Goal: Information Seeking & Learning: Learn about a topic

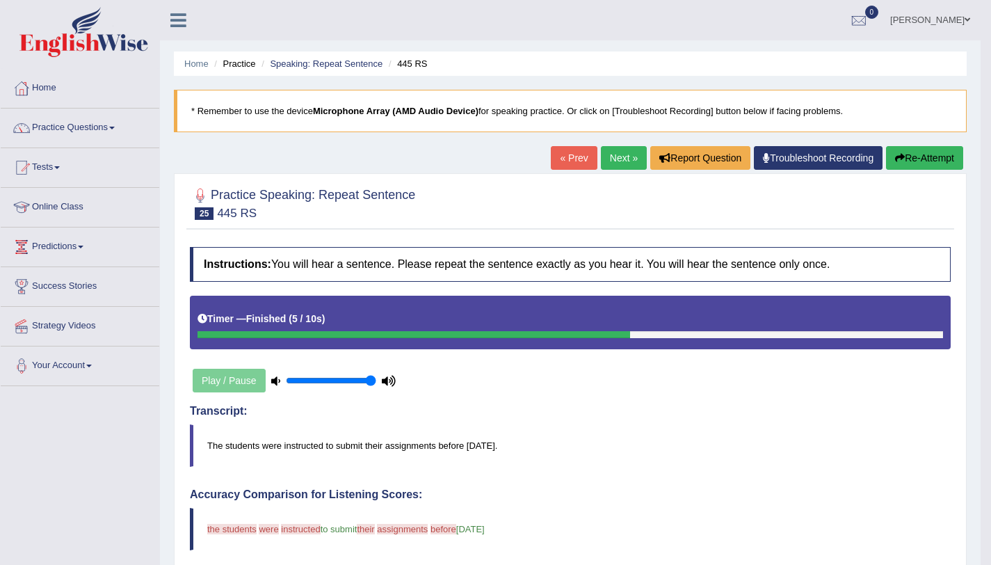
click at [415, 188] on h2 "Practice Speaking: Repeat Sentence 25 445 RS" at bounding box center [302, 202] width 225 height 35
drag, startPoint x: 417, startPoint y: 188, endPoint x: 397, endPoint y: 192, distance: 19.9
click at [397, 192] on h2 "Practice Speaking: Repeat Sentence 25 445 RS" at bounding box center [302, 202] width 225 height 35
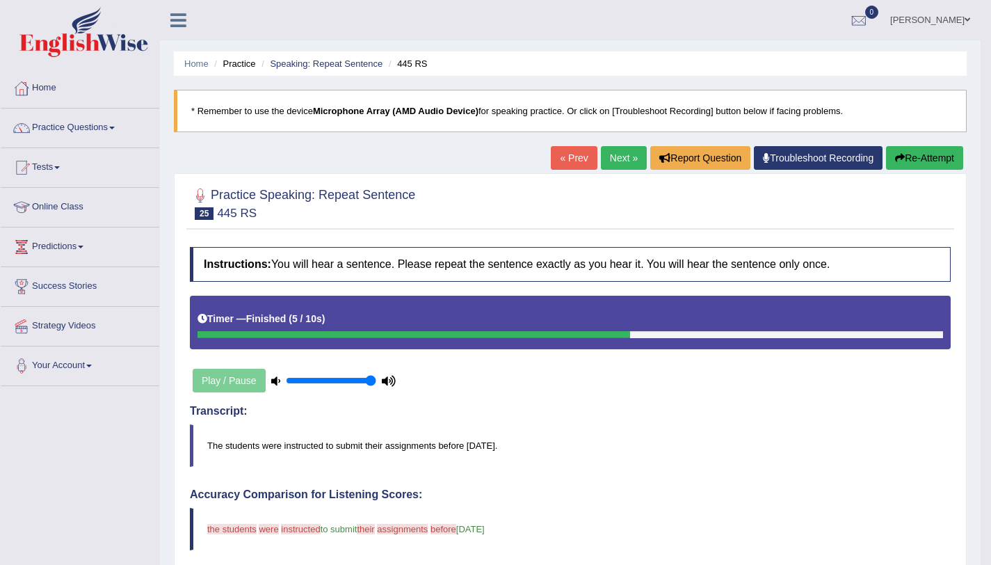
click at [397, 192] on h2 "Practice Speaking: Repeat Sentence 25 445 RS" at bounding box center [302, 202] width 225 height 35
click at [117, 122] on link "Practice Questions" at bounding box center [80, 125] width 159 height 35
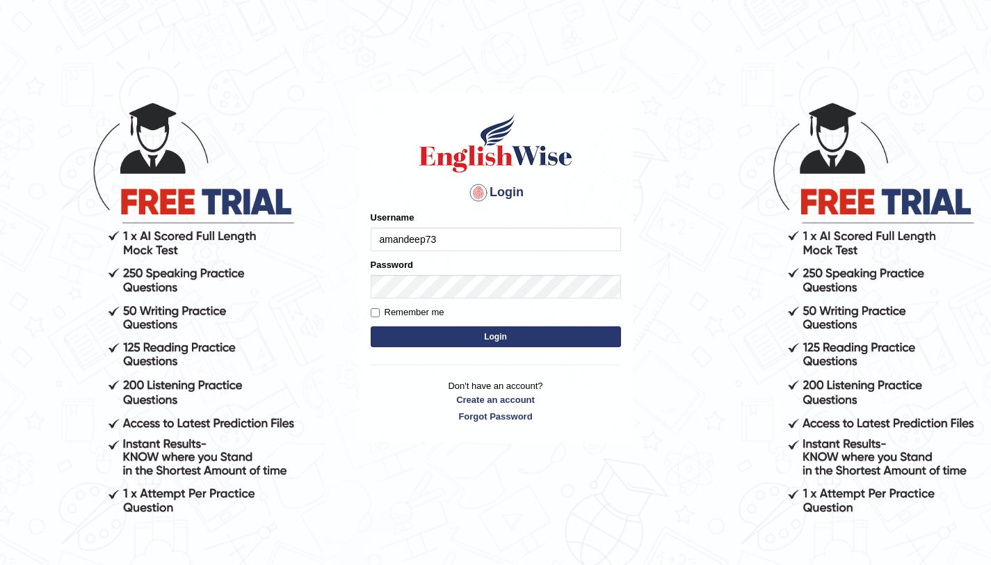
click at [459, 329] on button "Login" at bounding box center [496, 336] width 250 height 21
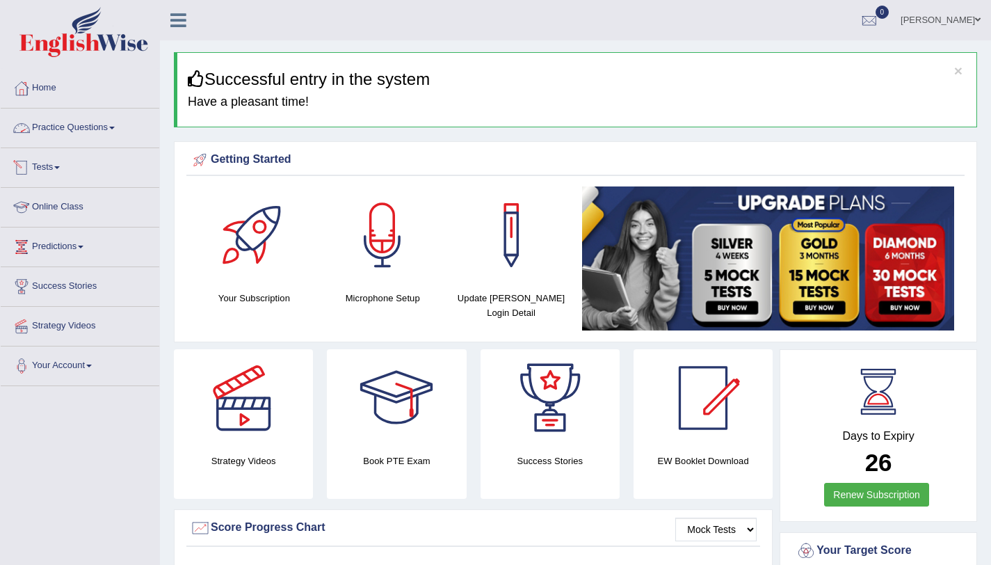
click at [102, 137] on link "Practice Questions" at bounding box center [80, 125] width 159 height 35
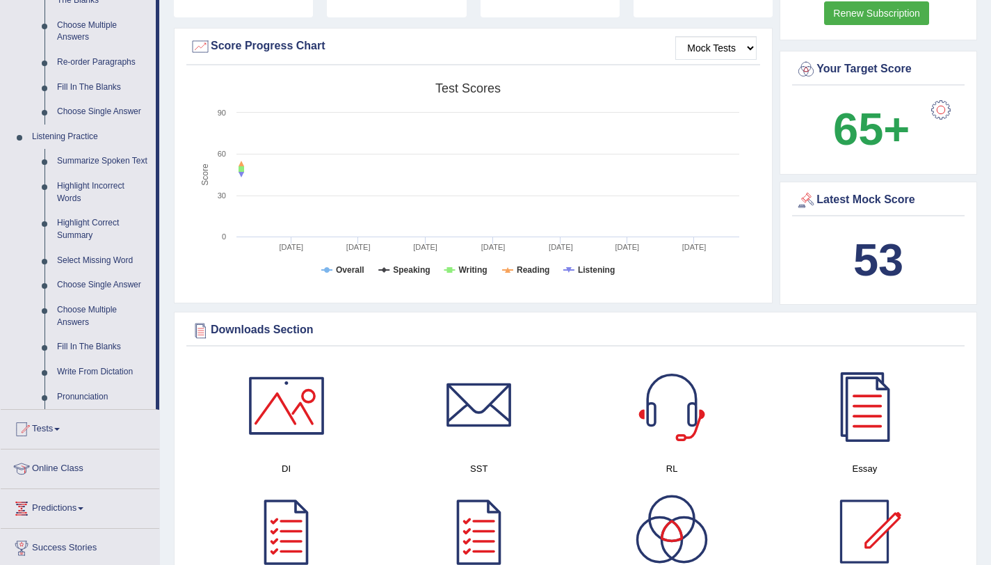
scroll to position [482, 0]
click at [84, 232] on link "Highlight Correct Summary" at bounding box center [103, 228] width 105 height 37
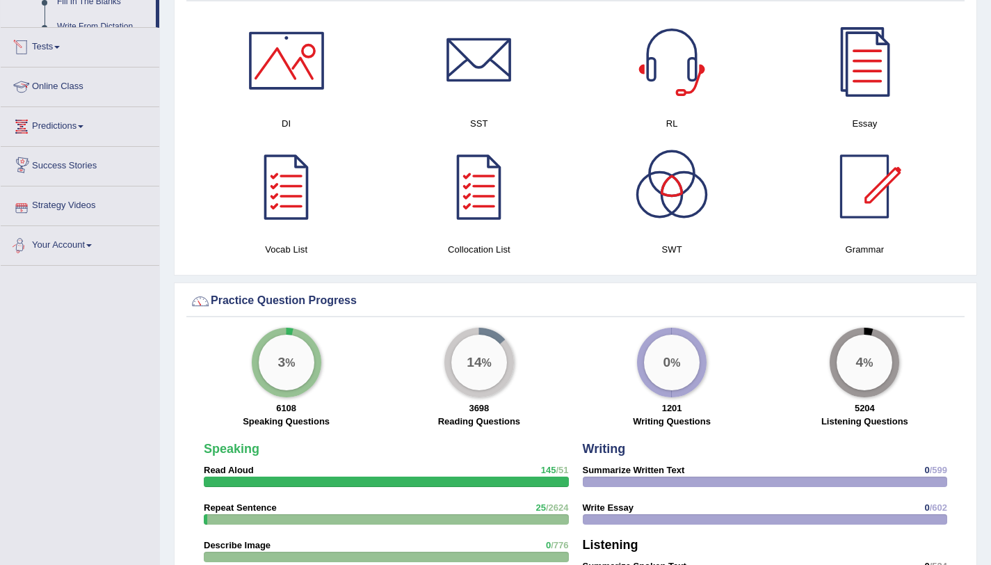
scroll to position [739, 0]
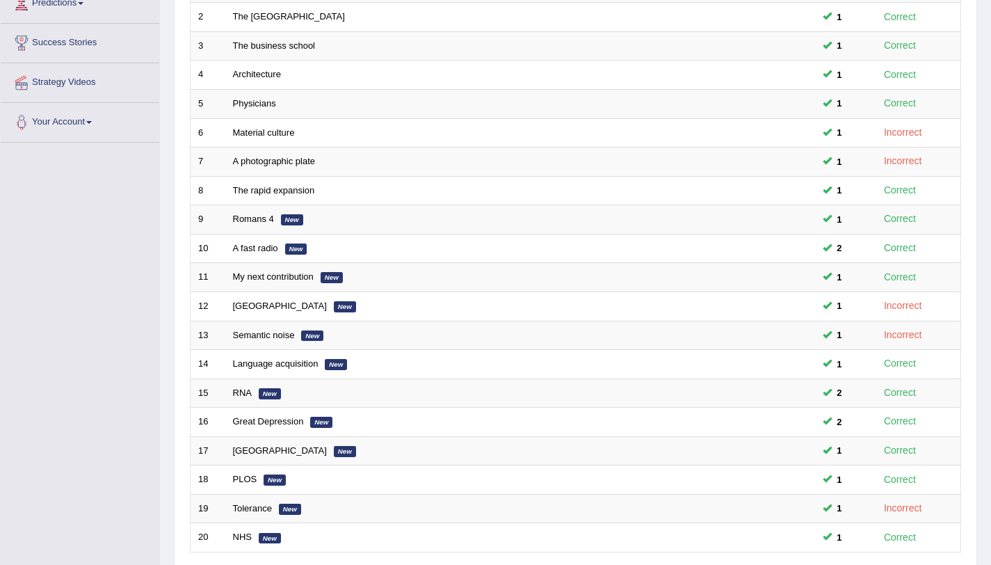
scroll to position [356, 0]
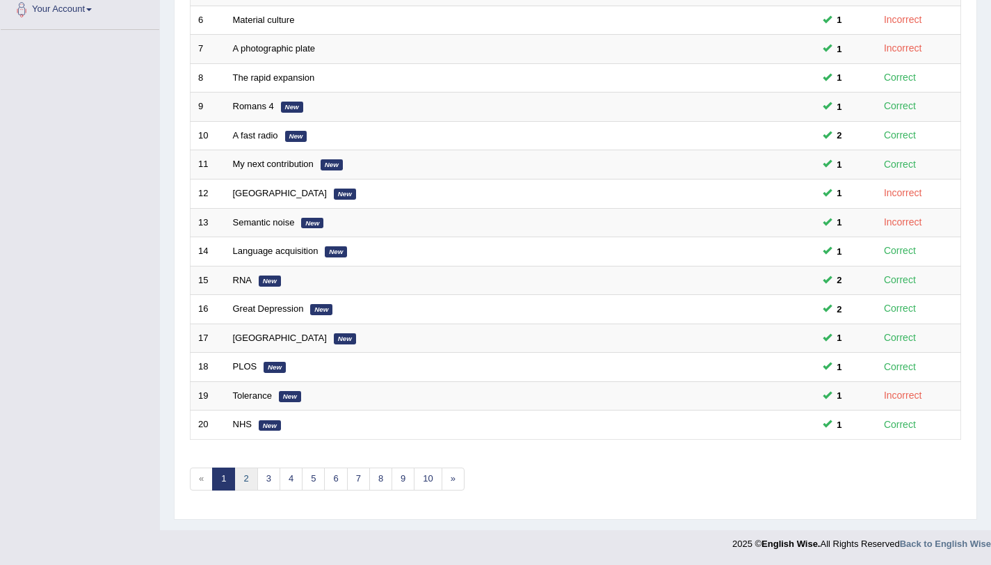
click at [245, 482] on link "2" at bounding box center [245, 478] width 23 height 23
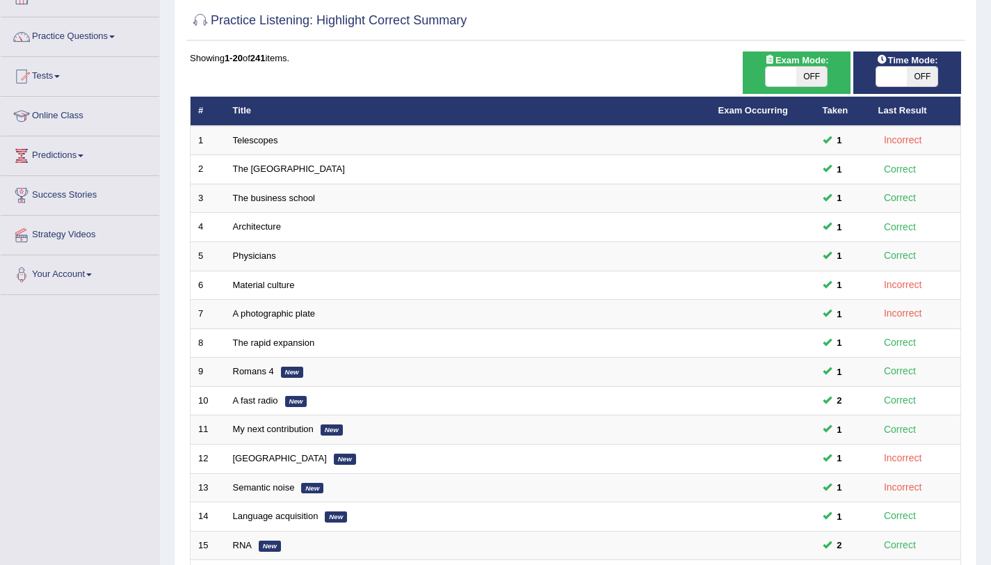
scroll to position [0, 0]
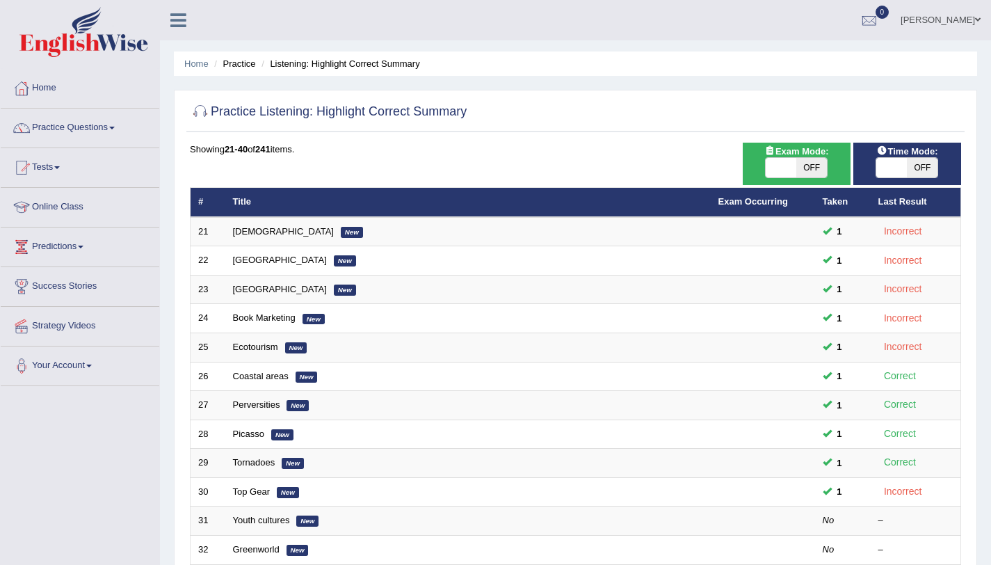
click at [899, 151] on span "Time Mode:" at bounding box center [907, 151] width 72 height 15
click at [903, 172] on span at bounding box center [891, 167] width 31 height 19
checkbox input "true"
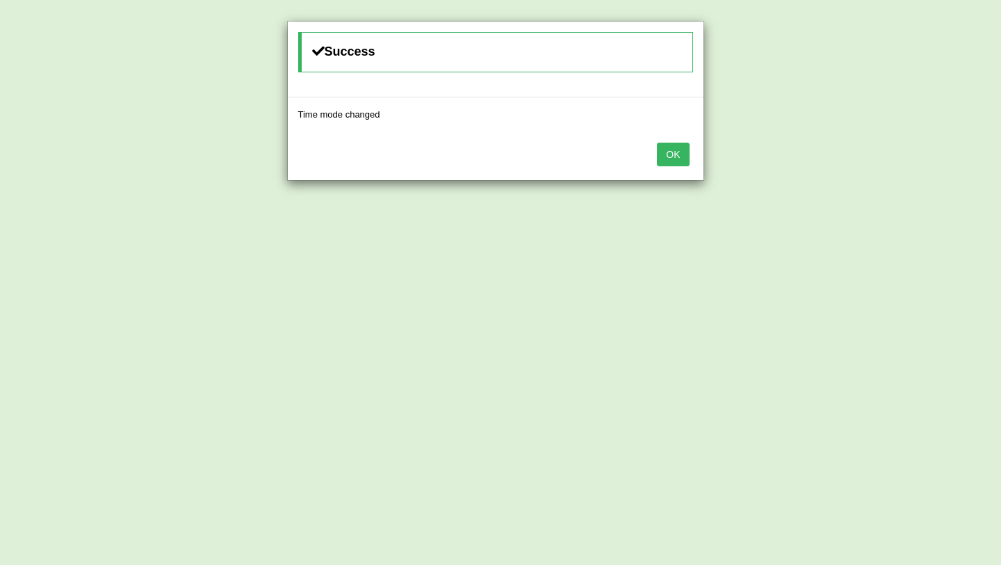
click at [688, 150] on button "OK" at bounding box center [673, 155] width 32 height 24
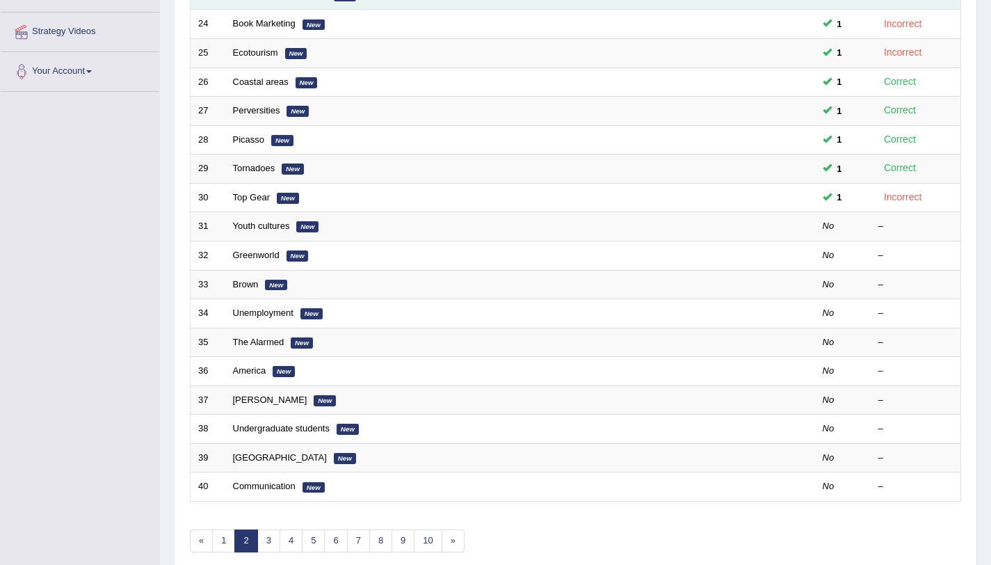
scroll to position [356, 0]
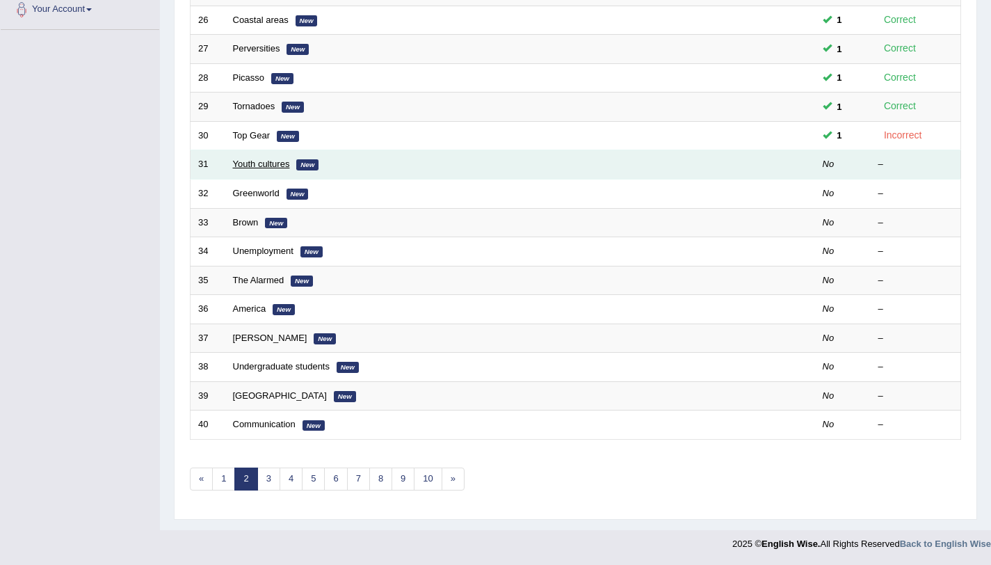
click at [259, 164] on link "Youth cultures" at bounding box center [261, 164] width 57 height 10
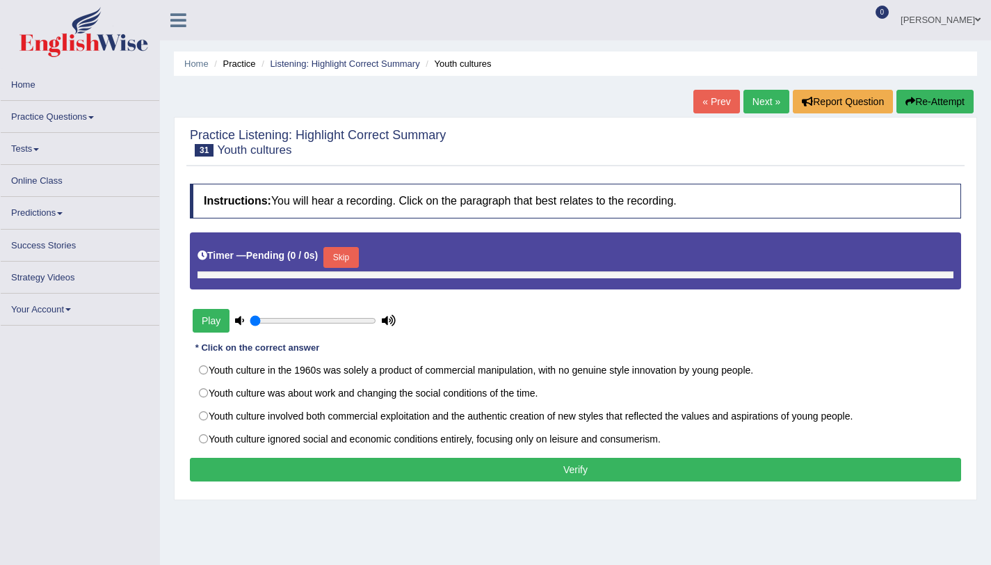
type input "1"
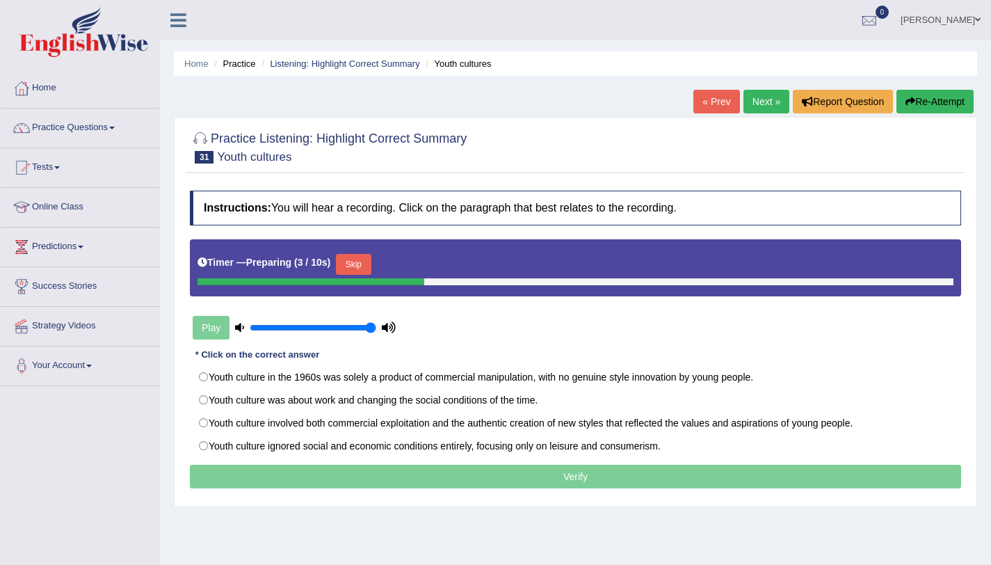
click at [355, 267] on button "Skip" at bounding box center [353, 264] width 35 height 21
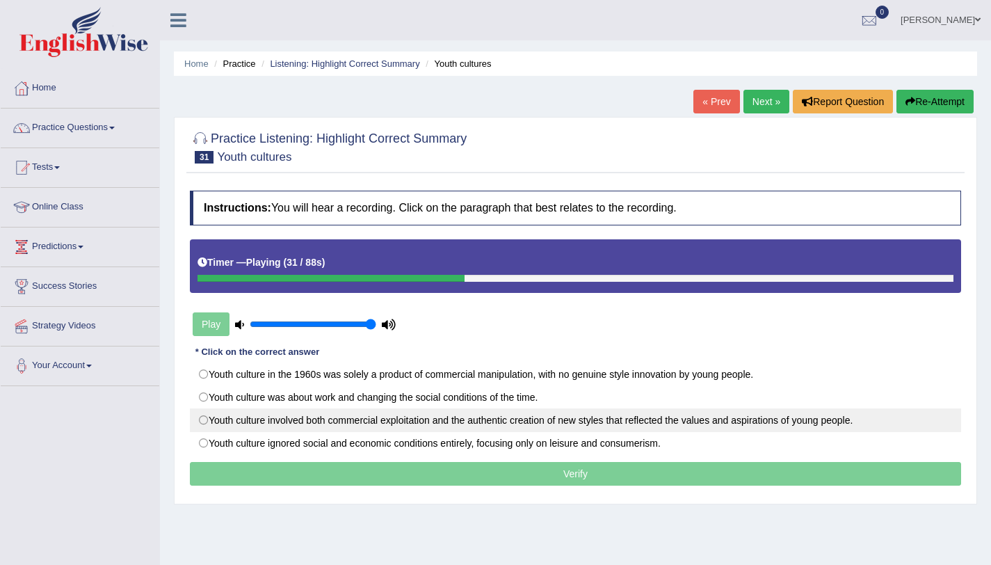
click at [509, 426] on label "Youth culture involved both commercial exploitation and the authentic creation …" at bounding box center [575, 420] width 771 height 24
radio input "true"
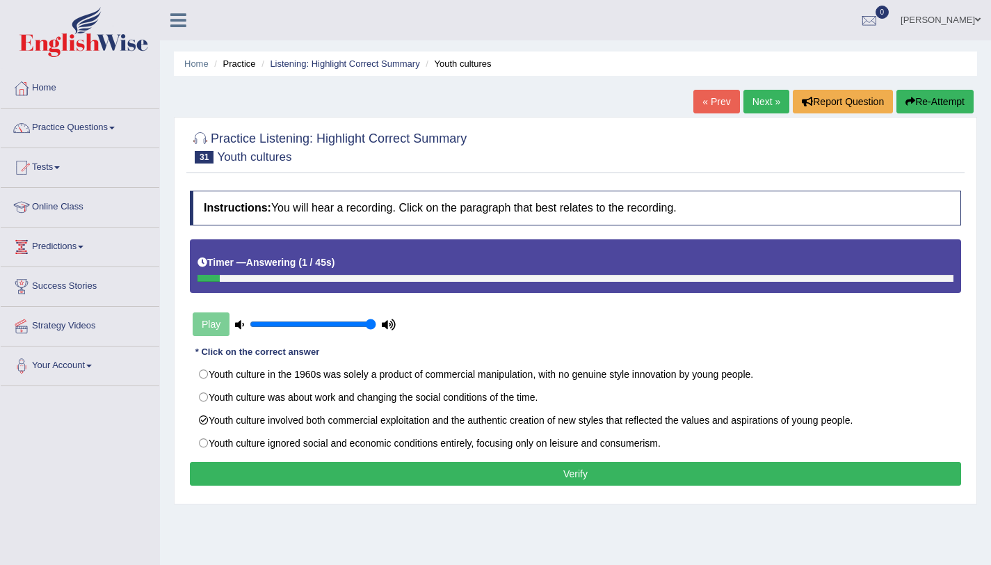
click at [524, 469] on button "Verify" at bounding box center [575, 474] width 771 height 24
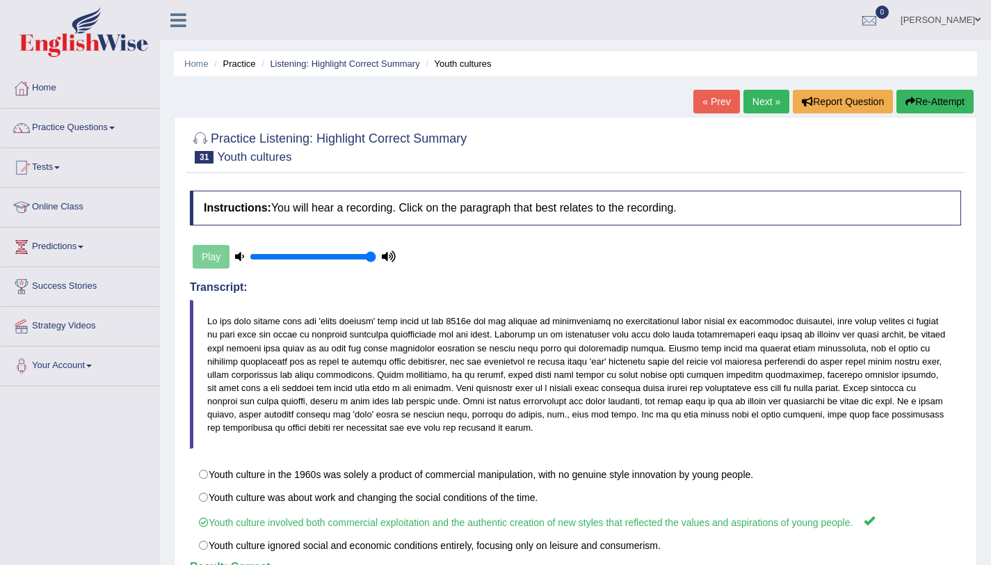
scroll to position [1, 0]
click at [758, 100] on link "Next »" at bounding box center [766, 101] width 46 height 24
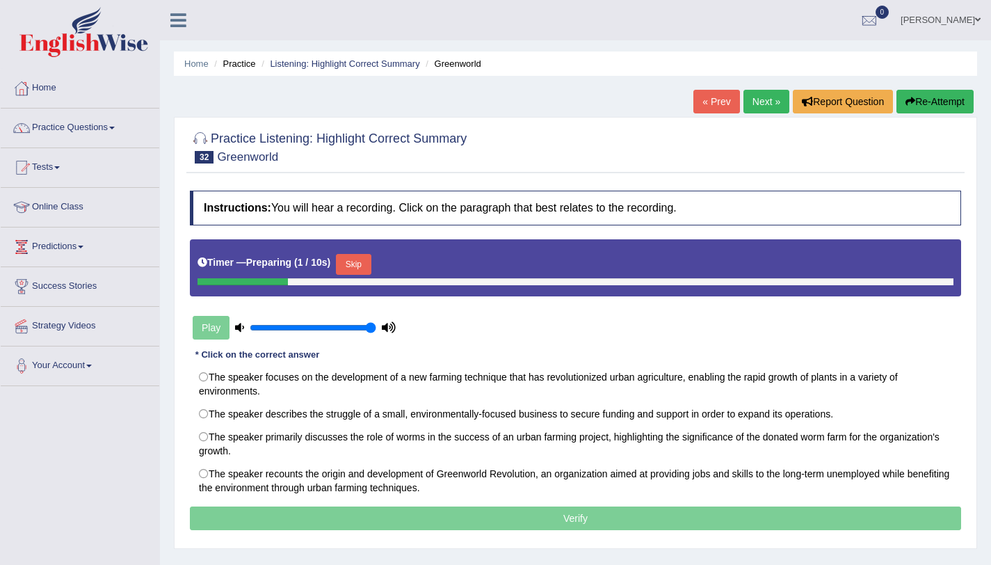
click at [362, 261] on button "Skip" at bounding box center [353, 264] width 35 height 21
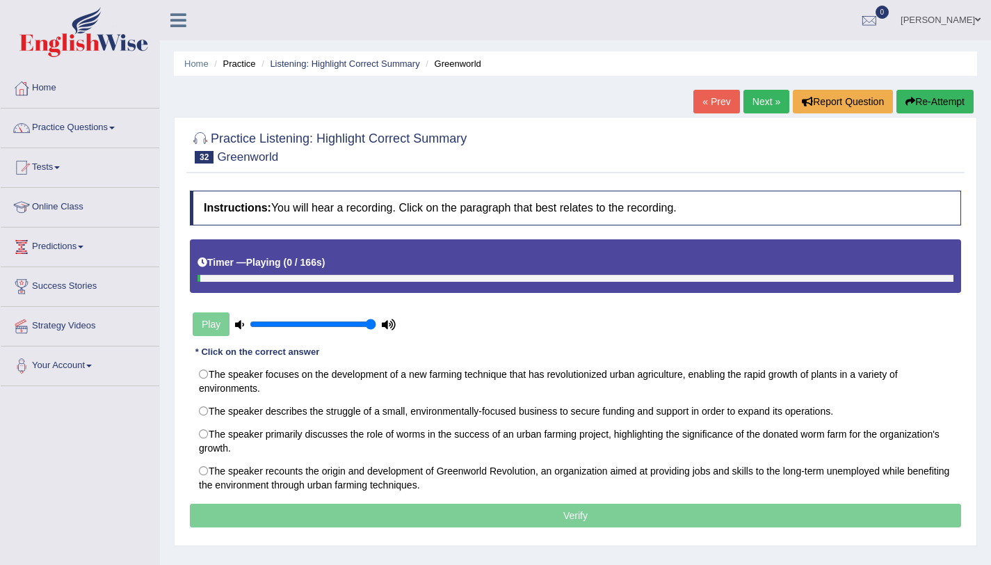
scroll to position [89, 0]
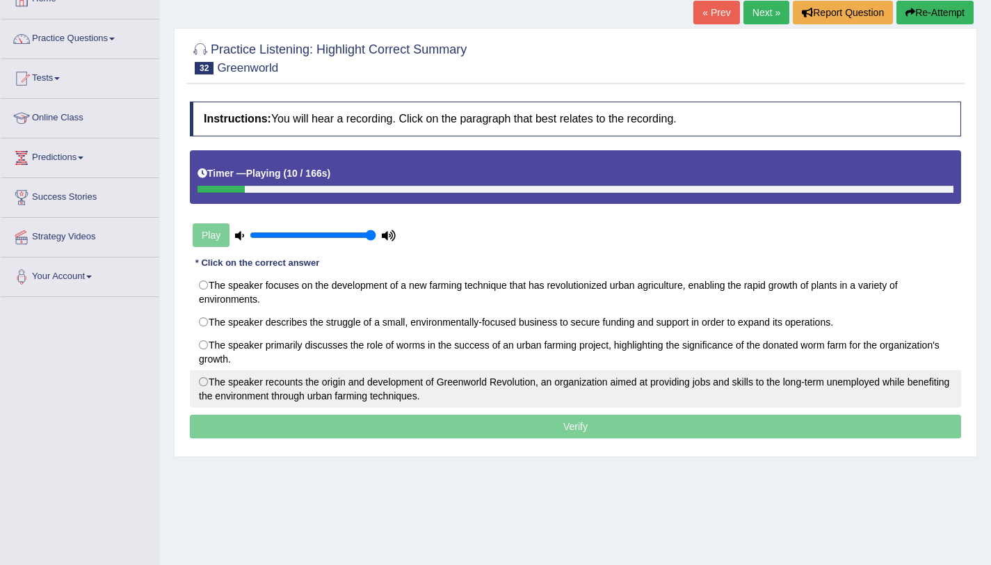
click at [343, 392] on label "The speaker recounts the origin and development of Greenworld Revolution, an or…" at bounding box center [575, 389] width 771 height 38
radio input "true"
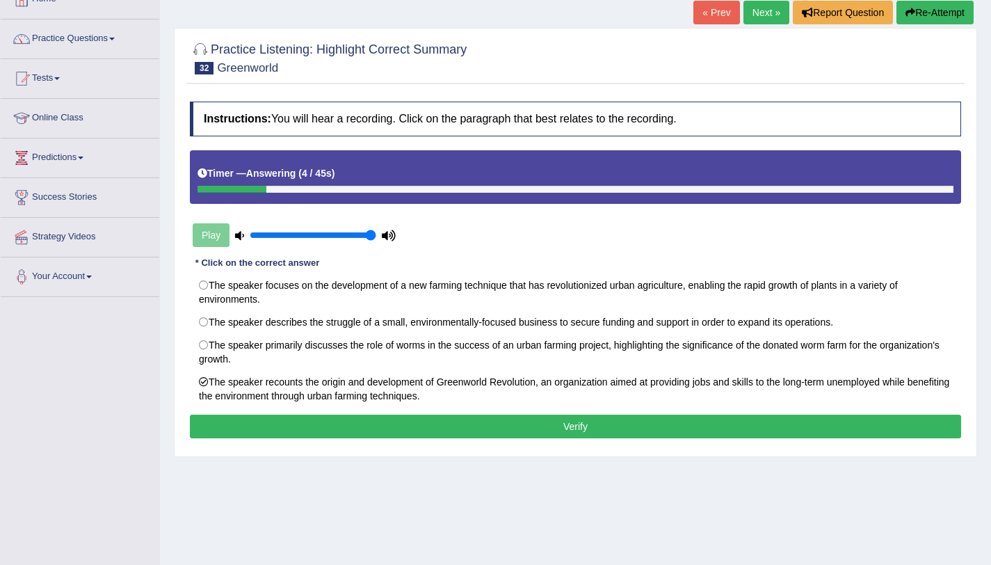
click at [616, 435] on button "Verify" at bounding box center [575, 426] width 771 height 24
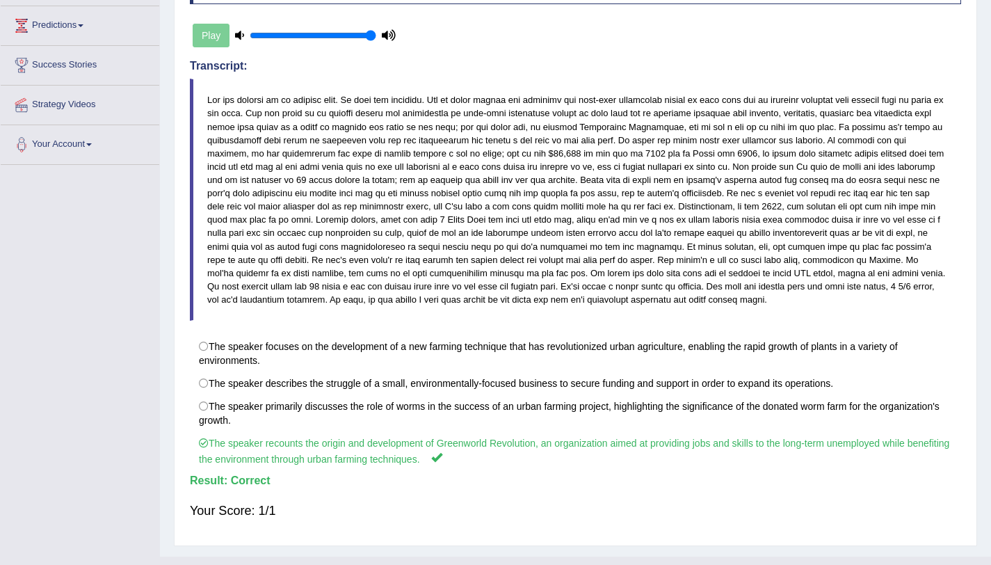
scroll to position [0, 0]
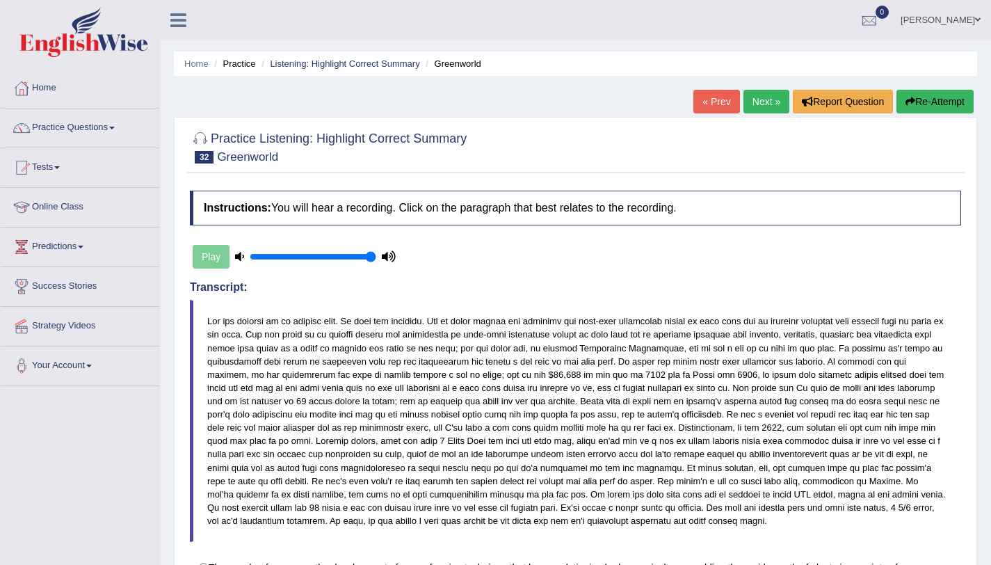
click at [759, 92] on link "Next »" at bounding box center [766, 102] width 46 height 24
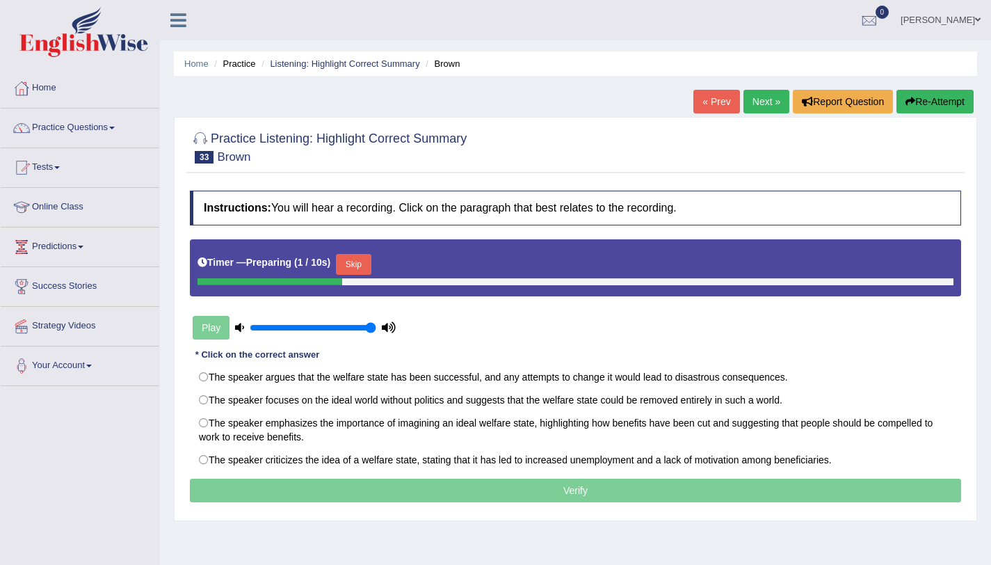
click at [352, 263] on button "Skip" at bounding box center [353, 264] width 35 height 21
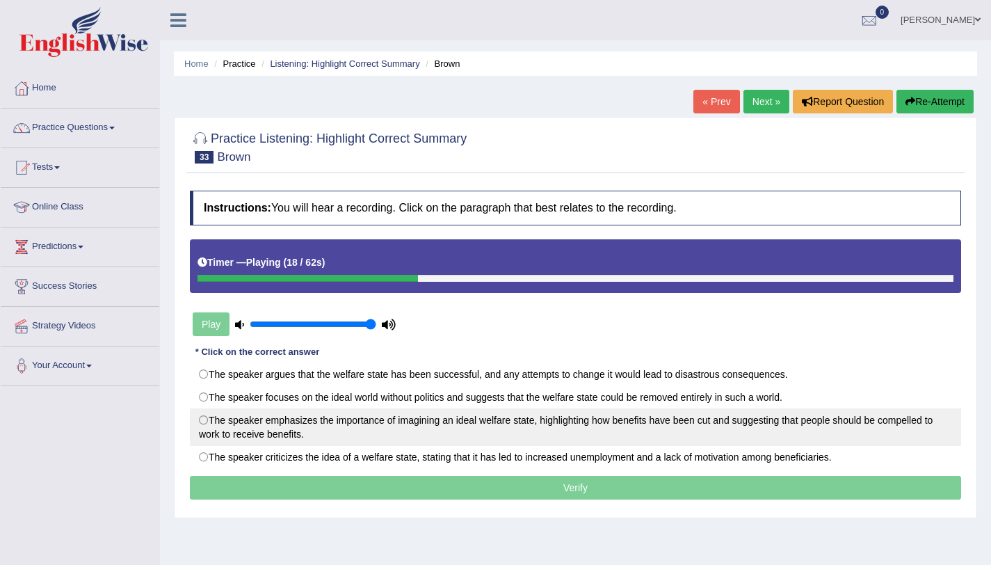
click at [291, 423] on label "The speaker emphasizes the importance of imagining an ideal welfare state, high…" at bounding box center [575, 427] width 771 height 38
radio input "true"
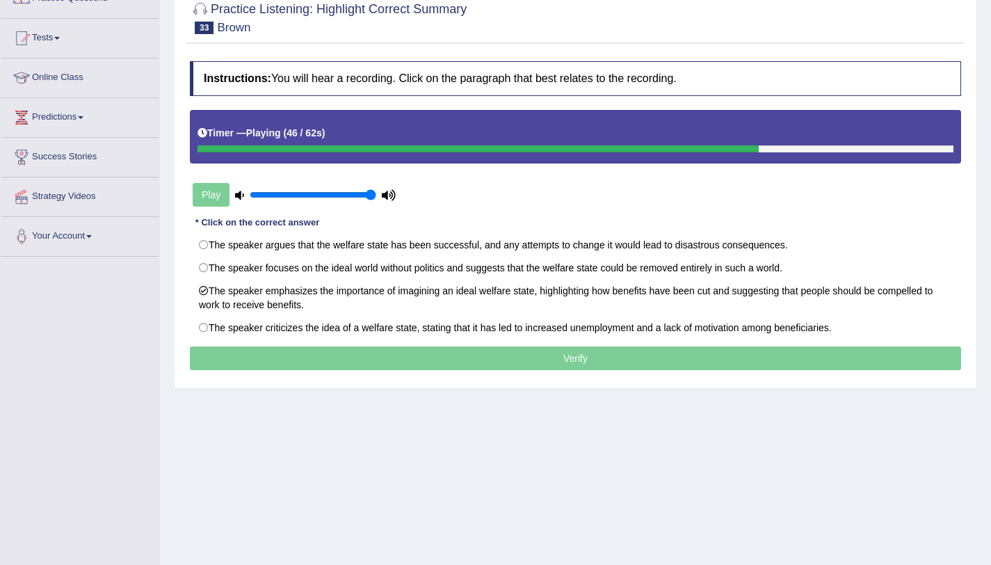
scroll to position [131, 0]
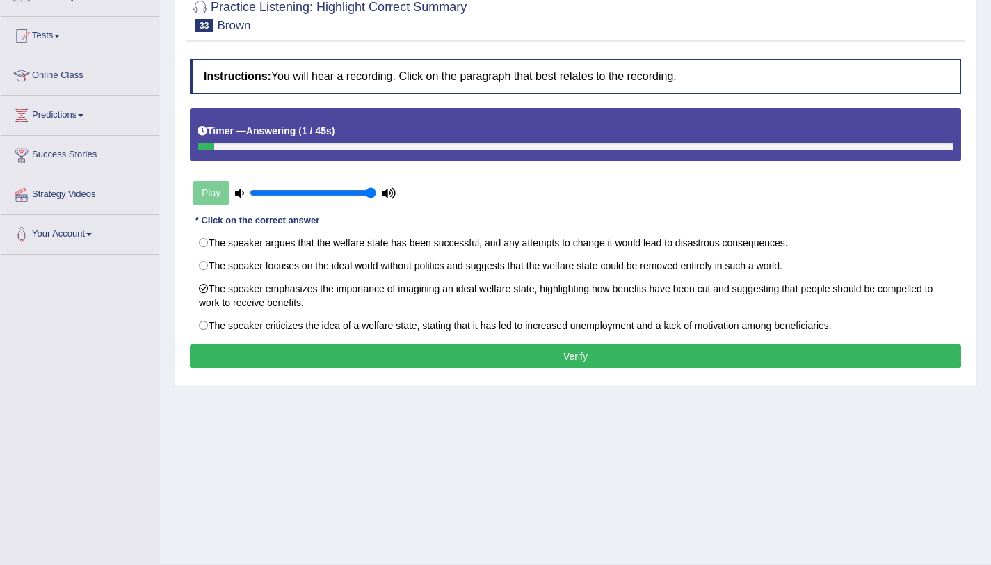
click at [603, 364] on button "Verify" at bounding box center [575, 356] width 771 height 24
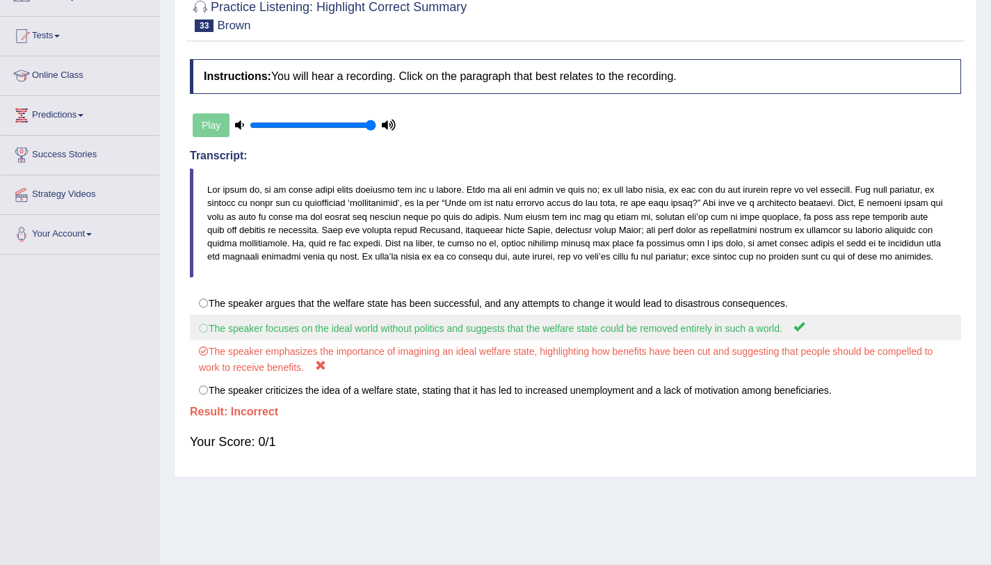
click at [608, 332] on label "The speaker focuses on the ideal world without politics and suggests that the w…" at bounding box center [575, 327] width 771 height 26
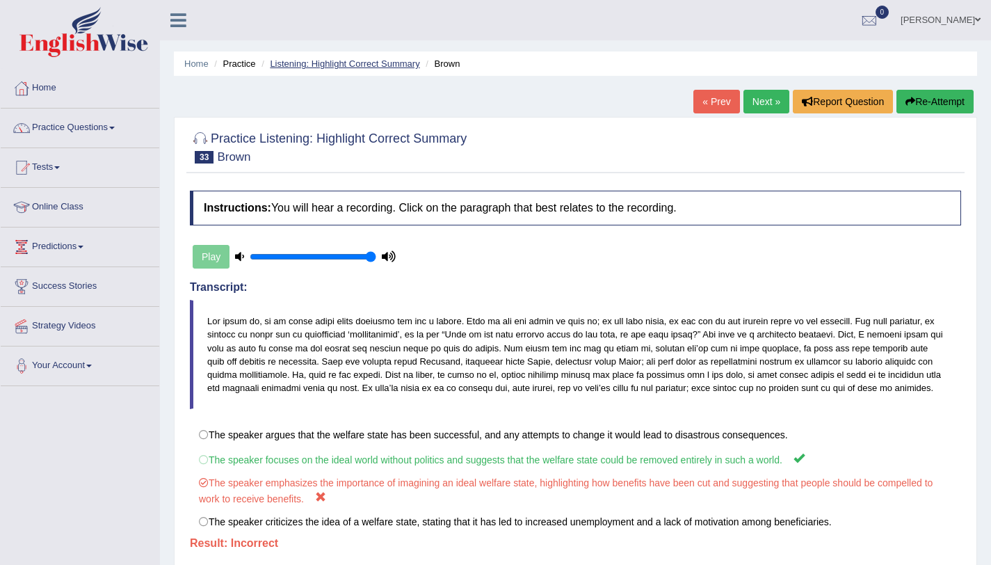
click at [309, 61] on link "Listening: Highlight Correct Summary" at bounding box center [345, 63] width 150 height 10
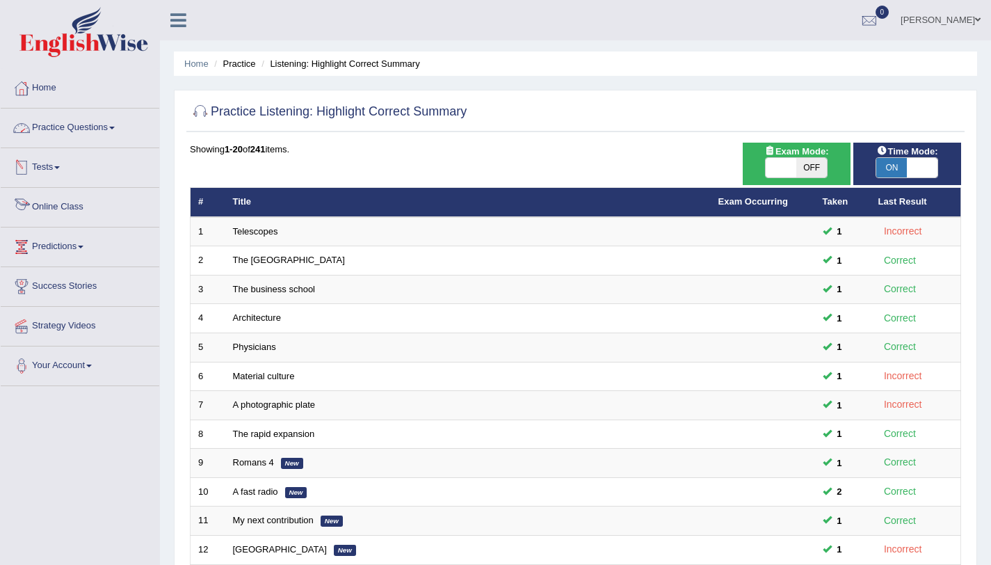
click at [92, 117] on link "Practice Questions" at bounding box center [80, 125] width 159 height 35
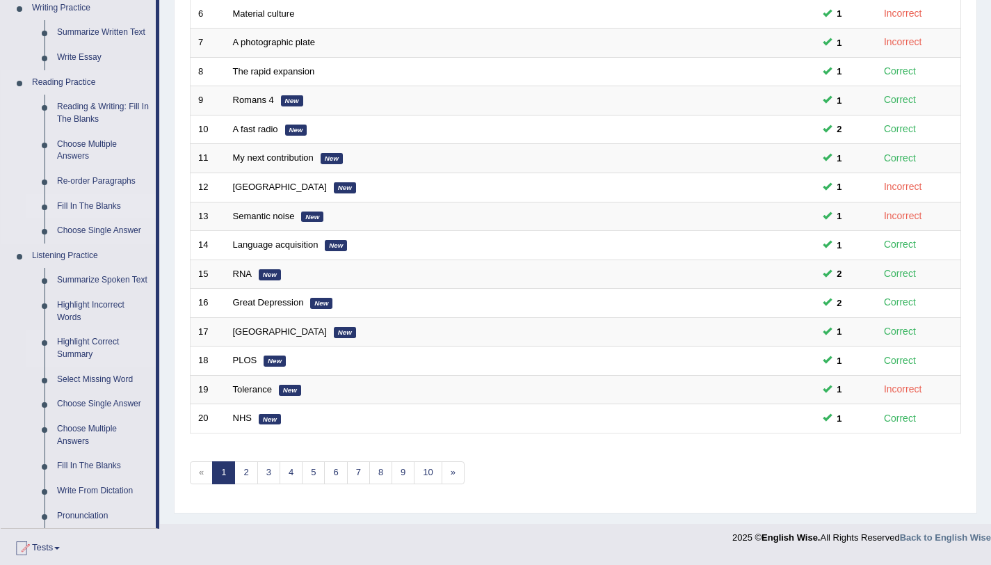
scroll to position [317, 0]
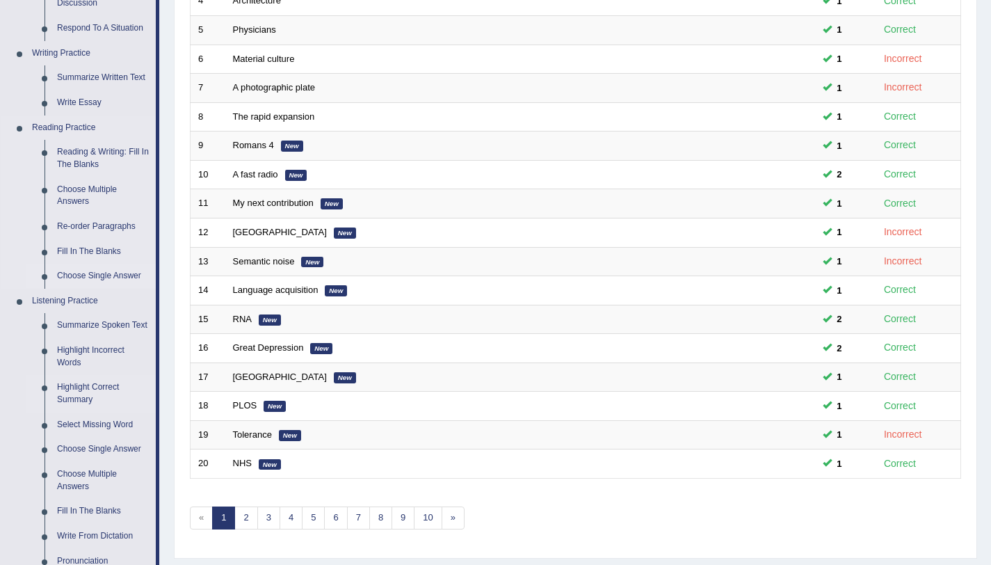
click at [94, 280] on link "Choose Single Answer" at bounding box center [103, 276] width 105 height 25
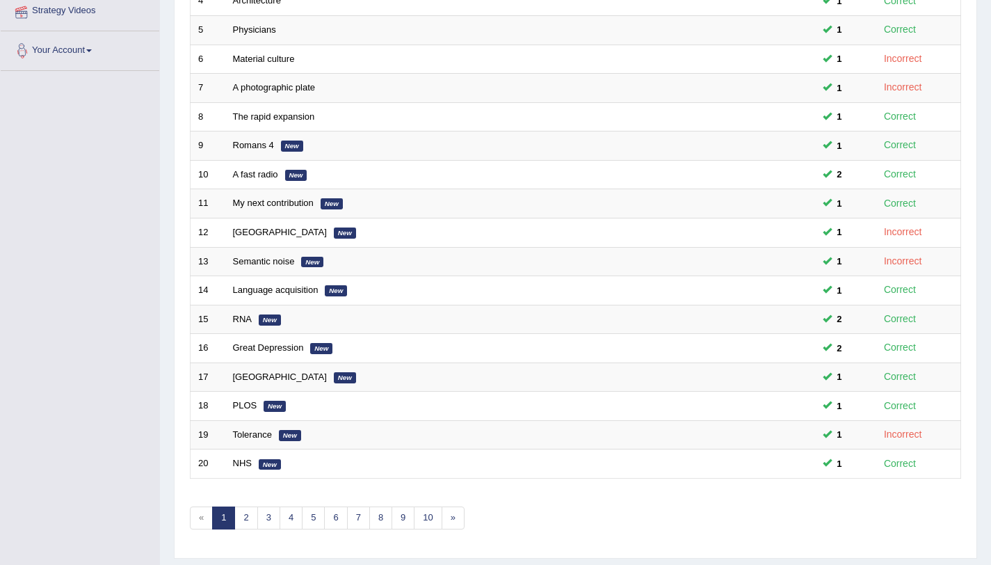
scroll to position [346, 0]
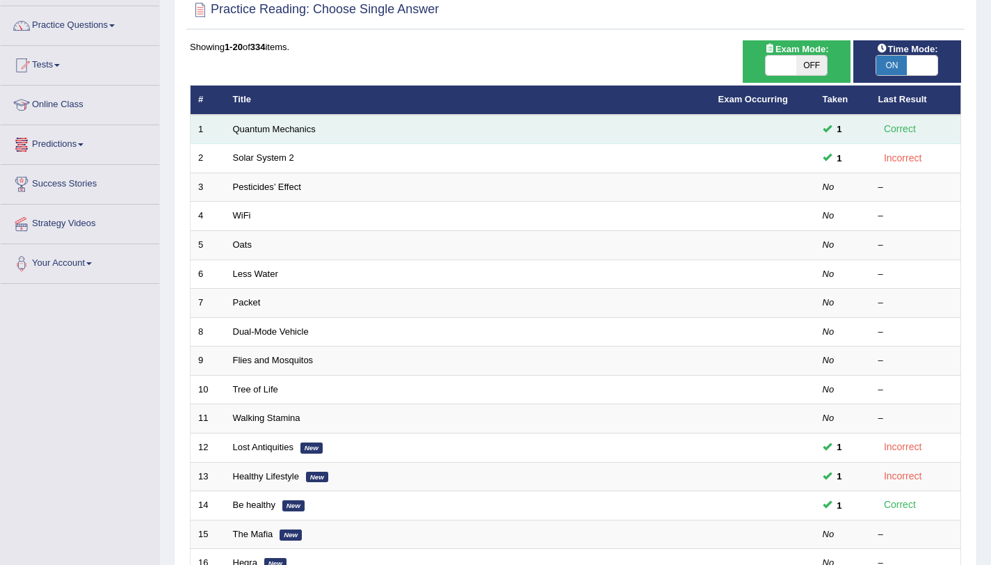
scroll to position [103, 0]
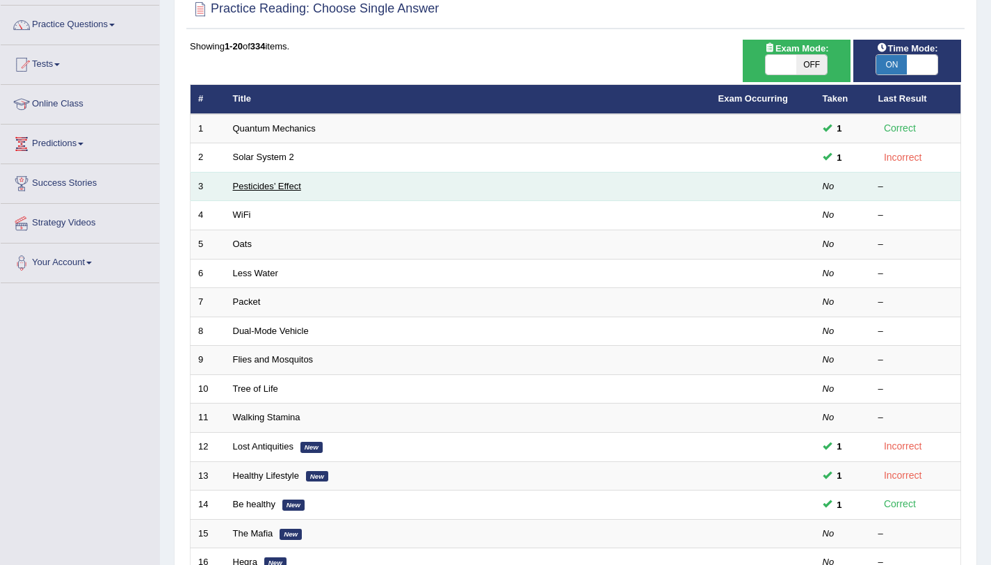
click at [268, 184] on link "Pesticides’ Effect" at bounding box center [267, 186] width 68 height 10
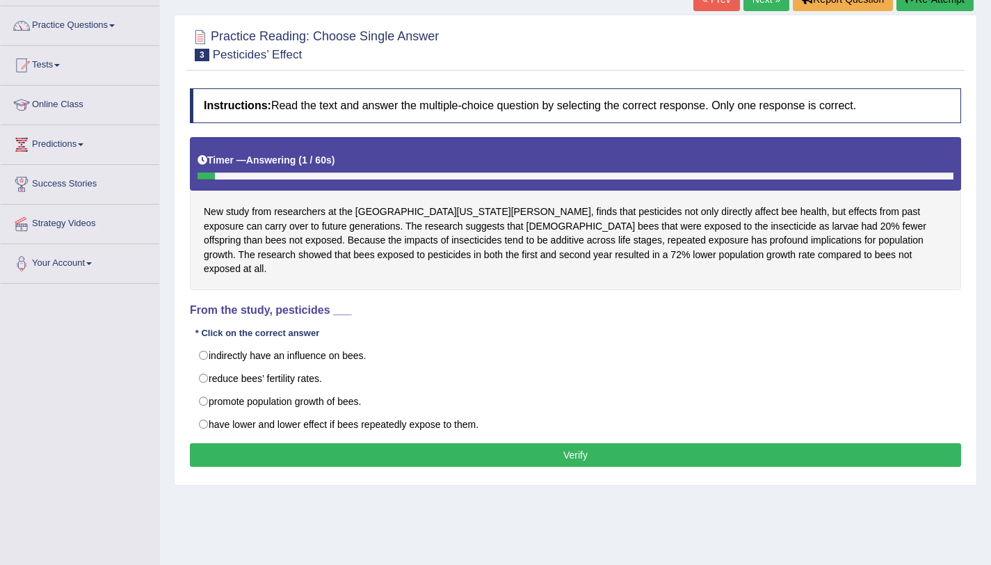
scroll to position [103, 0]
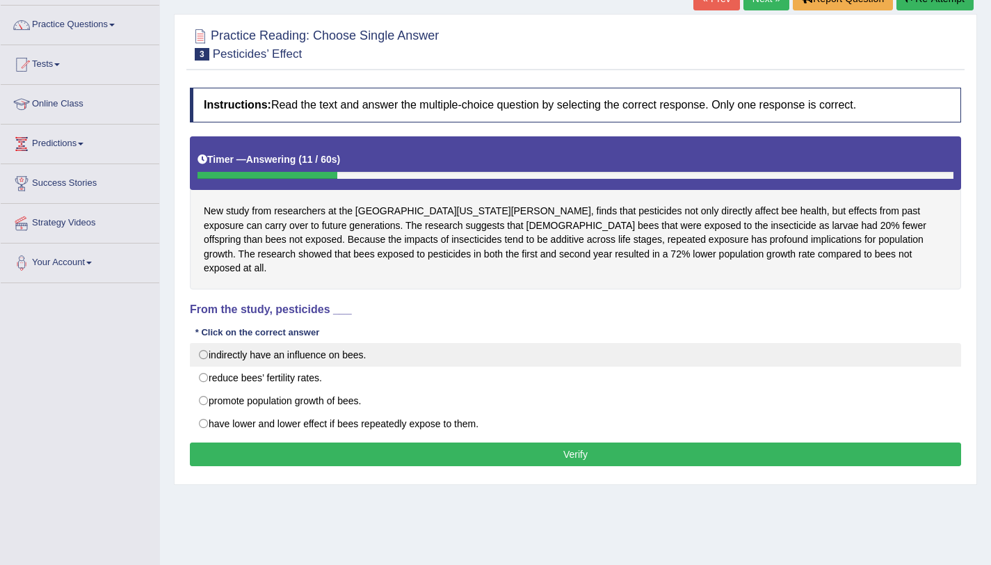
click at [259, 346] on label "indirectly have an influence on bees." at bounding box center [575, 355] width 771 height 24
radio input "true"
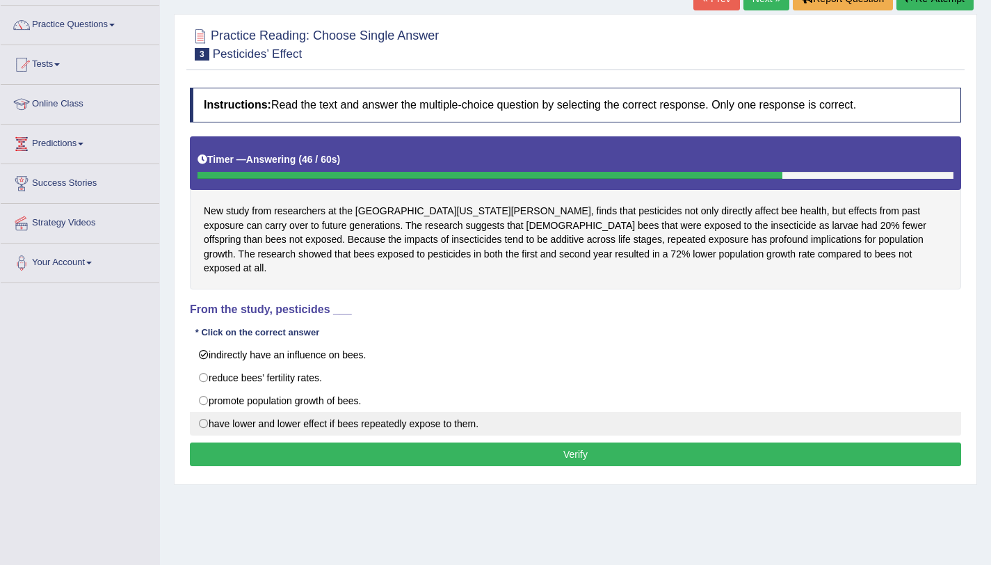
click at [285, 414] on label "have lower and lower effect if bees repeatedly expose to them." at bounding box center [575, 424] width 771 height 24
radio input "true"
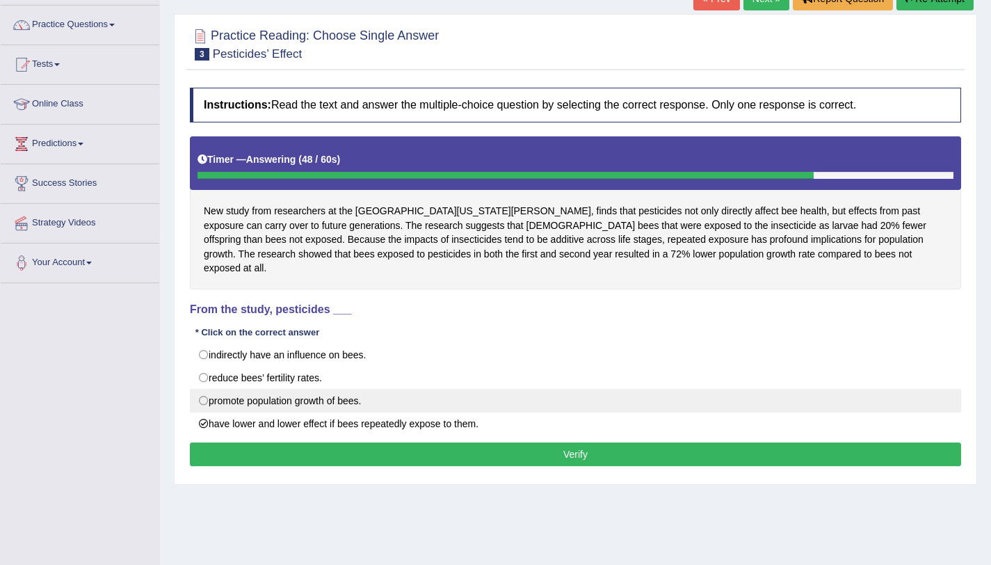
click at [287, 394] on label "promote population growth of bees." at bounding box center [575, 401] width 771 height 24
radio input "true"
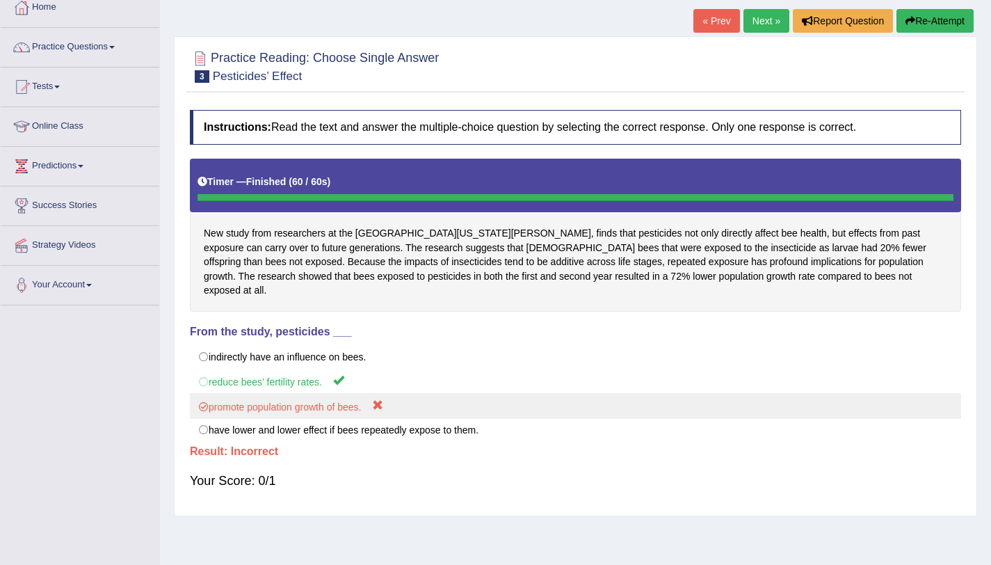
scroll to position [80, 0]
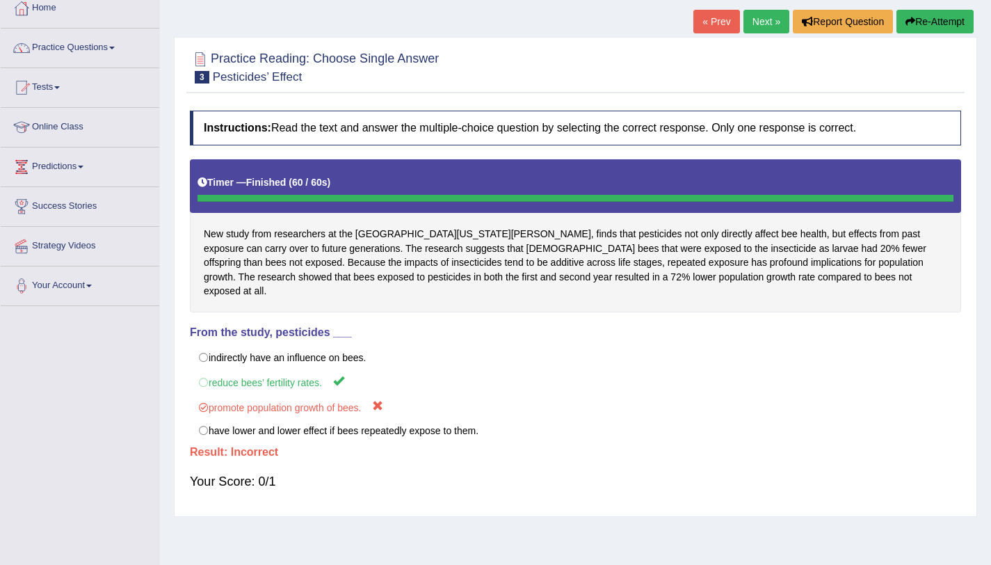
click at [755, 22] on link "Next »" at bounding box center [766, 22] width 46 height 24
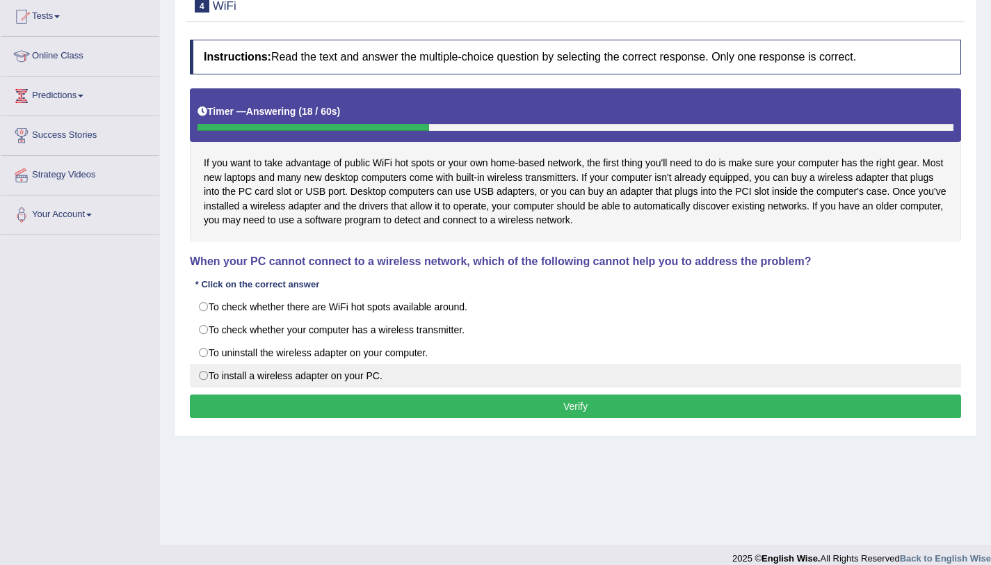
click at [259, 385] on label "To install a wireless adapter on your PC." at bounding box center [575, 376] width 771 height 24
radio input "true"
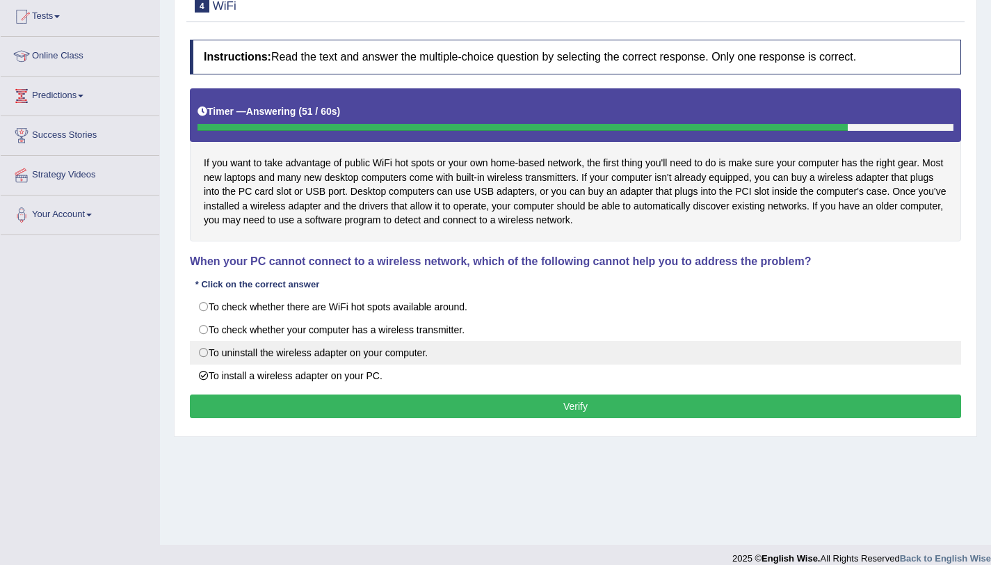
click at [252, 361] on label "To uninstall the wireless adapter on your computer." at bounding box center [575, 353] width 771 height 24
radio input "true"
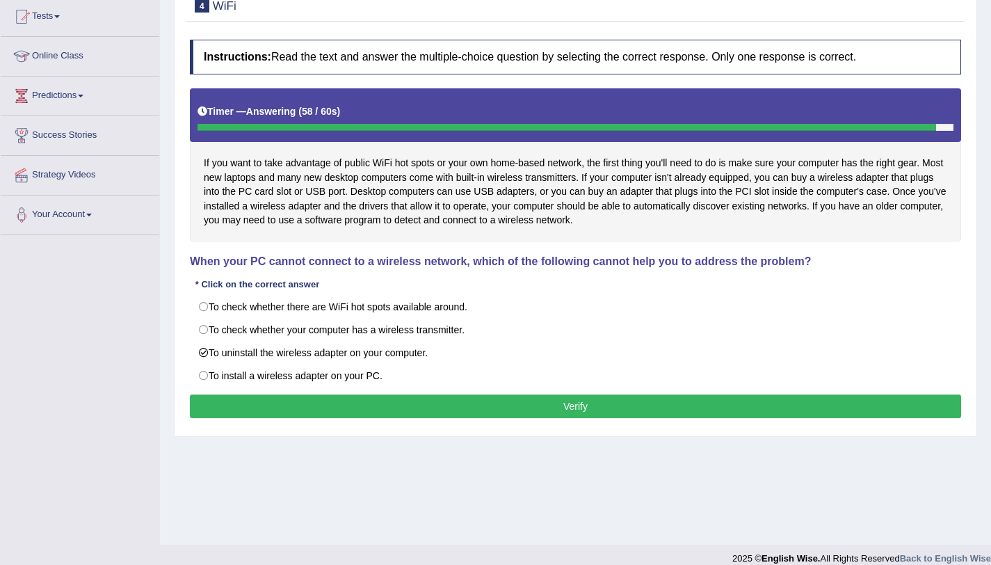
click at [479, 408] on button "Verify" at bounding box center [575, 406] width 771 height 24
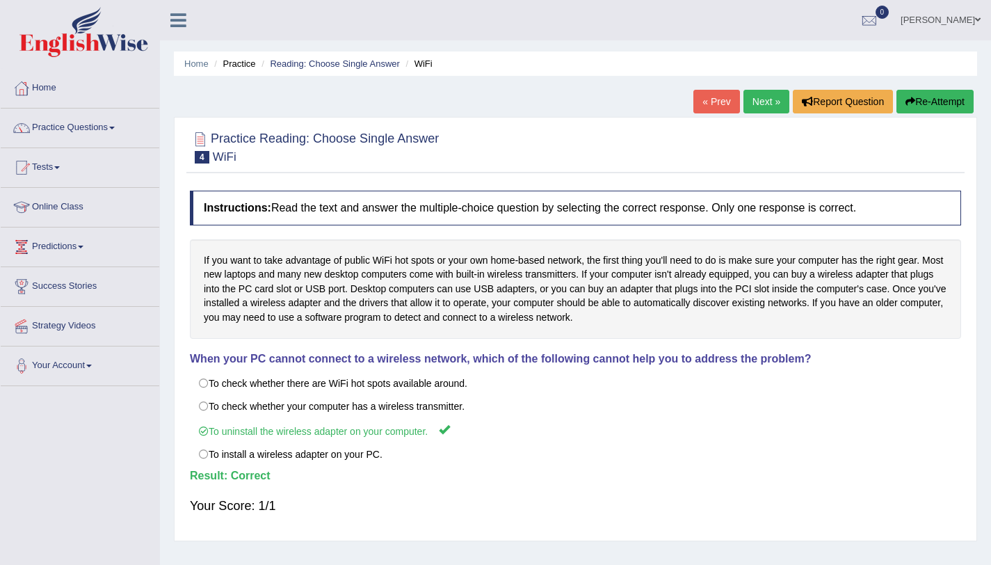
click at [775, 95] on link "Next »" at bounding box center [766, 102] width 46 height 24
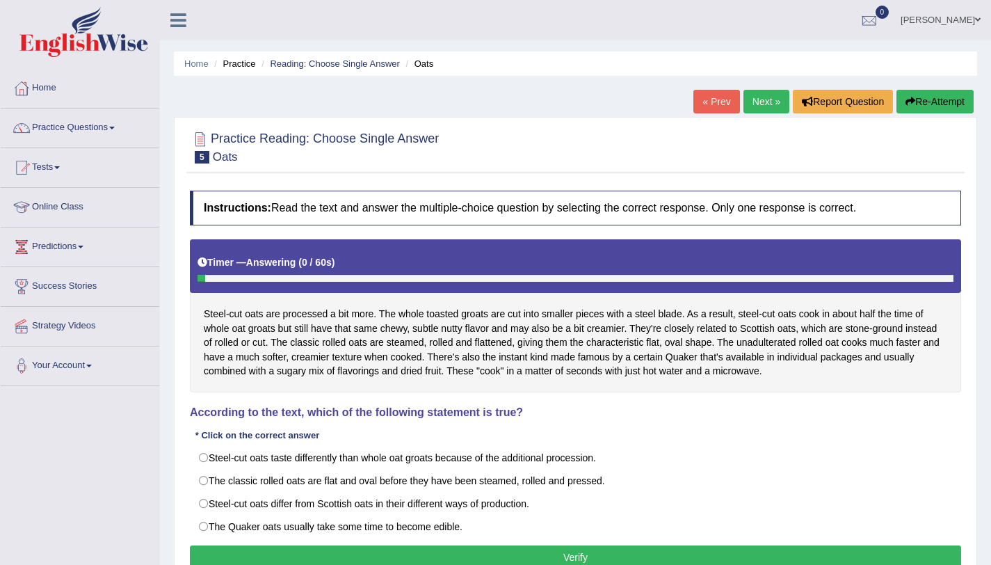
scroll to position [166, 0]
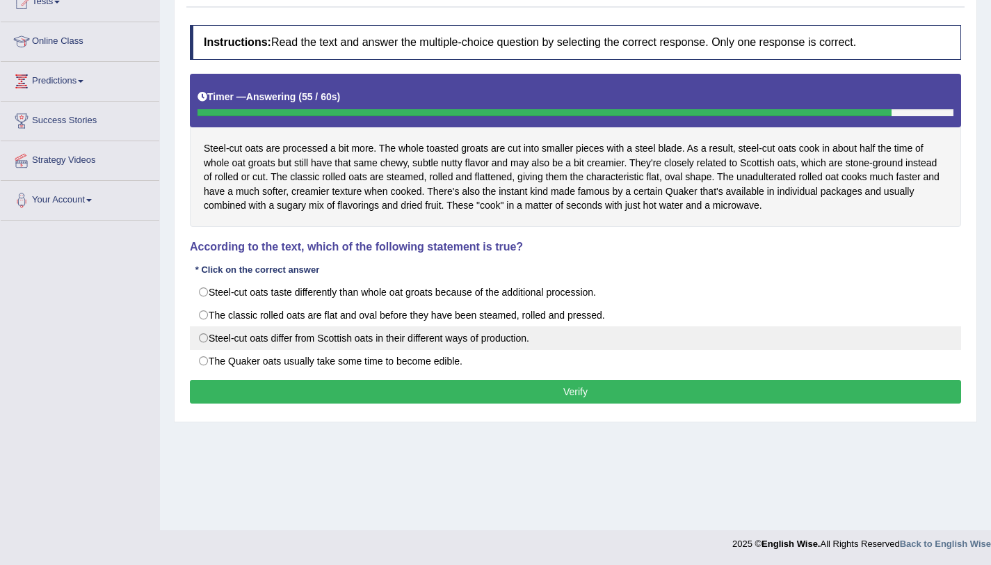
click at [311, 335] on label "Steel-cut oats differ from Scottish oats in their different ways of production." at bounding box center [575, 338] width 771 height 24
radio input "true"
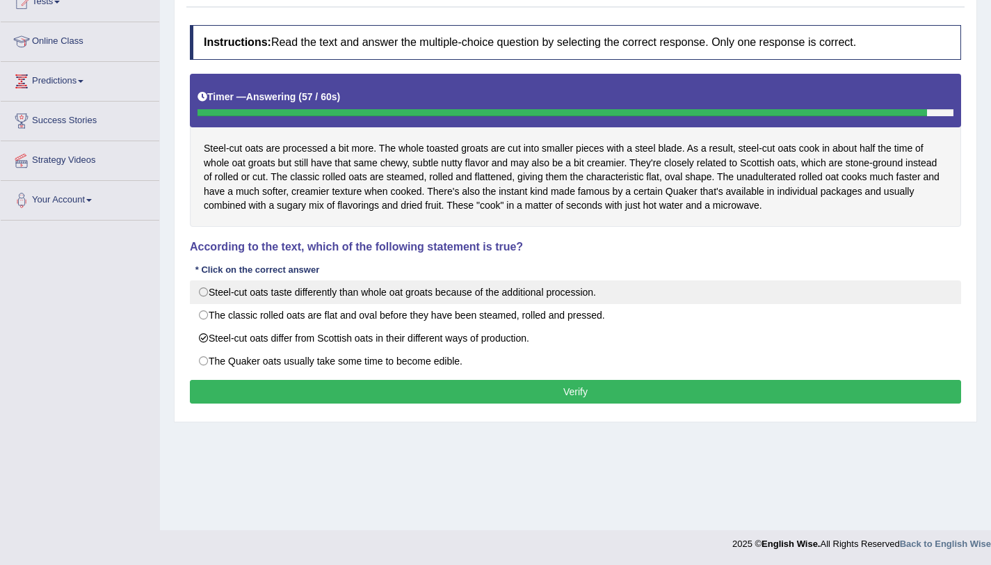
click at [284, 289] on label "Steel-cut oats taste differently than whole oat groats because of the additiona…" at bounding box center [575, 292] width 771 height 24
radio input "true"
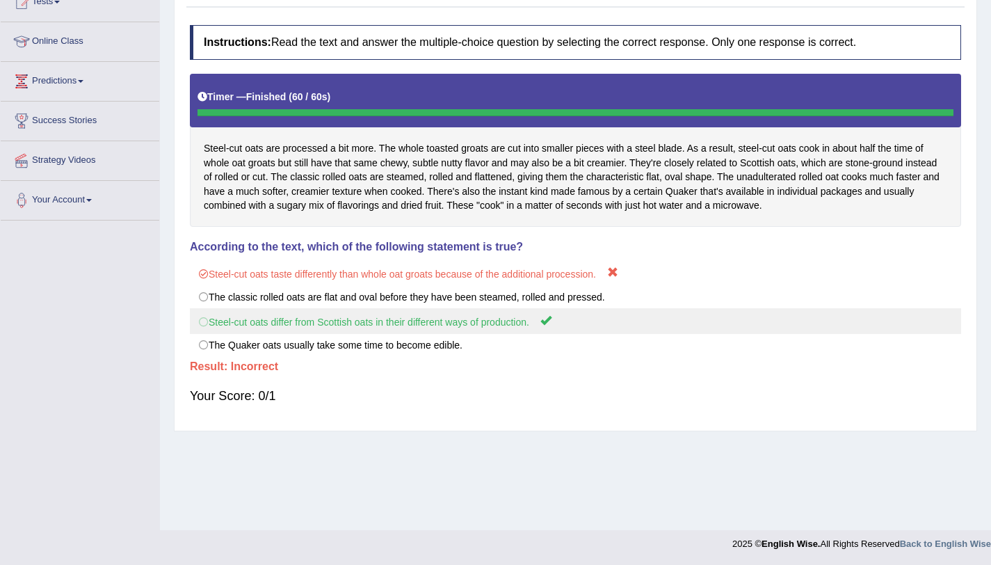
click at [261, 325] on label "Steel-cut oats differ from Scottish oats in their different ways of production." at bounding box center [575, 321] width 771 height 26
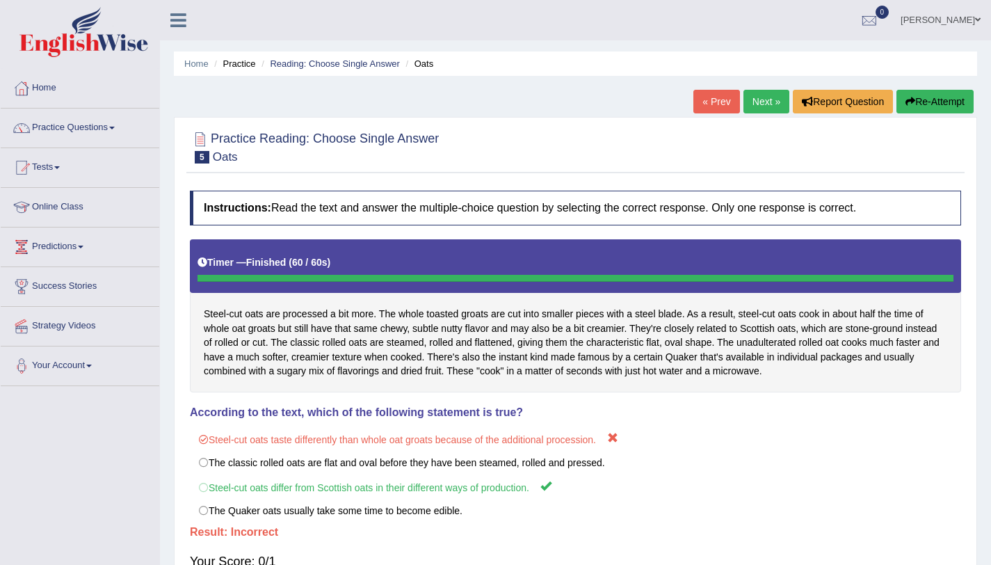
click at [779, 100] on link "Next »" at bounding box center [766, 102] width 46 height 24
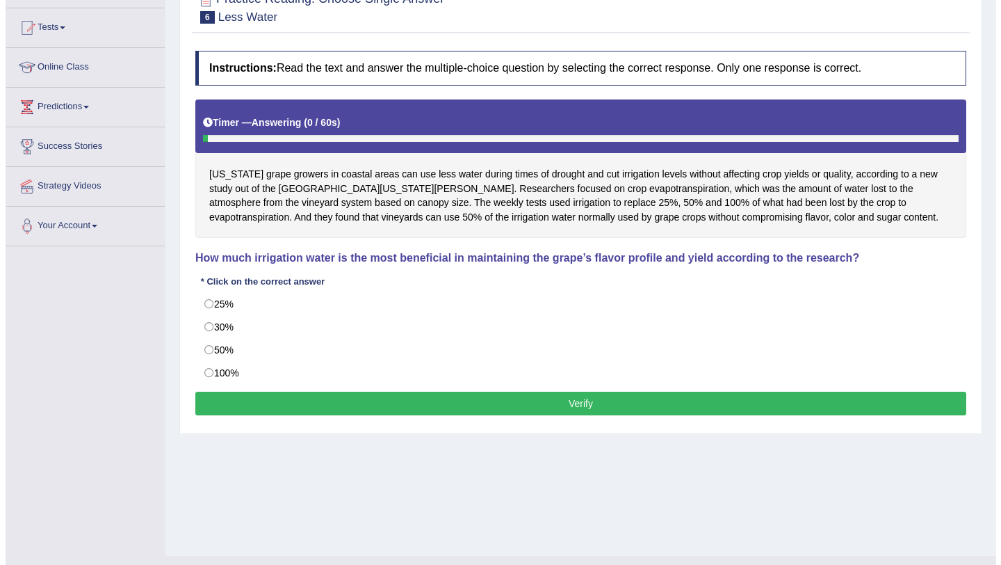
scroll to position [143, 0]
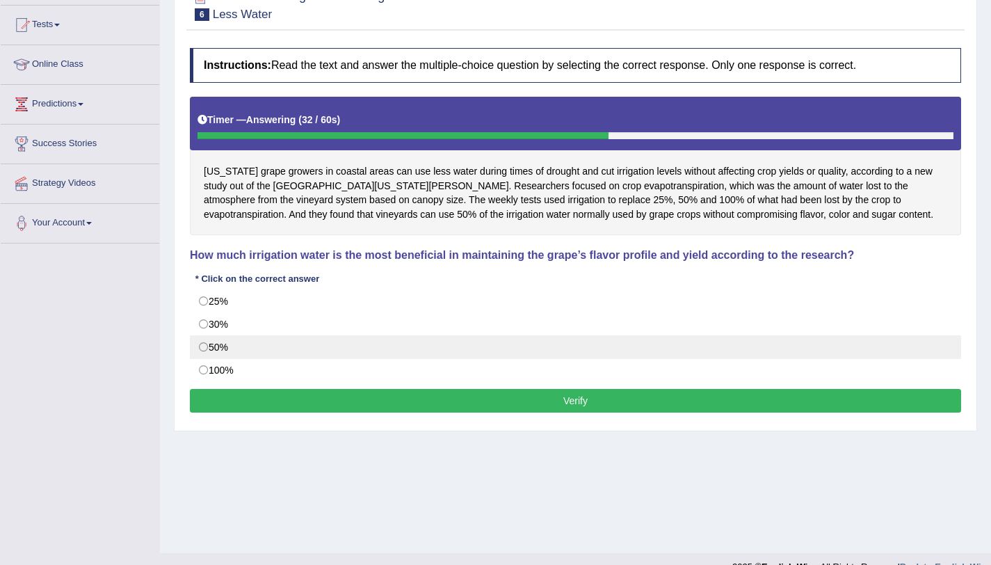
click at [207, 344] on label "50%" at bounding box center [575, 347] width 771 height 24
radio input "true"
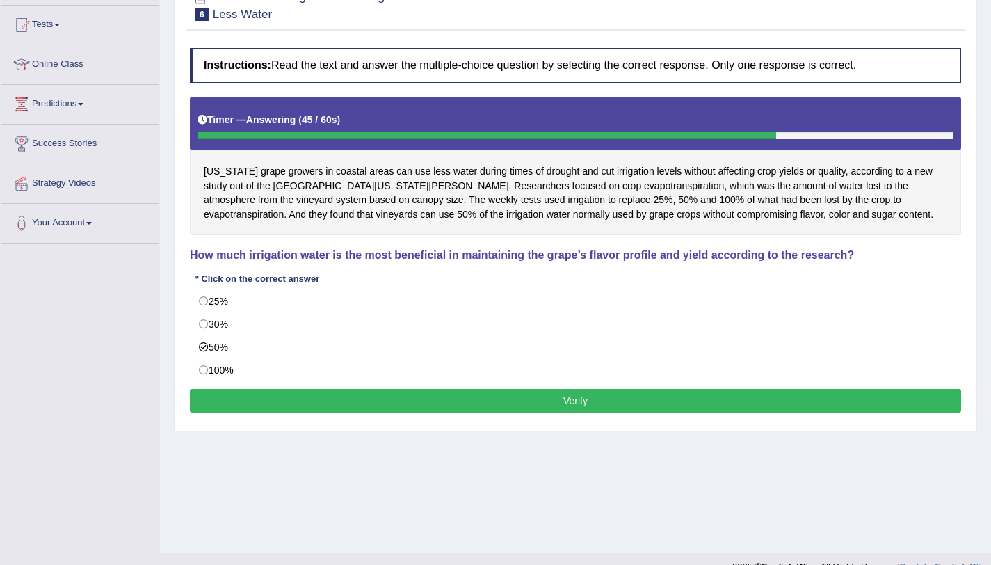
click at [521, 408] on button "Verify" at bounding box center [575, 401] width 771 height 24
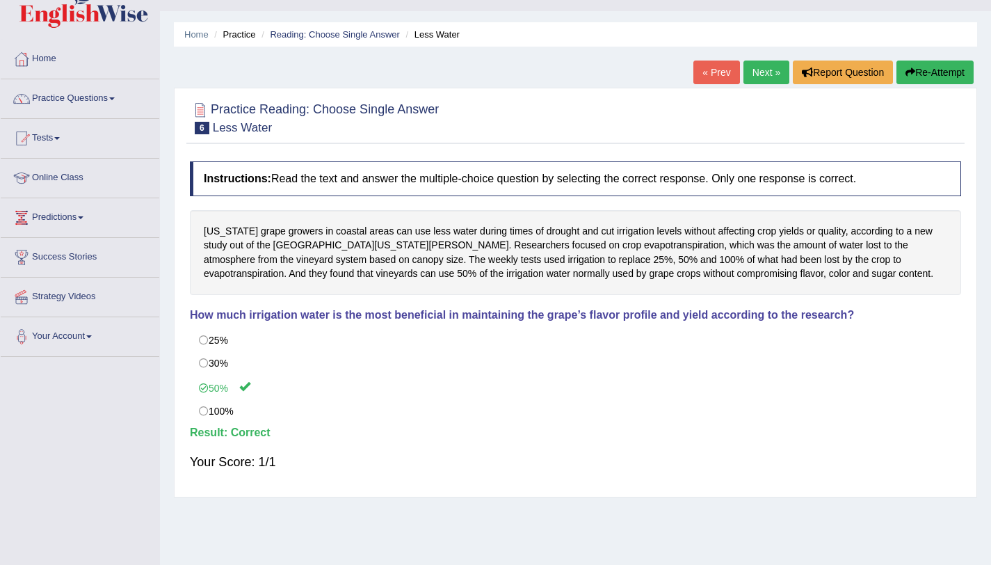
scroll to position [24, 0]
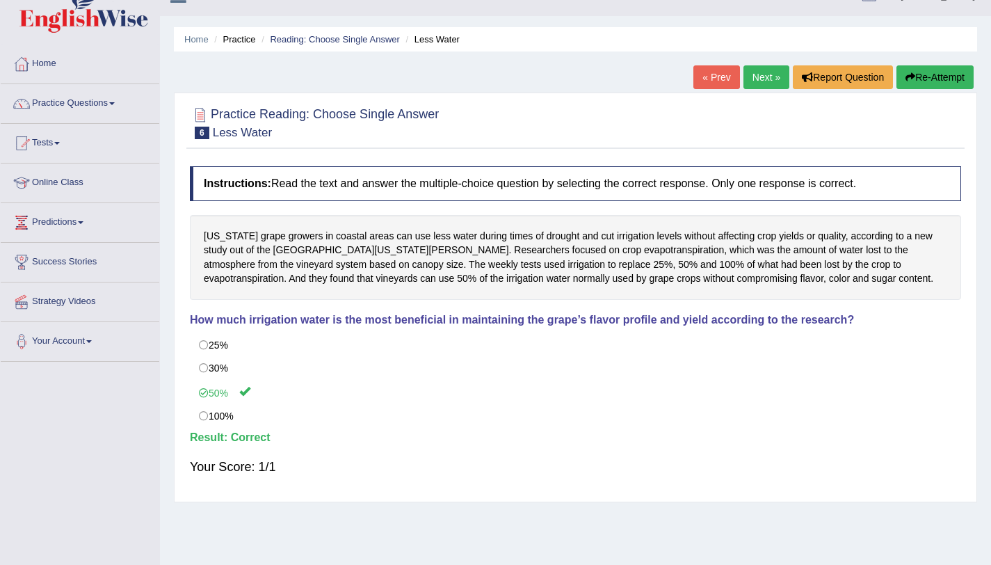
click at [775, 74] on link "Next »" at bounding box center [766, 77] width 46 height 24
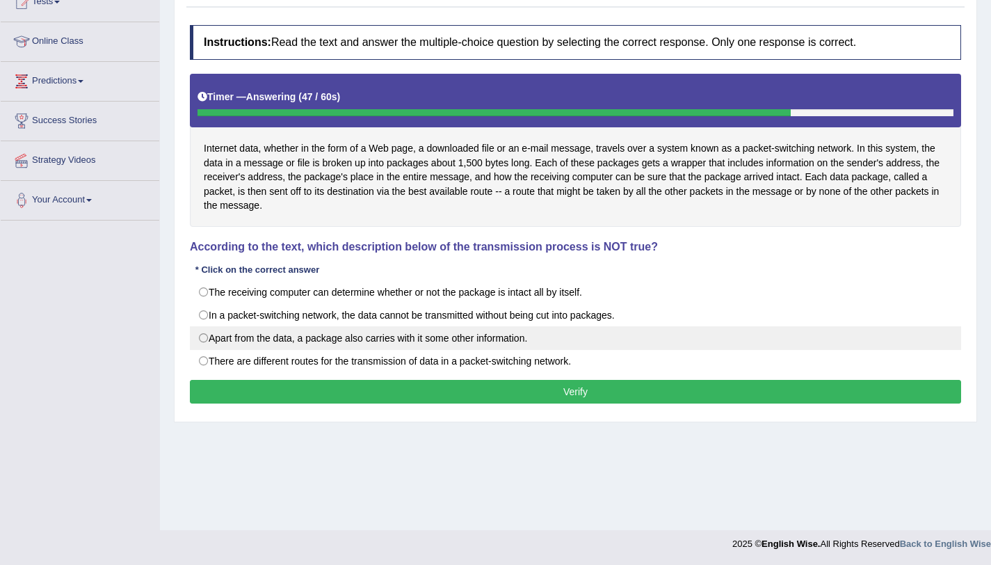
click at [268, 346] on label "Apart from the data, a package also carries with it some other information." at bounding box center [575, 338] width 771 height 24
radio input "true"
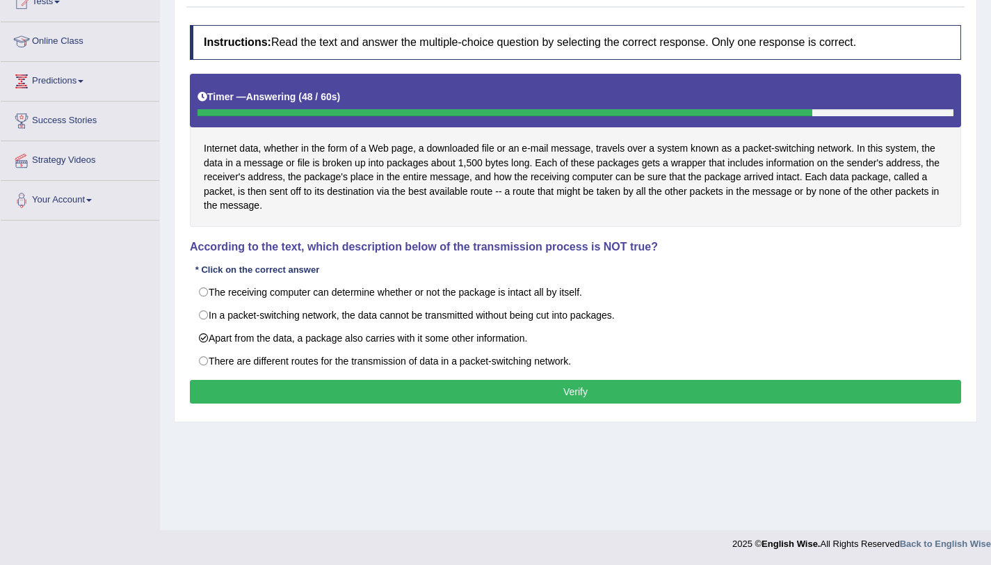
click at [359, 394] on button "Verify" at bounding box center [575, 392] width 771 height 24
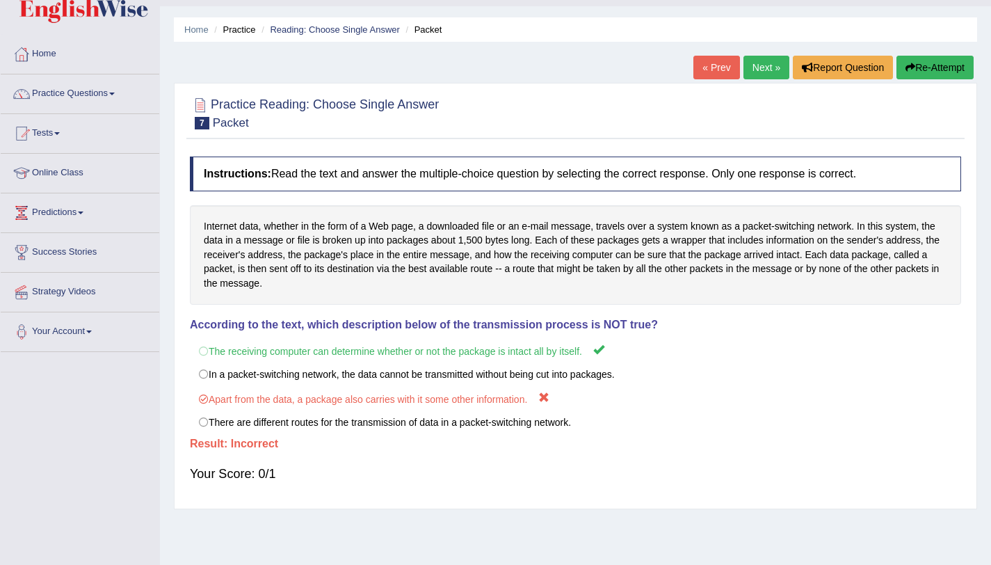
scroll to position [33, 0]
drag, startPoint x: 453, startPoint y: 106, endPoint x: 299, endPoint y: 96, distance: 154.7
click at [299, 96] on div "Practice Reading: Choose Single Answer 7 Packet" at bounding box center [575, 115] width 778 height 49
click at [86, 89] on link "Practice Questions" at bounding box center [80, 92] width 159 height 35
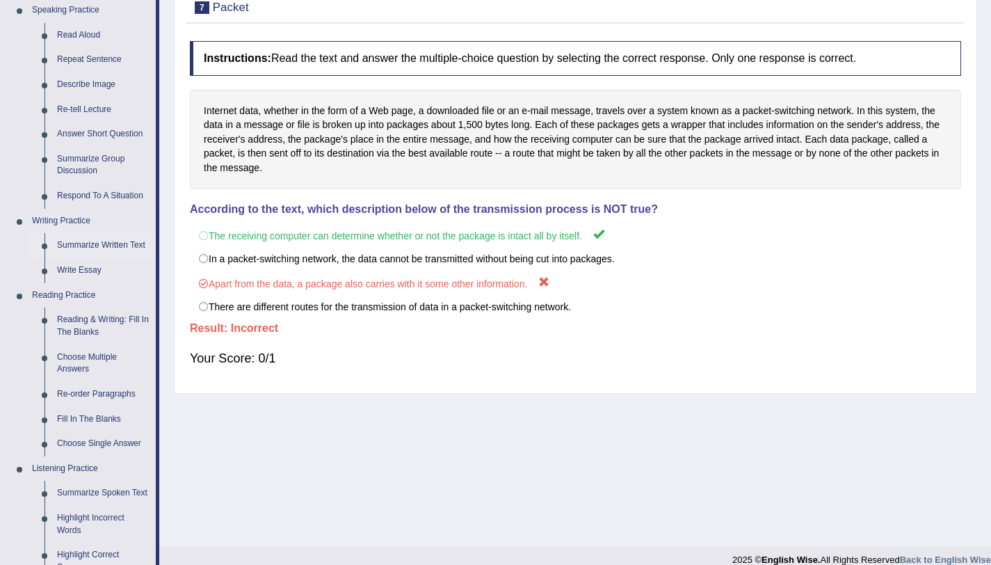
scroll to position [149, 0]
click at [90, 60] on link "Repeat Sentence" at bounding box center [103, 60] width 105 height 25
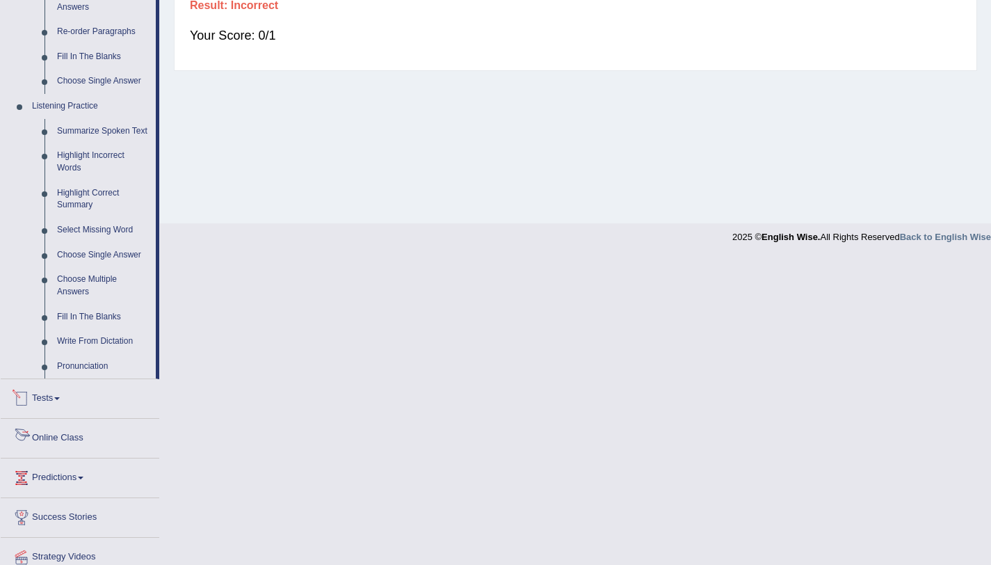
scroll to position [406, 0]
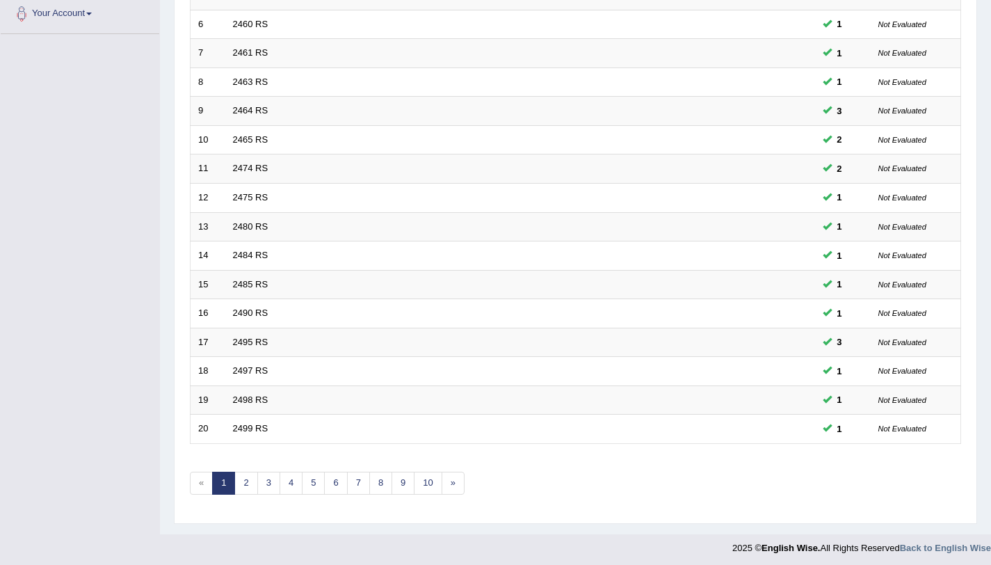
scroll to position [356, 0]
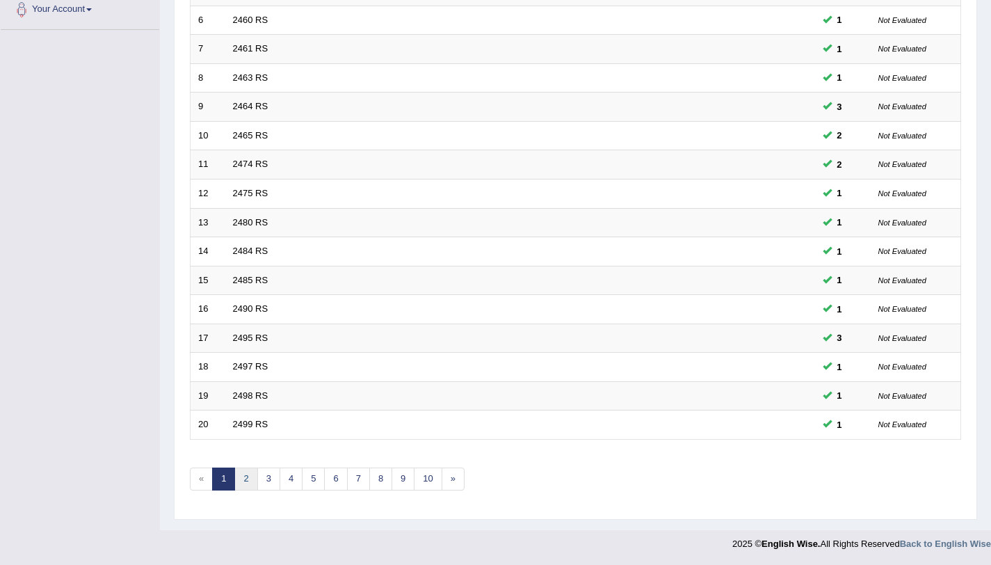
click at [249, 482] on link "2" at bounding box center [245, 478] width 23 height 23
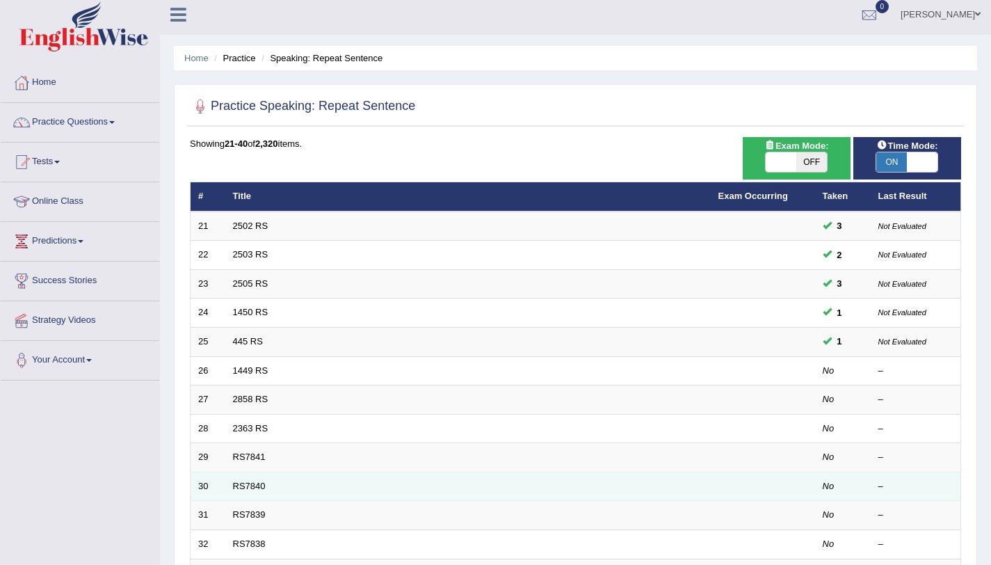
scroll to position [1, 0]
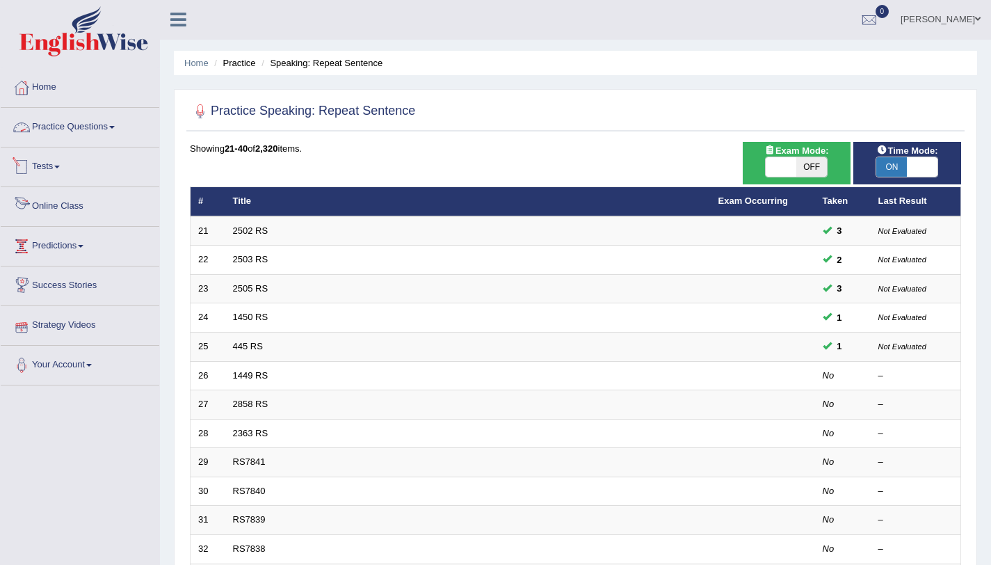
click at [106, 134] on link "Practice Questions" at bounding box center [80, 125] width 159 height 35
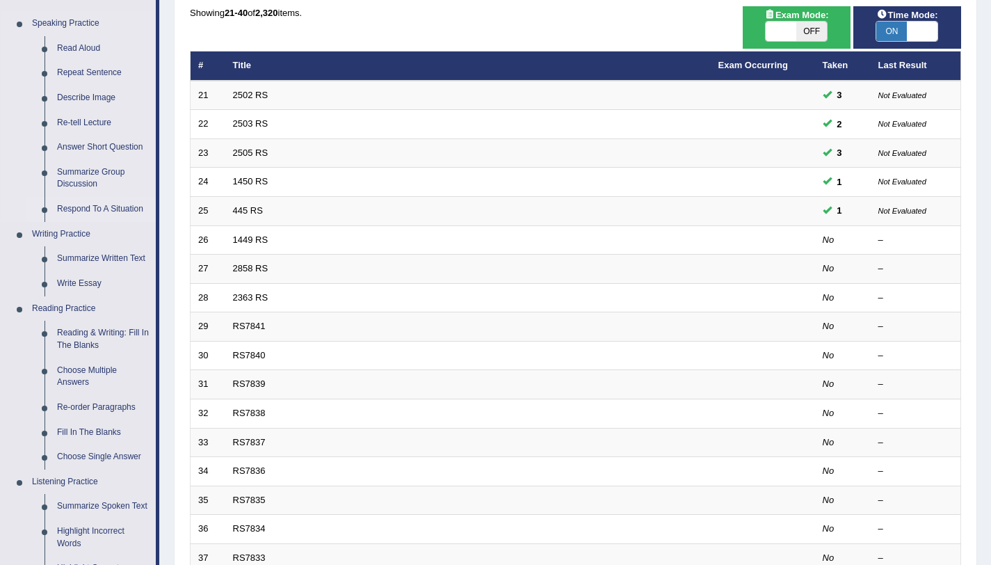
scroll to position [137, 0]
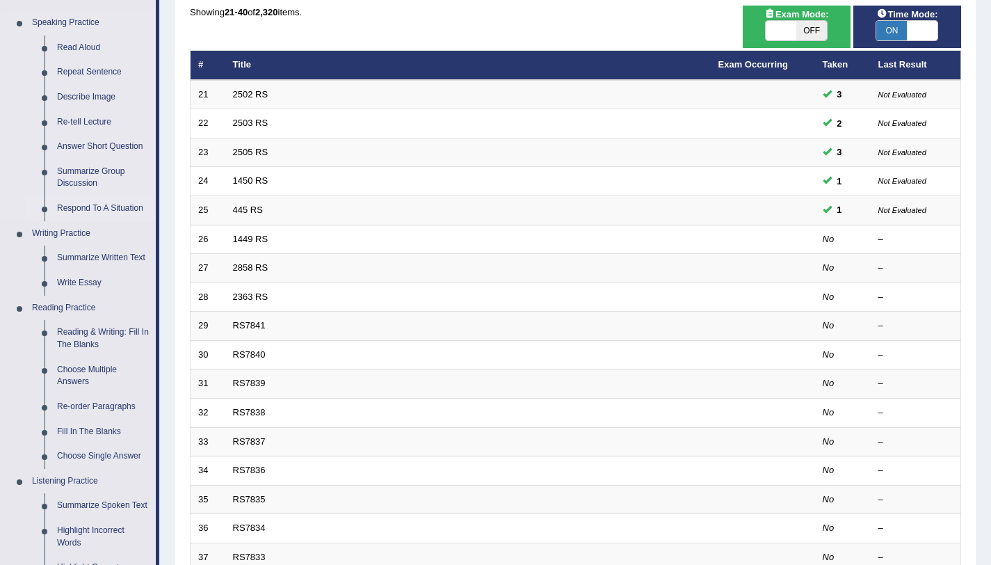
click at [110, 215] on link "Respond To A Situation" at bounding box center [103, 208] width 105 height 25
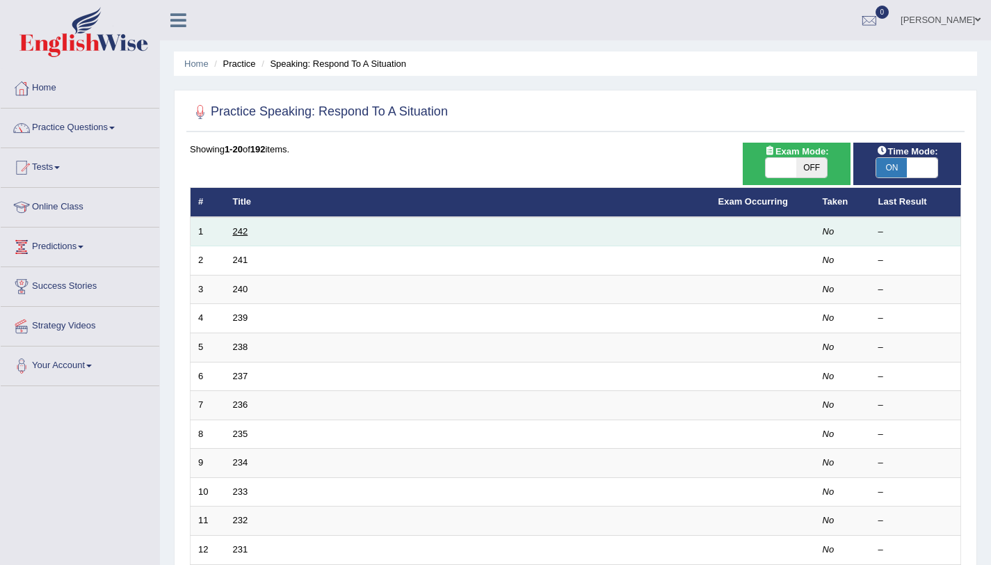
click at [245, 232] on link "242" at bounding box center [240, 231] width 15 height 10
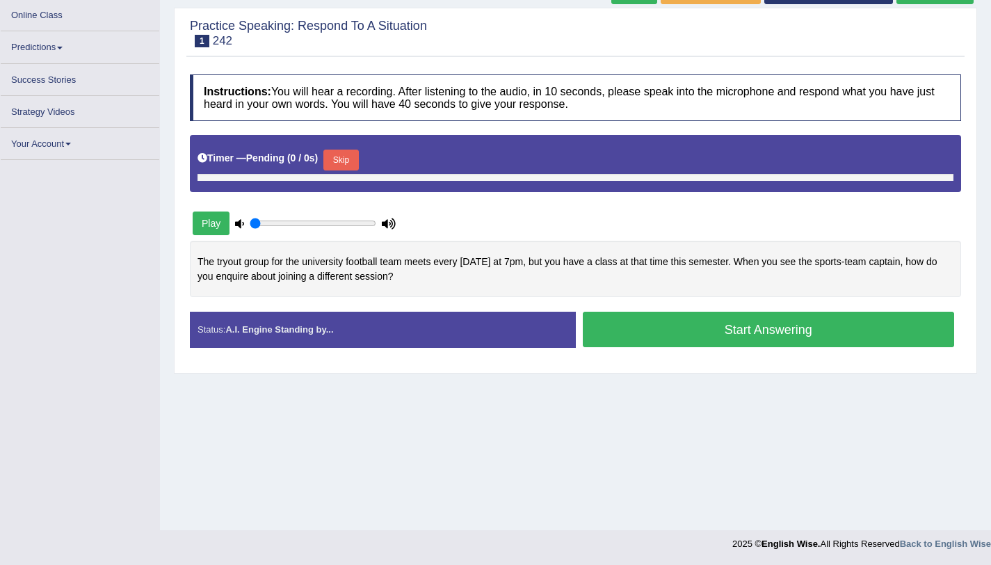
type input "1"
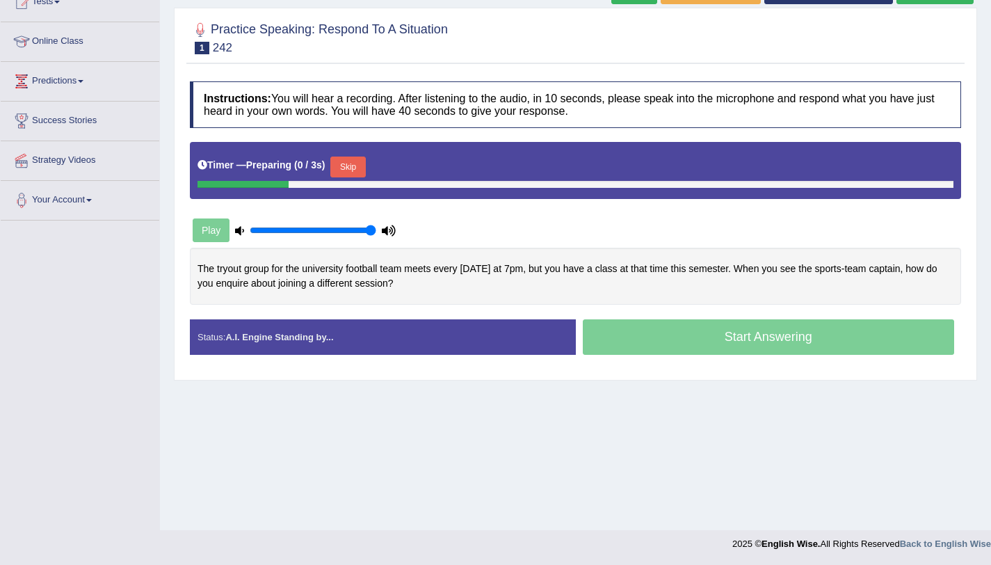
click at [346, 162] on button "Skip" at bounding box center [347, 166] width 35 height 21
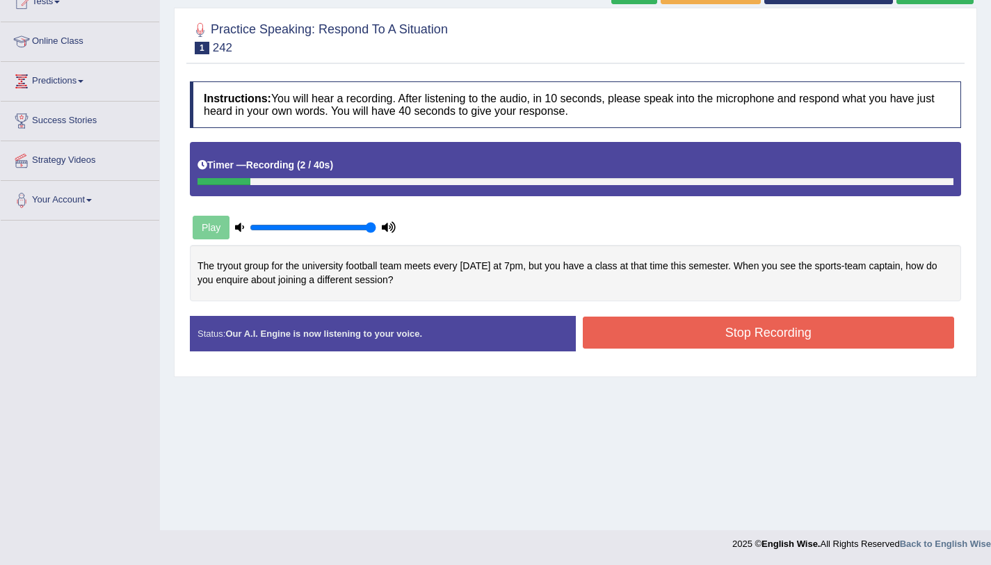
click at [759, 327] on button "Stop Recording" at bounding box center [769, 332] width 372 height 32
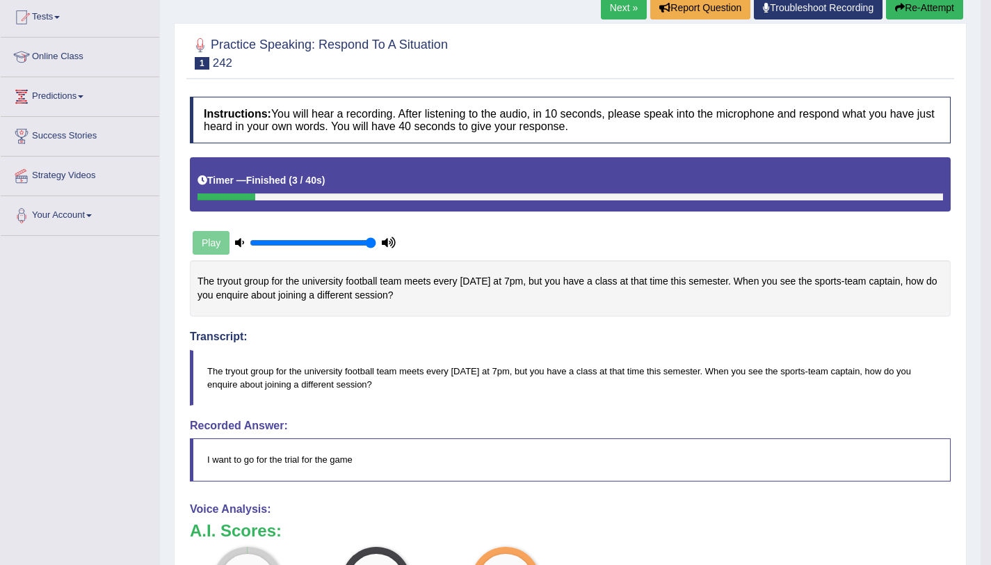
scroll to position [148, 0]
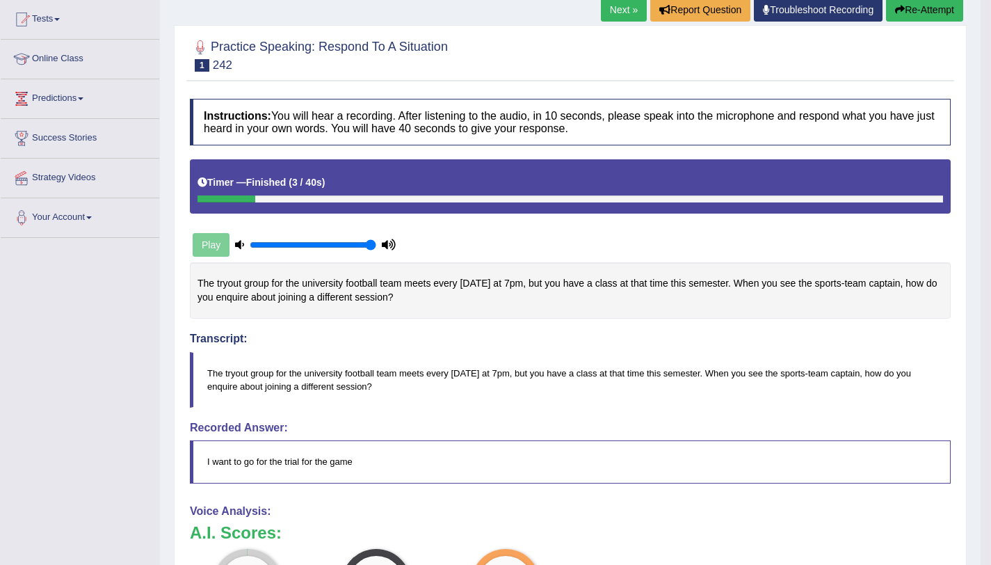
click at [626, 8] on link "Next »" at bounding box center [624, 10] width 46 height 24
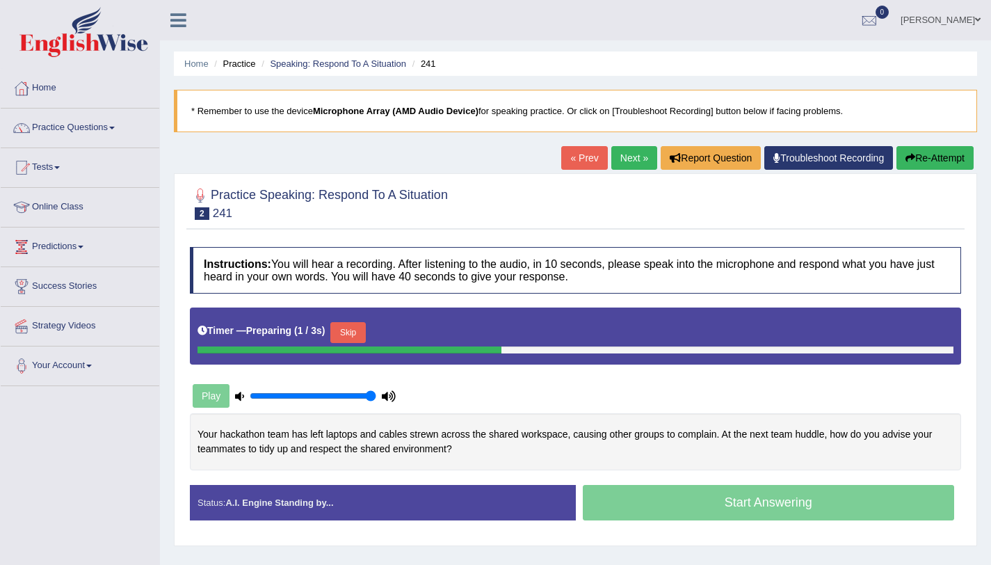
click at [357, 328] on button "Skip" at bounding box center [347, 332] width 35 height 21
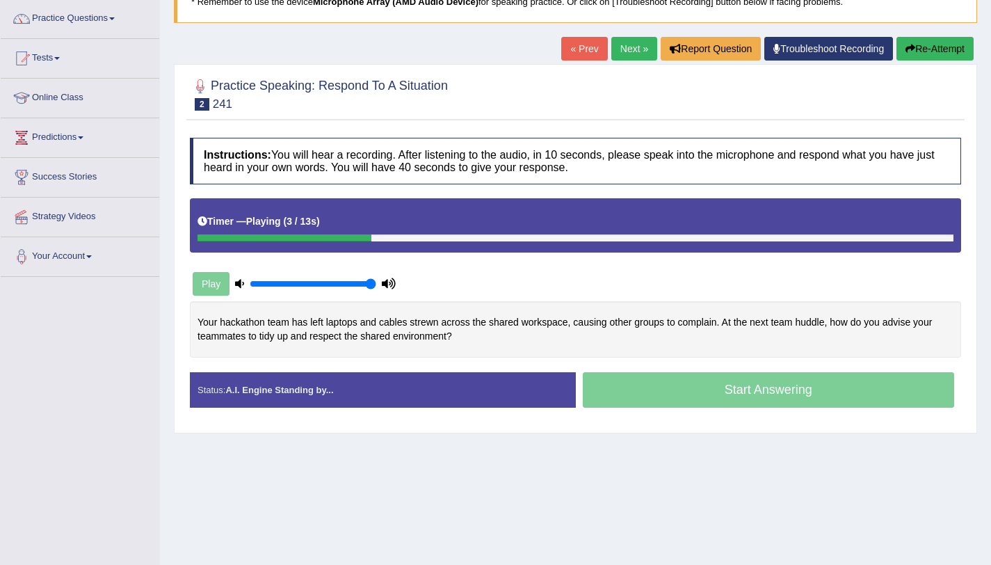
scroll to position [110, 0]
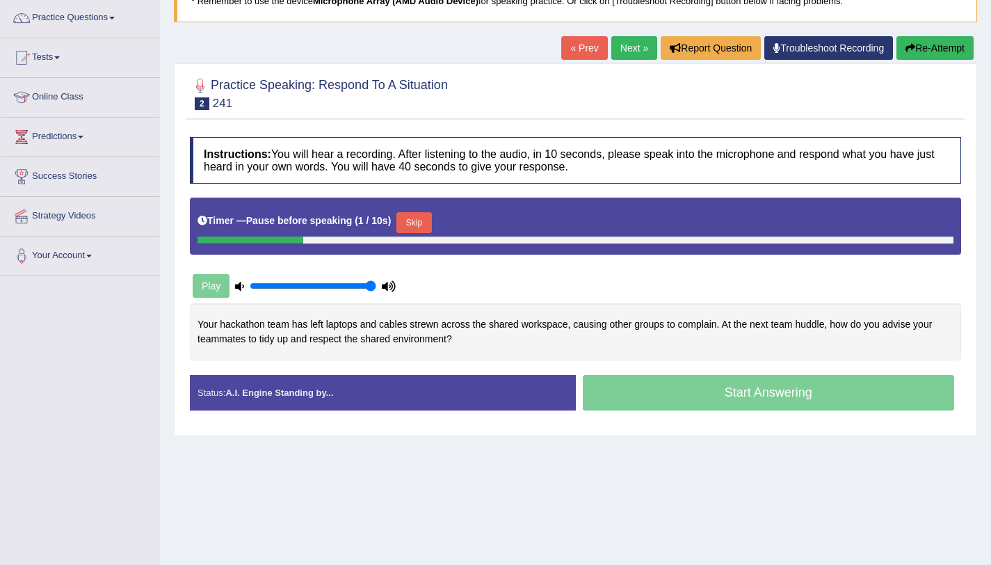
click at [421, 220] on button "Skip" at bounding box center [413, 222] width 35 height 21
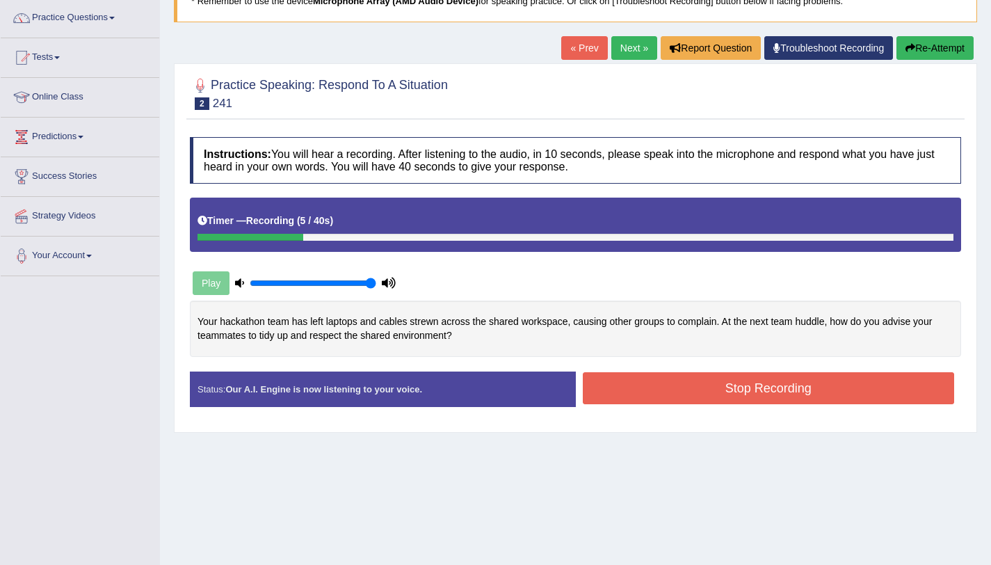
click at [939, 47] on button "Re-Attempt" at bounding box center [934, 48] width 77 height 24
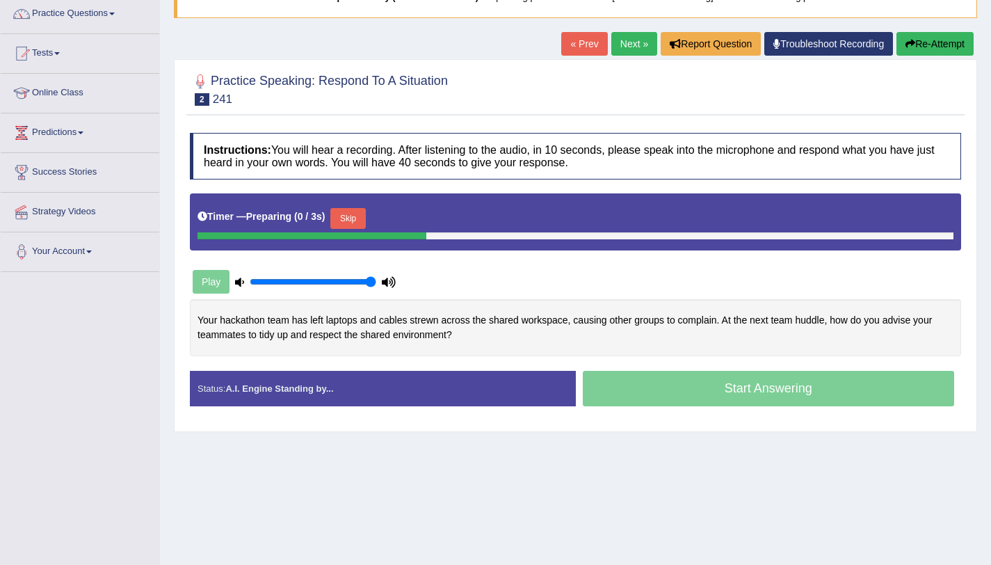
click at [363, 220] on button "Skip" at bounding box center [347, 218] width 35 height 21
click at [421, 216] on button "Skip" at bounding box center [413, 218] width 35 height 21
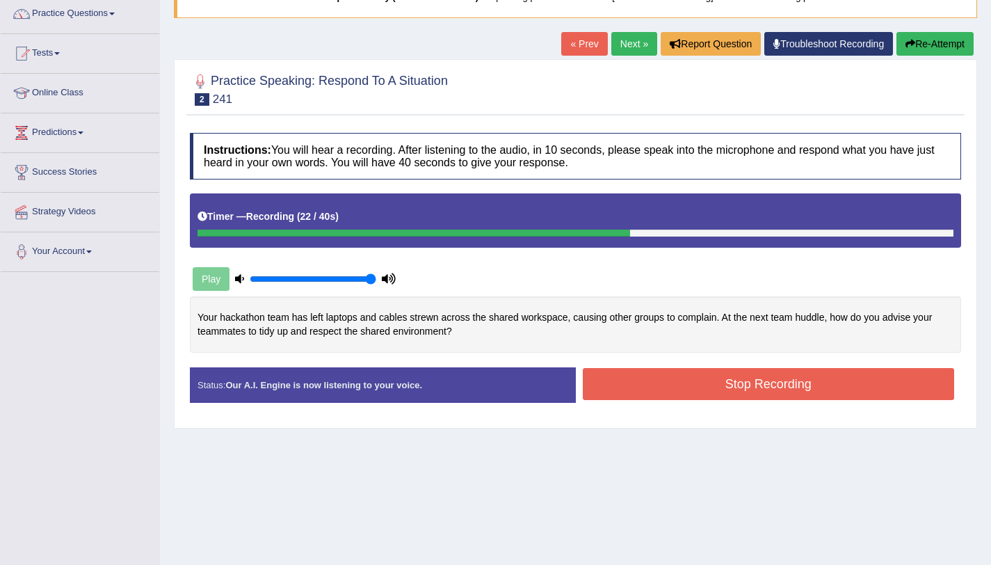
click at [731, 389] on button "Stop Recording" at bounding box center [769, 384] width 372 height 32
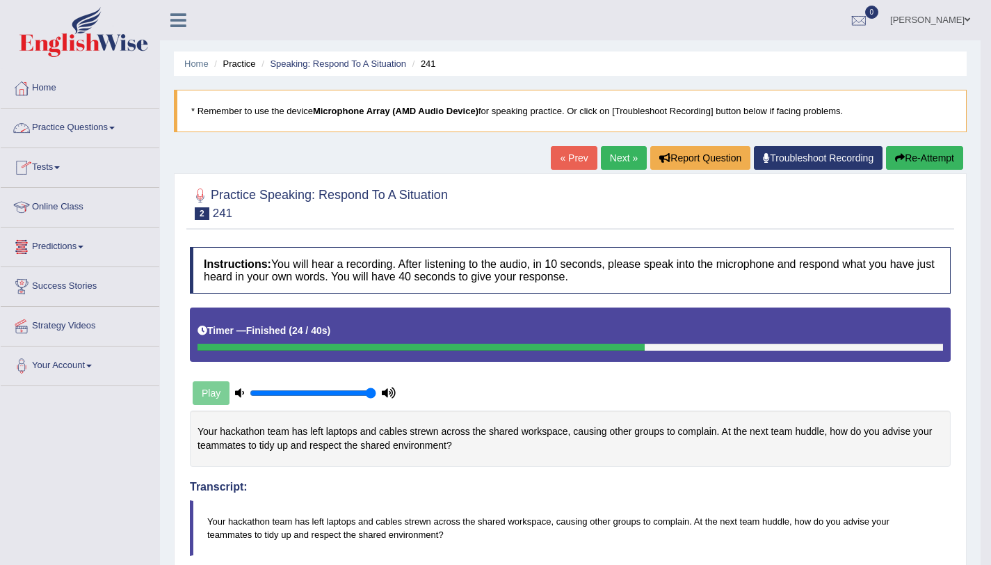
click at [108, 138] on link "Practice Questions" at bounding box center [80, 125] width 159 height 35
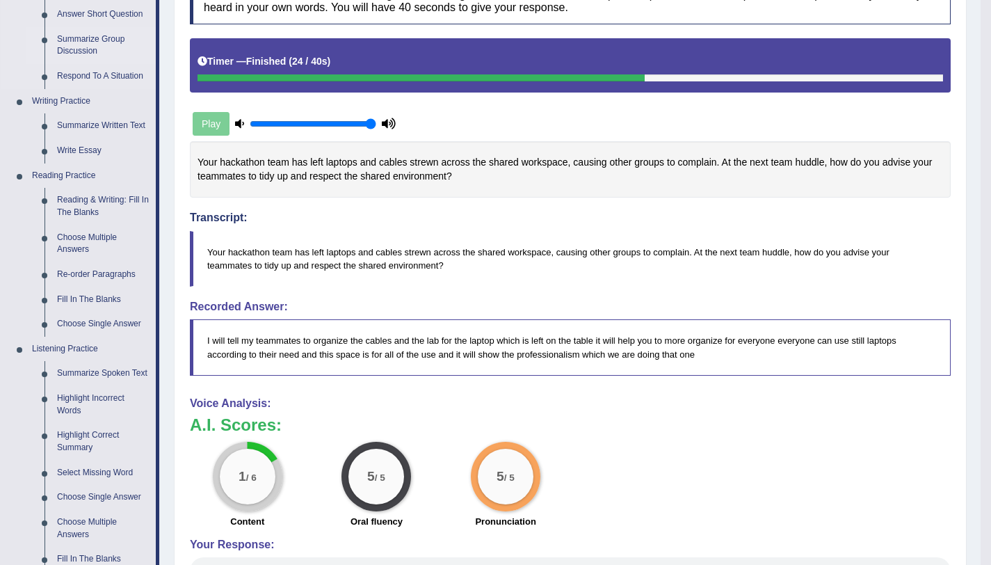
scroll to position [265, 0]
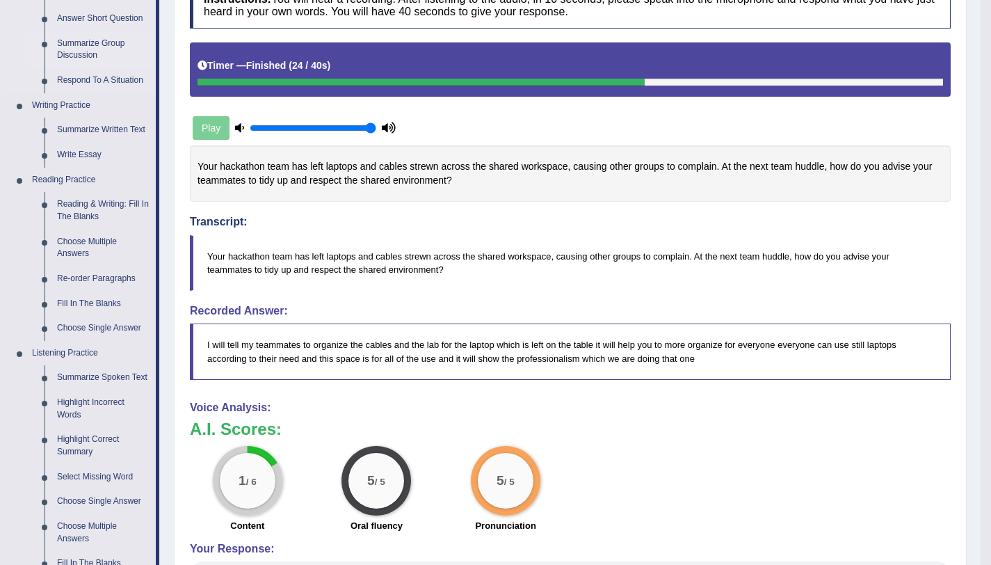
click at [86, 55] on link "Summarize Group Discussion" at bounding box center [103, 49] width 105 height 37
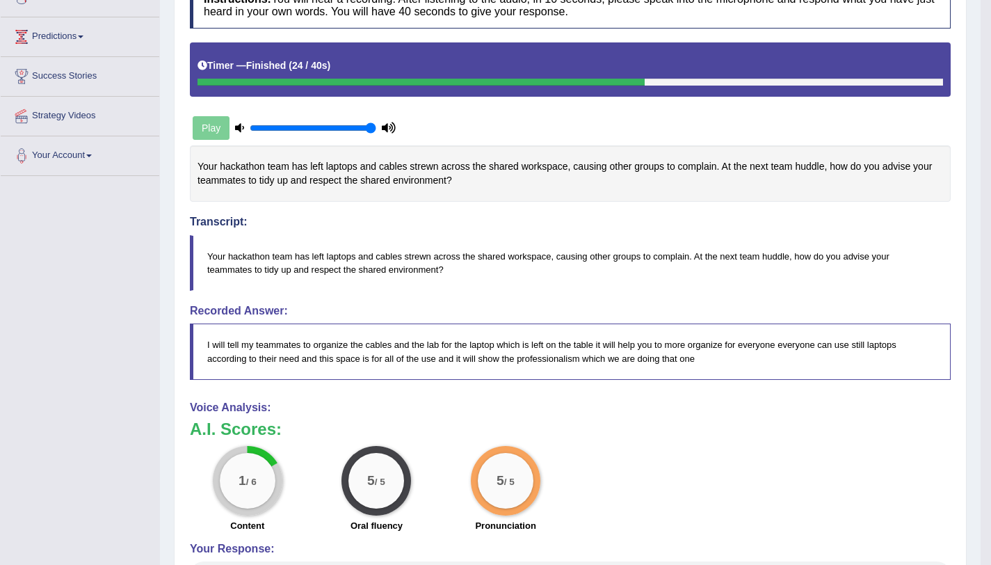
scroll to position [304, 0]
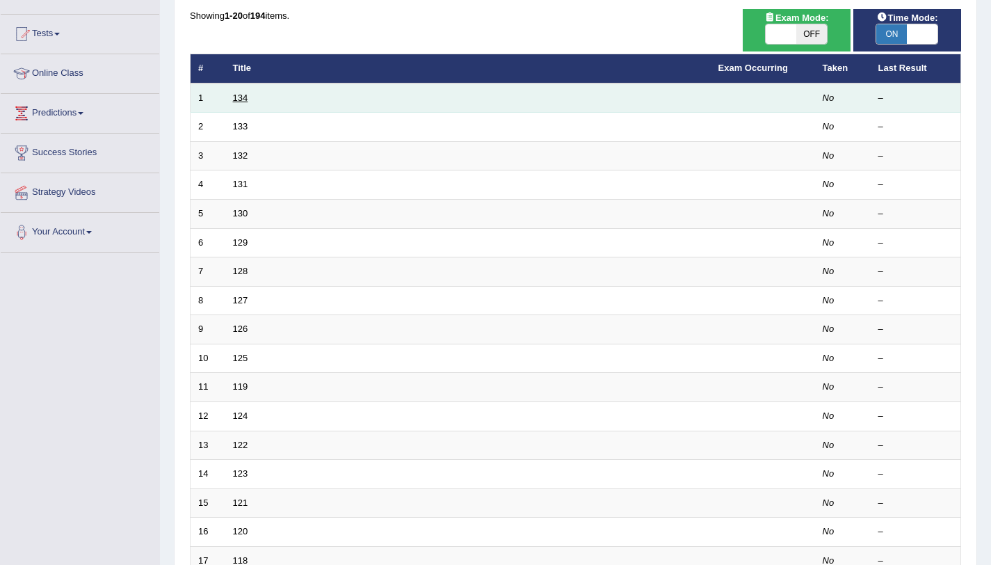
click at [236, 102] on link "134" at bounding box center [240, 97] width 15 height 10
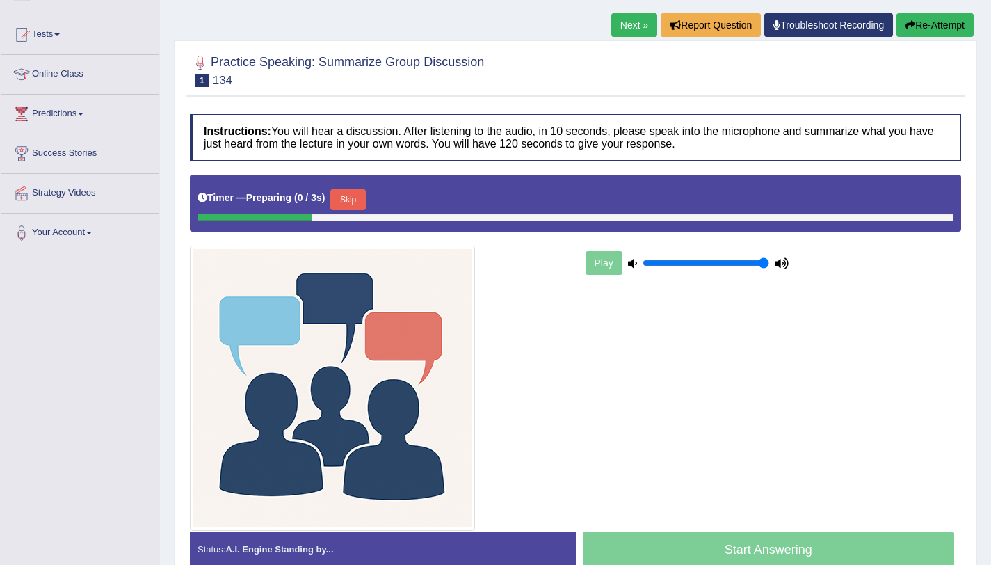
scroll to position [134, 0]
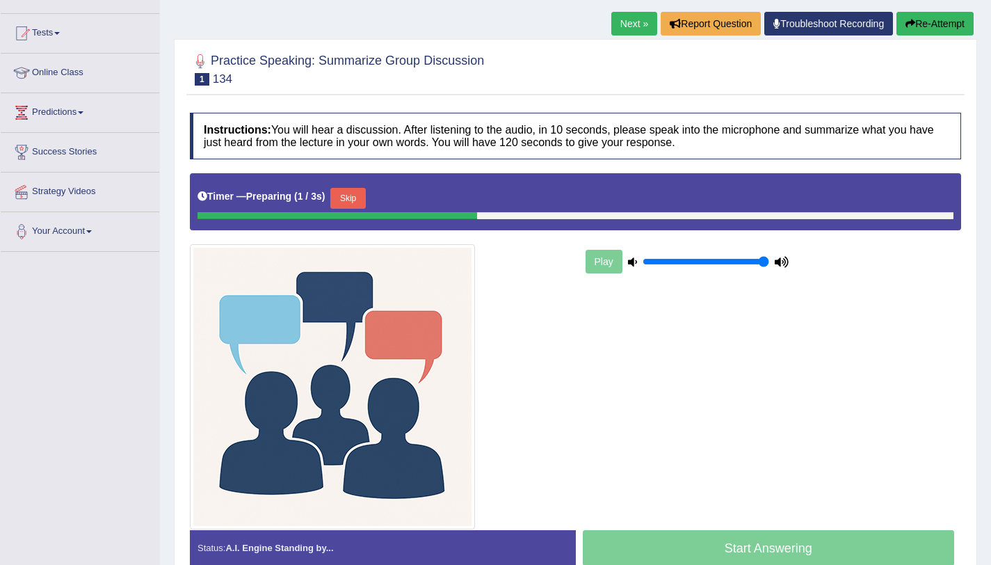
click at [365, 207] on button "Skip" at bounding box center [347, 198] width 35 height 21
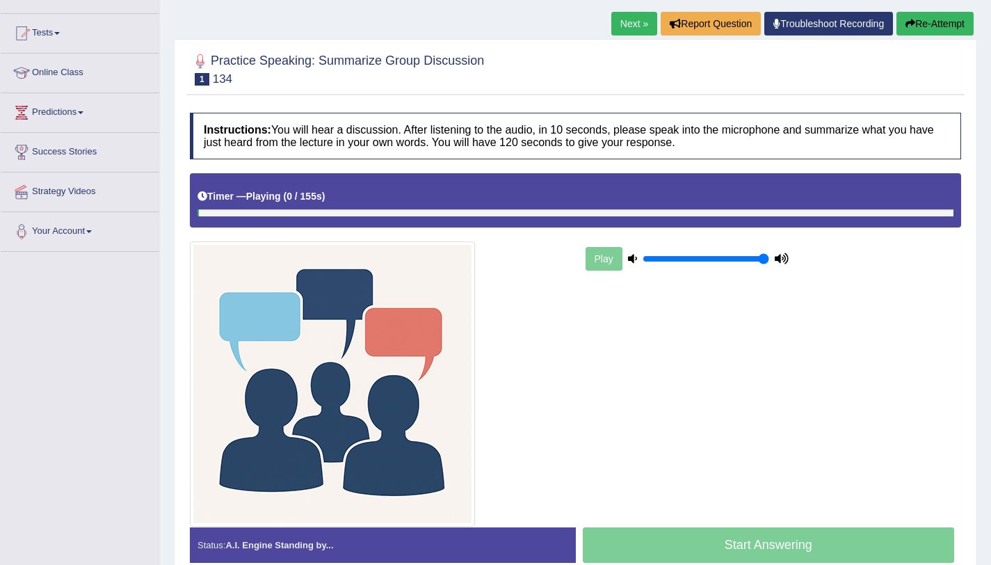
scroll to position [204, 0]
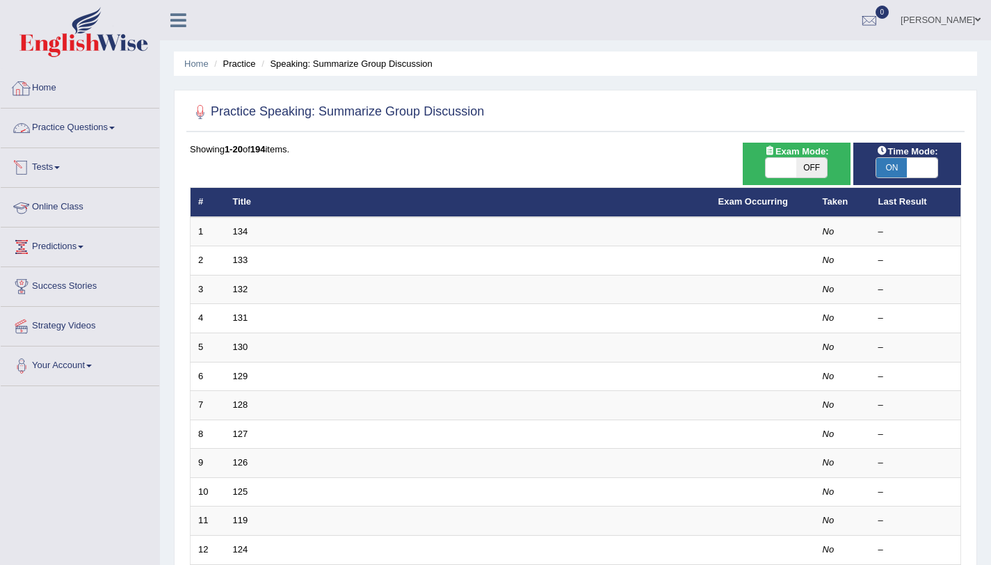
click at [93, 120] on link "Practice Questions" at bounding box center [80, 125] width 159 height 35
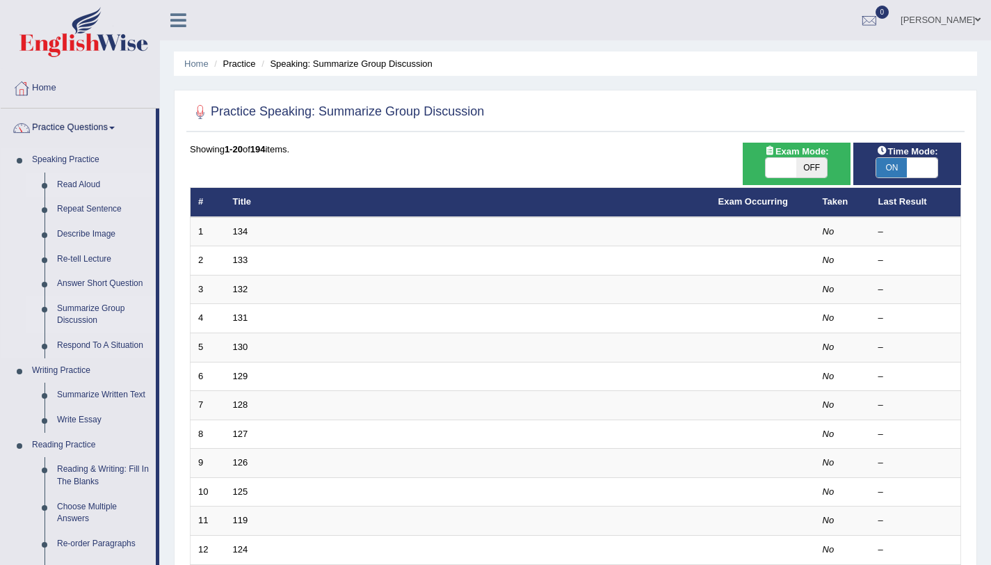
click at [83, 182] on link "Read Aloud" at bounding box center [103, 184] width 105 height 25
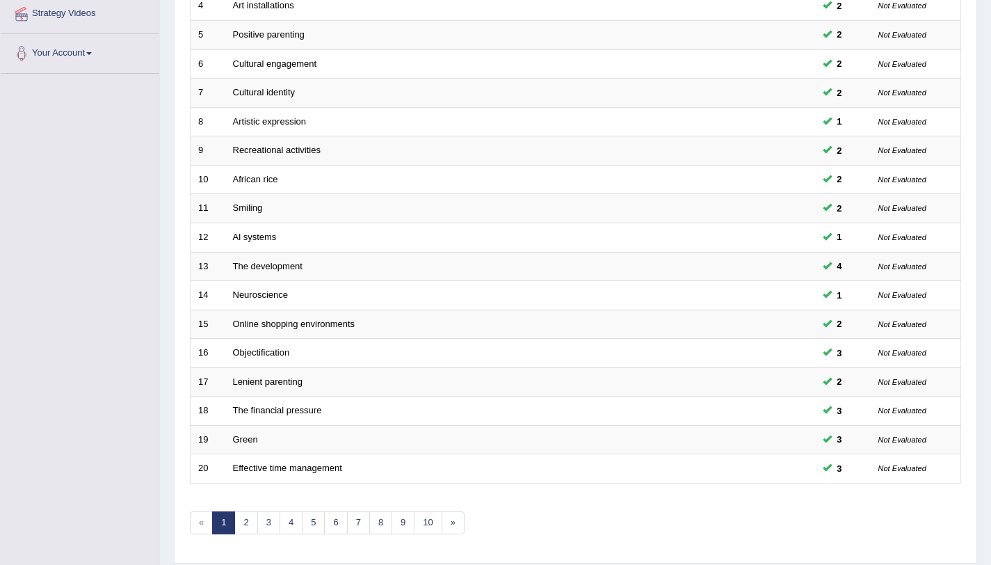
scroll to position [356, 0]
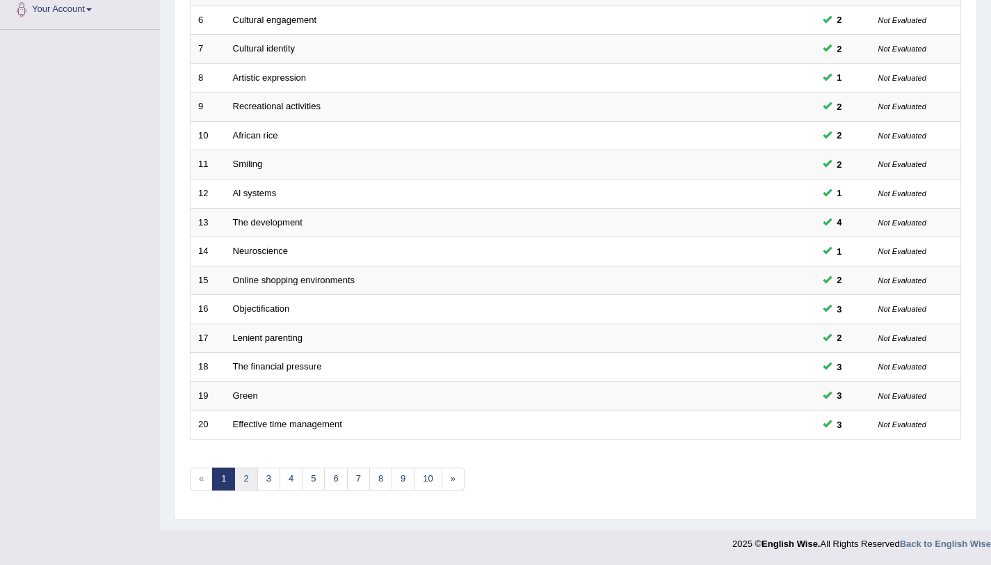
click at [242, 478] on link "2" at bounding box center [245, 478] width 23 height 23
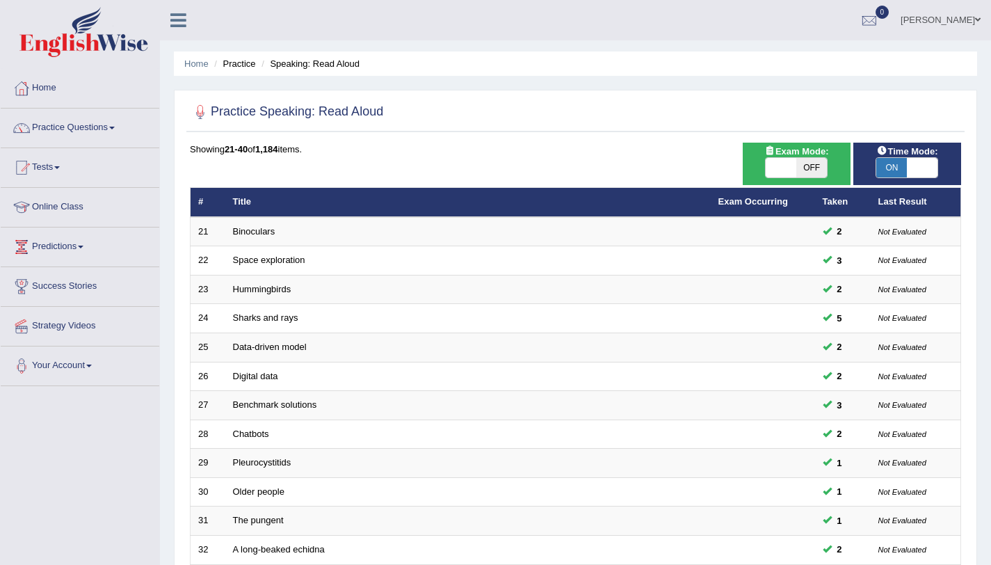
scroll to position [356, 0]
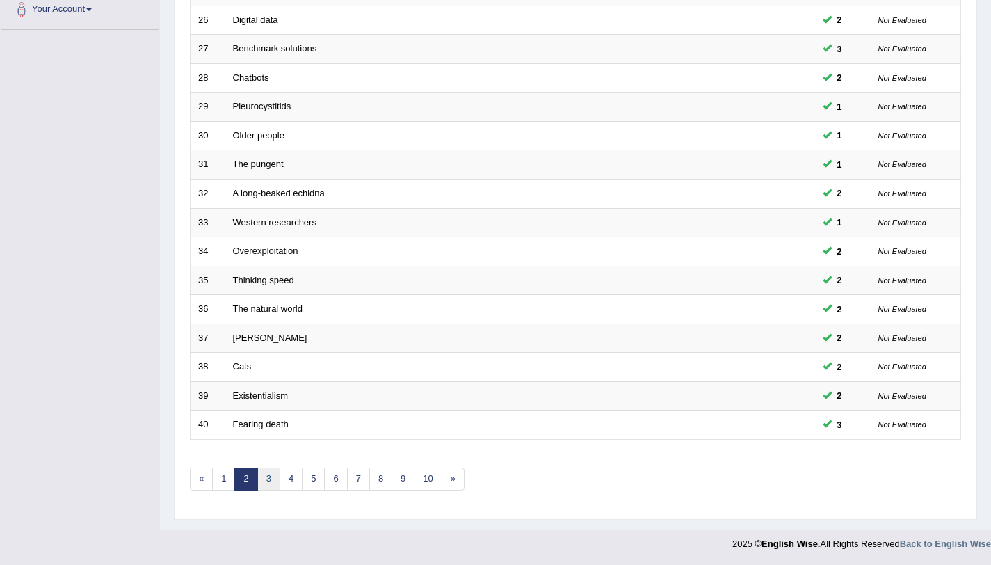
click at [268, 482] on link "3" at bounding box center [268, 478] width 23 height 23
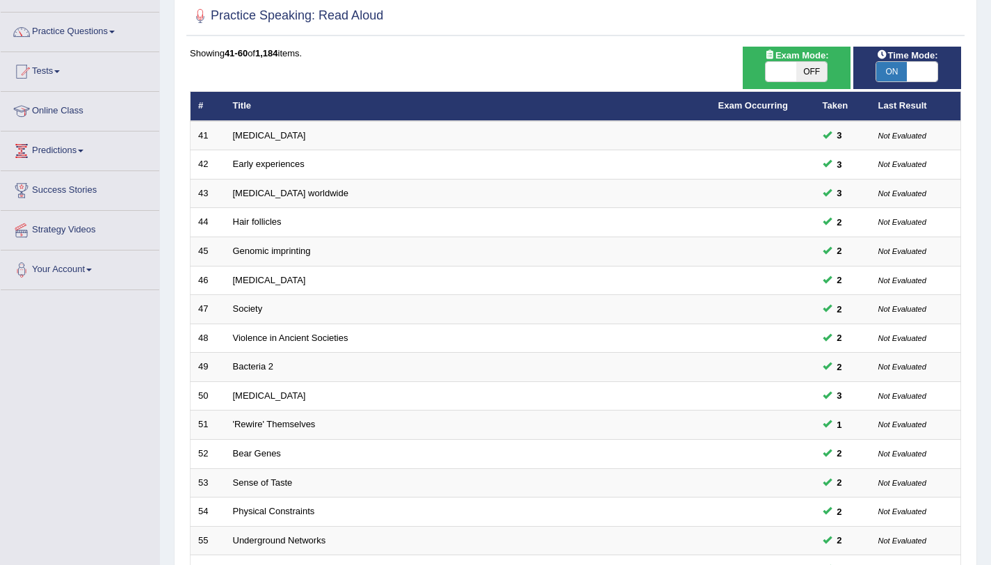
scroll to position [356, 0]
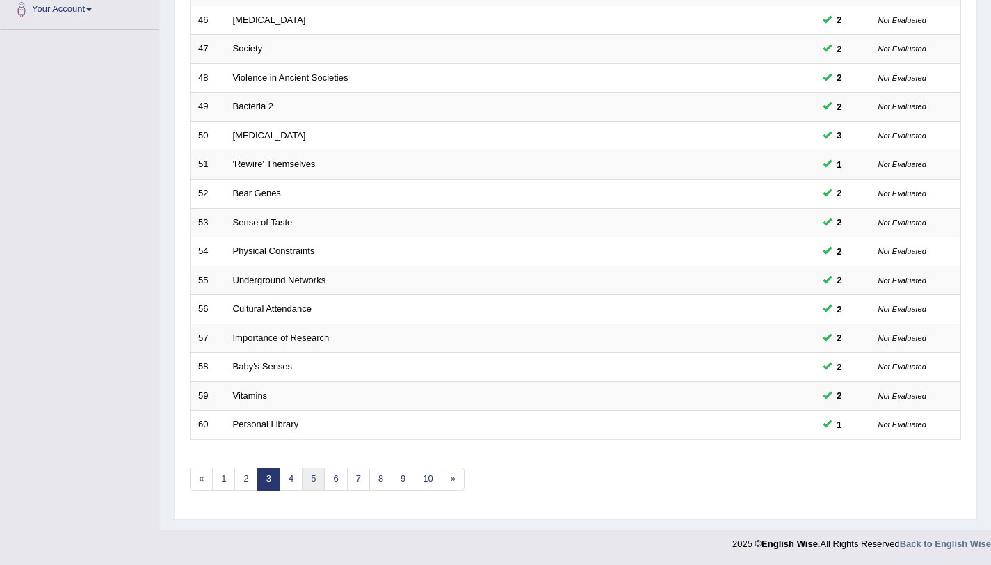
click at [316, 487] on link "5" at bounding box center [313, 478] width 23 height 23
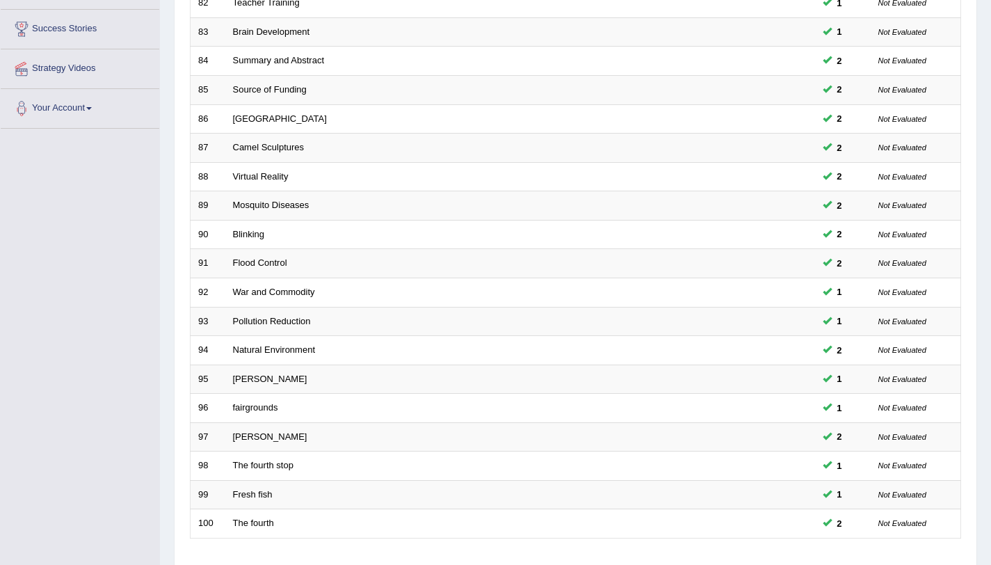
scroll to position [356, 0]
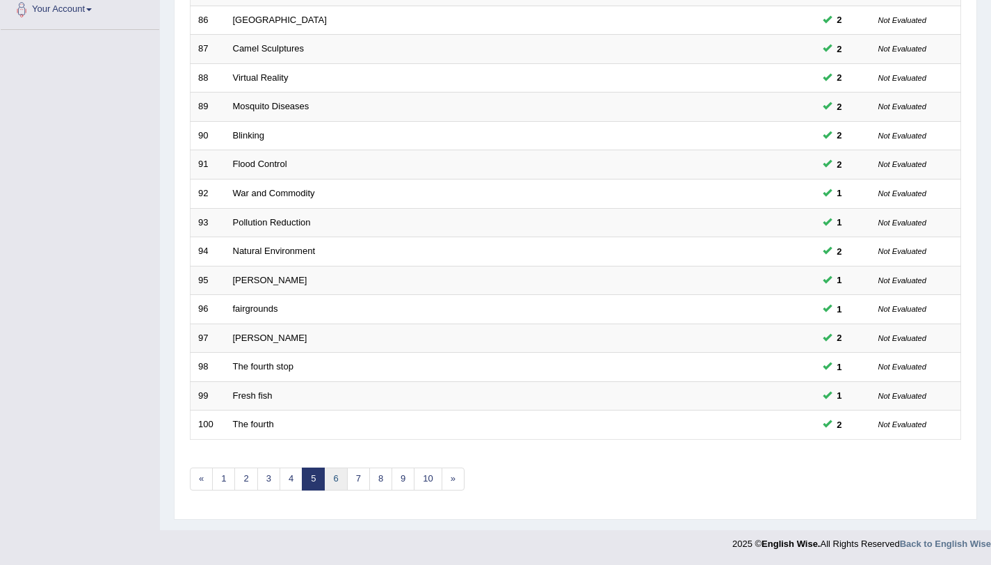
click at [331, 483] on link "6" at bounding box center [335, 478] width 23 height 23
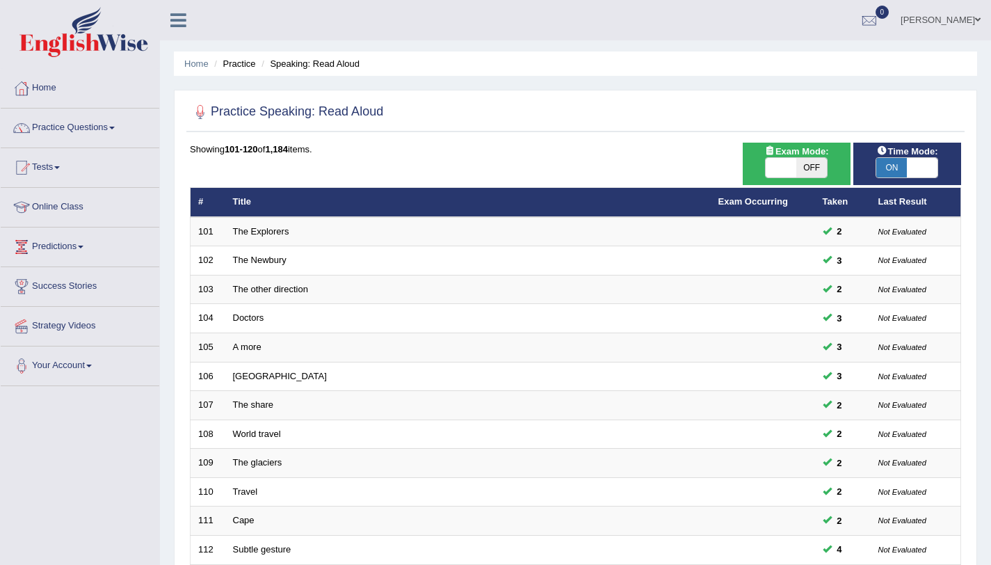
scroll to position [356, 0]
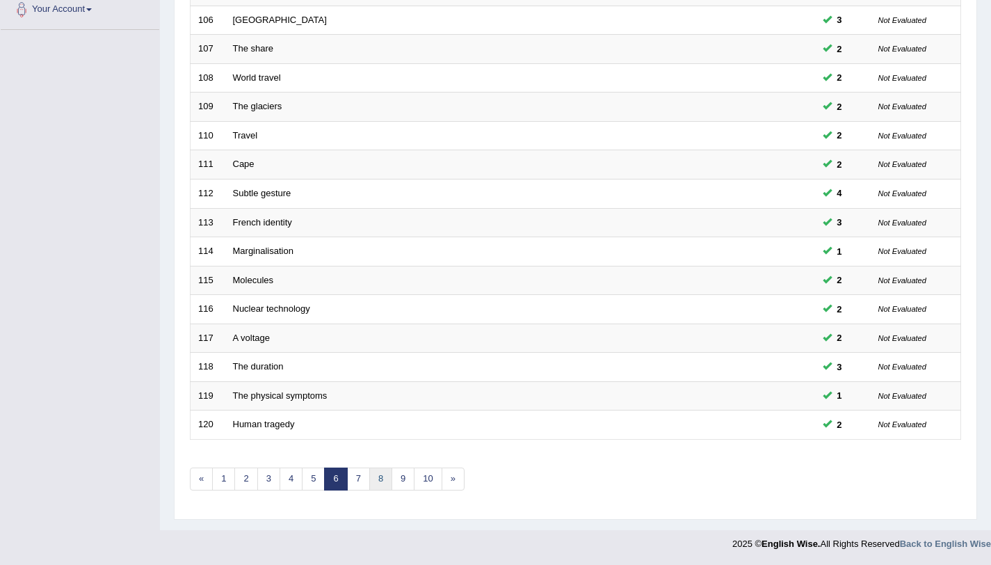
click at [372, 474] on link "8" at bounding box center [380, 478] width 23 height 23
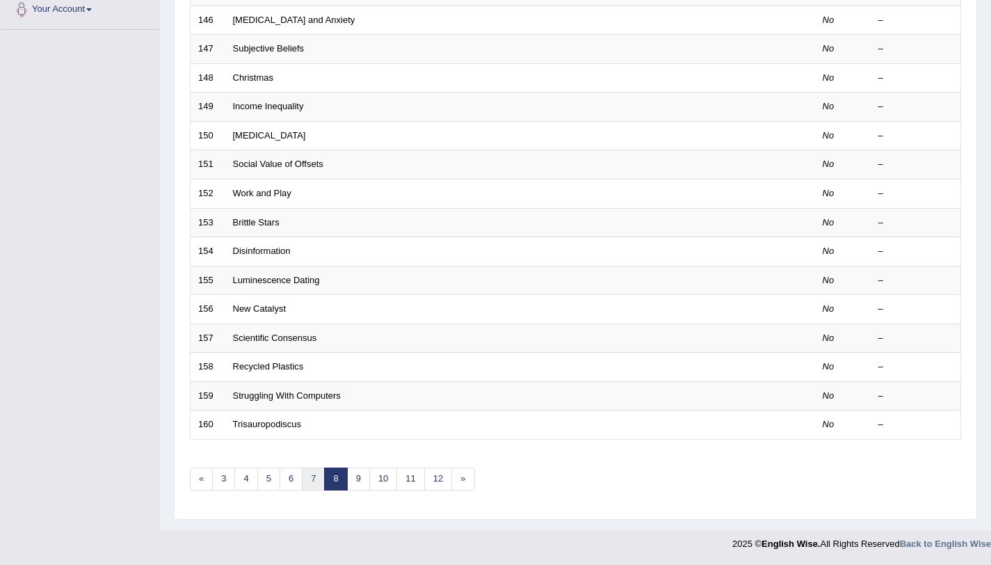
click at [308, 485] on link "7" at bounding box center [313, 478] width 23 height 23
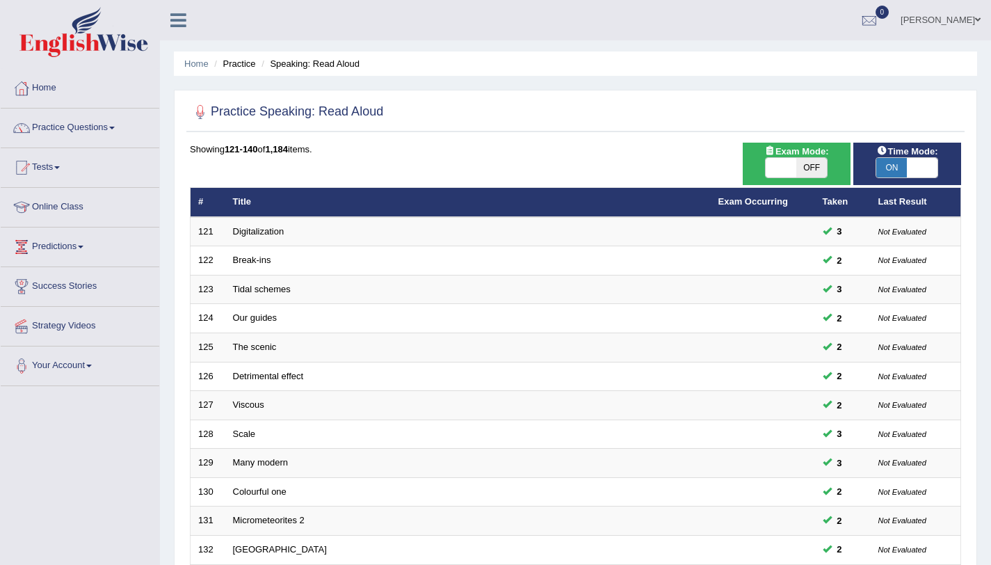
scroll to position [356, 0]
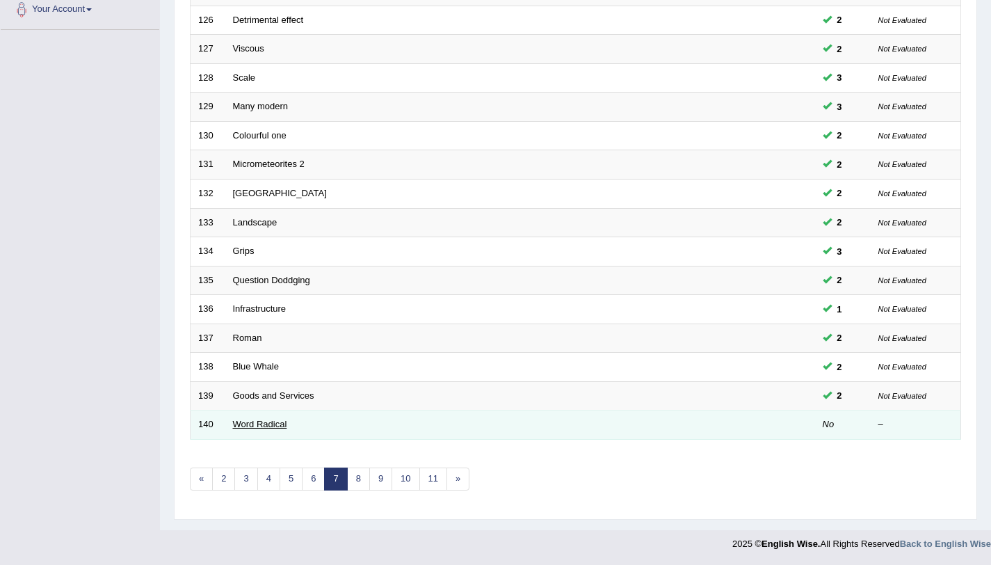
click at [248, 427] on link "Word Radical" at bounding box center [260, 424] width 54 height 10
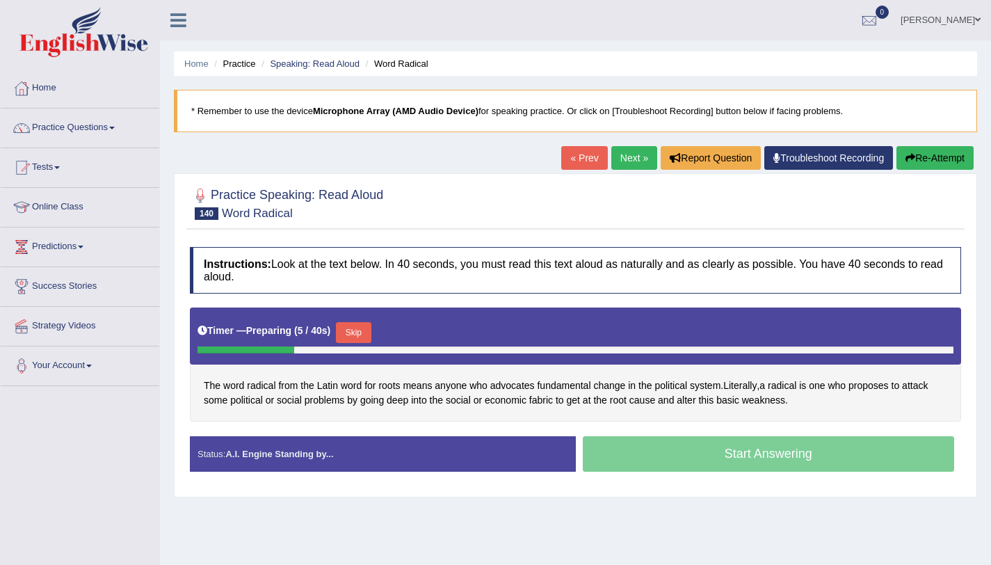
click at [369, 338] on button "Skip" at bounding box center [353, 332] width 35 height 21
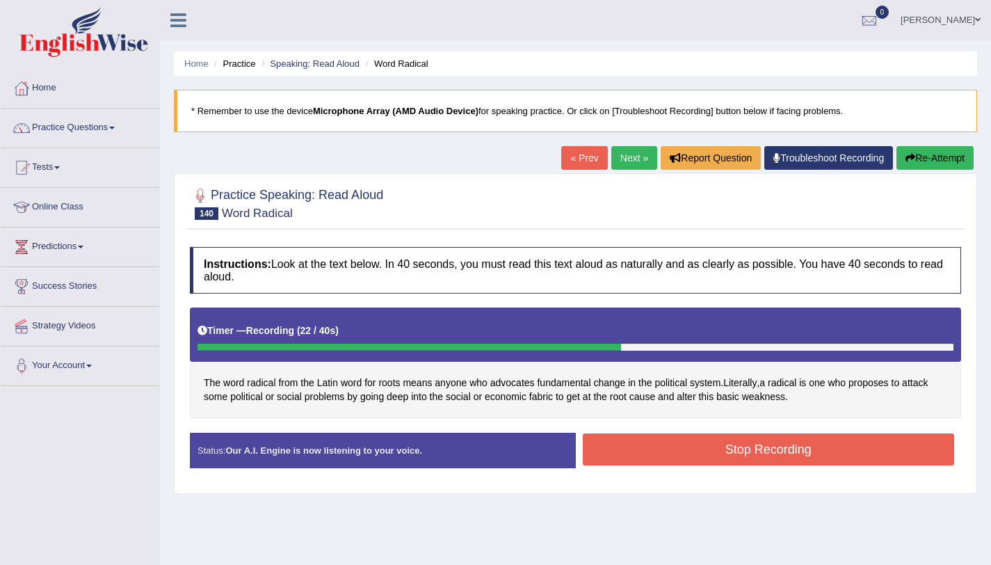
click at [725, 448] on button "Stop Recording" at bounding box center [769, 449] width 372 height 32
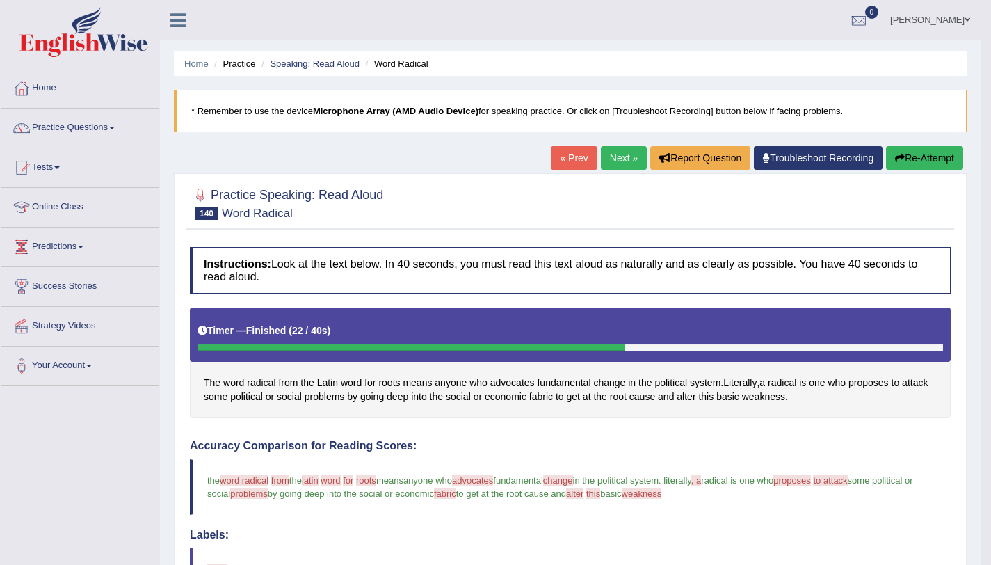
click at [956, 158] on button "Re-Attempt" at bounding box center [924, 158] width 77 height 24
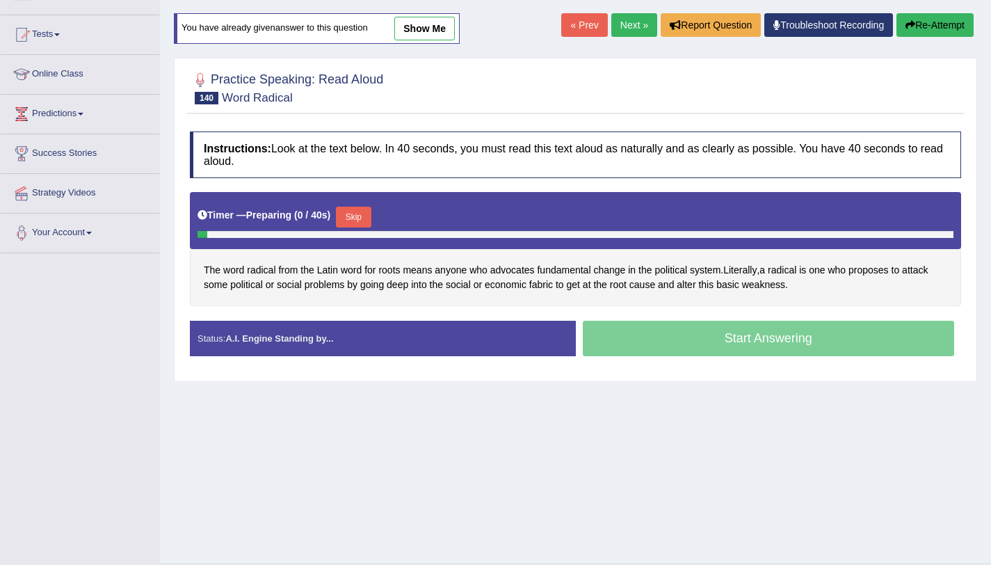
scroll to position [145, 0]
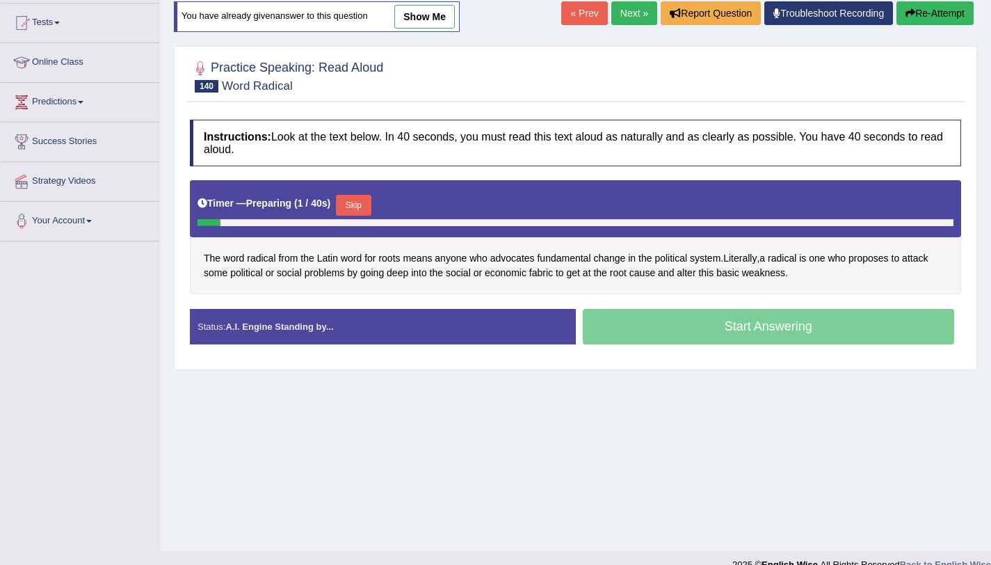
click at [366, 211] on button "Skip" at bounding box center [353, 205] width 35 height 21
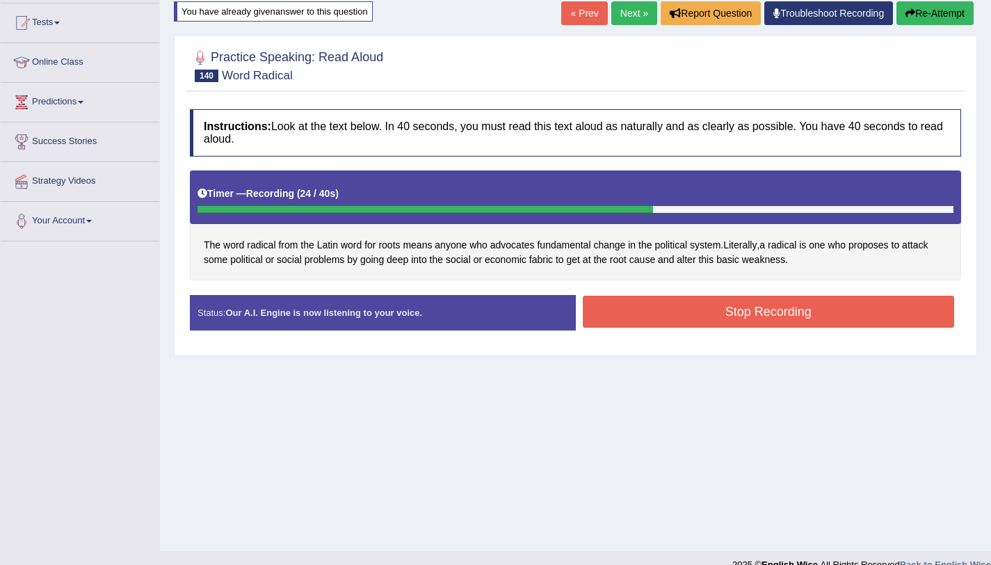
click at [736, 307] on button "Stop Recording" at bounding box center [769, 312] width 372 height 32
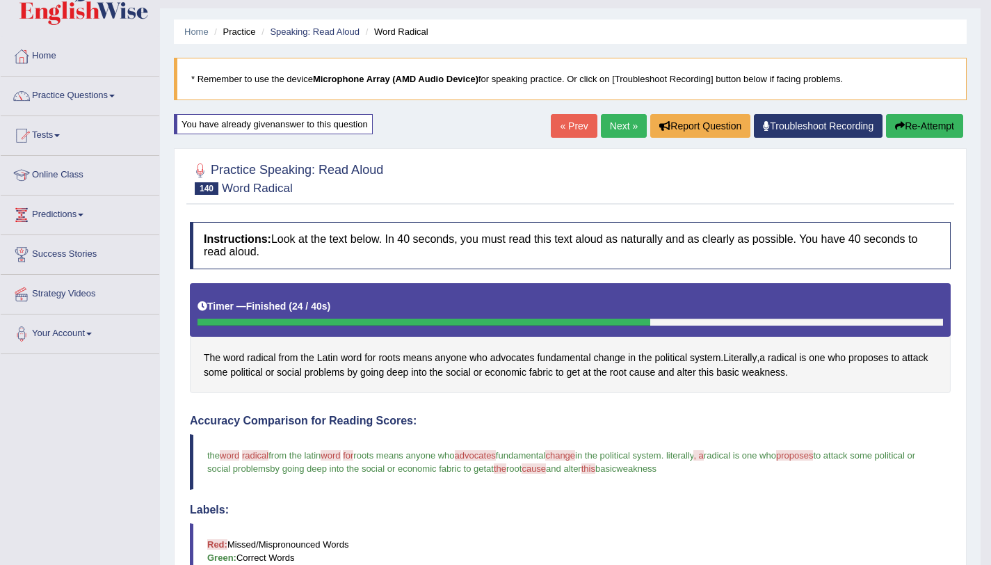
scroll to position [27, 0]
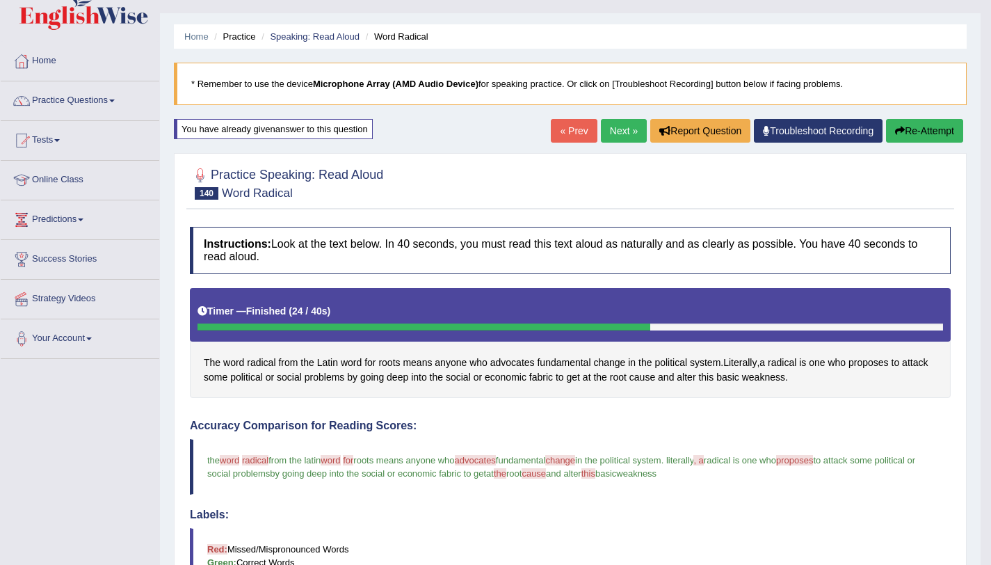
click at [629, 134] on link "Next »" at bounding box center [624, 131] width 46 height 24
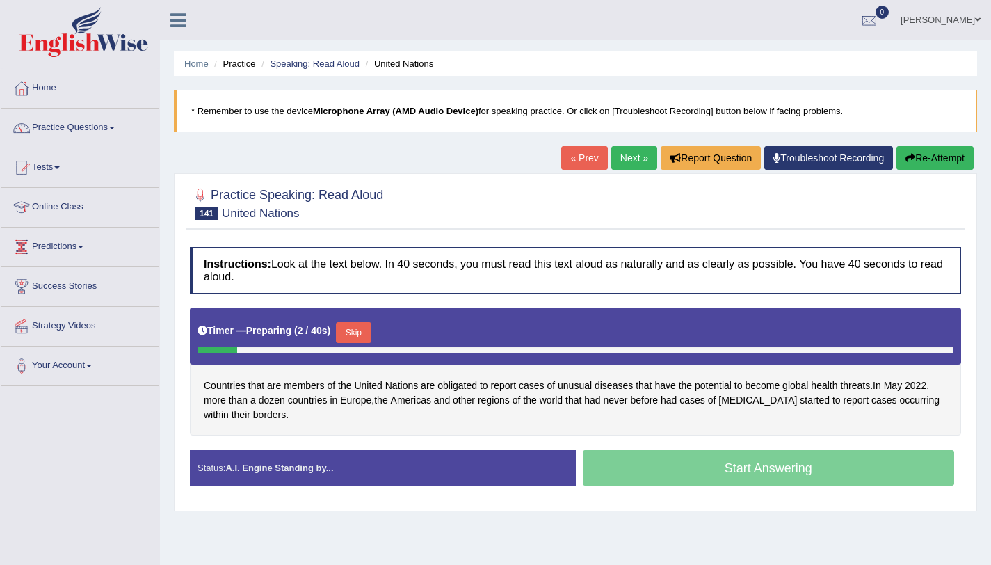
click at [362, 336] on button "Skip" at bounding box center [353, 332] width 35 height 21
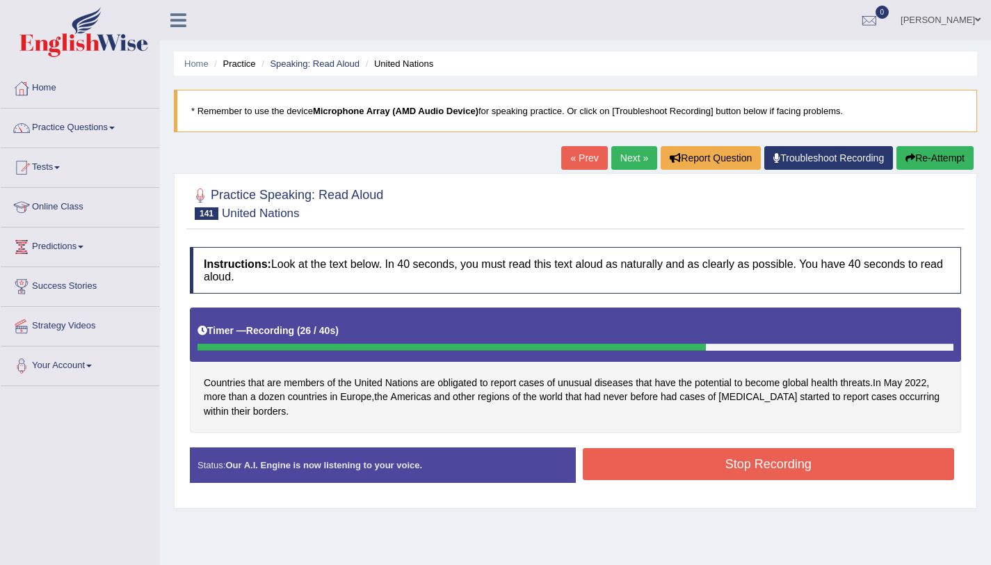
click at [763, 456] on button "Stop Recording" at bounding box center [769, 464] width 372 height 32
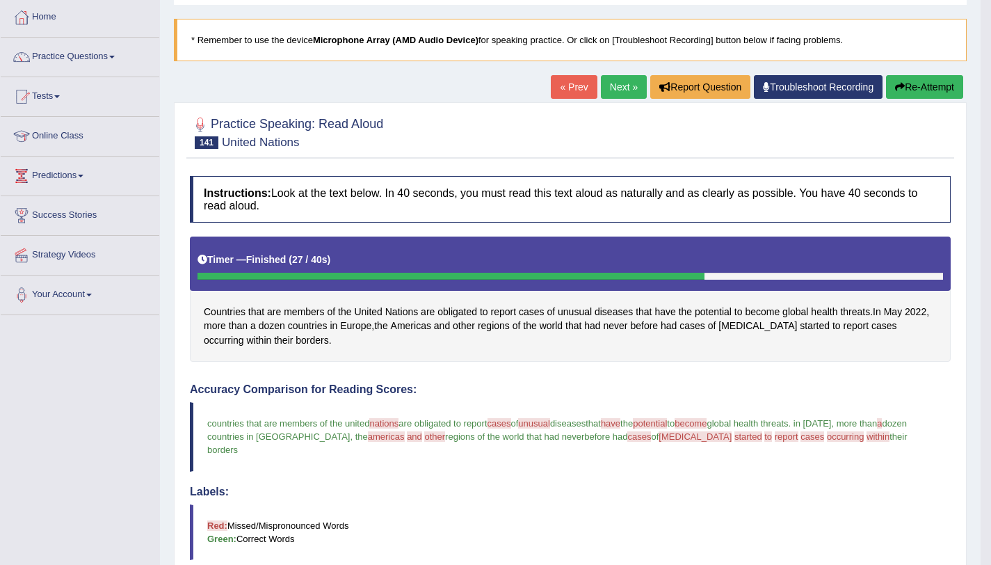
scroll to position [70, 0]
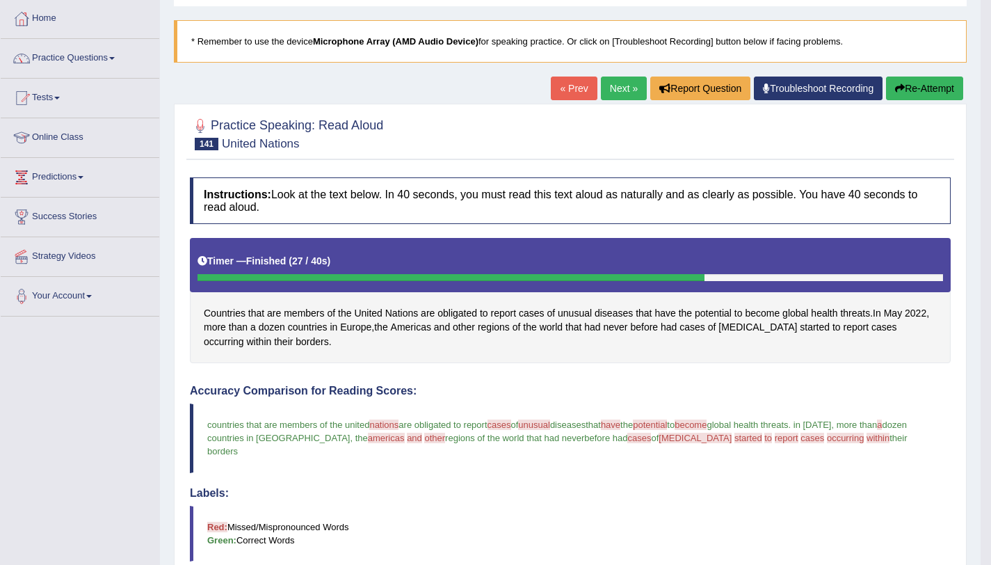
click at [925, 81] on button "Re-Attempt" at bounding box center [924, 88] width 77 height 24
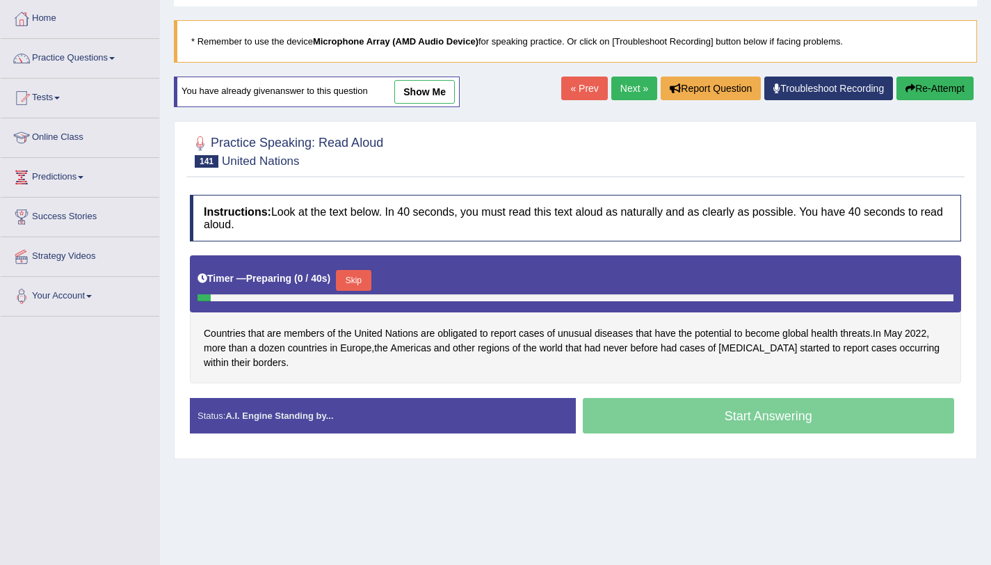
click at [735, 419] on div "Start Answering" at bounding box center [769, 417] width 386 height 39
click at [361, 282] on button "Skip" at bounding box center [353, 280] width 35 height 21
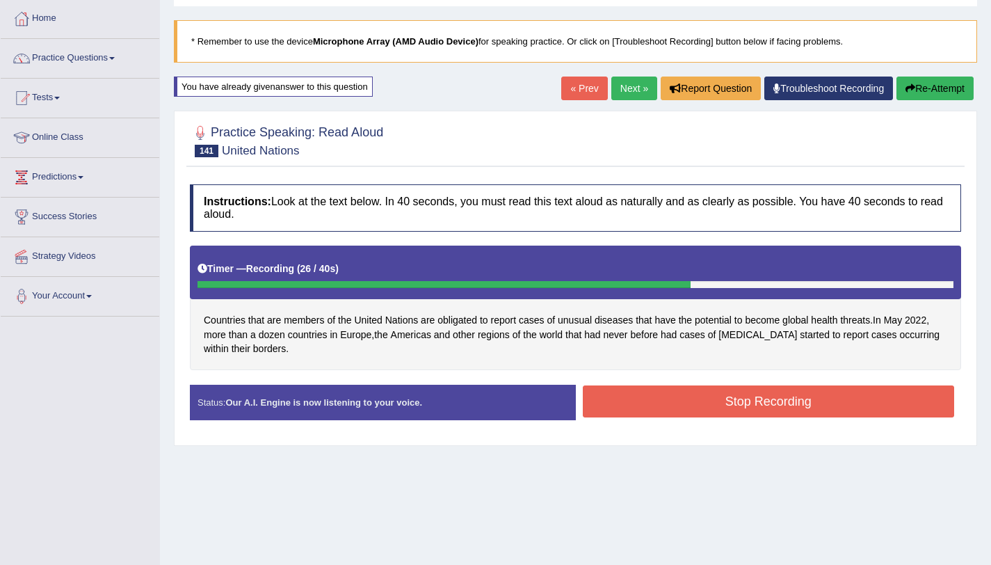
click at [722, 389] on button "Stop Recording" at bounding box center [769, 401] width 372 height 32
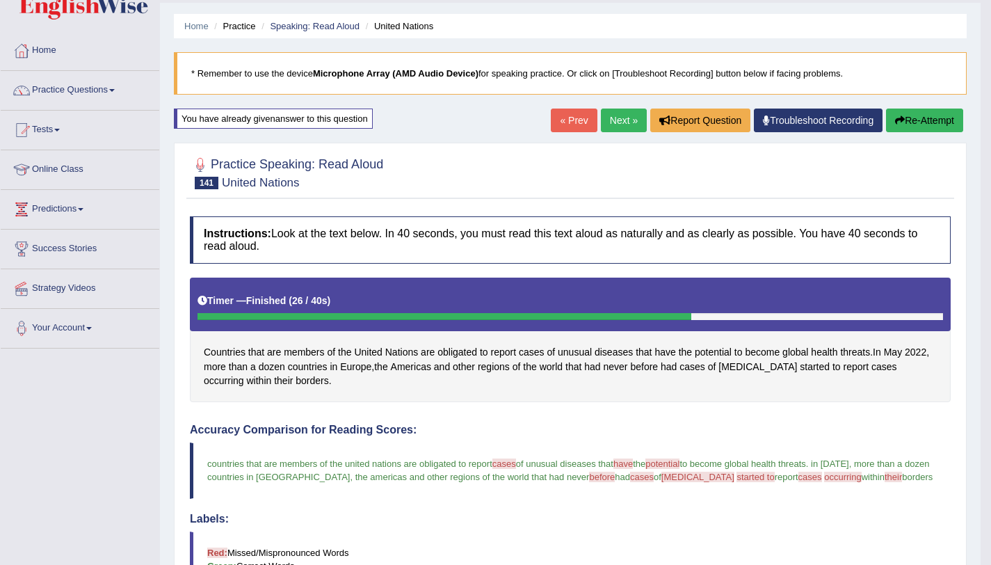
scroll to position [37, 0]
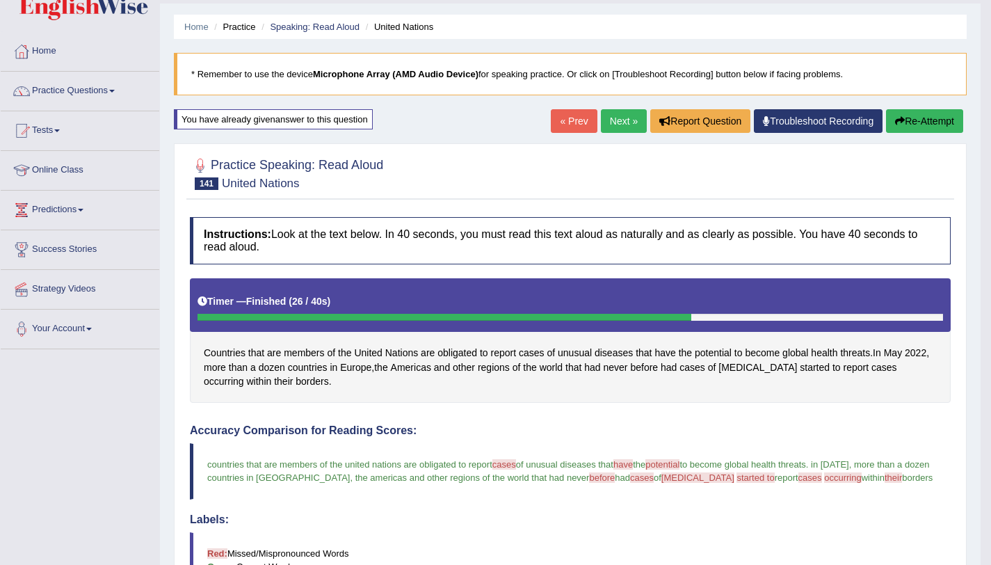
click at [628, 112] on link "Next »" at bounding box center [624, 121] width 46 height 24
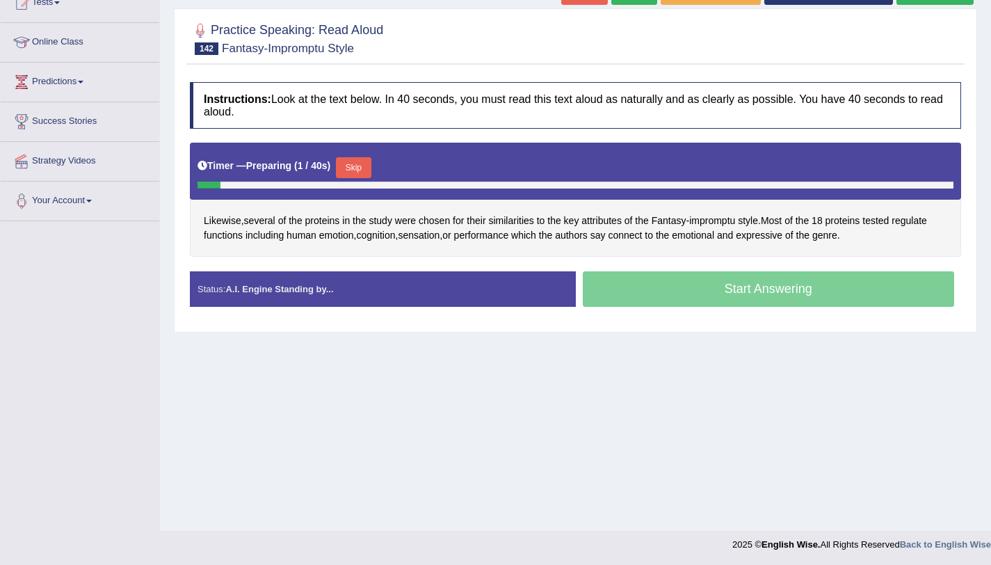
click at [361, 169] on button "Skip" at bounding box center [353, 167] width 35 height 21
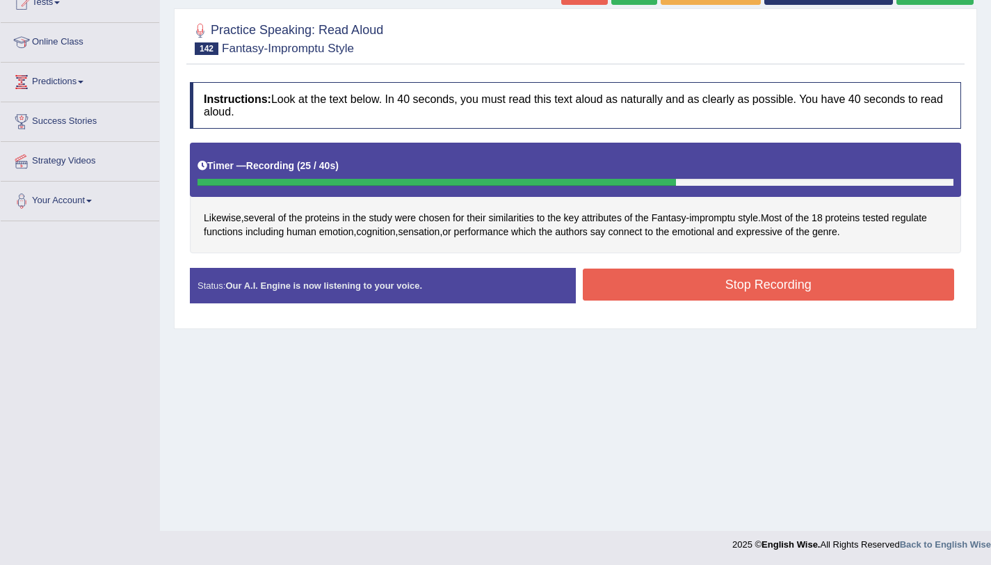
click at [731, 281] on button "Stop Recording" at bounding box center [769, 284] width 372 height 32
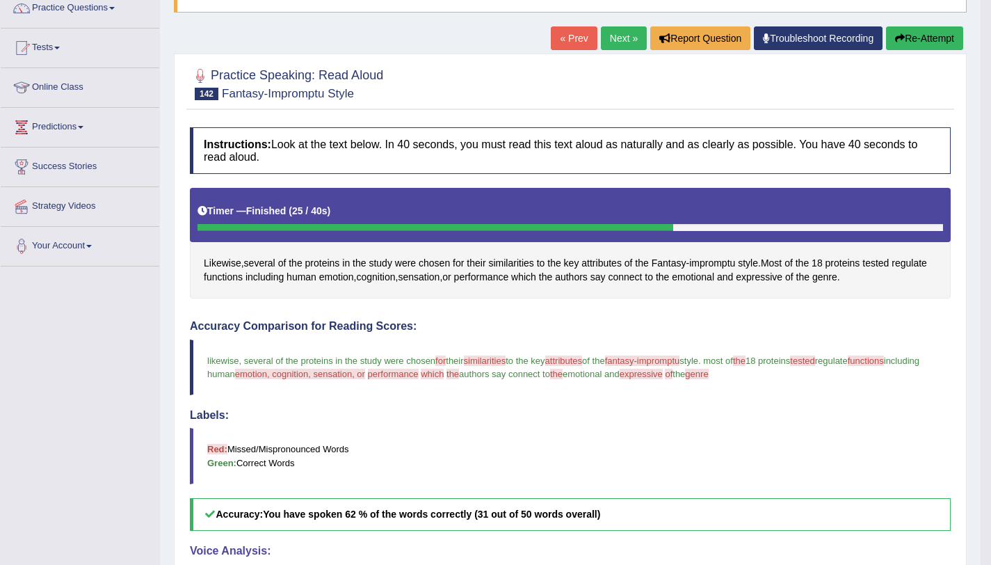
scroll to position [119, 0]
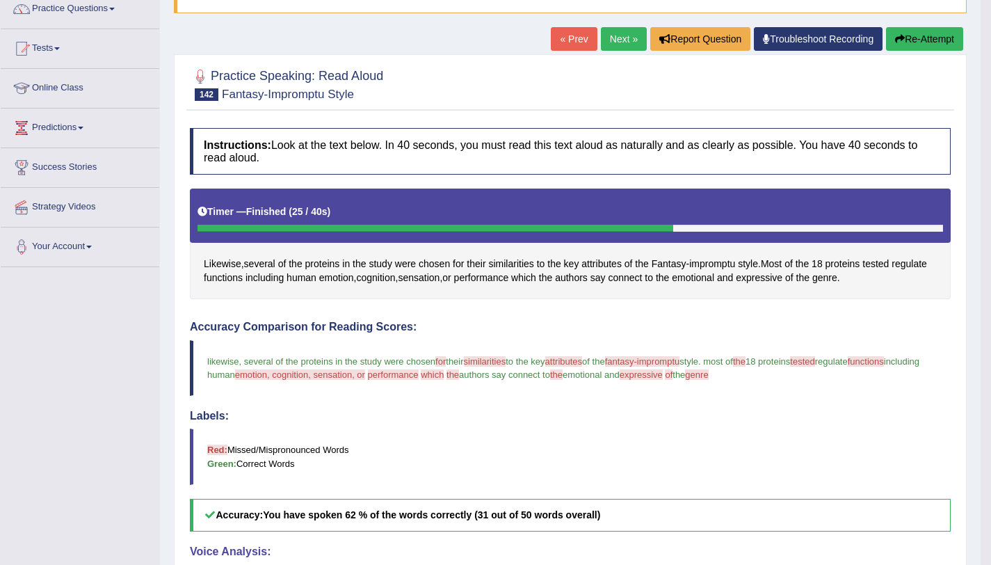
click at [914, 47] on button "Re-Attempt" at bounding box center [924, 39] width 77 height 24
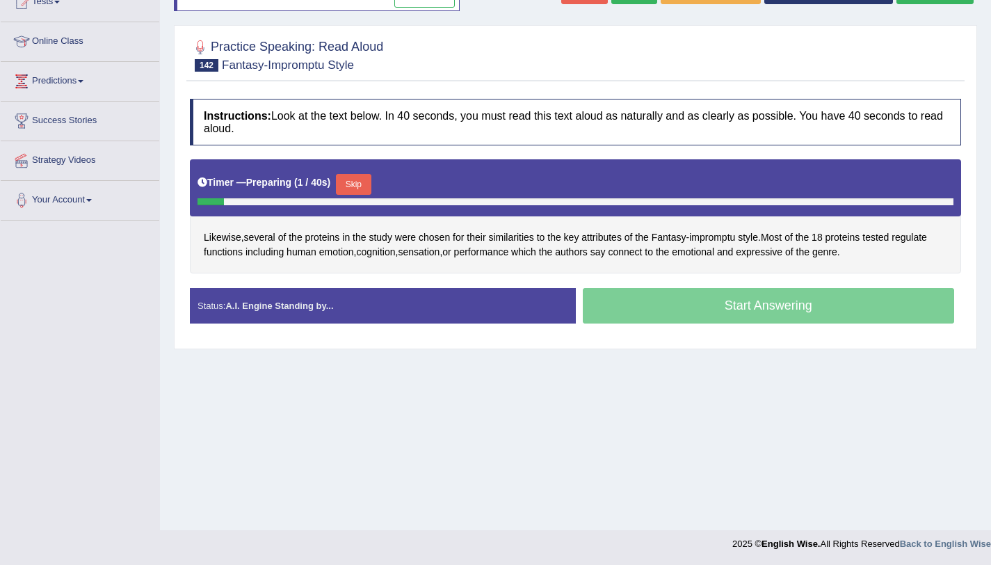
click at [352, 178] on button "Skip" at bounding box center [353, 184] width 35 height 21
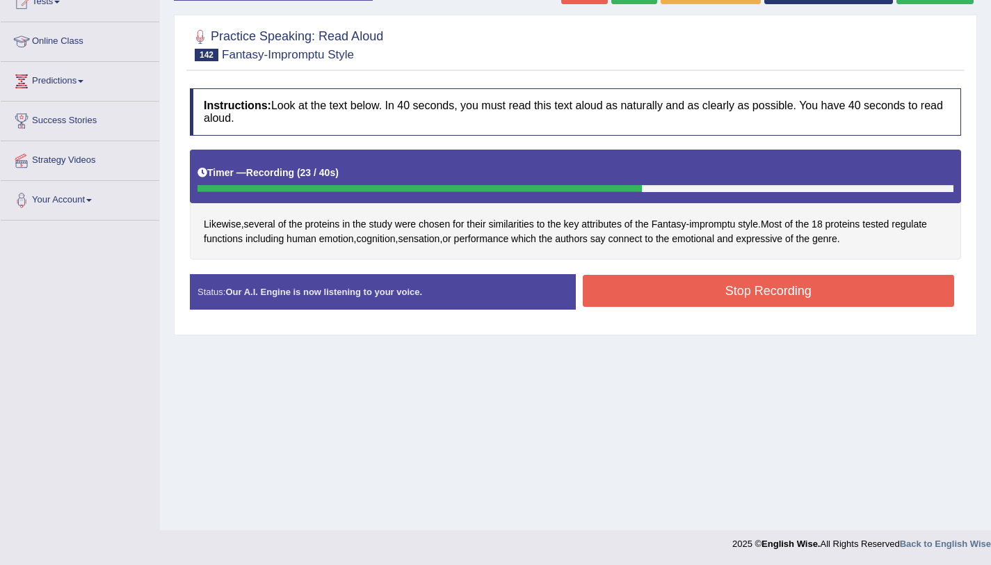
click at [761, 289] on button "Stop Recording" at bounding box center [769, 291] width 372 height 32
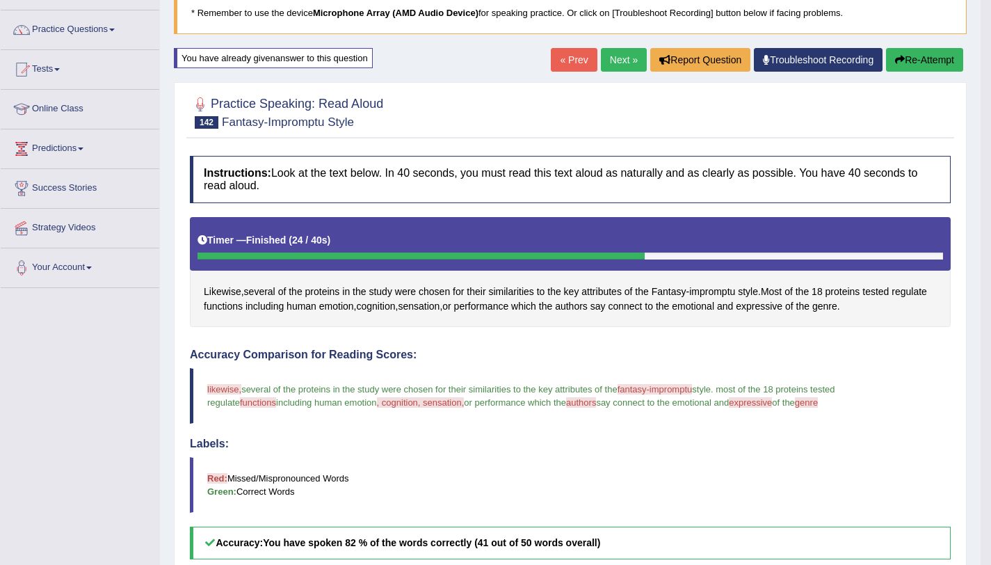
scroll to position [97, 0]
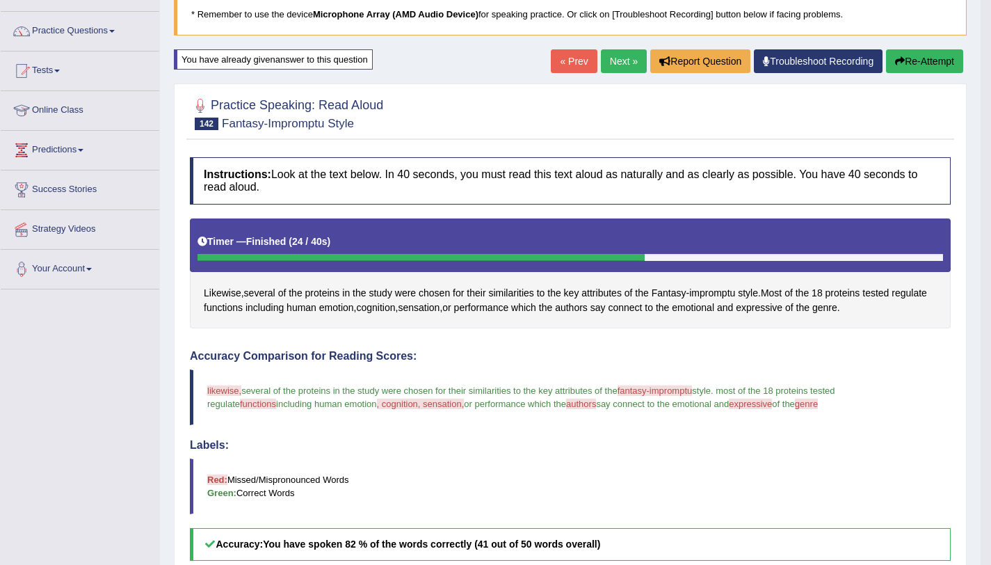
click at [620, 59] on link "Next »" at bounding box center [624, 61] width 46 height 24
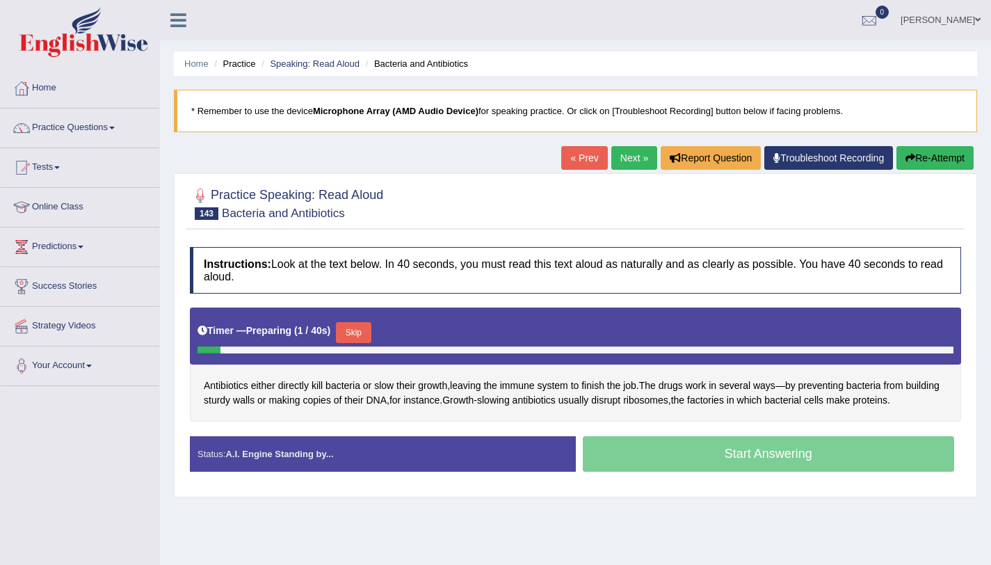
click at [366, 332] on button "Skip" at bounding box center [353, 332] width 35 height 21
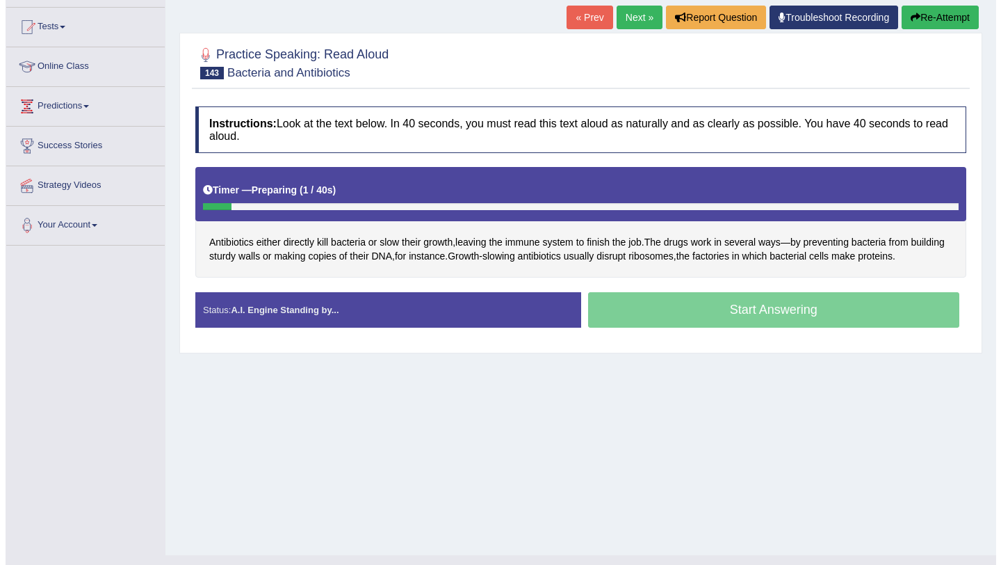
scroll to position [166, 0]
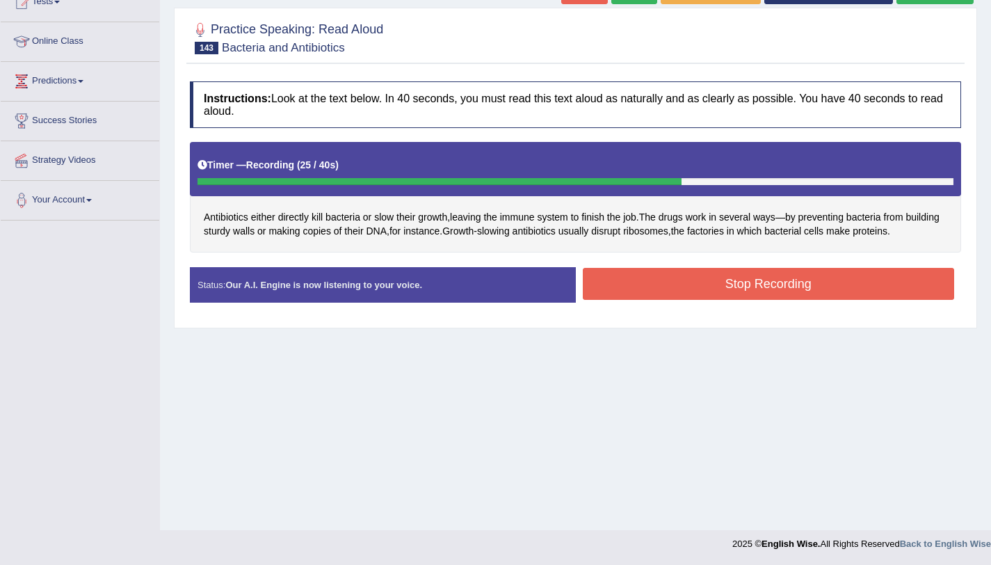
click at [705, 284] on button "Stop Recording" at bounding box center [769, 284] width 372 height 32
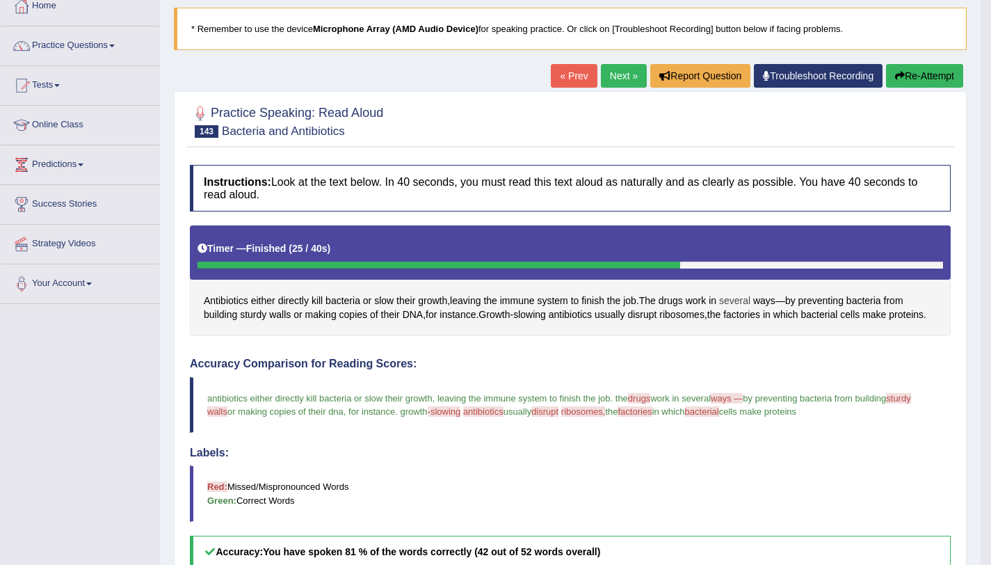
scroll to position [81, 0]
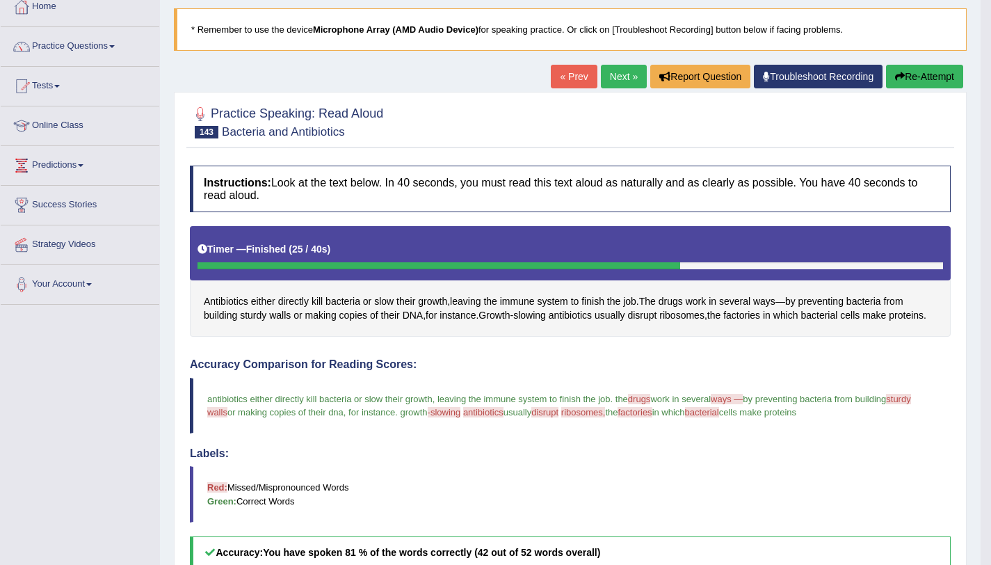
click at [931, 70] on button "Re-Attempt" at bounding box center [924, 77] width 77 height 24
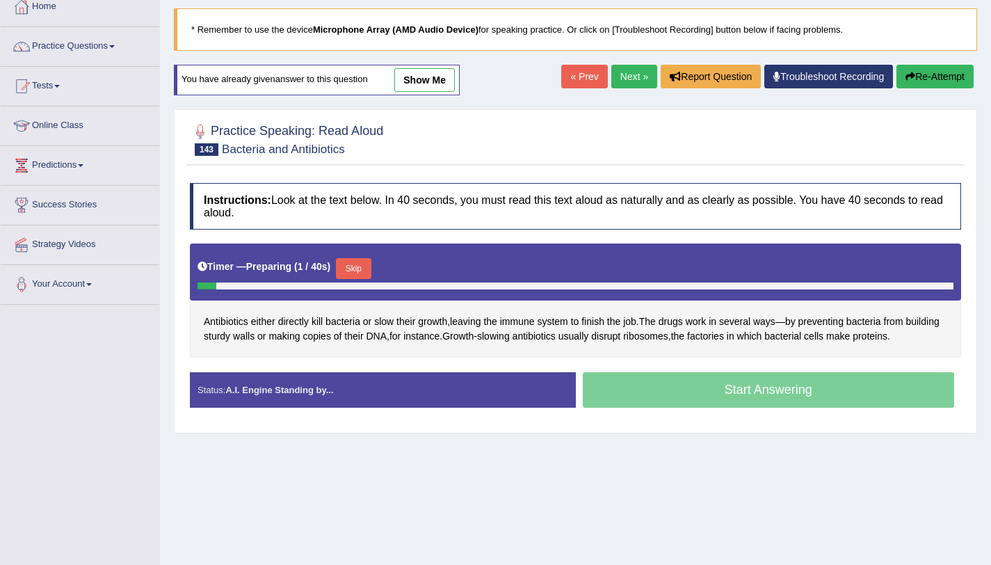
click at [348, 268] on button "Skip" at bounding box center [353, 268] width 35 height 21
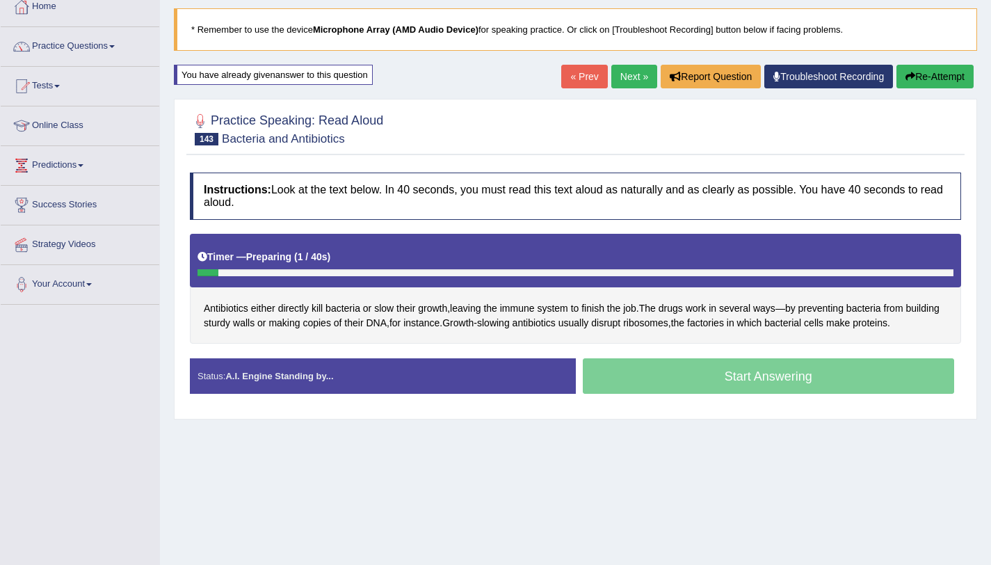
scroll to position [166, 0]
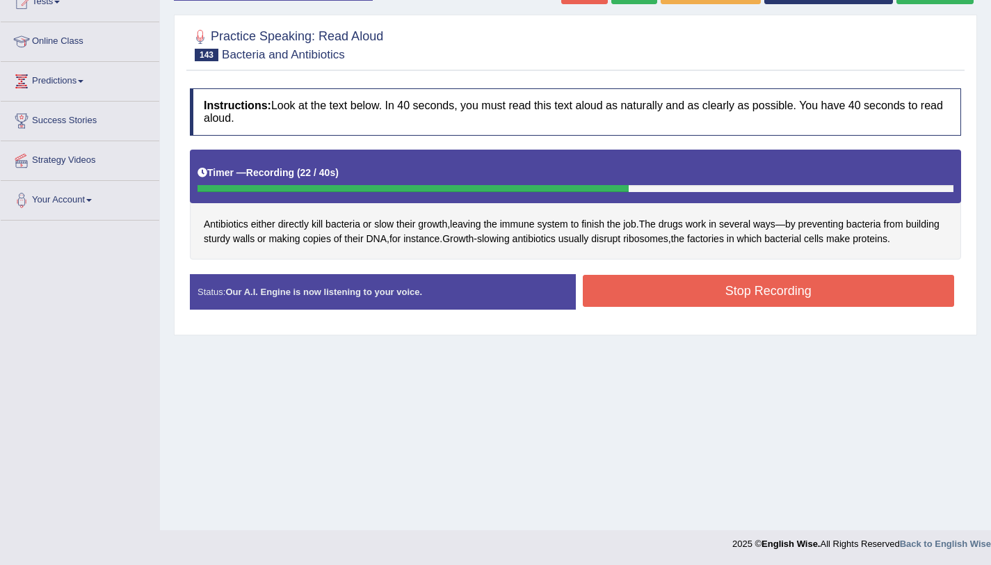
click at [736, 294] on button "Stop Recording" at bounding box center [769, 291] width 372 height 32
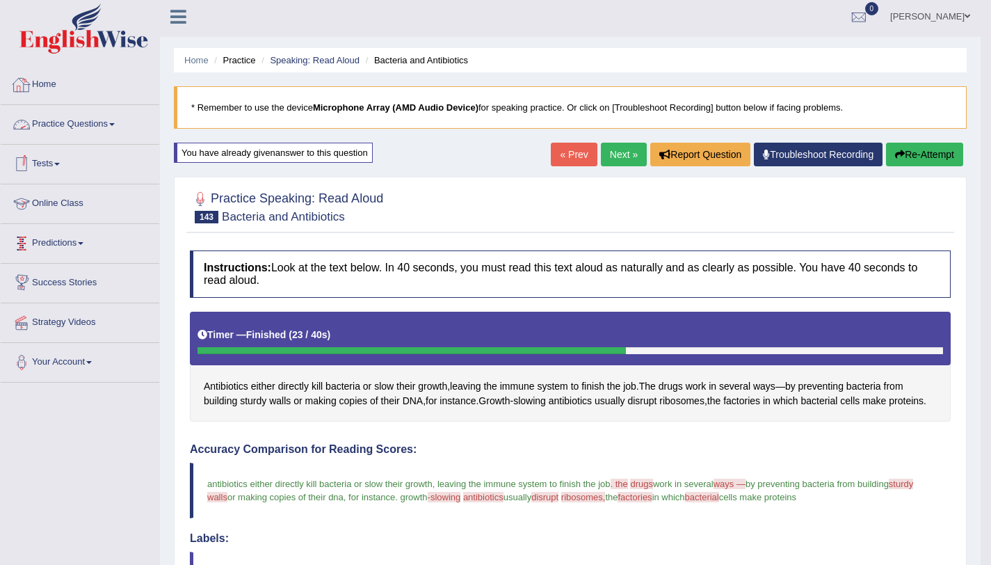
scroll to position [3, 0]
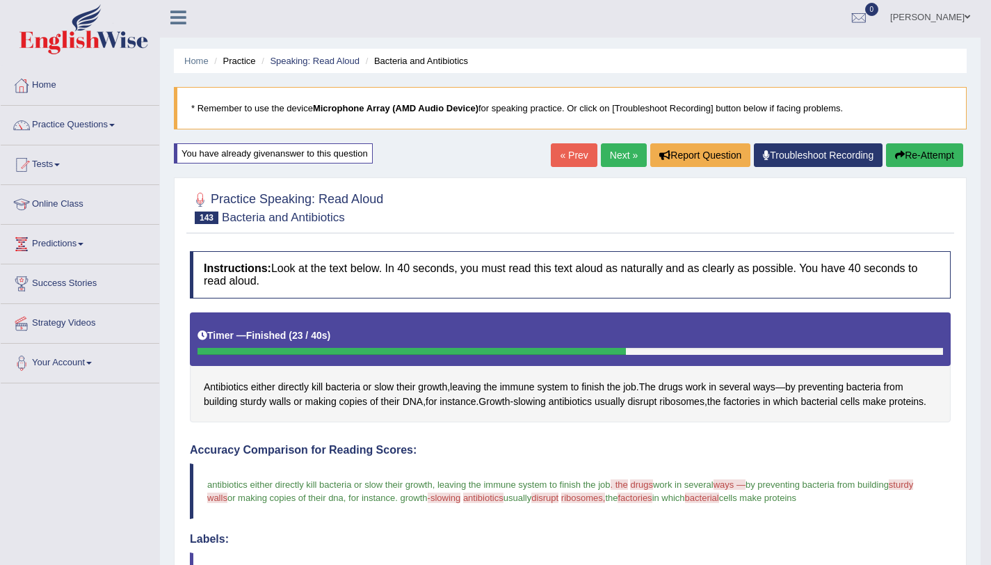
click at [99, 122] on link "Practice Questions" at bounding box center [80, 123] width 159 height 35
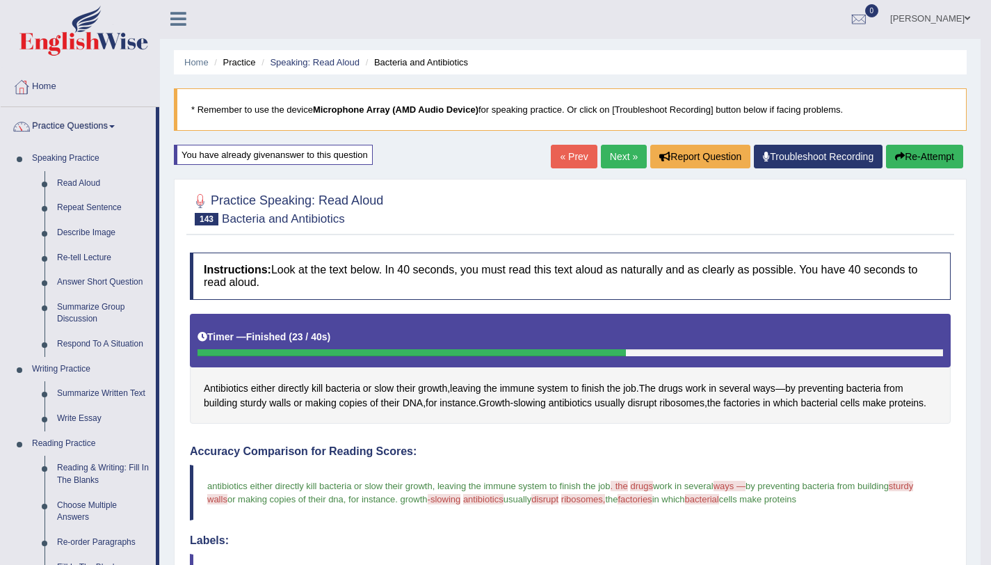
scroll to position [2, 0]
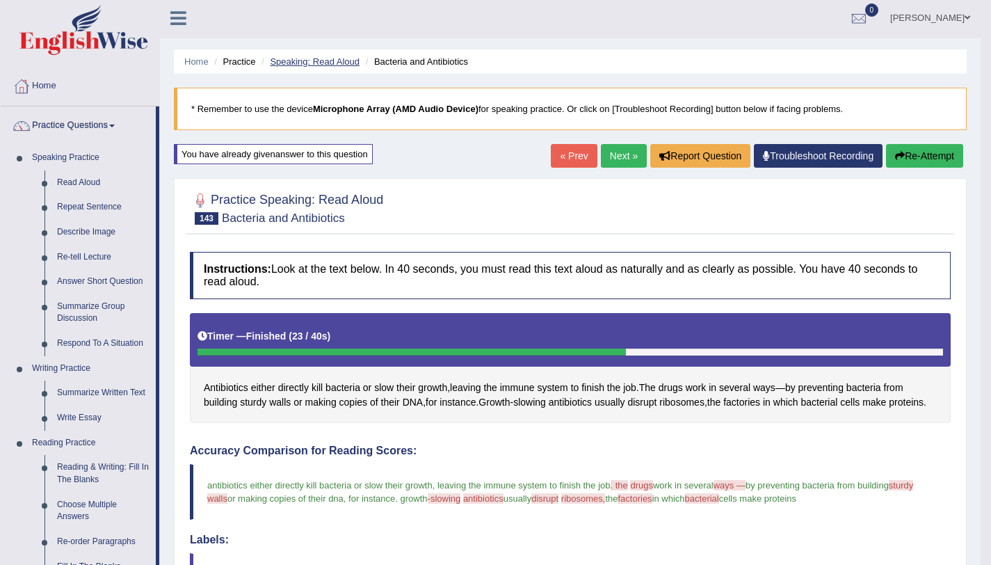
click at [355, 64] on link "Speaking: Read Aloud" at bounding box center [315, 61] width 90 height 10
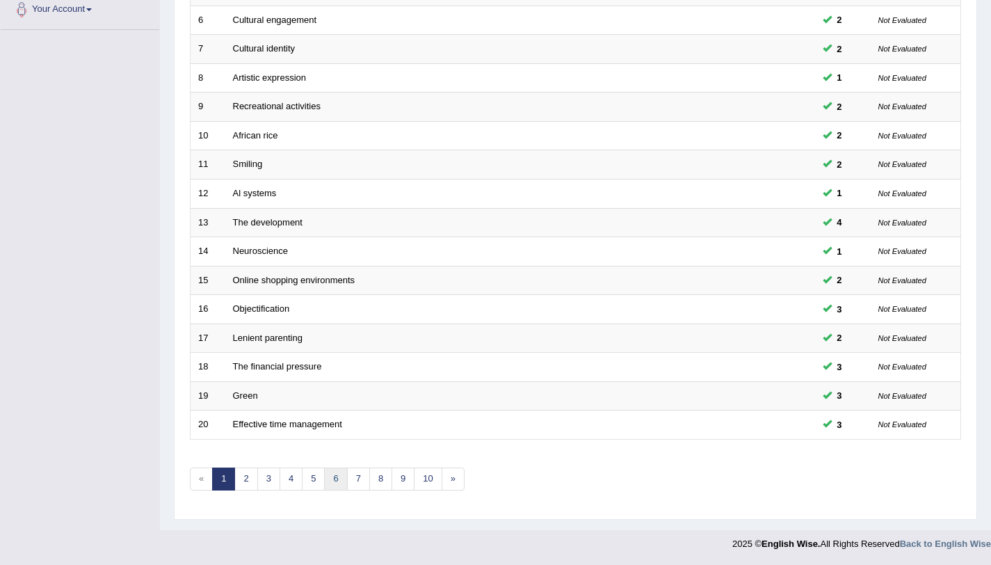
click at [332, 478] on link "6" at bounding box center [335, 478] width 23 height 23
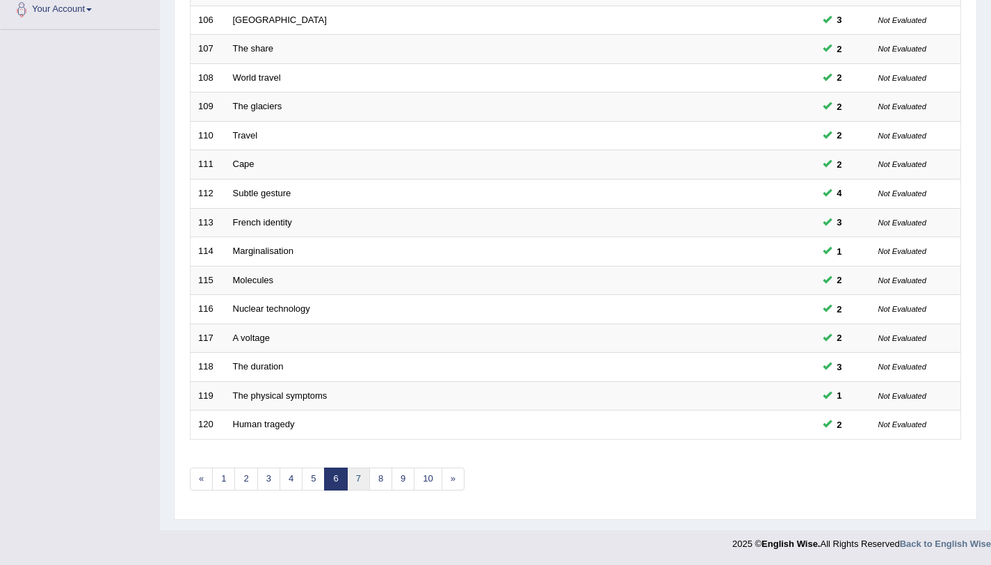
click at [365, 487] on link "7" at bounding box center [358, 478] width 23 height 23
click at [361, 479] on link "8" at bounding box center [358, 478] width 23 height 23
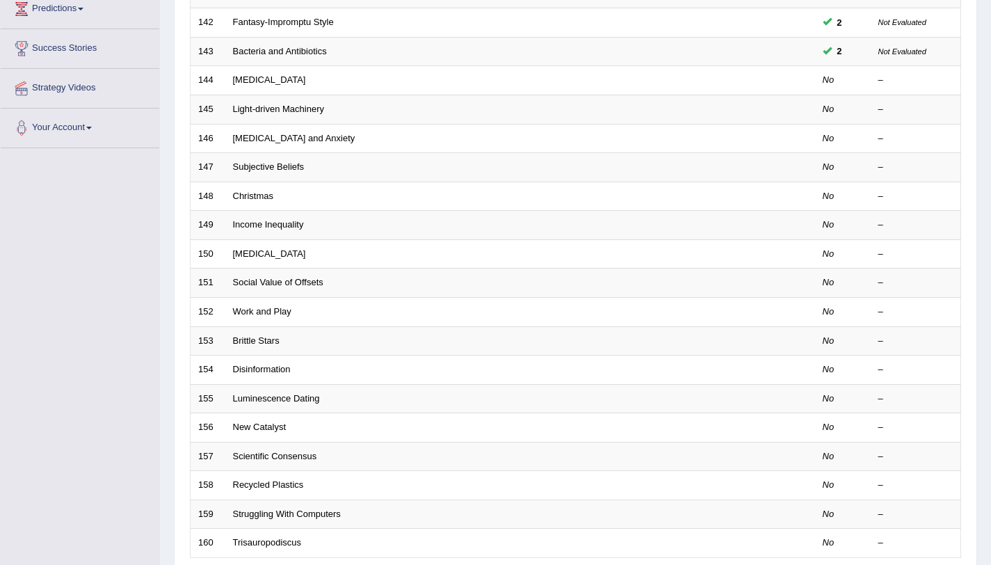
scroll to position [239, 0]
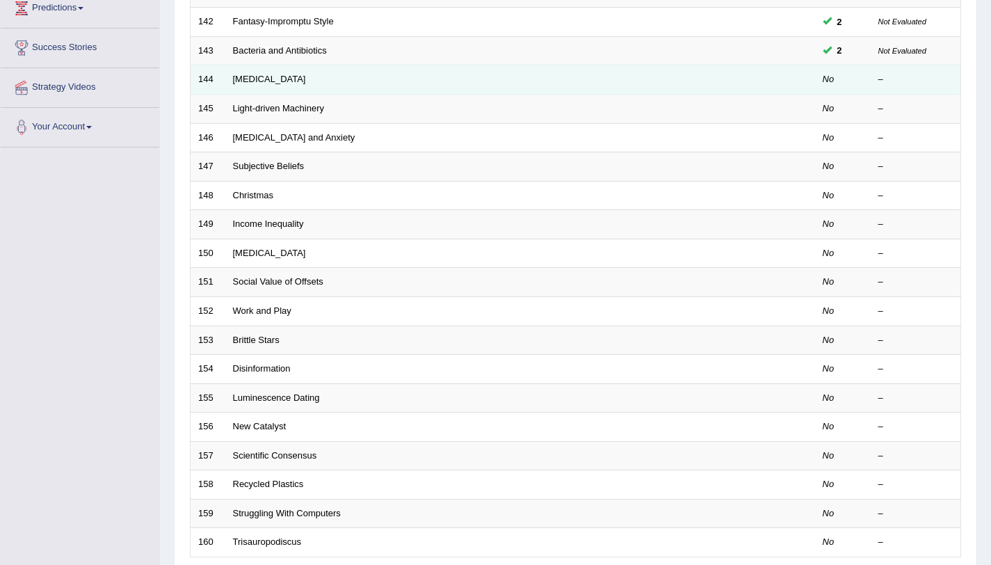
click at [277, 74] on td "[MEDICAL_DATA]" at bounding box center [467, 79] width 485 height 29
click at [273, 80] on link "Xenotransplantation" at bounding box center [269, 79] width 73 height 10
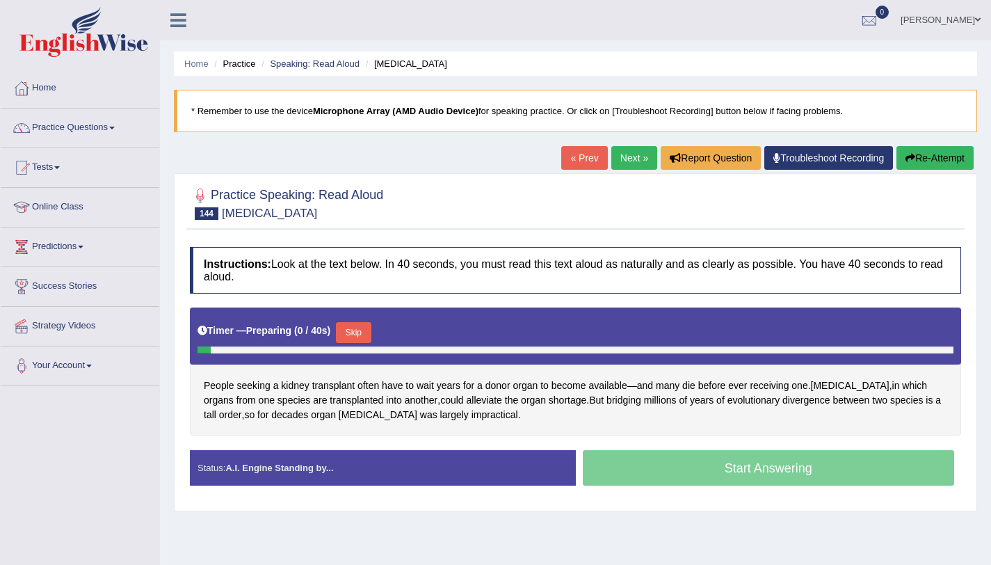
scroll to position [166, 0]
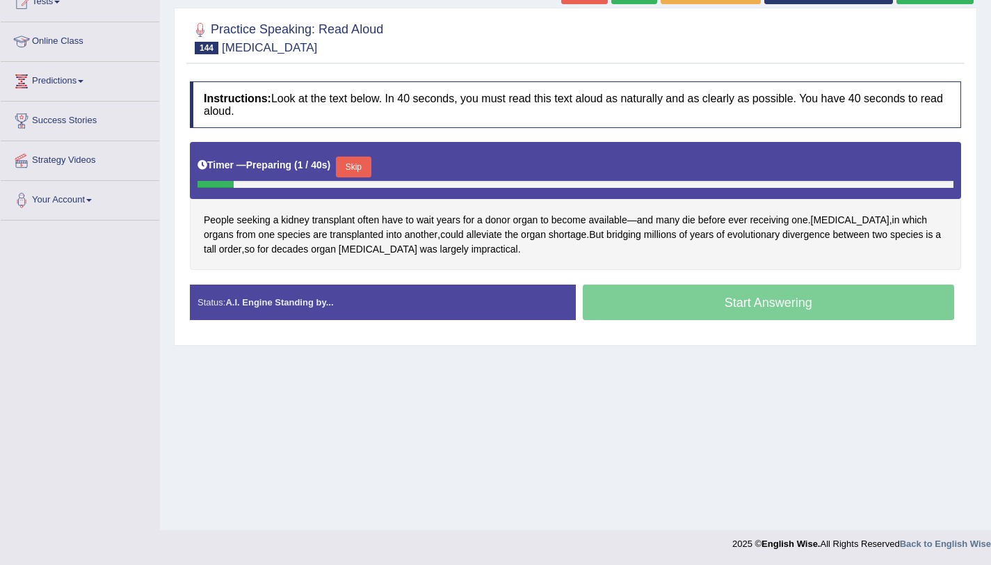
click at [368, 167] on button "Skip" at bounding box center [353, 166] width 35 height 21
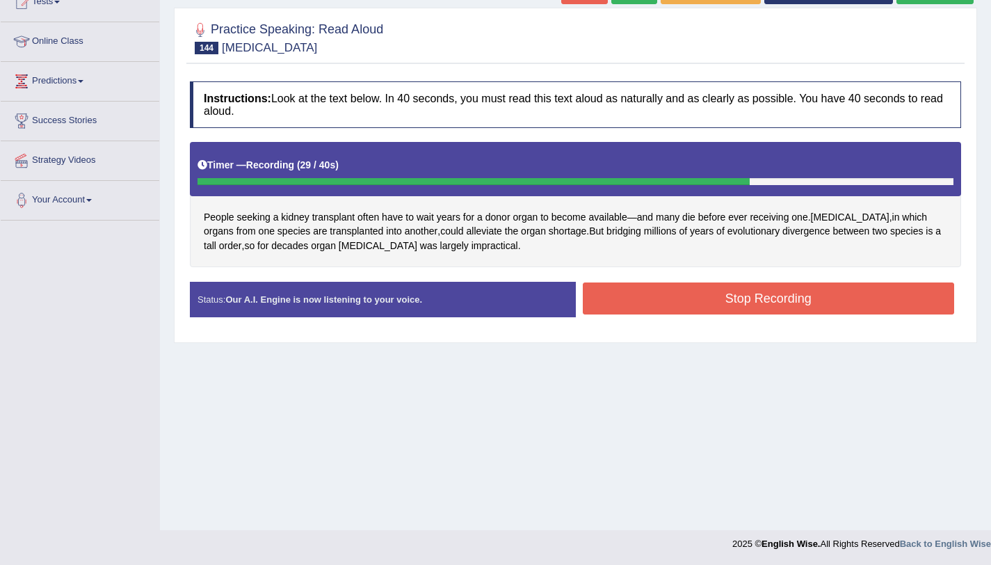
click at [714, 298] on button "Stop Recording" at bounding box center [769, 298] width 372 height 32
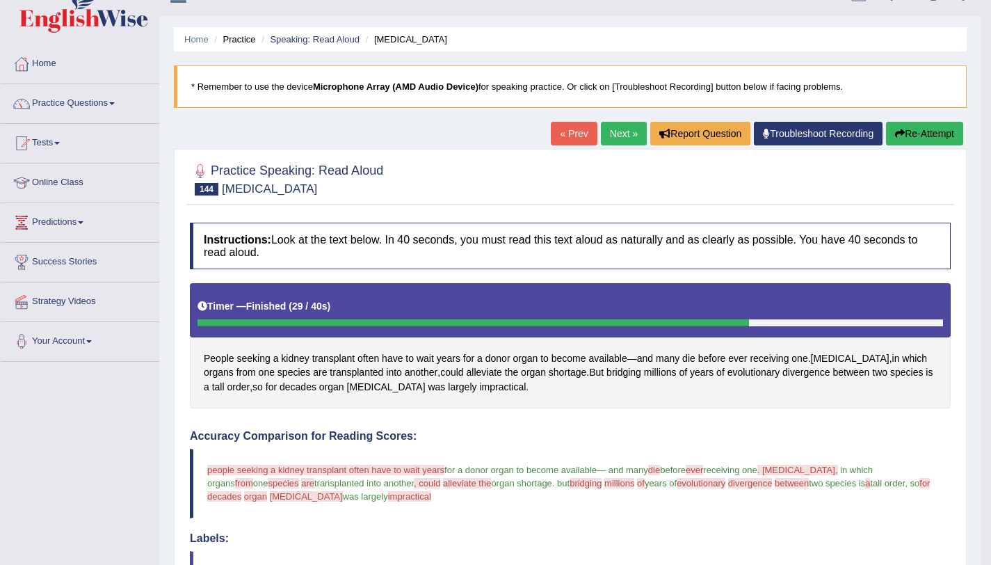
scroll to position [26, 0]
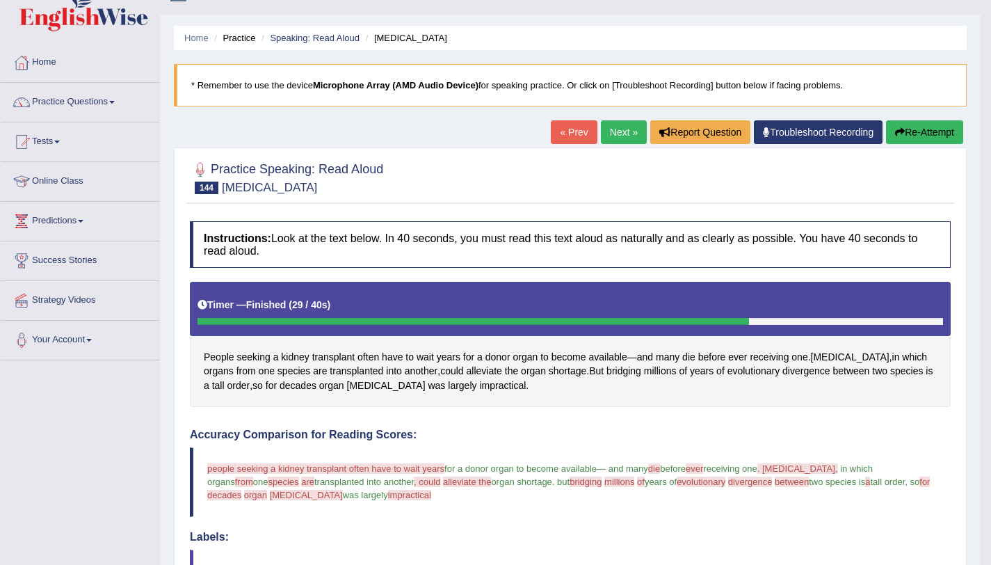
click at [940, 138] on button "Re-Attempt" at bounding box center [924, 132] width 77 height 24
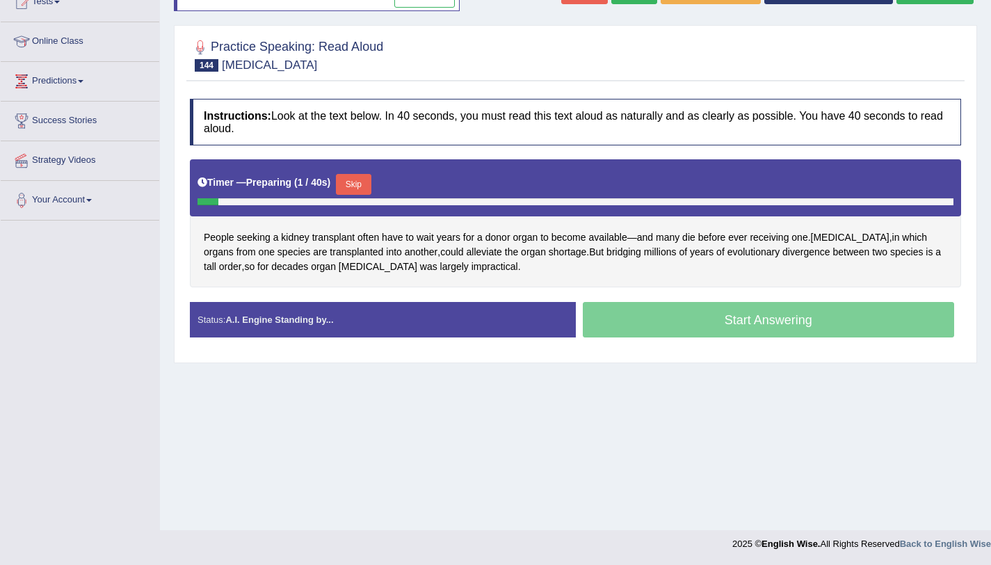
click at [350, 178] on button "Skip" at bounding box center [353, 184] width 35 height 21
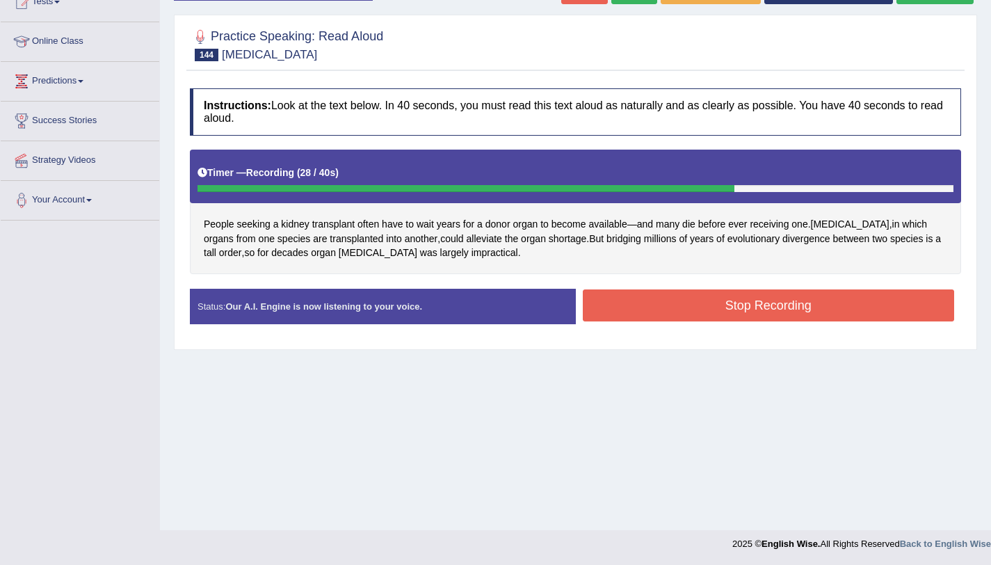
click at [717, 297] on button "Stop Recording" at bounding box center [769, 305] width 372 height 32
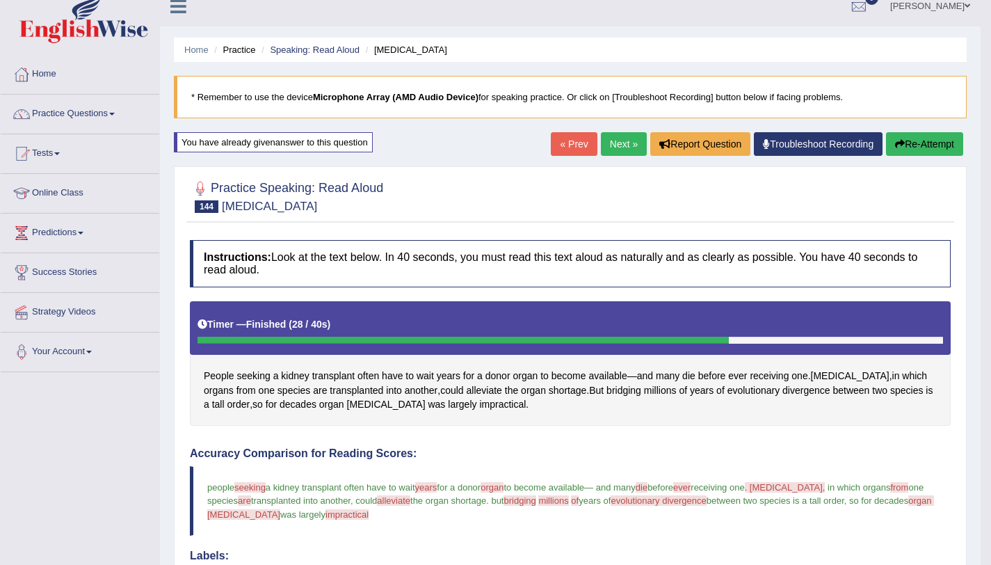
scroll to position [10, 0]
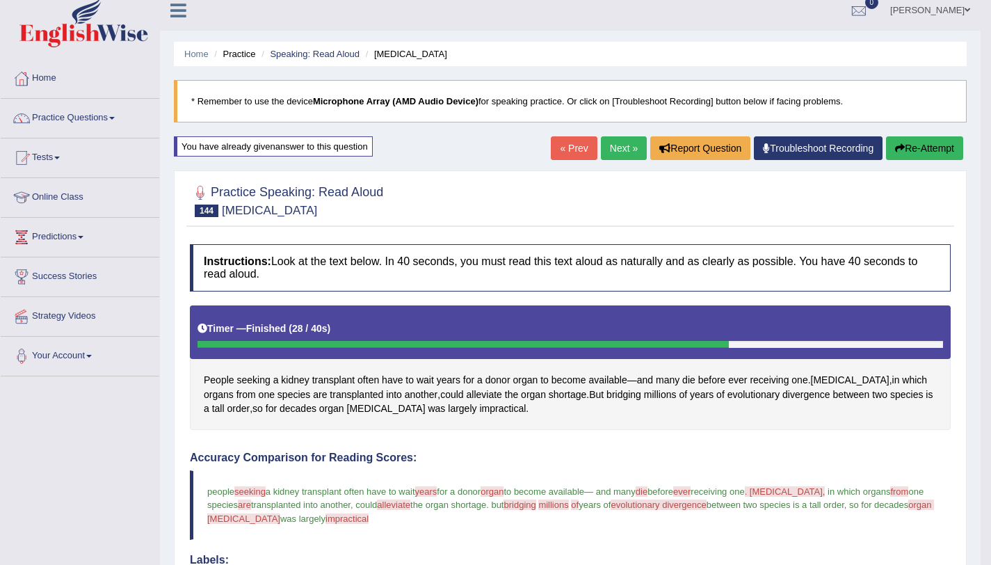
click at [606, 158] on link "Next »" at bounding box center [624, 148] width 46 height 24
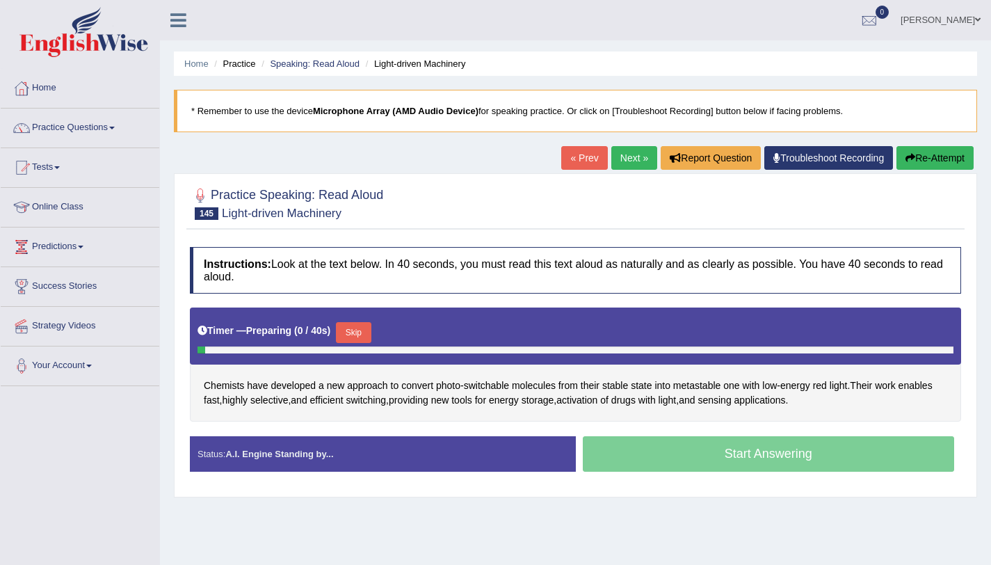
scroll to position [166, 0]
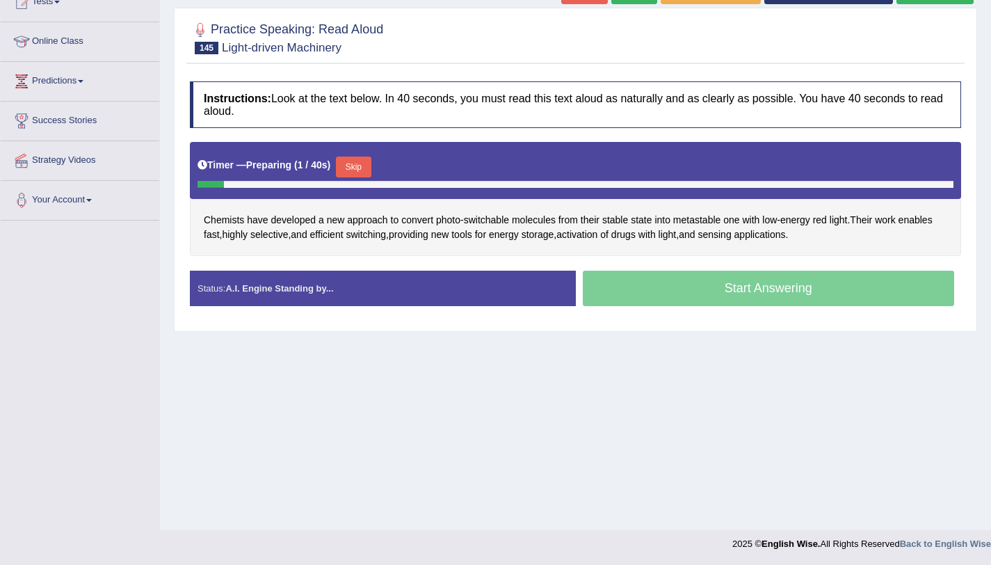
click at [356, 167] on button "Skip" at bounding box center [353, 166] width 35 height 21
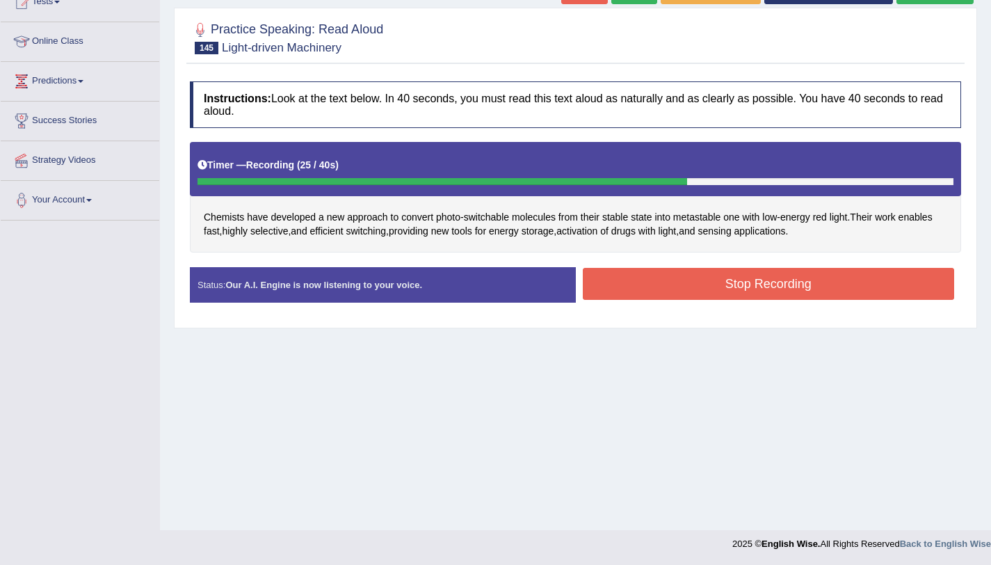
click at [746, 291] on button "Stop Recording" at bounding box center [769, 284] width 372 height 32
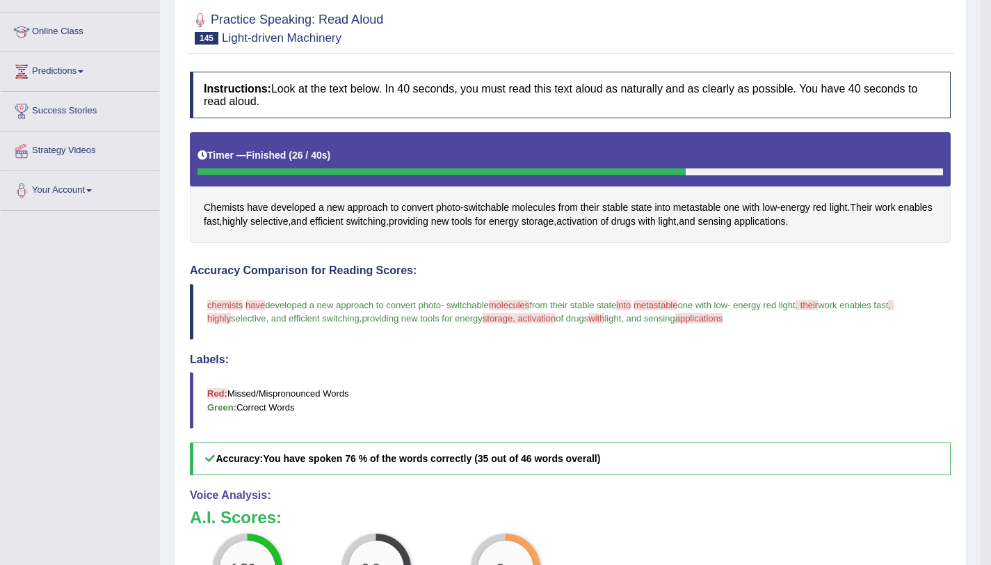
scroll to position [141, 0]
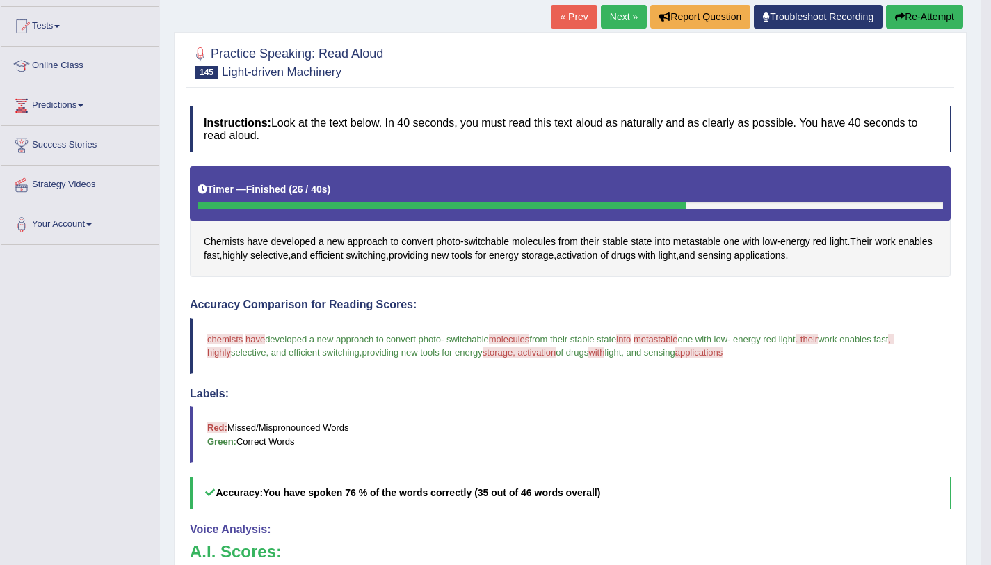
click at [907, 19] on button "Re-Attempt" at bounding box center [924, 17] width 77 height 24
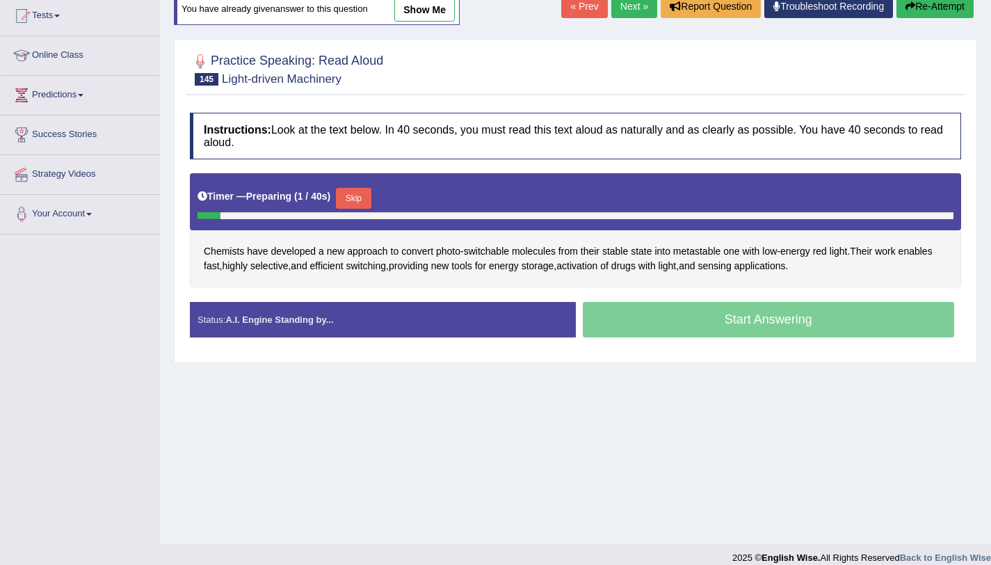
click at [358, 198] on button "Skip" at bounding box center [353, 198] width 35 height 21
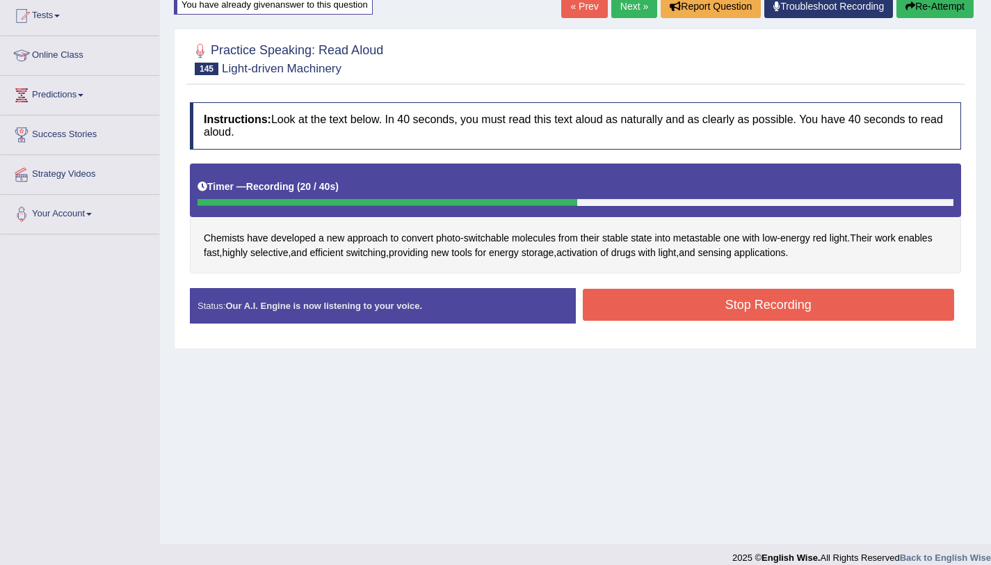
click at [709, 300] on button "Stop Recording" at bounding box center [769, 305] width 372 height 32
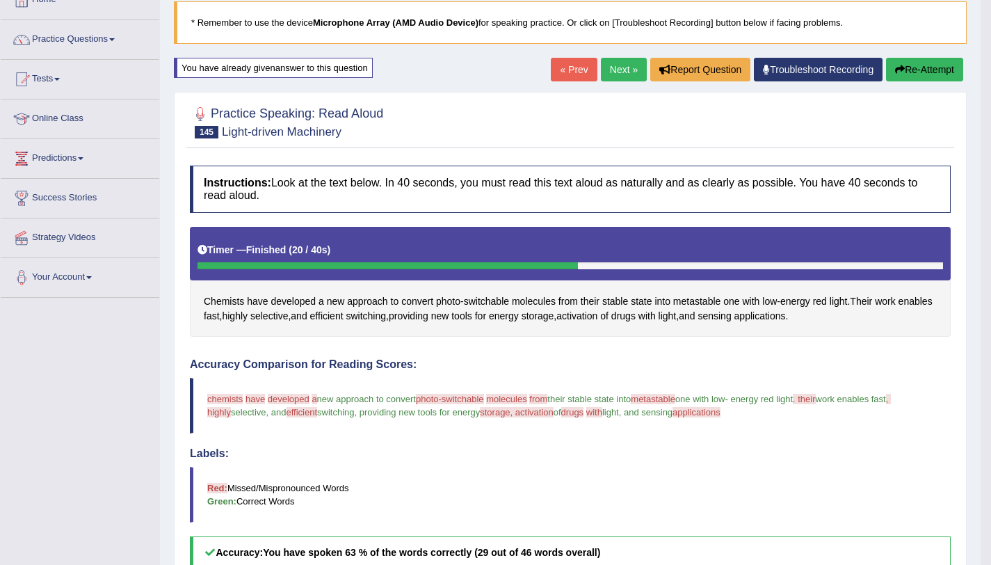
scroll to position [88, 0]
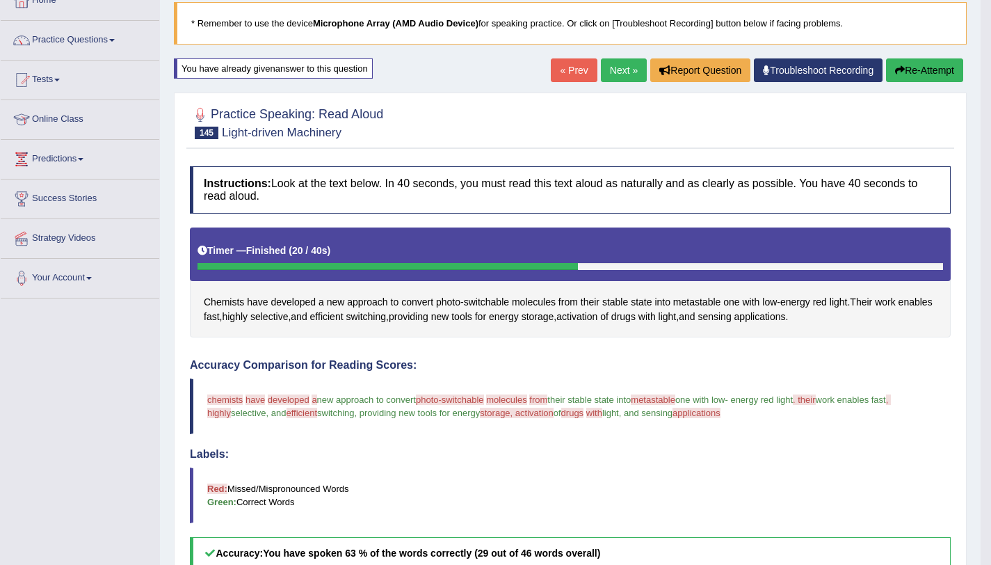
click at [613, 72] on link "Next »" at bounding box center [624, 70] width 46 height 24
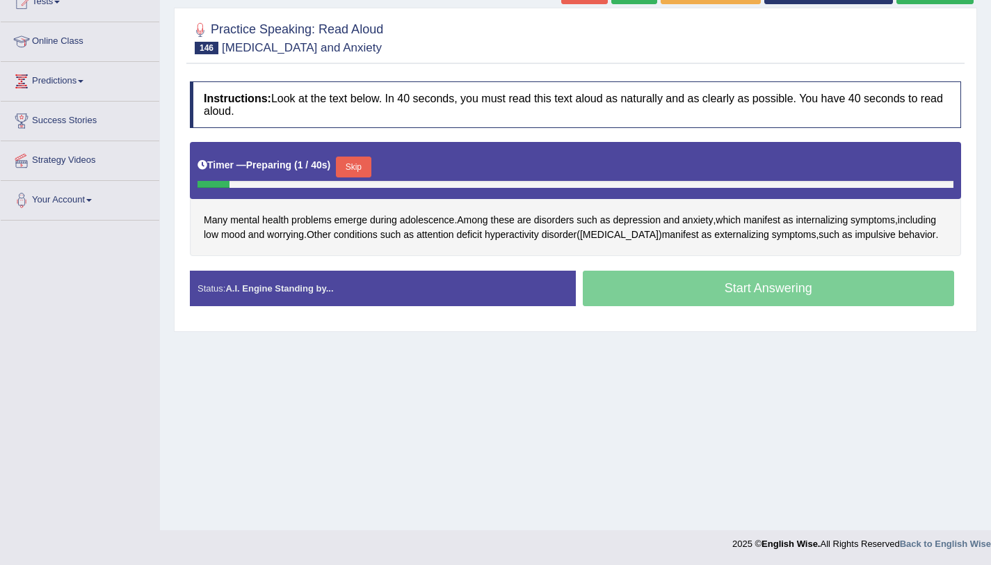
click at [358, 173] on button "Skip" at bounding box center [353, 166] width 35 height 21
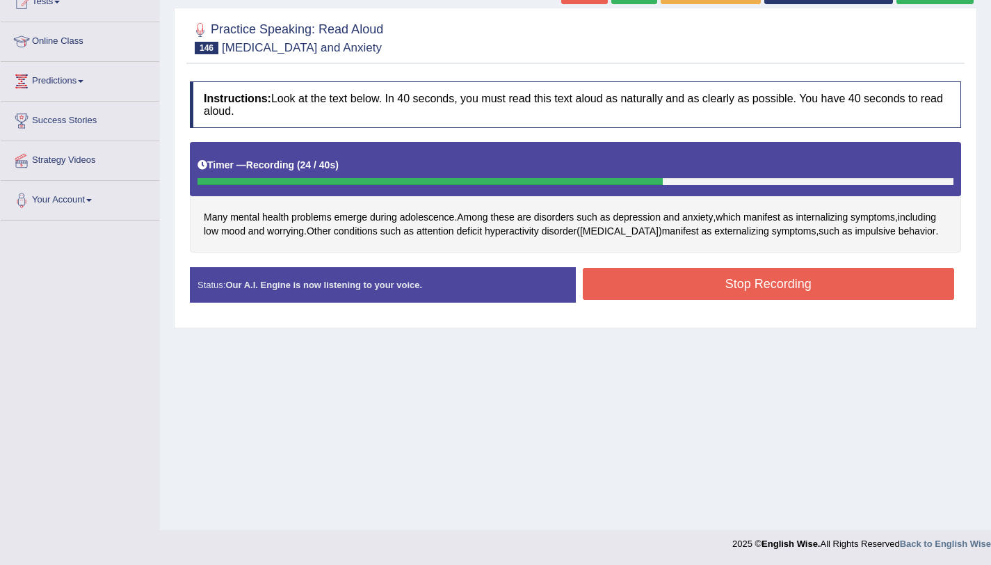
click at [669, 285] on button "Stop Recording" at bounding box center [769, 284] width 372 height 32
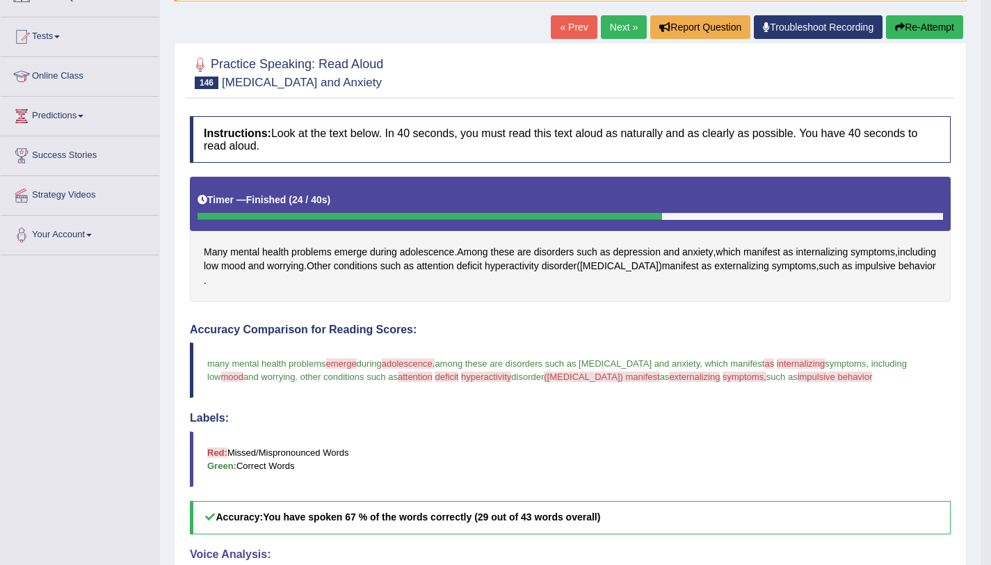
scroll to position [130, 0]
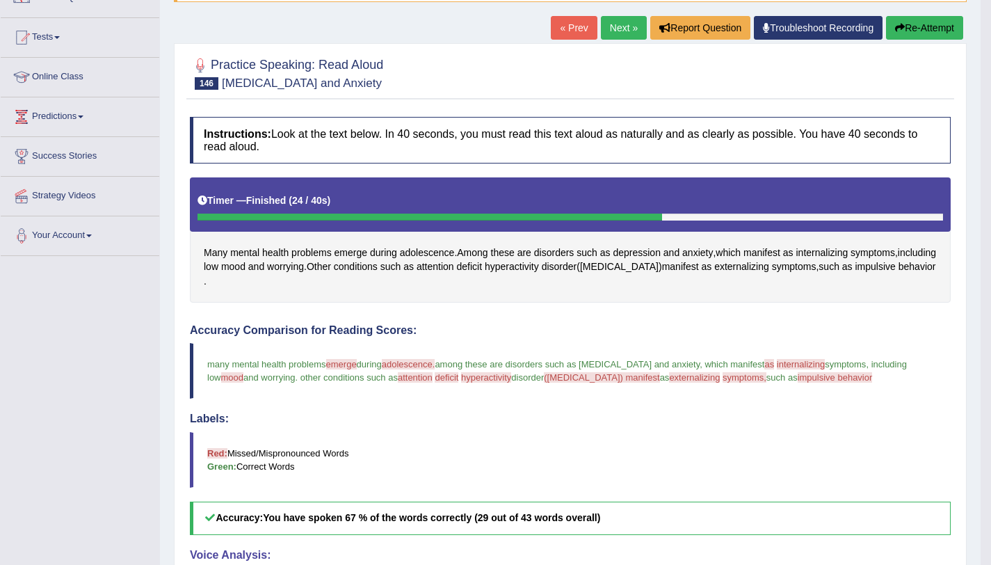
click at [912, 27] on button "Re-Attempt" at bounding box center [924, 28] width 77 height 24
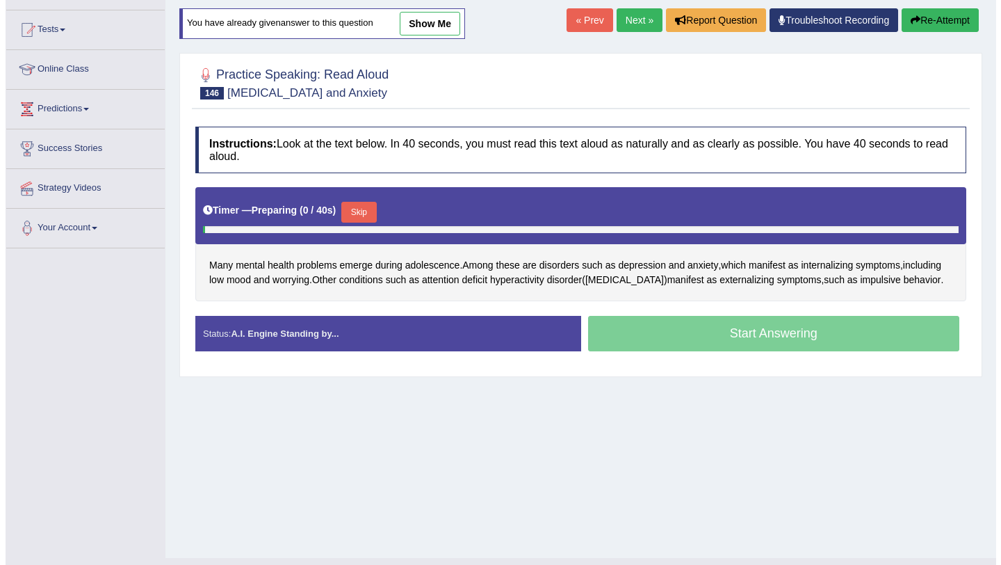
scroll to position [130, 0]
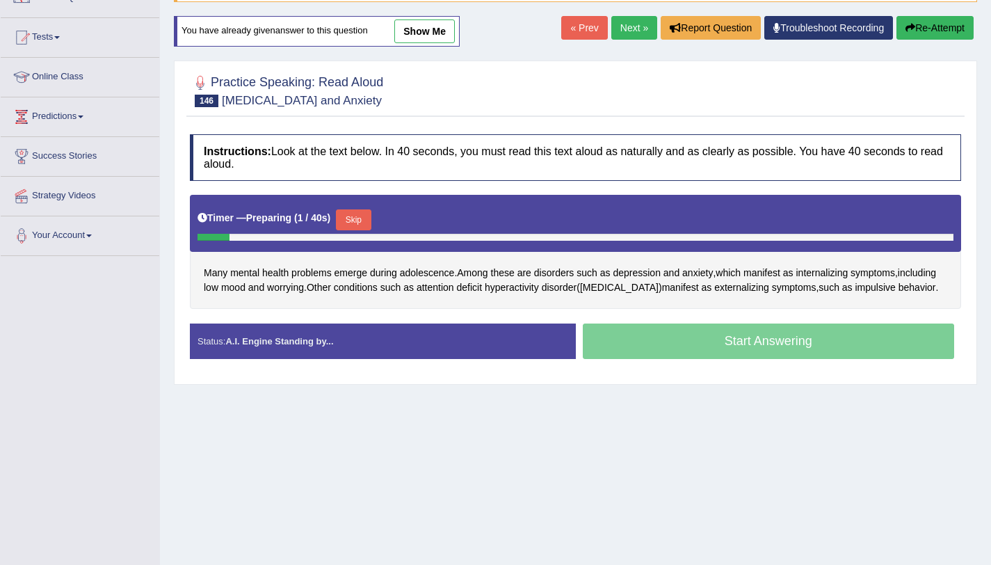
click at [345, 224] on button "Skip" at bounding box center [353, 219] width 35 height 21
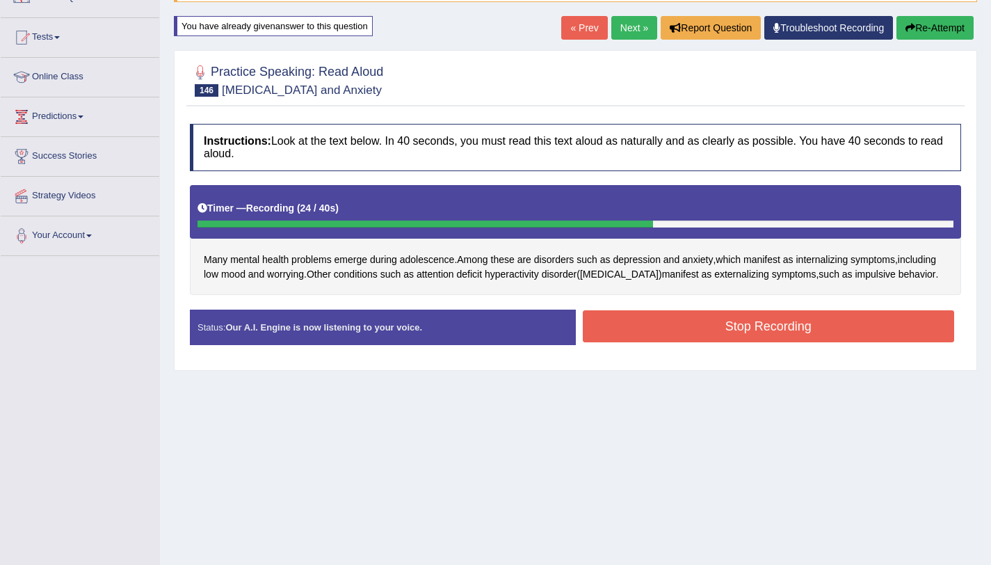
click at [711, 323] on button "Stop Recording" at bounding box center [769, 326] width 372 height 32
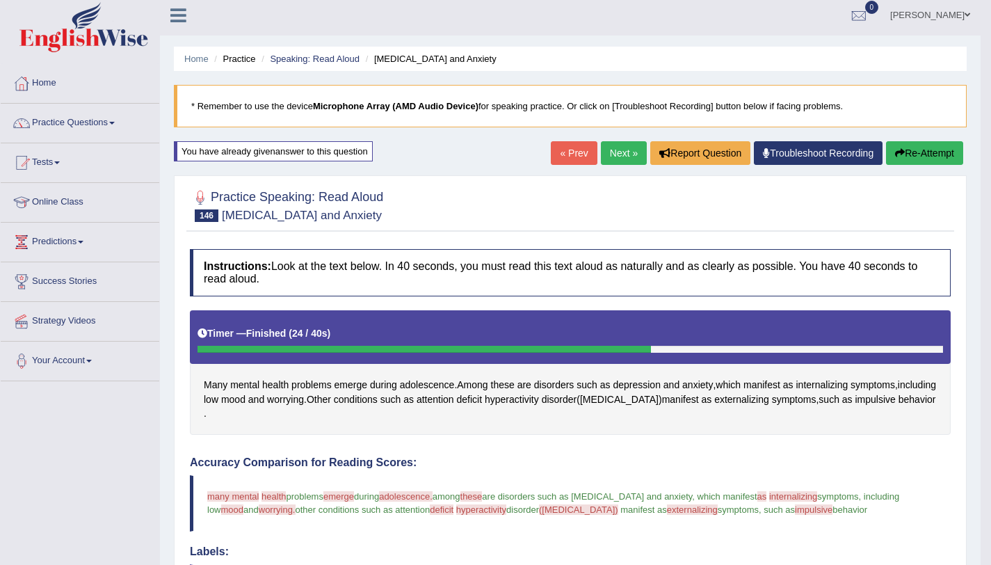
scroll to position [3, 0]
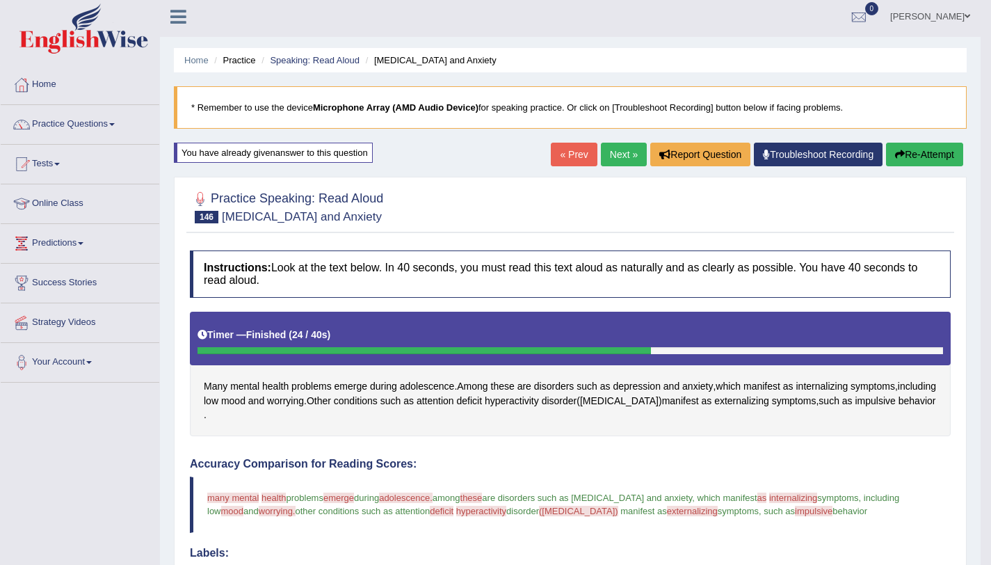
click at [909, 158] on button "Re-Attempt" at bounding box center [924, 155] width 77 height 24
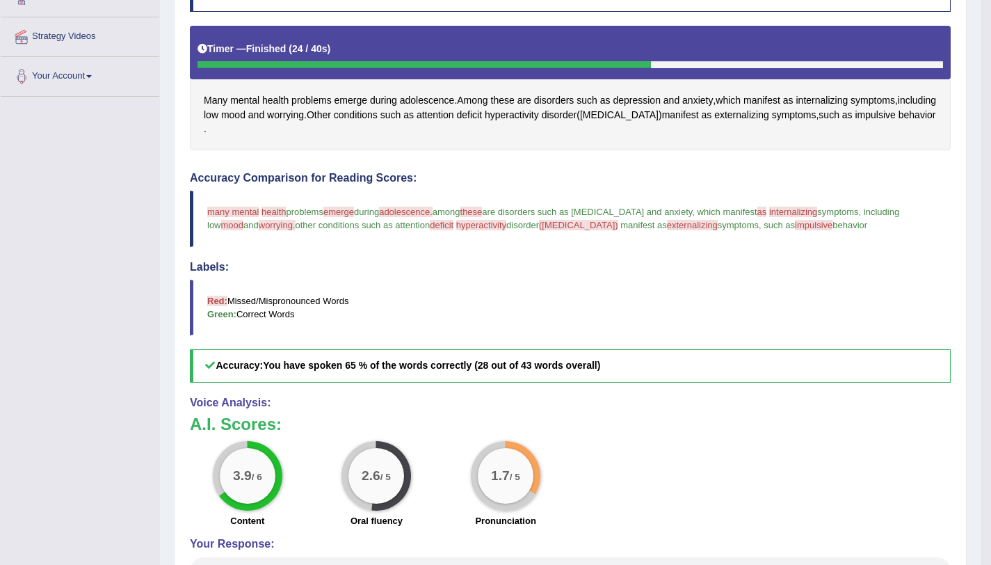
scroll to position [295, 0]
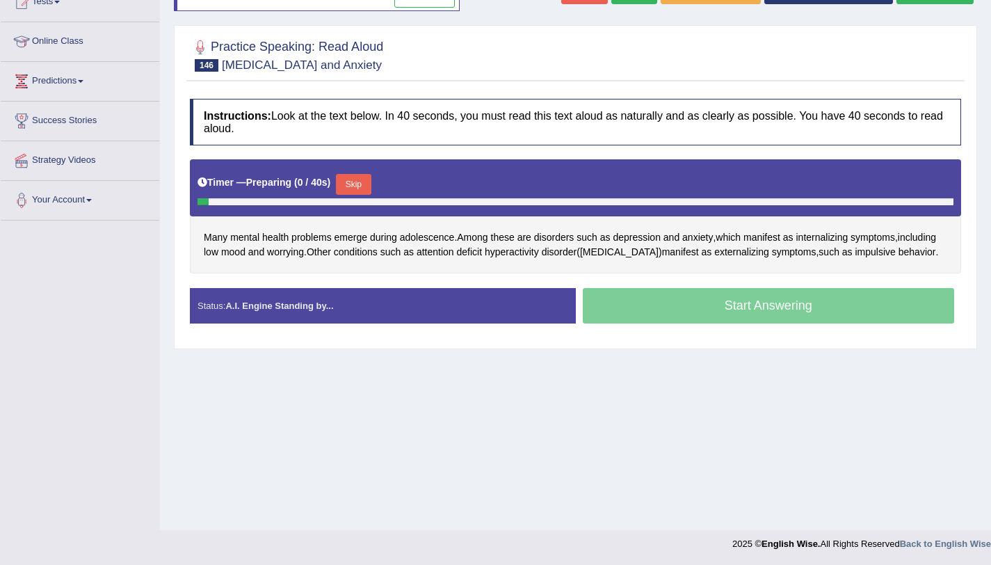
click at [353, 189] on button "Skip" at bounding box center [353, 184] width 35 height 21
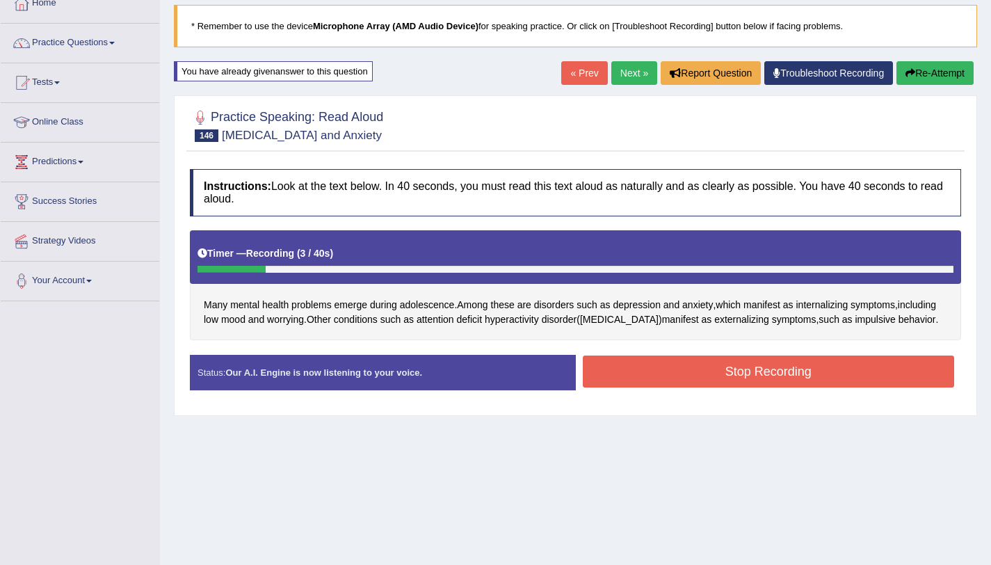
scroll to position [80, 0]
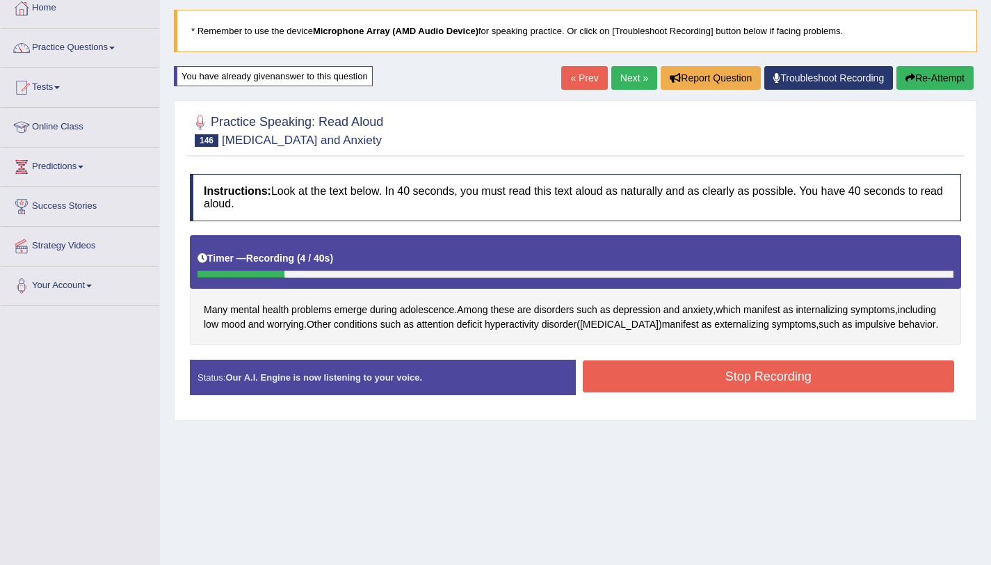
click at [946, 71] on button "Re-Attempt" at bounding box center [934, 78] width 77 height 24
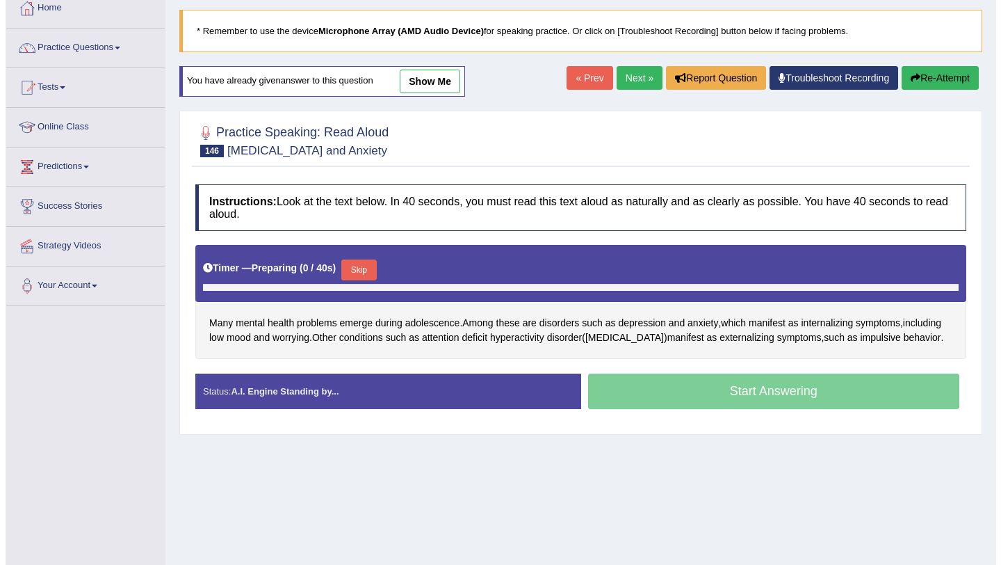
scroll to position [166, 0]
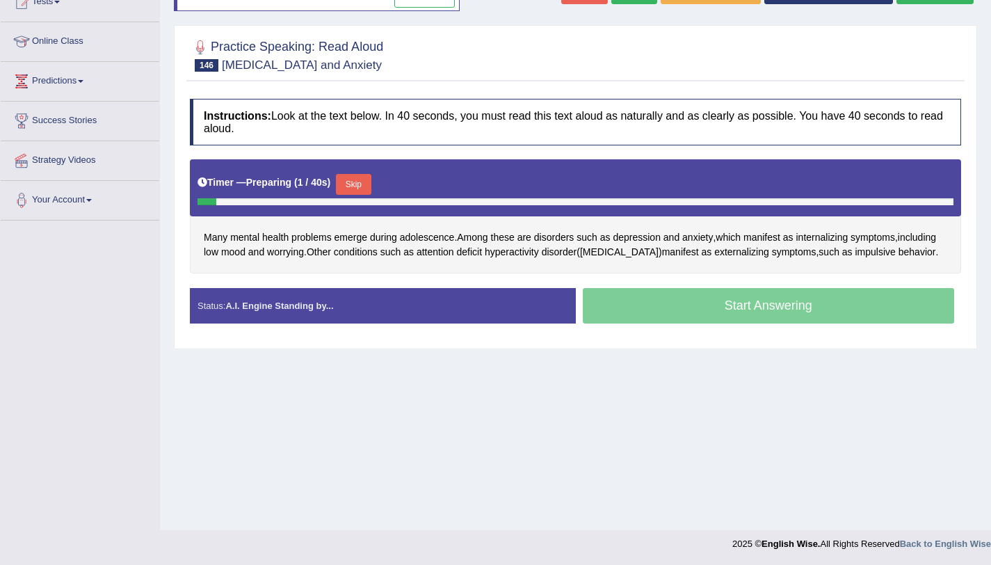
click at [349, 188] on button "Skip" at bounding box center [353, 184] width 35 height 21
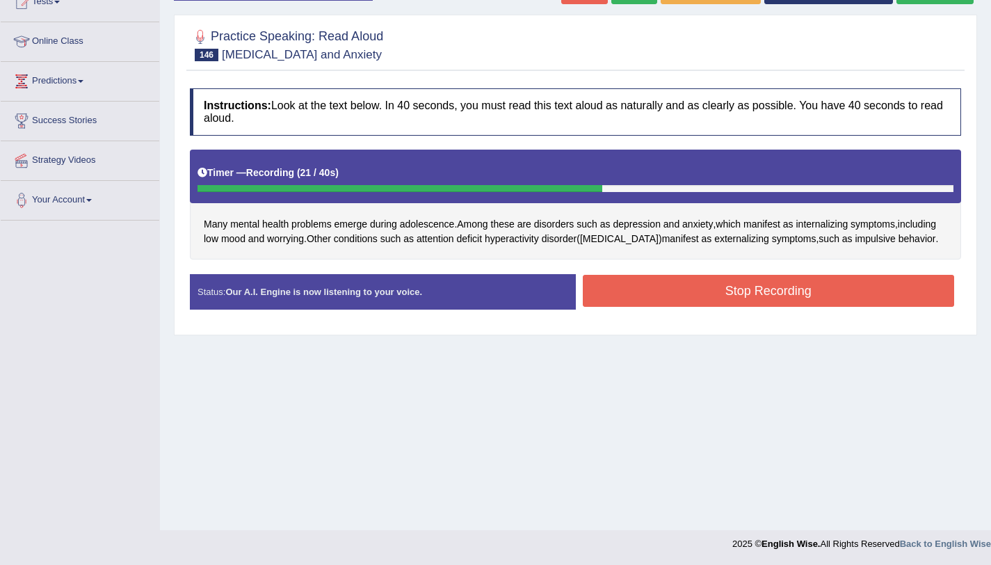
click at [747, 298] on button "Stop Recording" at bounding box center [769, 291] width 372 height 32
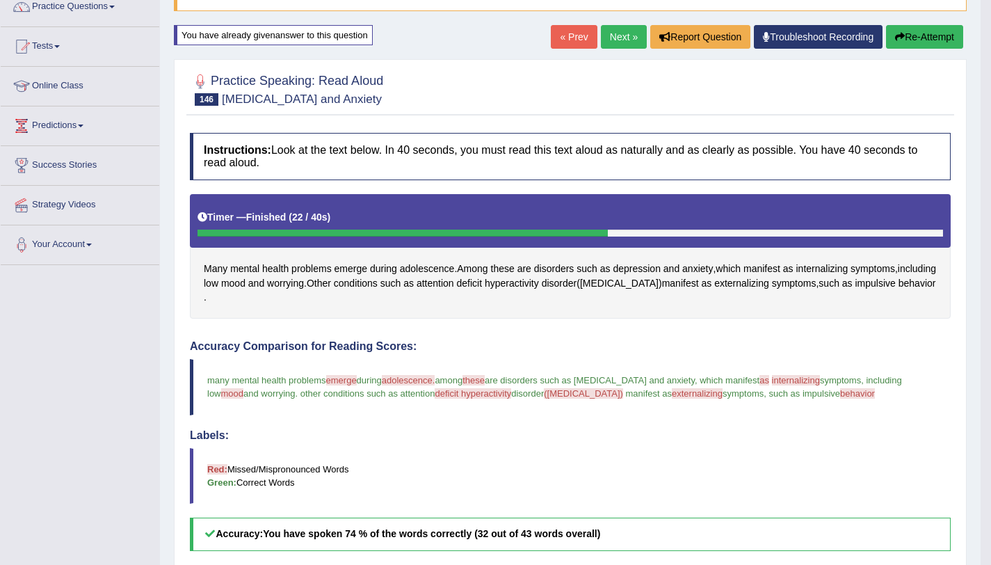
scroll to position [113, 0]
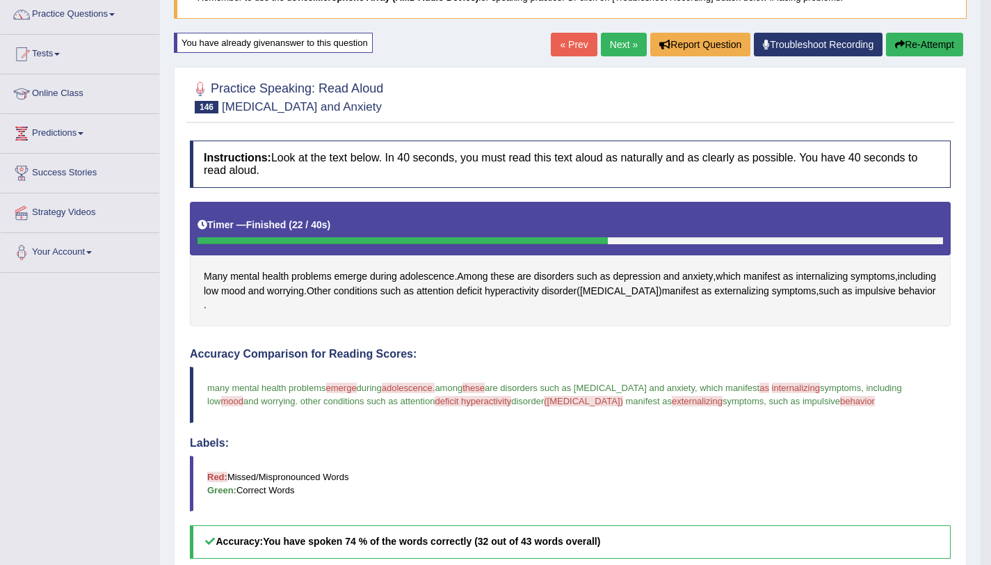
click at [620, 52] on link "Next »" at bounding box center [624, 45] width 46 height 24
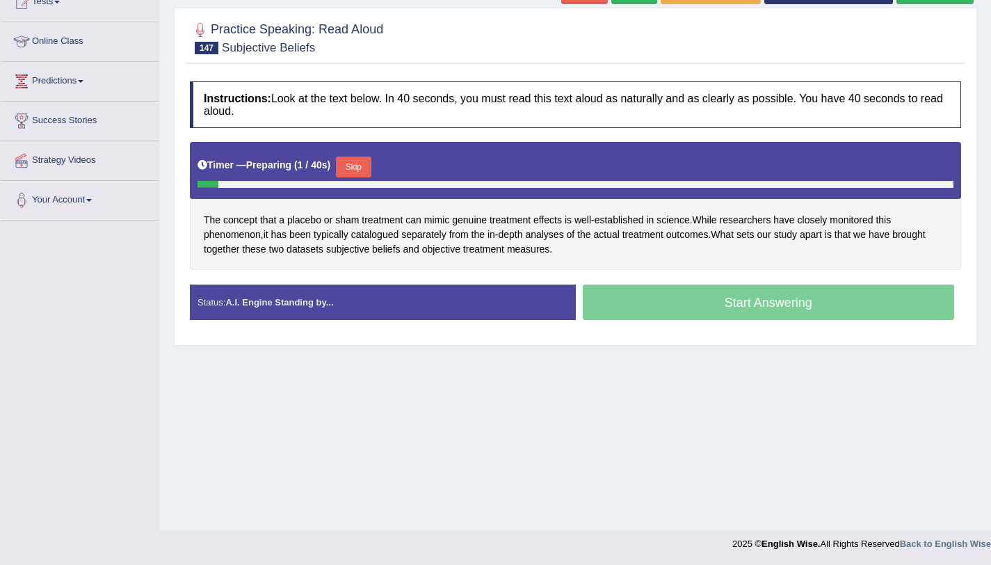
click at [356, 175] on button "Skip" at bounding box center [353, 166] width 35 height 21
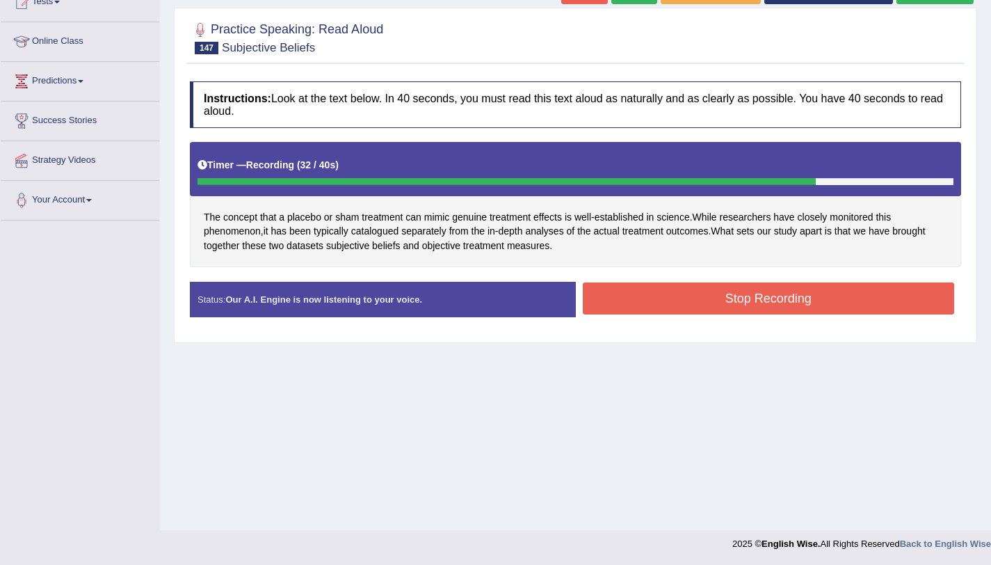
click at [711, 289] on button "Stop Recording" at bounding box center [769, 298] width 372 height 32
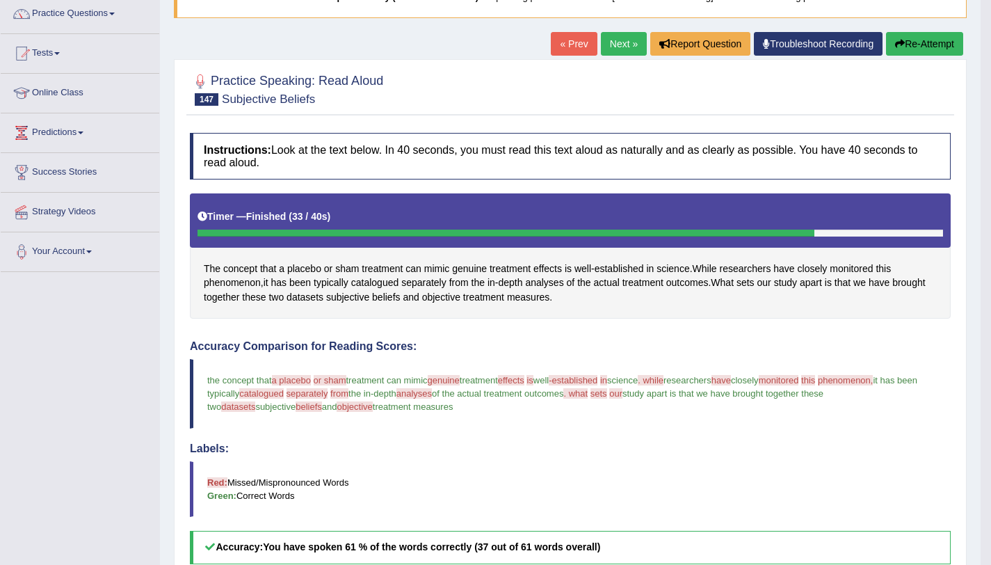
scroll to position [113, 0]
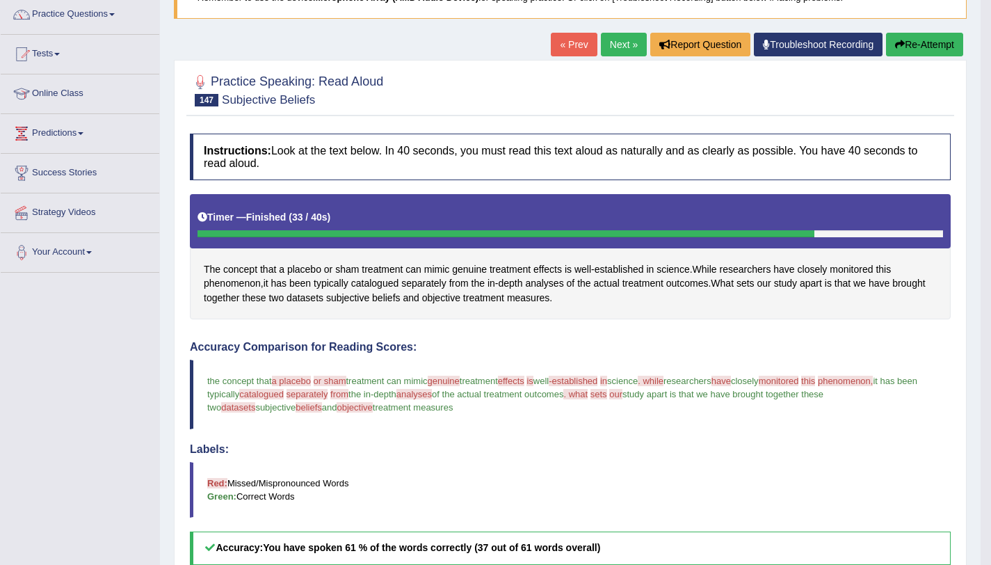
click at [909, 42] on button "Re-Attempt" at bounding box center [924, 45] width 77 height 24
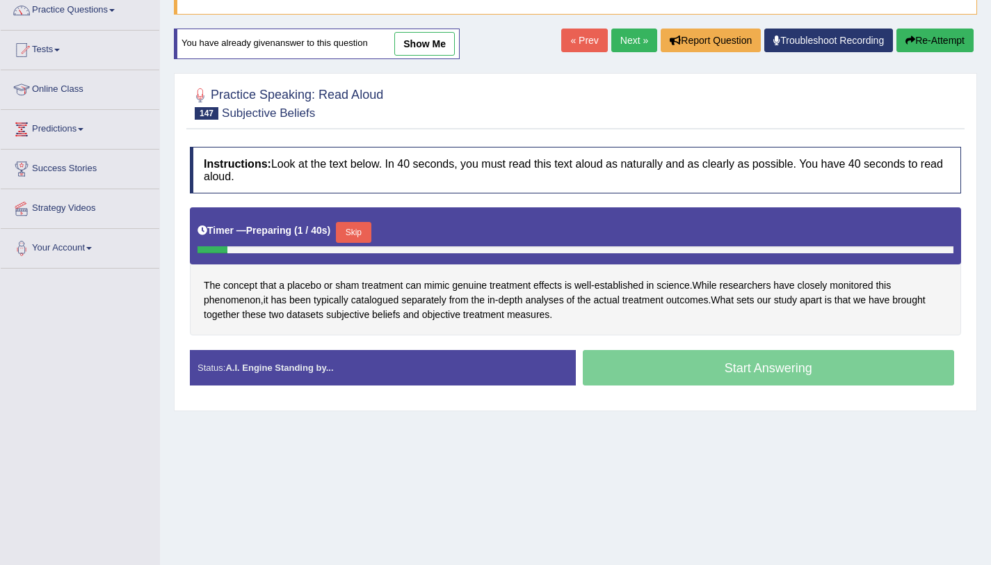
click at [361, 232] on button "Skip" at bounding box center [353, 232] width 35 height 21
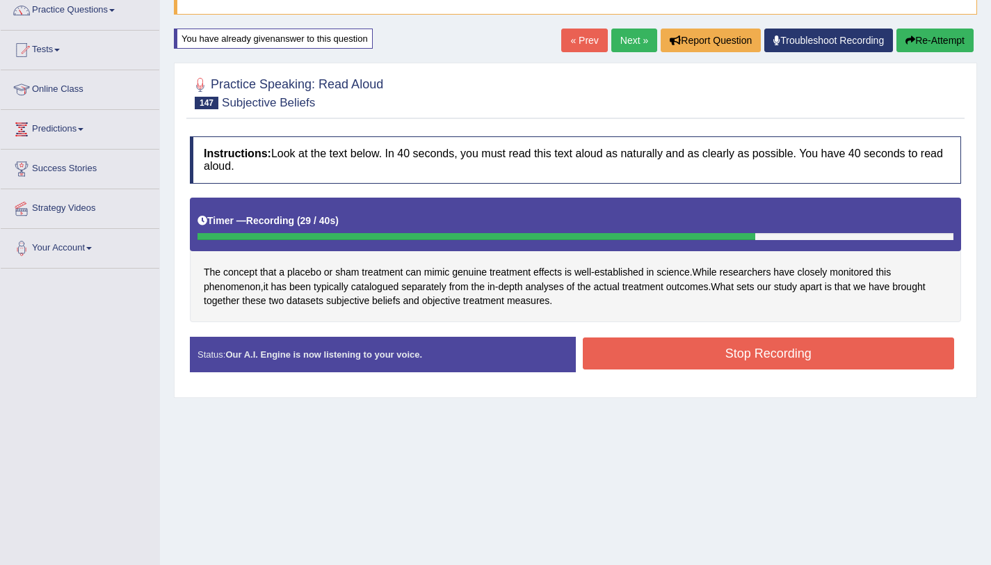
click at [736, 357] on button "Stop Recording" at bounding box center [769, 353] width 372 height 32
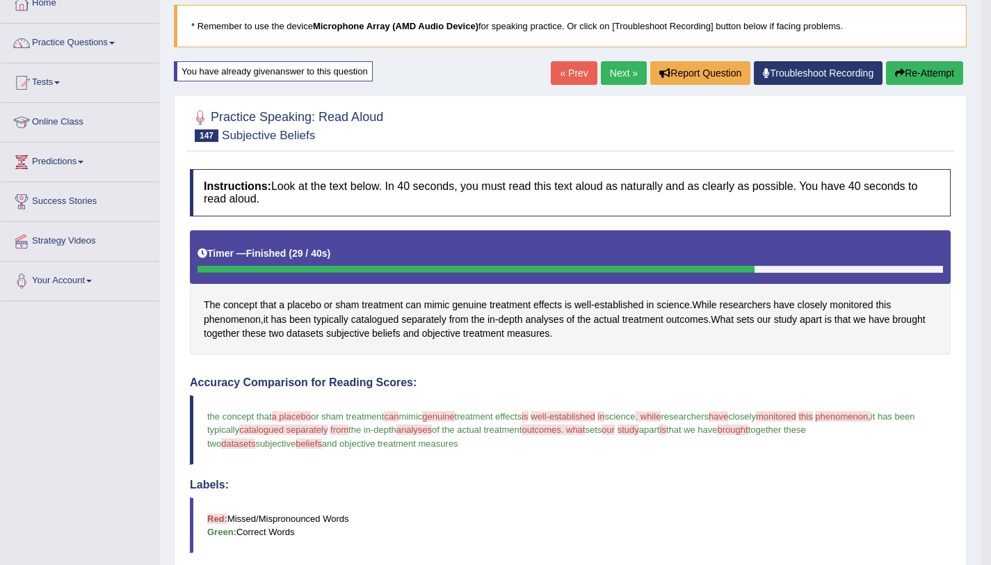
scroll to position [83, 0]
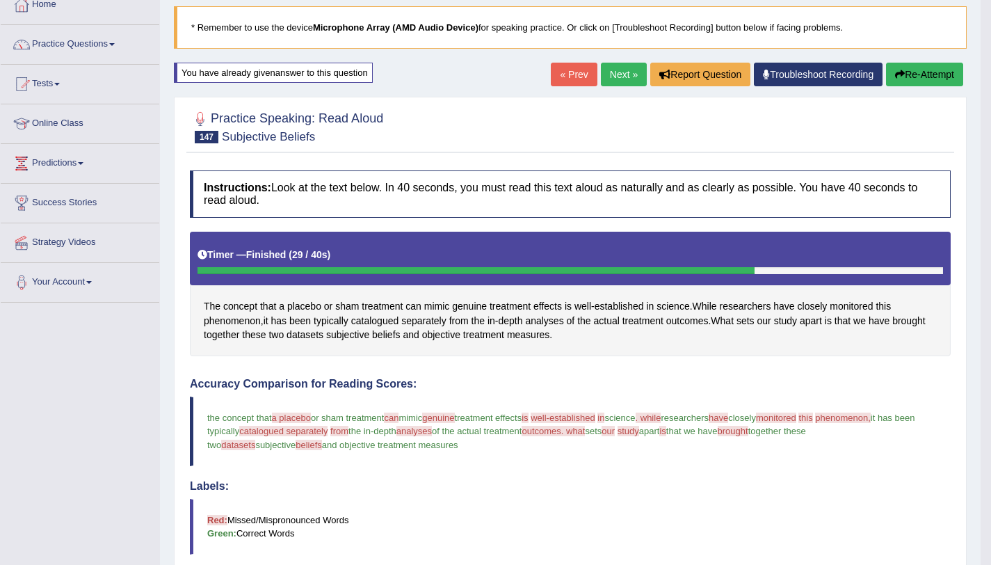
click at [605, 80] on link "Next »" at bounding box center [624, 75] width 46 height 24
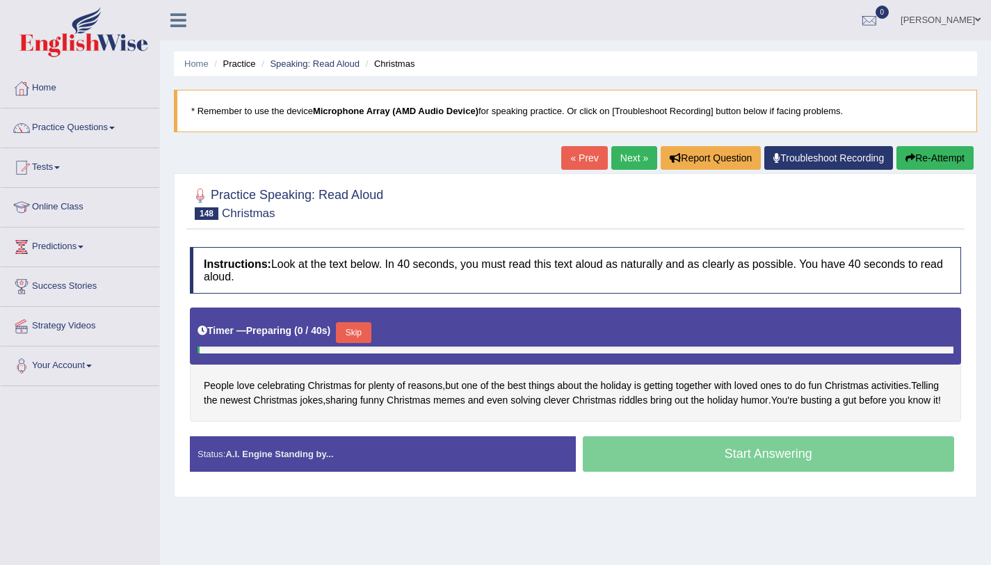
scroll to position [166, 0]
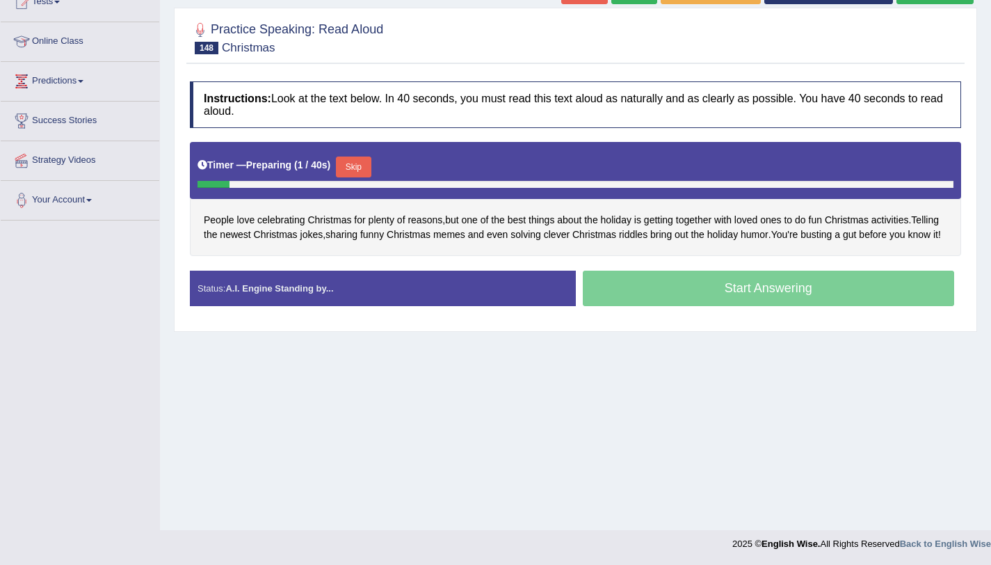
click at [359, 173] on button "Skip" at bounding box center [353, 166] width 35 height 21
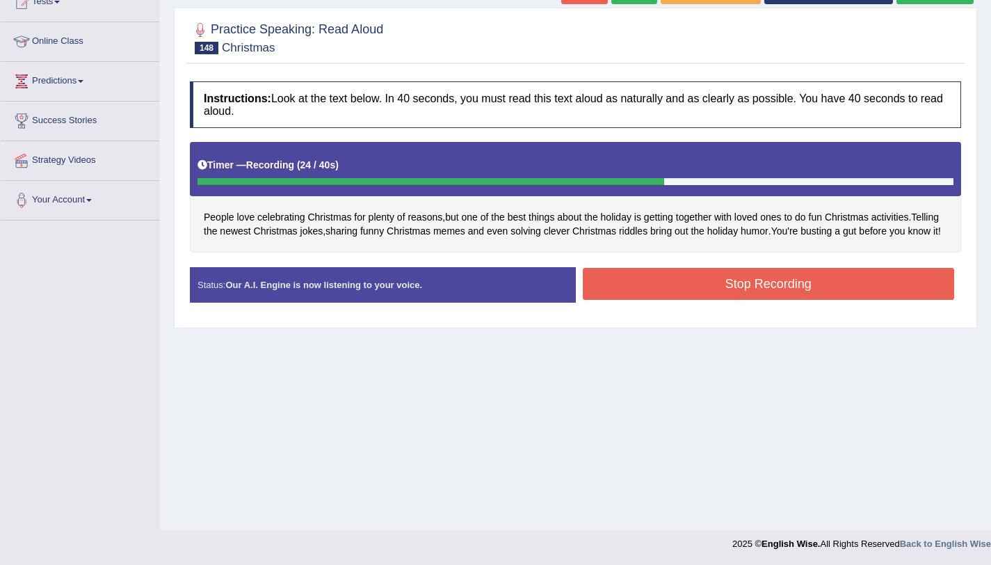
click at [702, 278] on button "Stop Recording" at bounding box center [769, 284] width 372 height 32
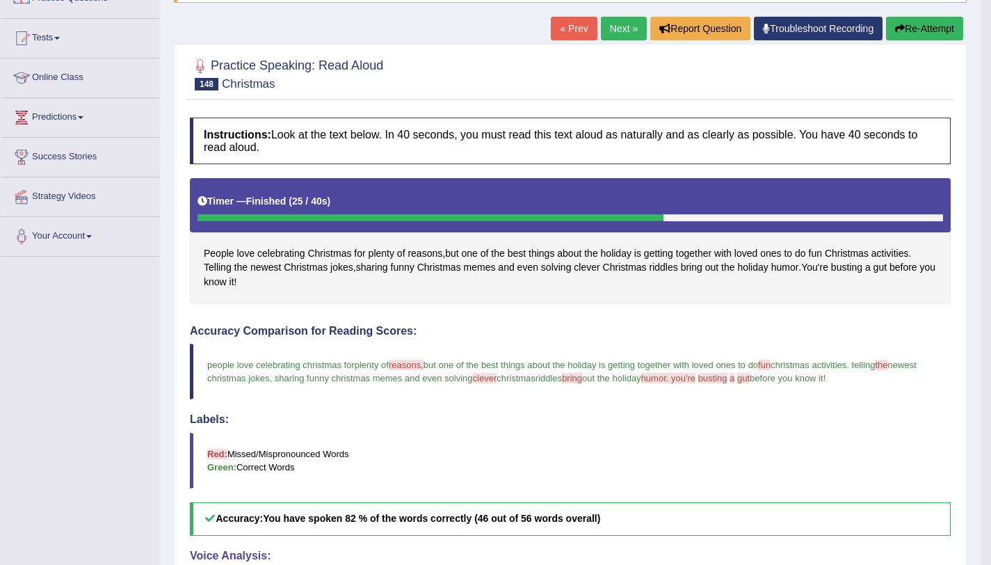
scroll to position [128, 0]
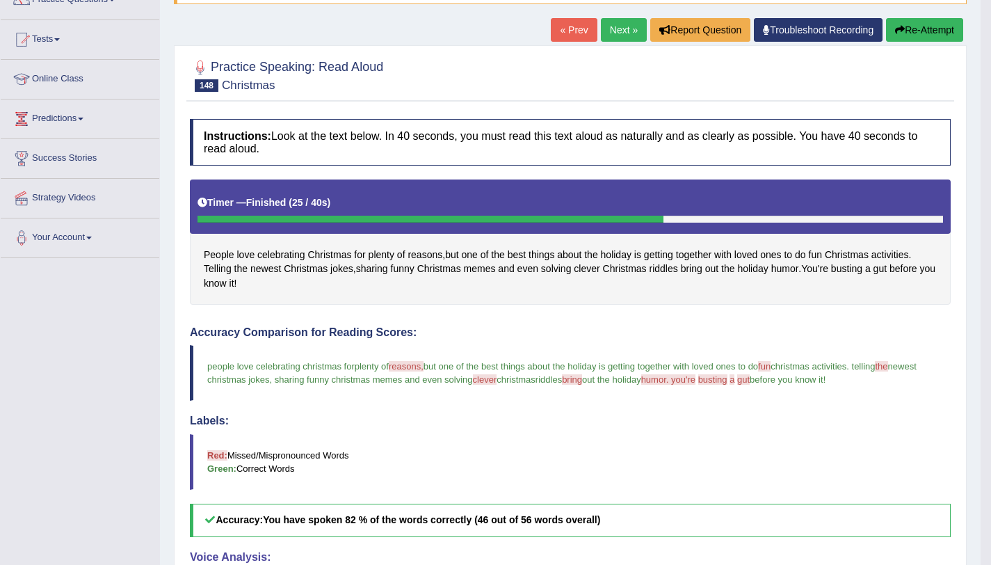
click at [899, 35] on button "Re-Attempt" at bounding box center [924, 30] width 77 height 24
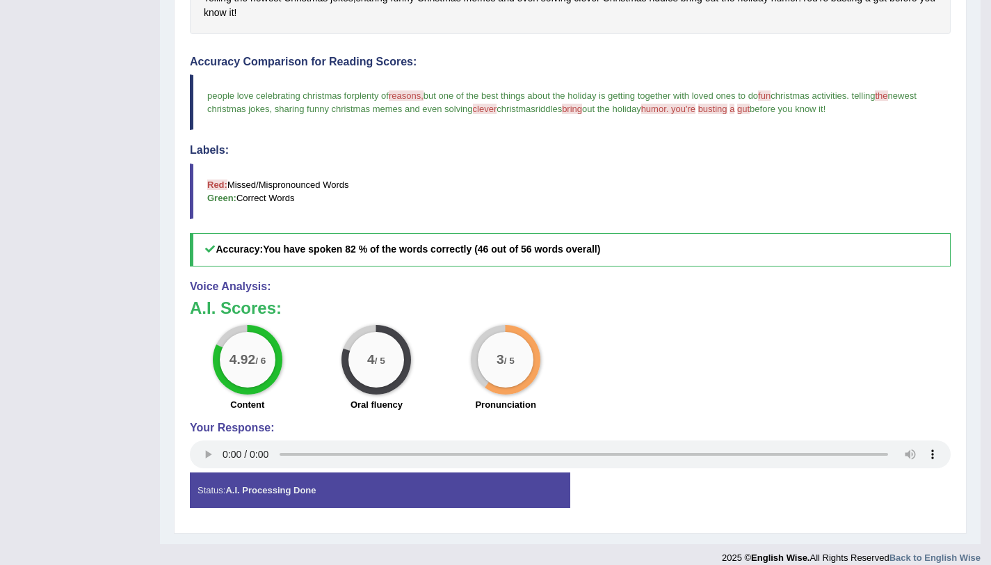
scroll to position [400, 0]
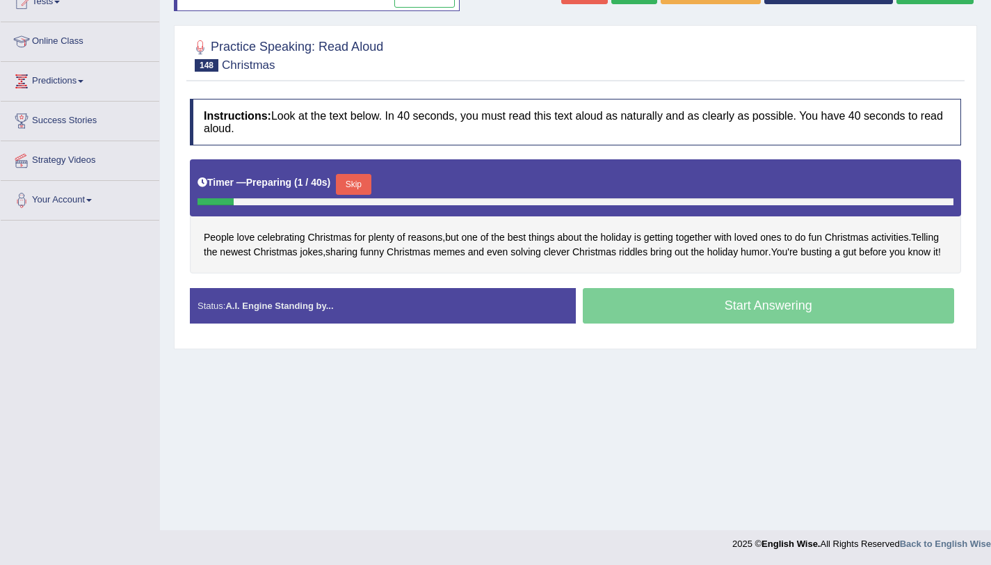
click at [349, 183] on button "Skip" at bounding box center [353, 184] width 35 height 21
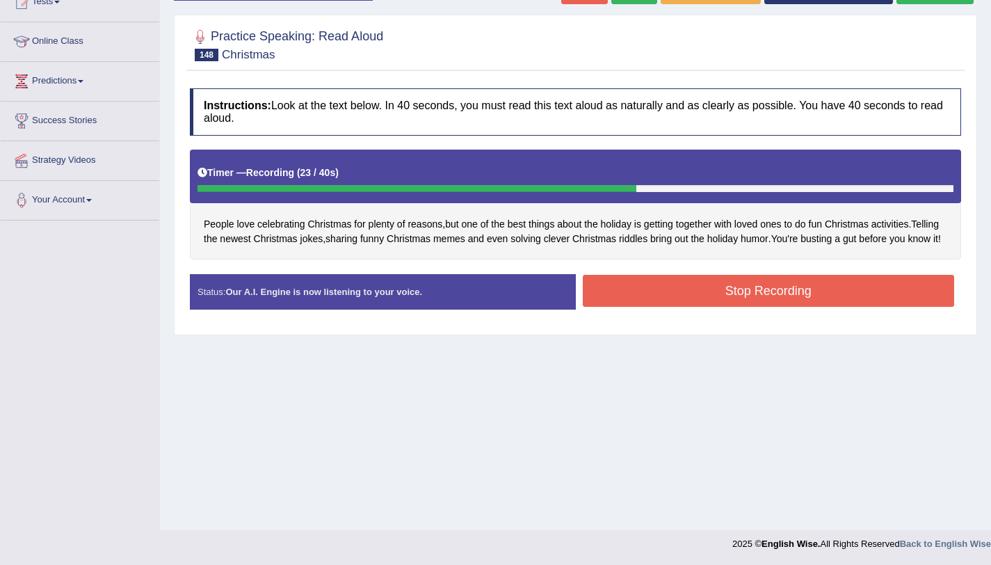
click at [736, 292] on button "Stop Recording" at bounding box center [769, 291] width 372 height 32
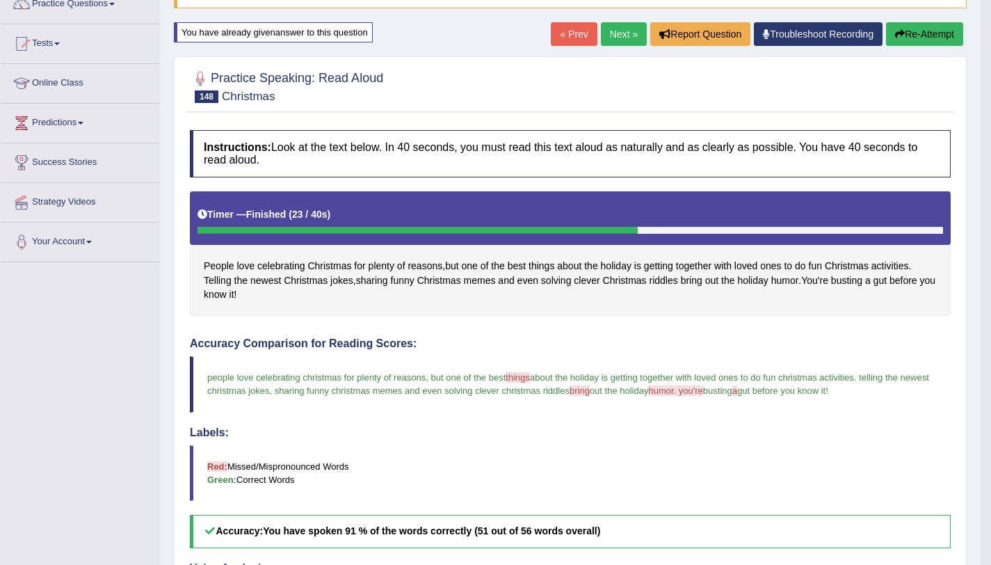
scroll to position [123, 0]
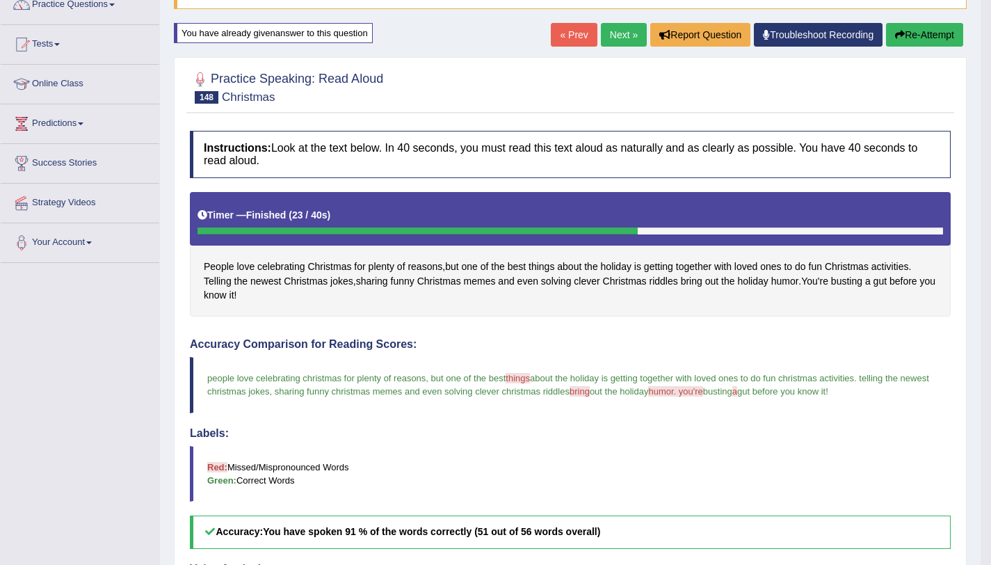
click at [611, 38] on link "Next »" at bounding box center [624, 35] width 46 height 24
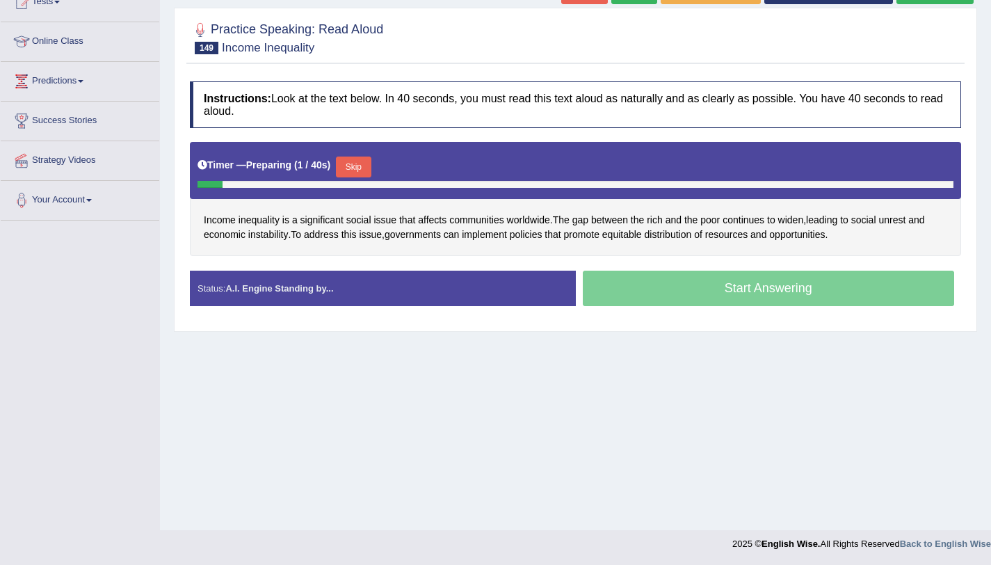
click at [362, 161] on button "Skip" at bounding box center [353, 166] width 35 height 21
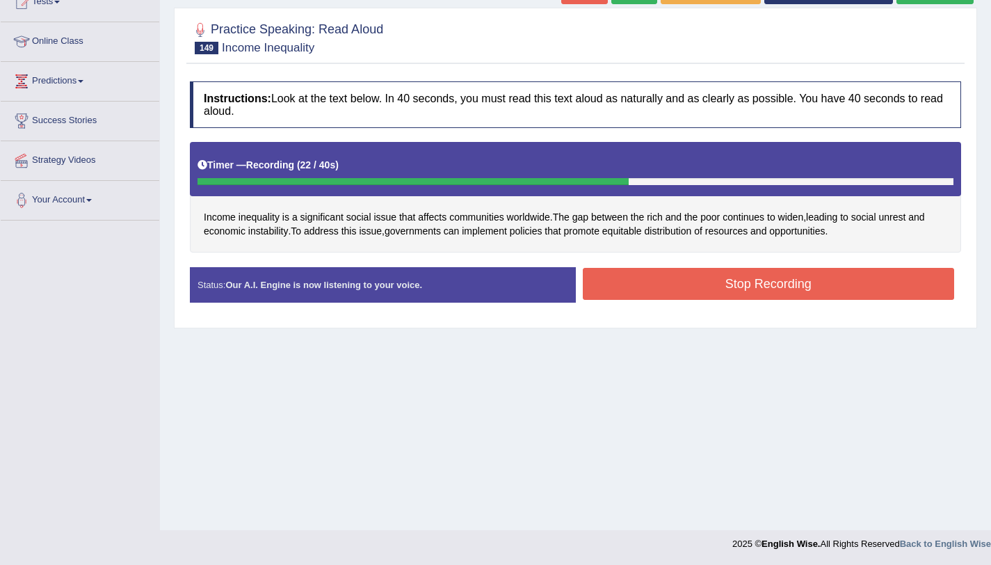
click at [709, 287] on button "Stop Recording" at bounding box center [769, 284] width 372 height 32
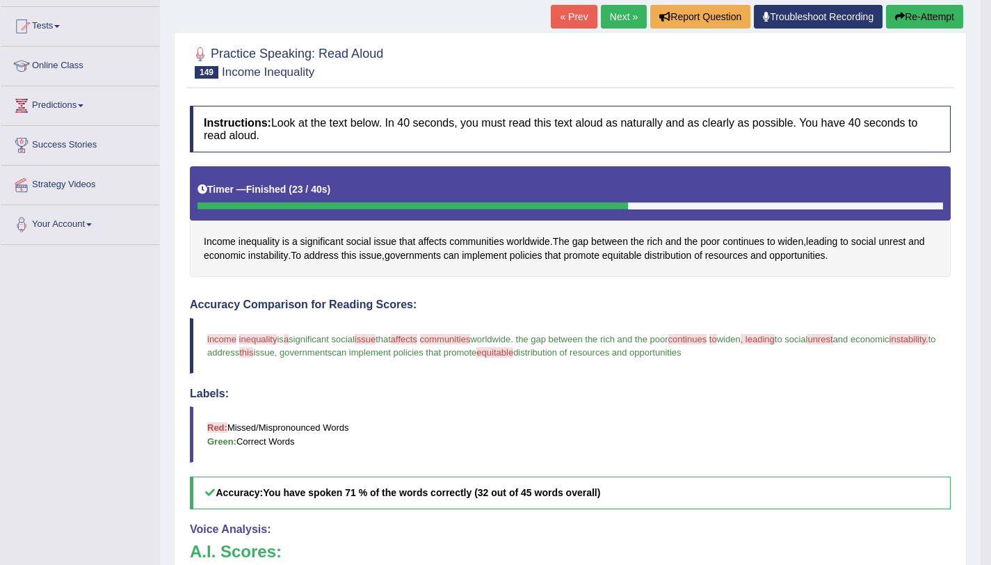
scroll to position [138, 0]
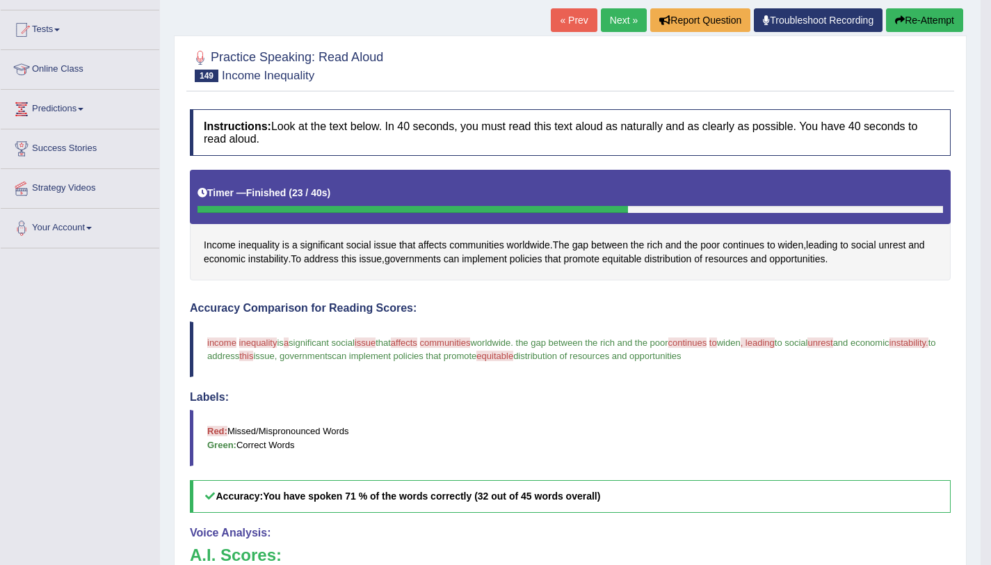
click at [760, 153] on h4 "Instructions: Look at the text below. In 40 seconds, you must read this text al…" at bounding box center [570, 132] width 761 height 47
click at [917, 14] on button "Re-Attempt" at bounding box center [924, 20] width 77 height 24
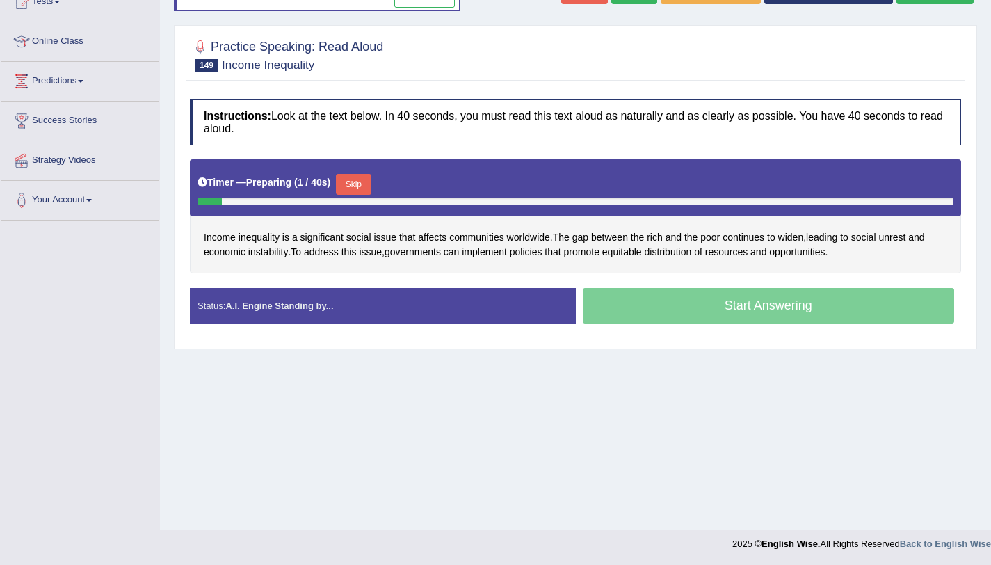
click at [362, 187] on button "Skip" at bounding box center [353, 184] width 35 height 21
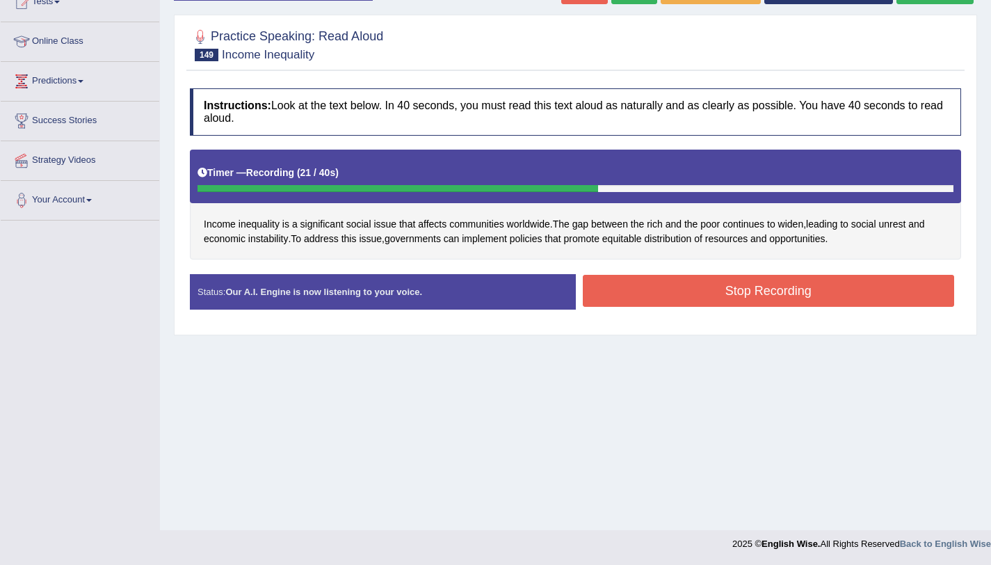
click at [693, 290] on button "Stop Recording" at bounding box center [769, 291] width 372 height 32
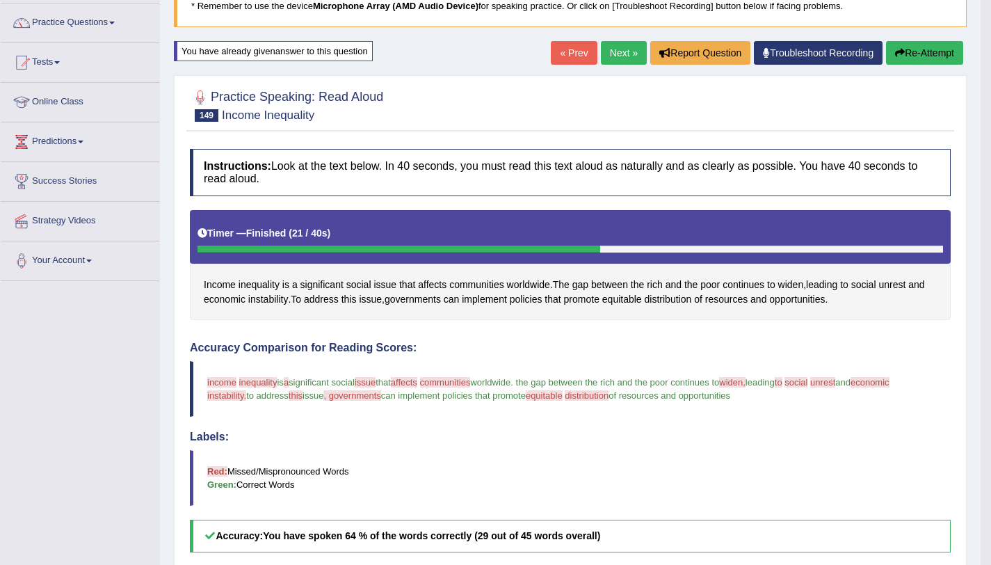
scroll to position [106, 0]
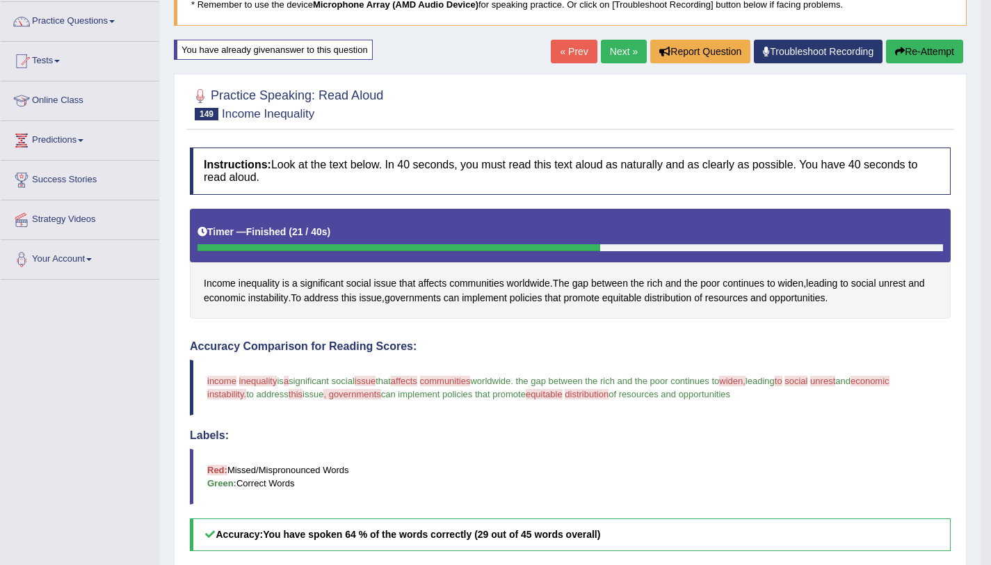
click at [910, 51] on button "Re-Attempt" at bounding box center [924, 52] width 77 height 24
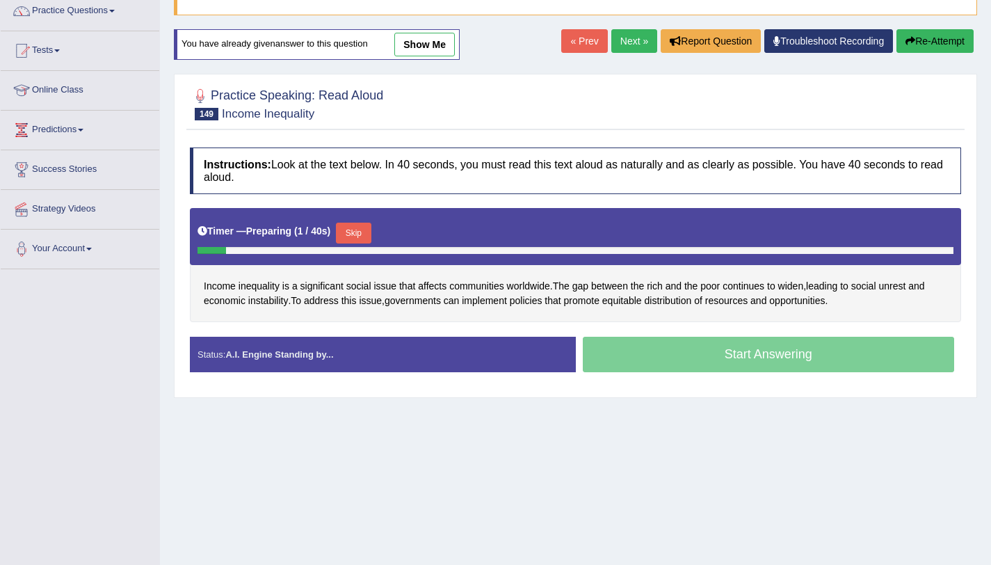
click at [354, 231] on button "Skip" at bounding box center [353, 233] width 35 height 21
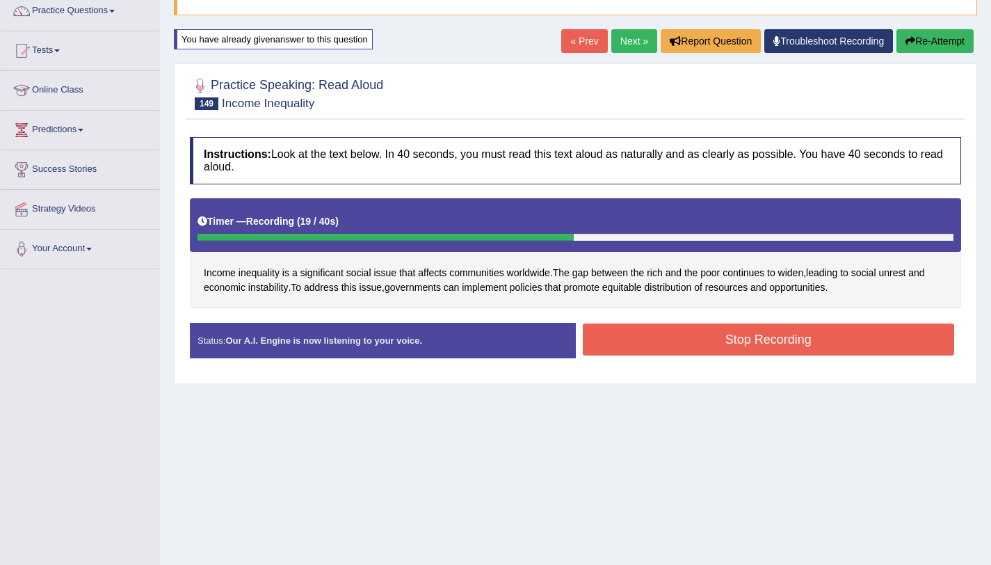
click at [729, 335] on button "Stop Recording" at bounding box center [769, 339] width 372 height 32
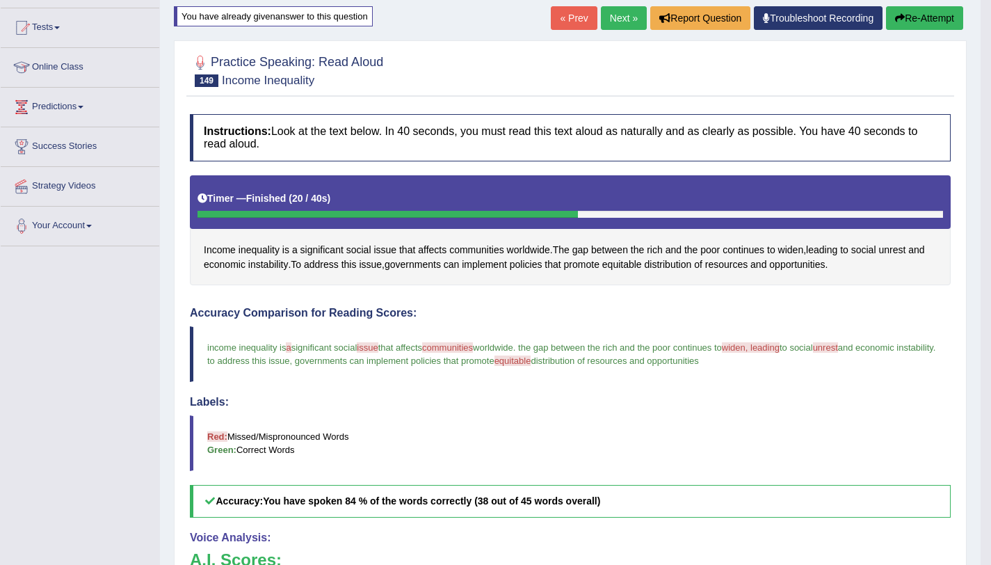
scroll to position [137, 0]
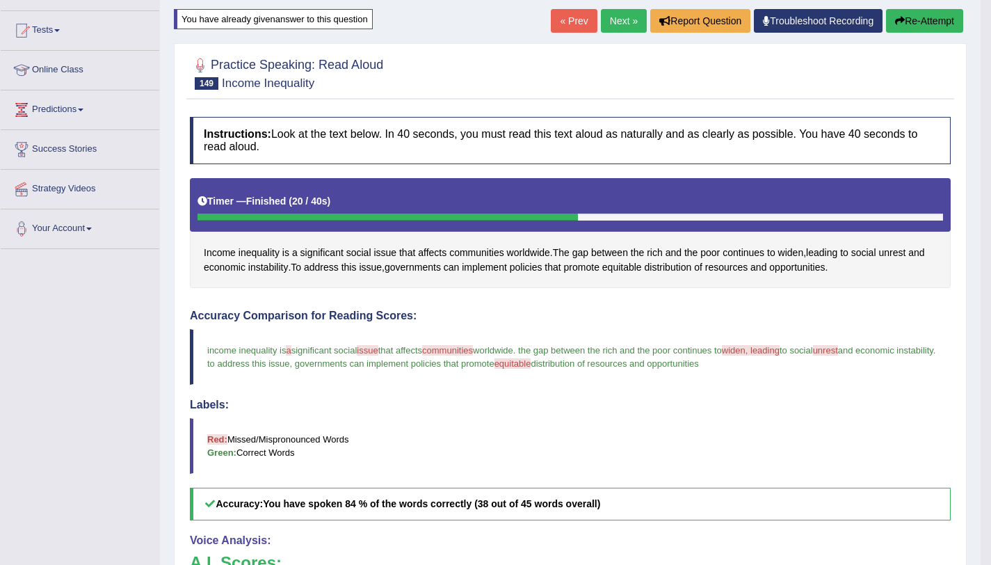
click at [630, 15] on link "Next »" at bounding box center [624, 21] width 46 height 24
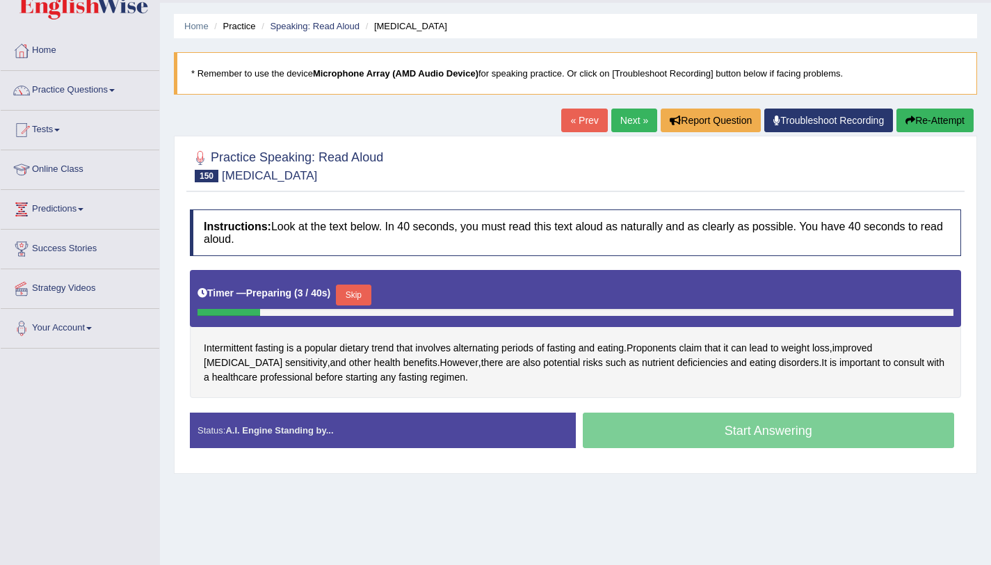
click at [362, 292] on button "Skip" at bounding box center [353, 294] width 35 height 21
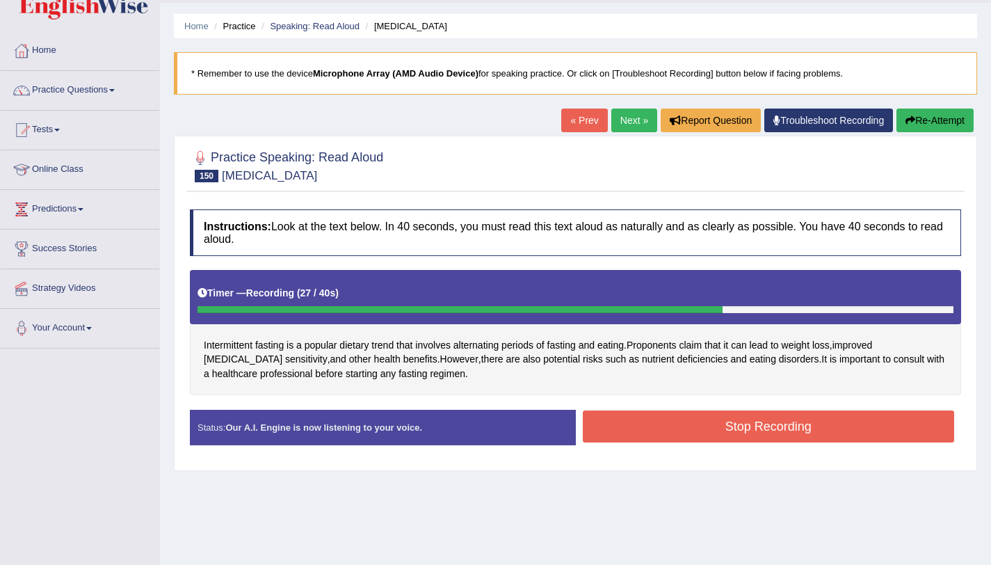
click at [728, 423] on button "Stop Recording" at bounding box center [769, 426] width 372 height 32
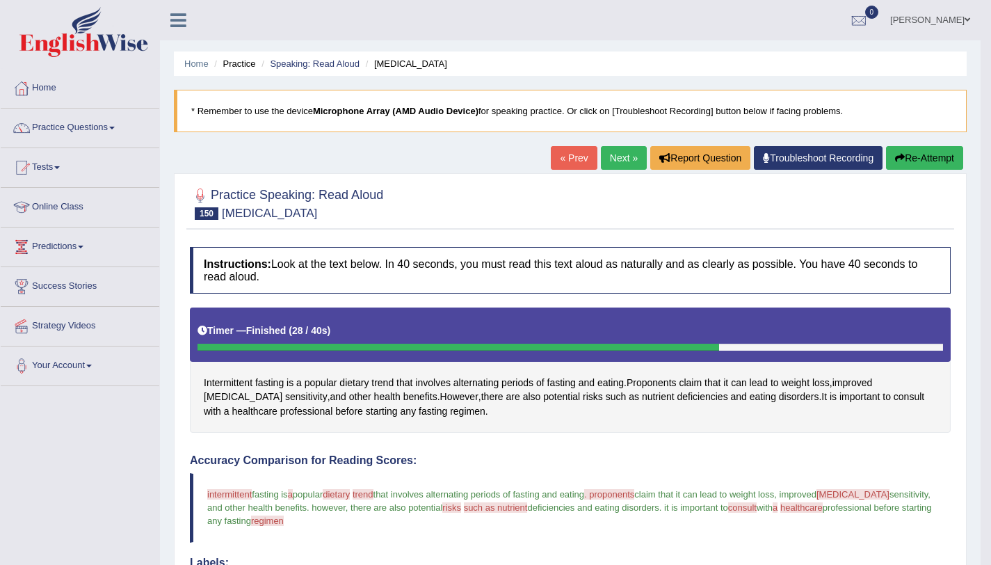
click at [626, 161] on link "Next »" at bounding box center [624, 158] width 46 height 24
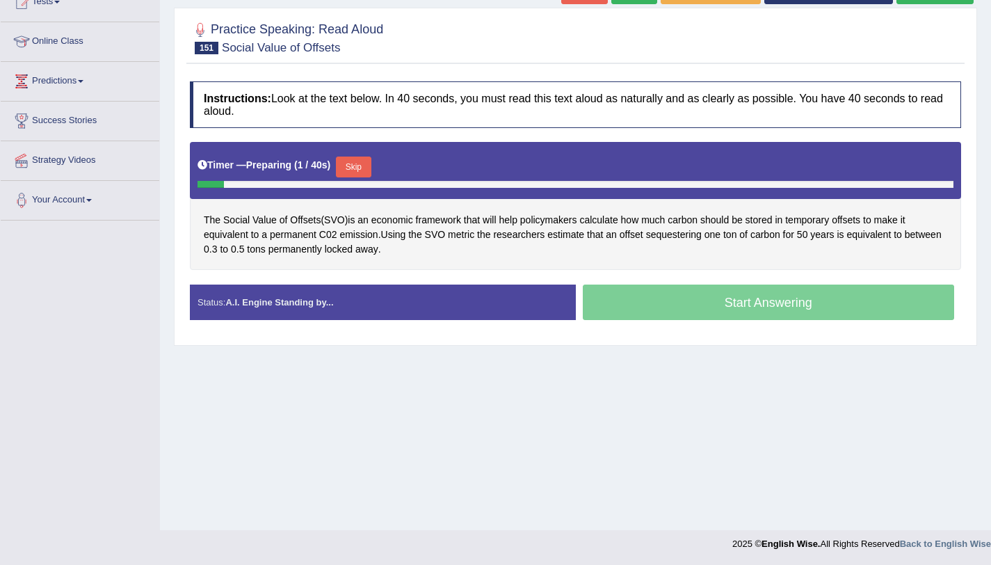
click at [363, 166] on button "Skip" at bounding box center [353, 166] width 35 height 21
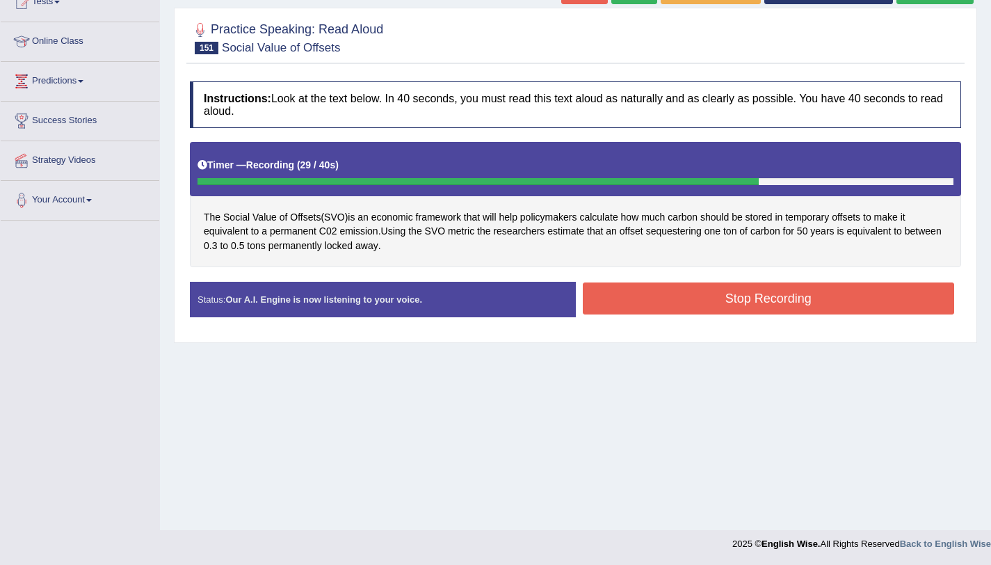
click at [774, 296] on button "Stop Recording" at bounding box center [769, 298] width 372 height 32
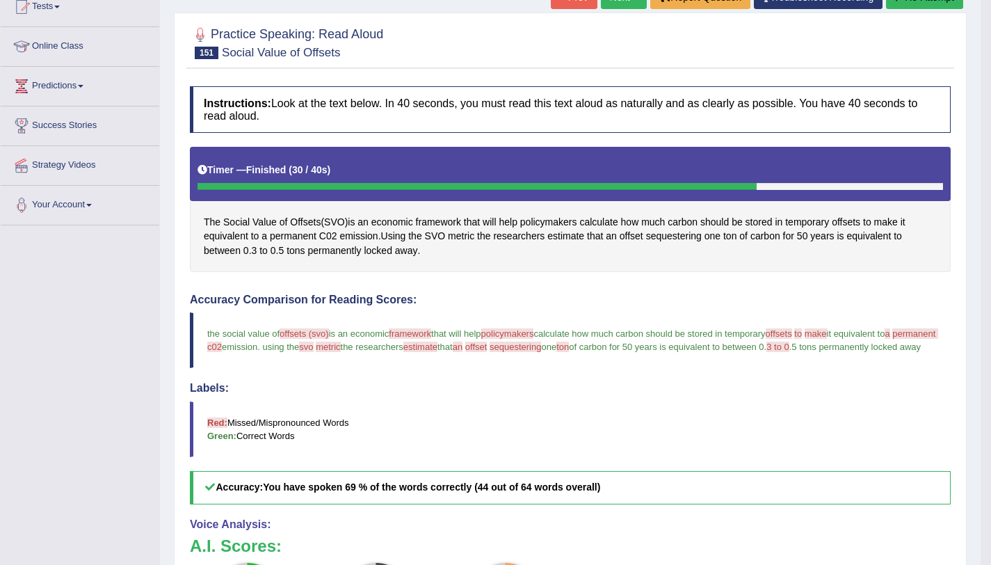
scroll to position [160, 0]
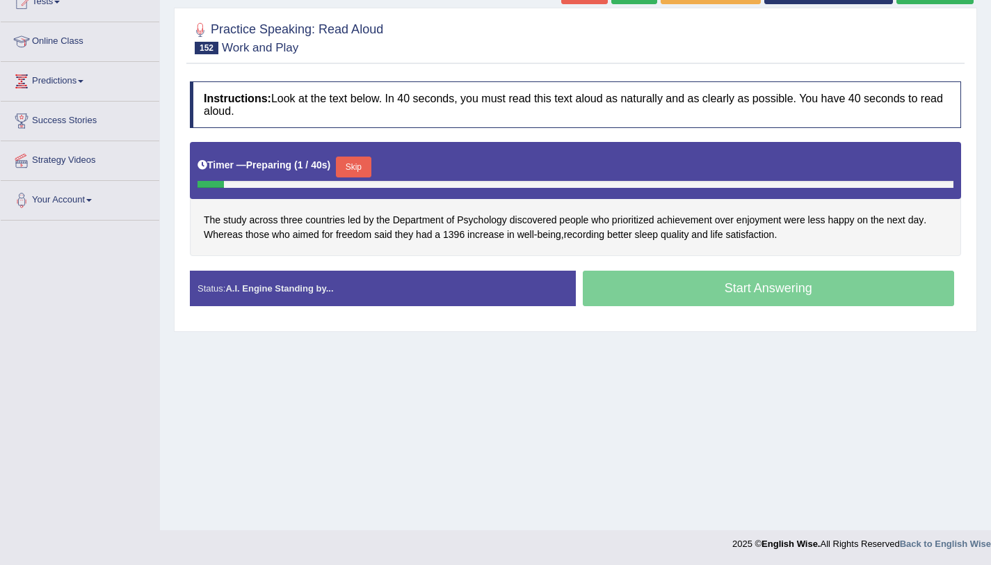
click at [354, 166] on button "Skip" at bounding box center [353, 166] width 35 height 21
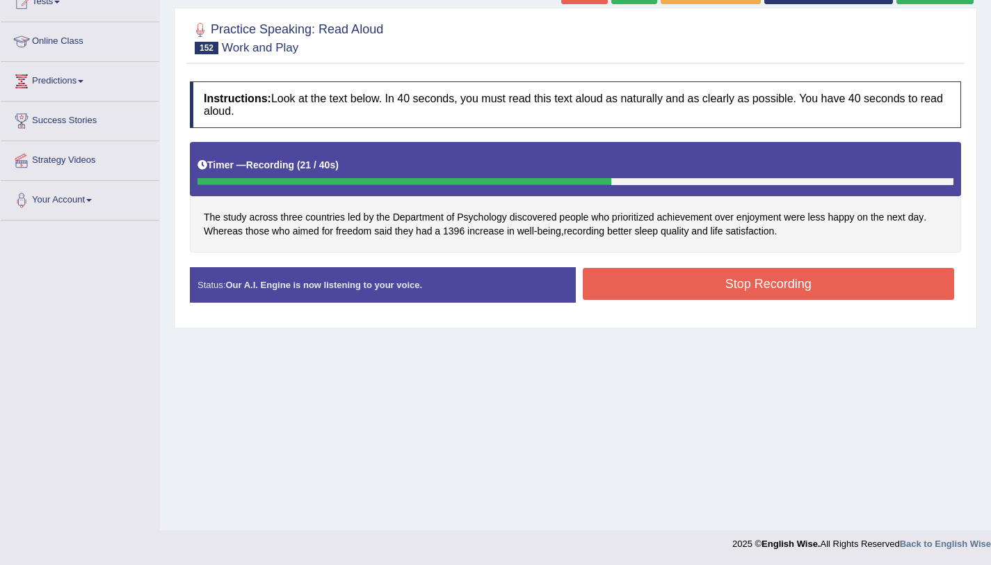
click at [659, 278] on button "Stop Recording" at bounding box center [769, 284] width 372 height 32
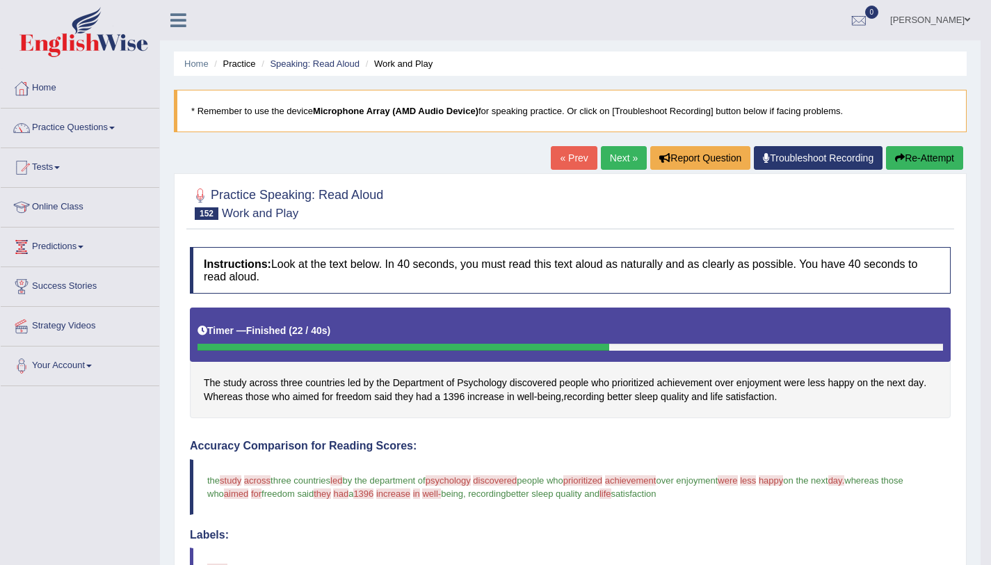
click at [940, 159] on button "Re-Attempt" at bounding box center [924, 158] width 77 height 24
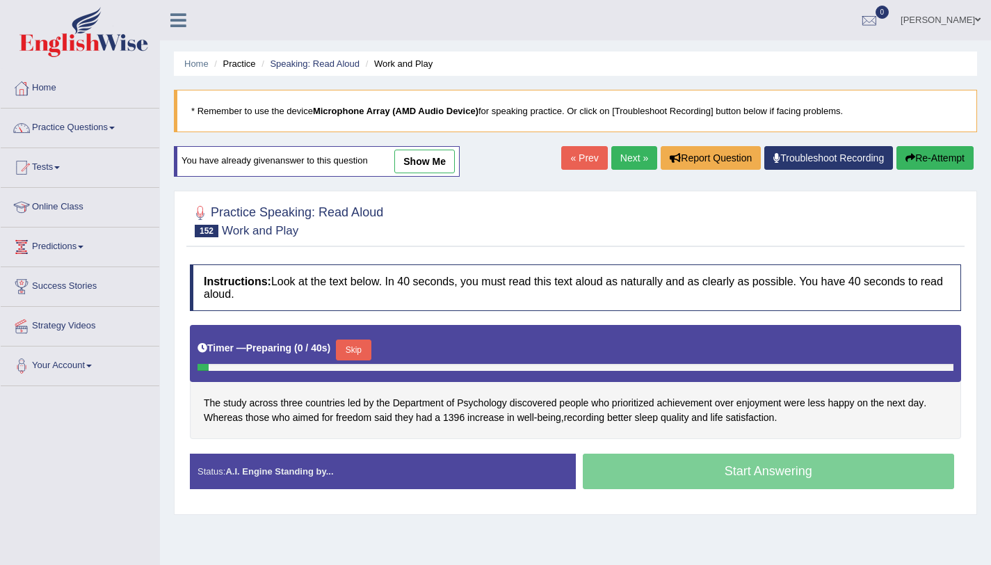
scroll to position [166, 0]
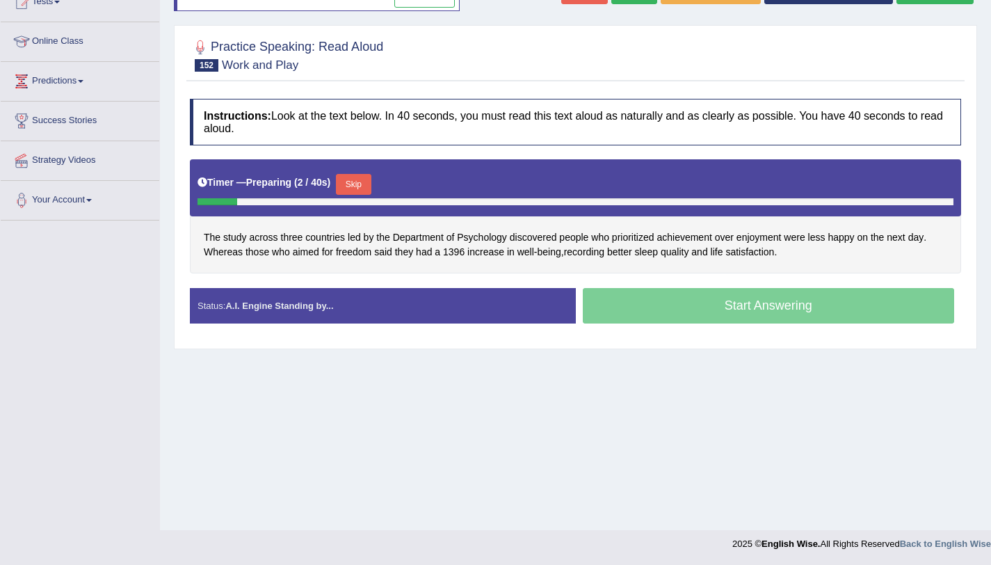
click at [357, 194] on button "Skip" at bounding box center [353, 184] width 35 height 21
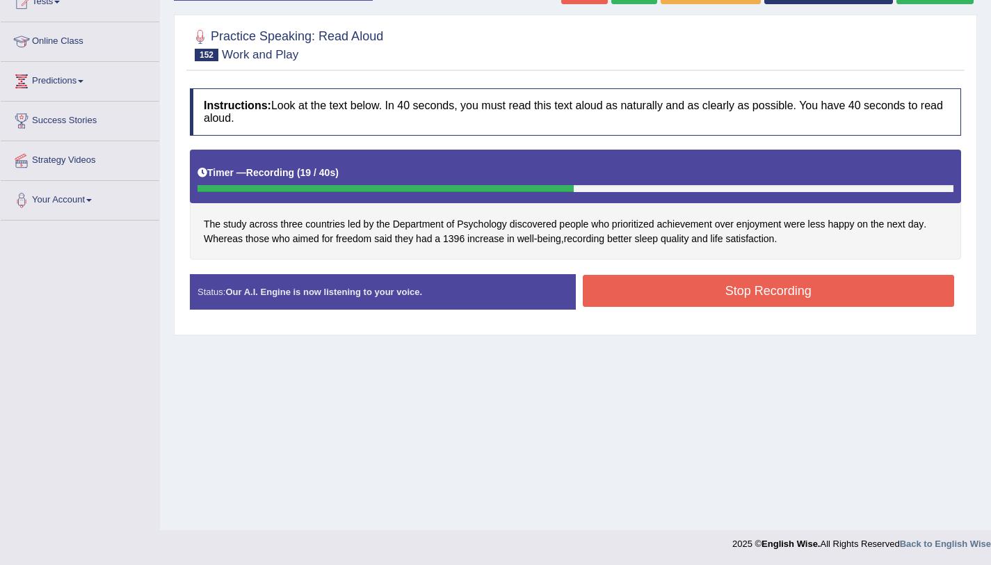
click at [646, 296] on button "Stop Recording" at bounding box center [769, 291] width 372 height 32
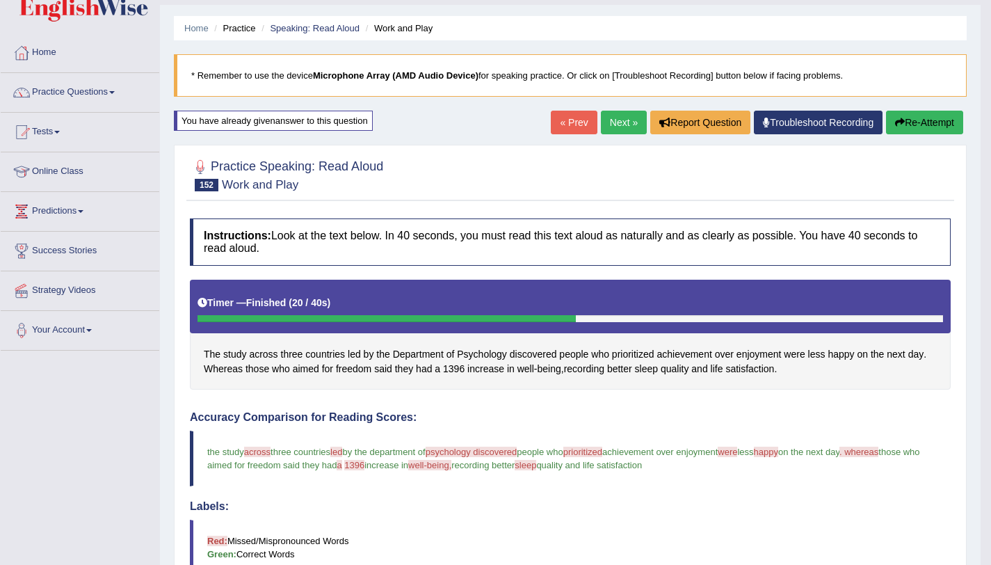
scroll to position [35, 0]
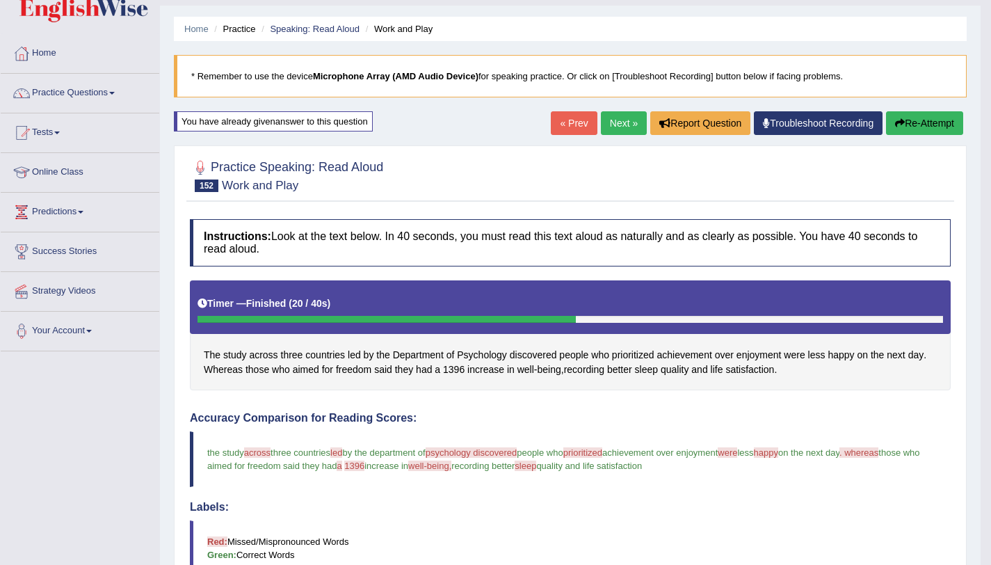
click at [617, 129] on link "Next »" at bounding box center [624, 123] width 46 height 24
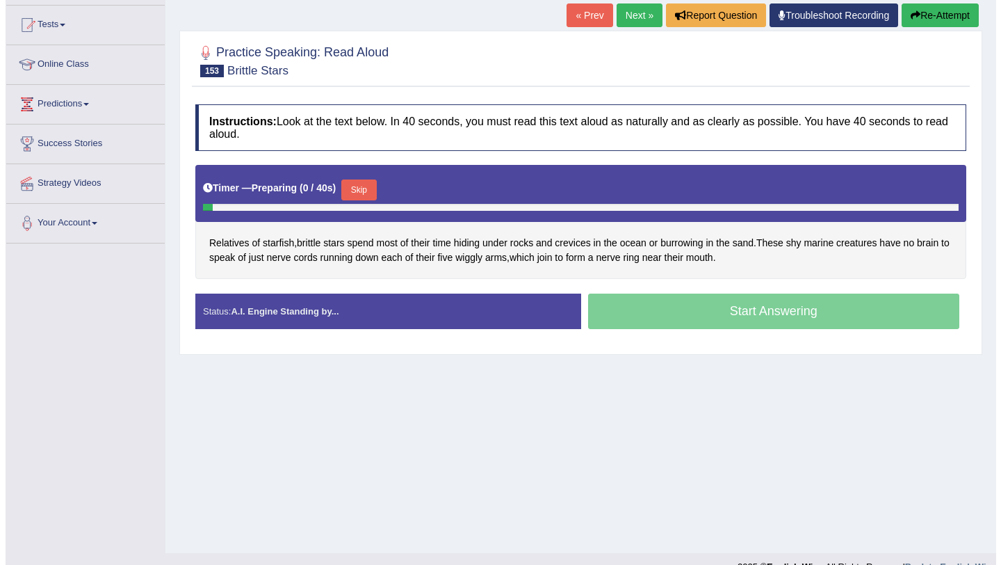
scroll to position [143, 0]
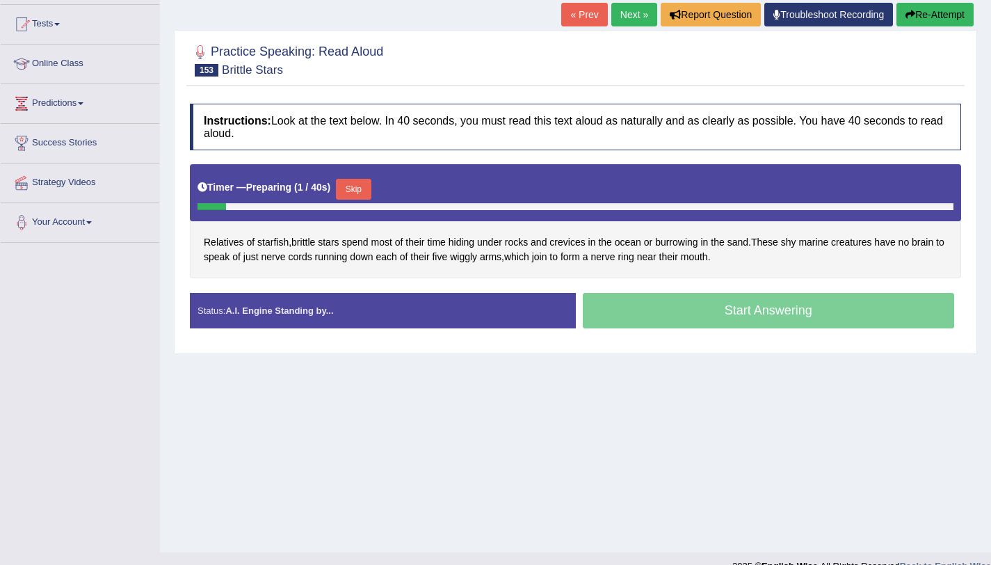
click at [350, 198] on button "Skip" at bounding box center [353, 189] width 35 height 21
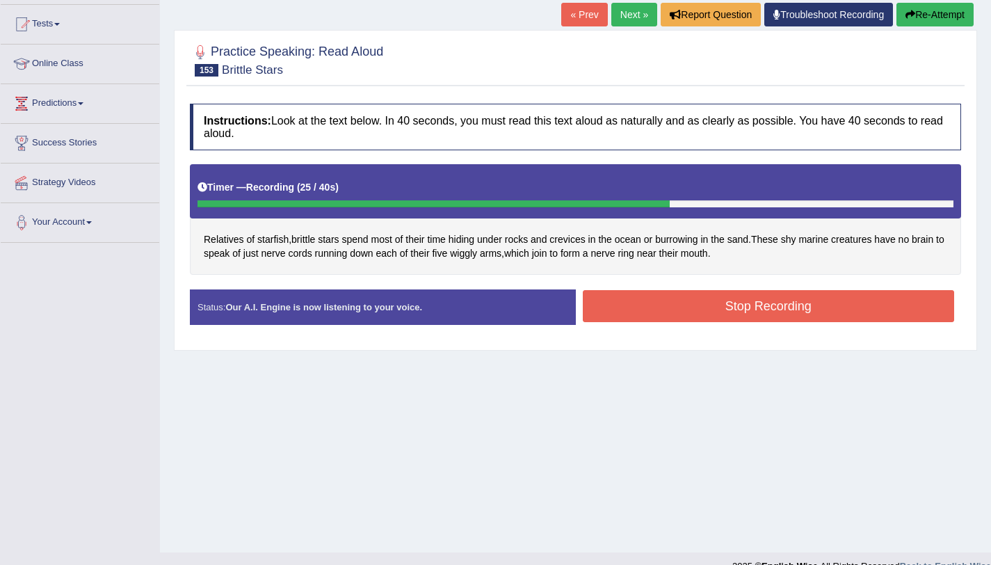
click at [673, 305] on button "Stop Recording" at bounding box center [769, 306] width 372 height 32
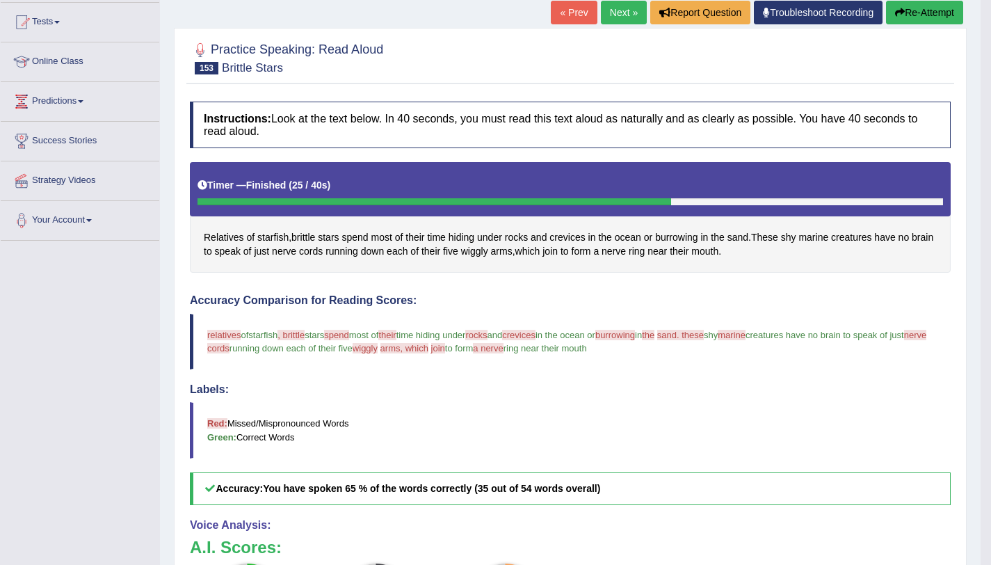
scroll to position [142, 0]
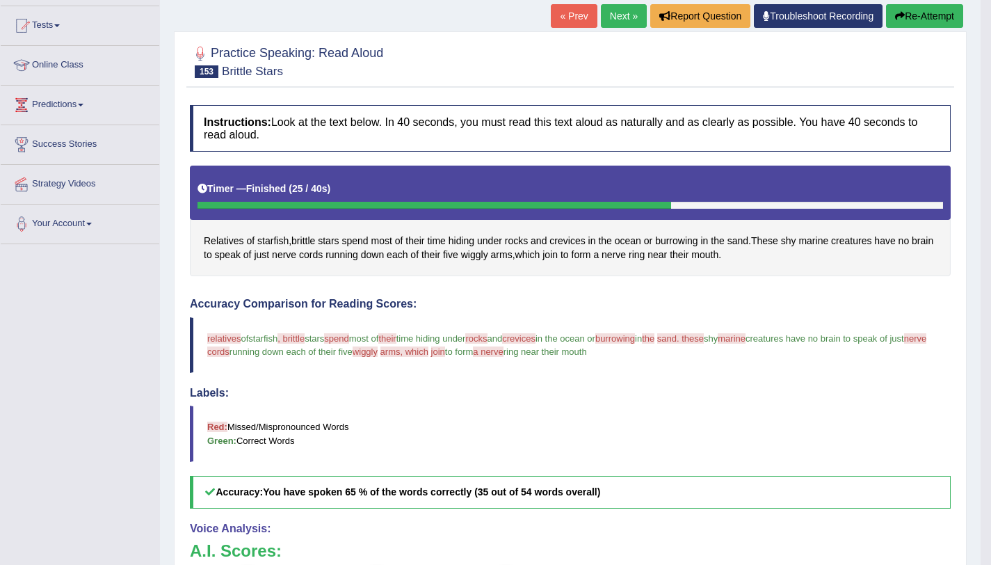
click at [627, 10] on link "Next »" at bounding box center [624, 16] width 46 height 24
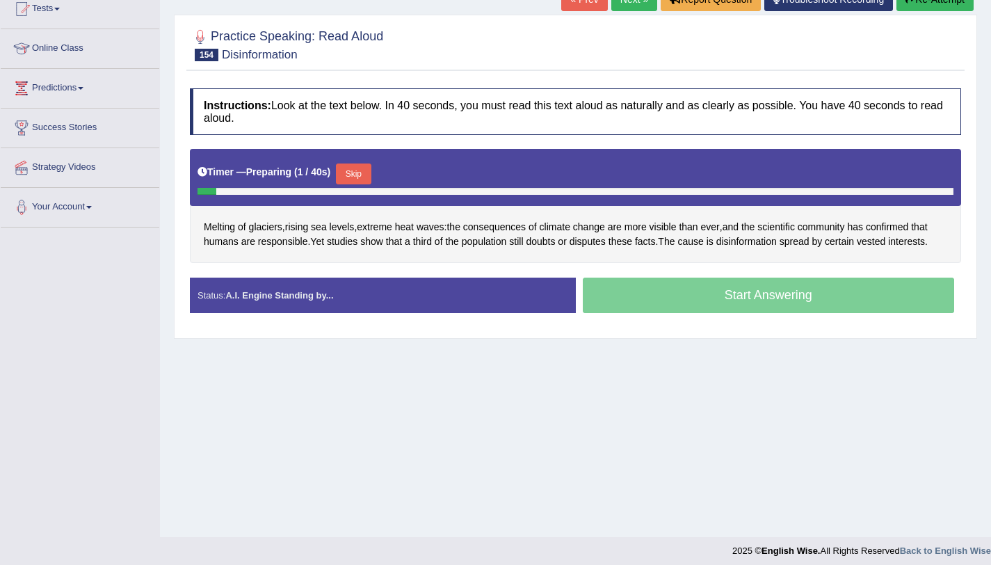
click at [380, 173] on div "Timer — Preparing ( 1 / 40s ) Skip" at bounding box center [576, 174] width 756 height 28
click at [362, 175] on button "Skip" at bounding box center [353, 173] width 35 height 21
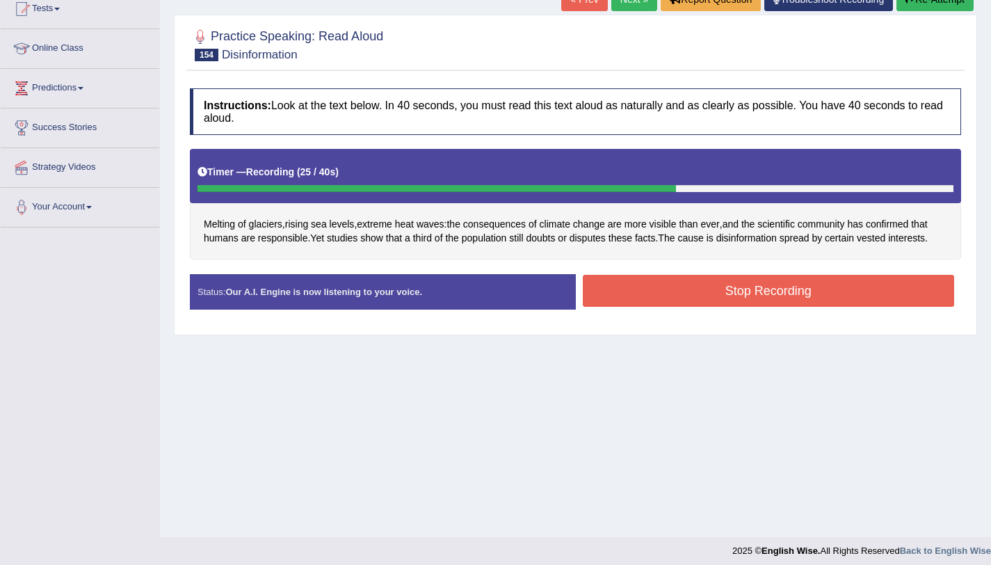
click at [774, 284] on button "Stop Recording" at bounding box center [769, 291] width 372 height 32
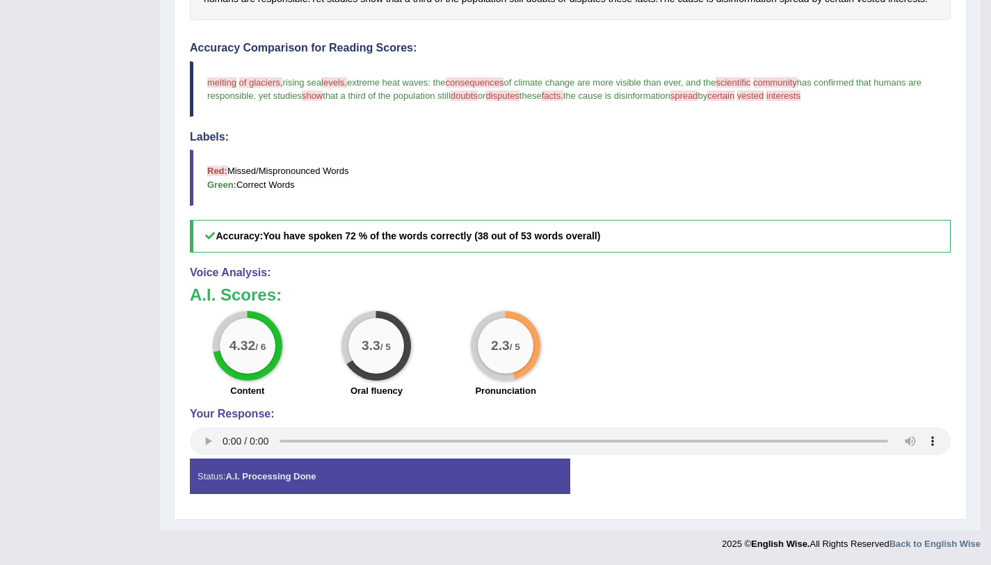
scroll to position [140, 0]
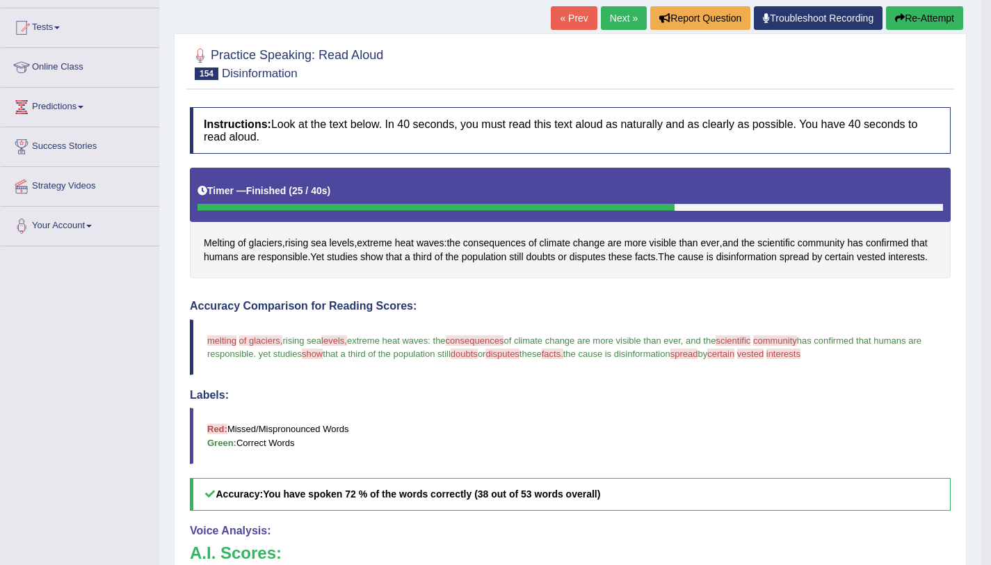
click at [919, 17] on button "Re-Attempt" at bounding box center [924, 18] width 77 height 24
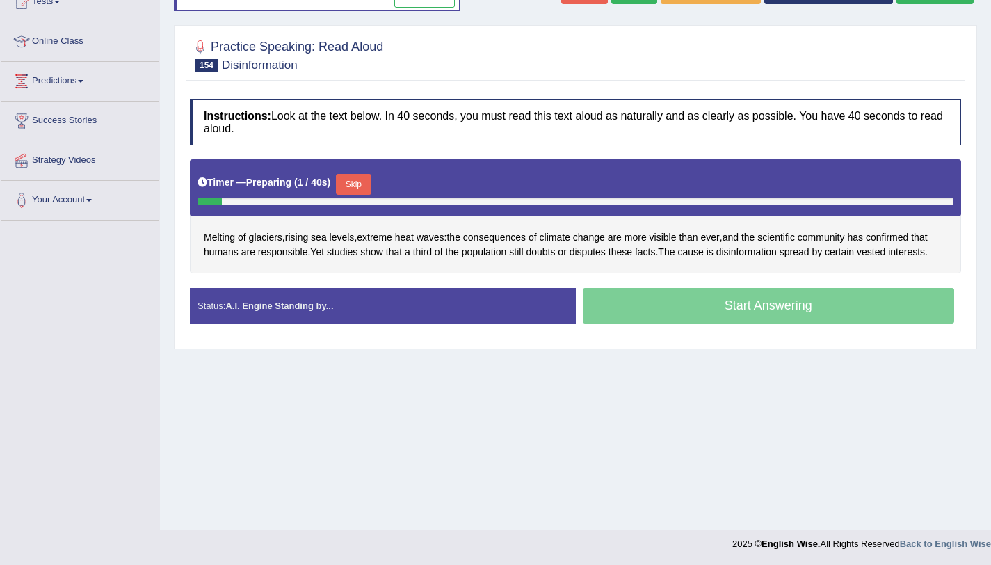
click at [355, 184] on button "Skip" at bounding box center [353, 184] width 35 height 21
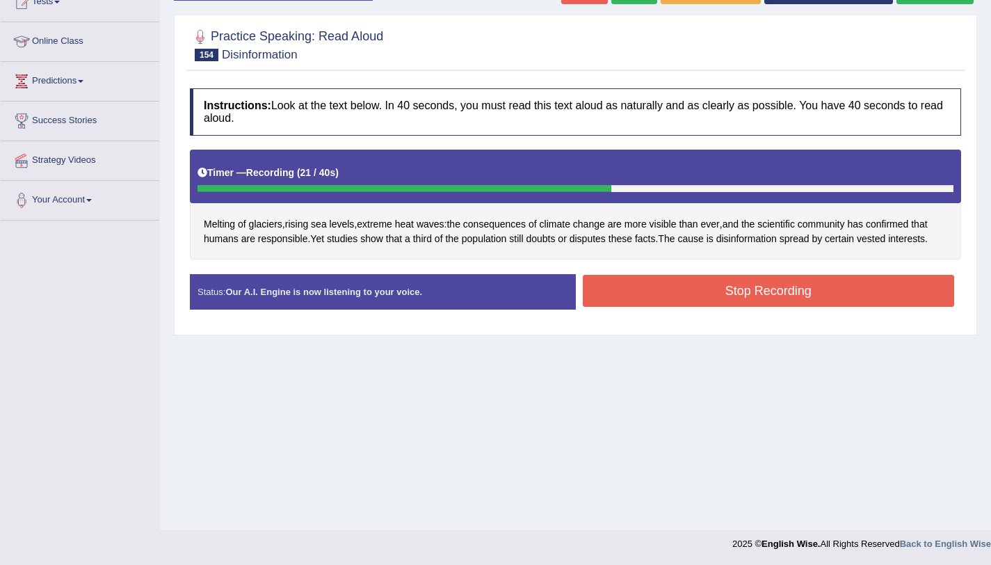
click at [716, 295] on button "Stop Recording" at bounding box center [769, 291] width 372 height 32
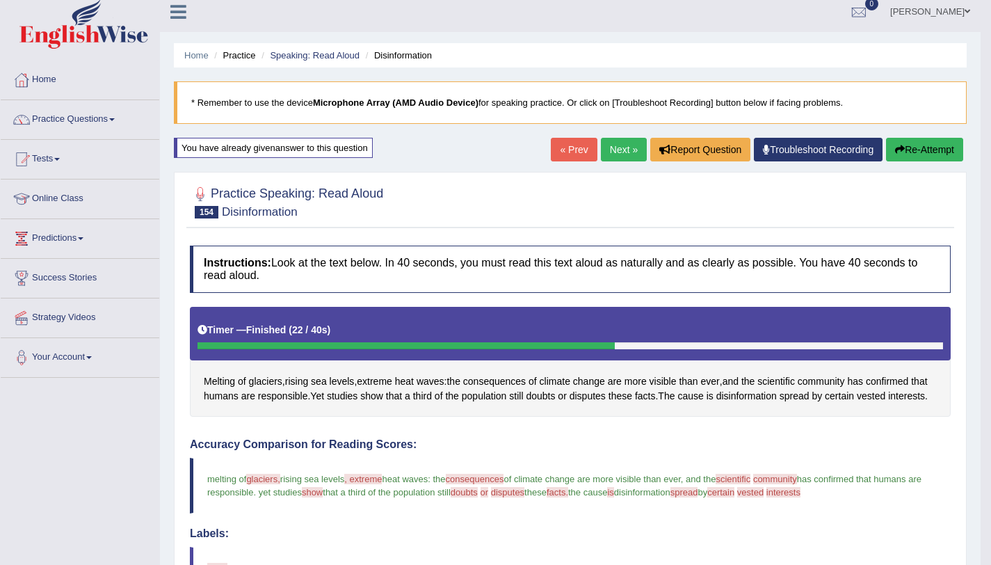
scroll to position [8, 0]
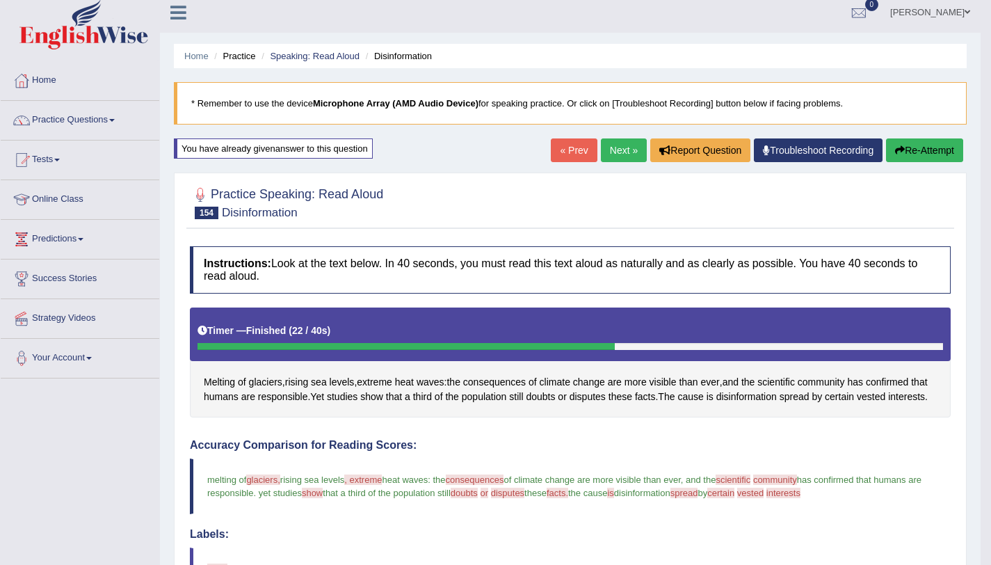
click at [623, 142] on link "Next »" at bounding box center [624, 150] width 46 height 24
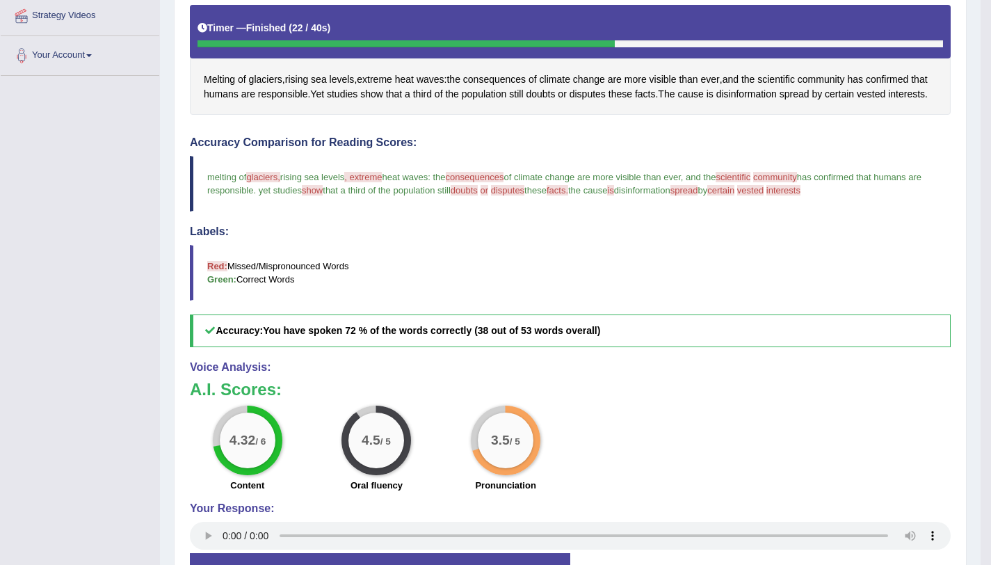
scroll to position [311, 0]
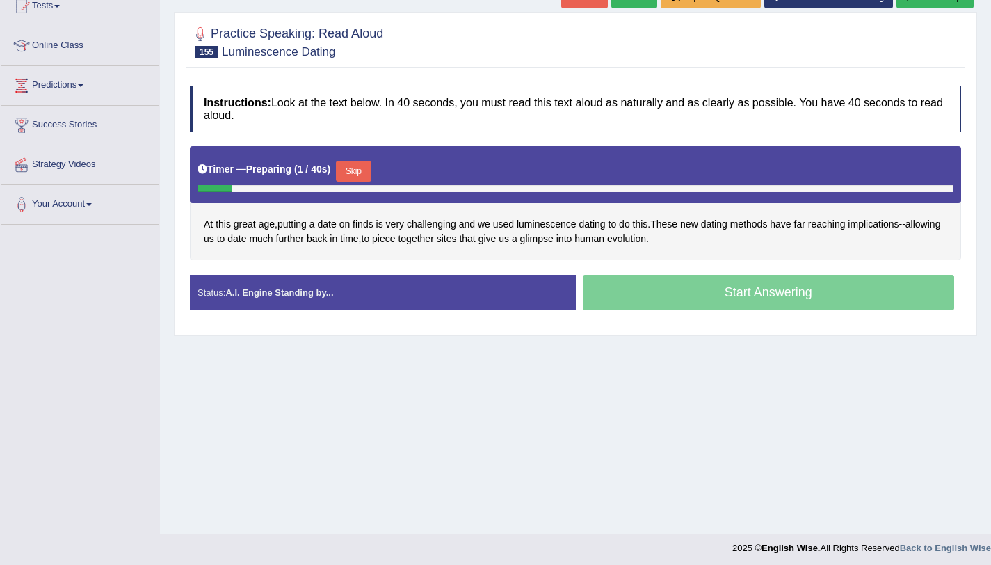
click at [355, 167] on button "Skip" at bounding box center [353, 171] width 35 height 21
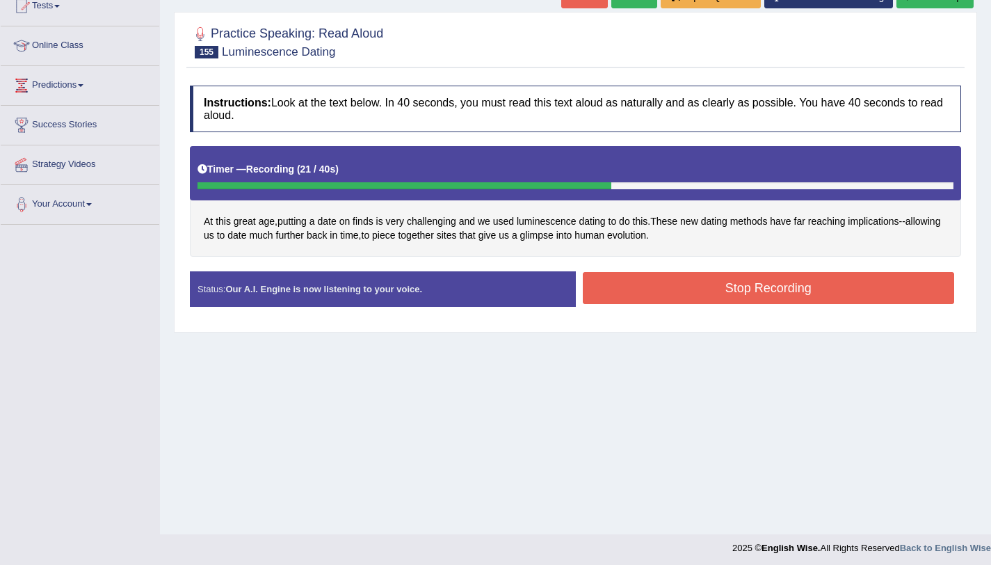
click at [664, 283] on button "Stop Recording" at bounding box center [769, 288] width 372 height 32
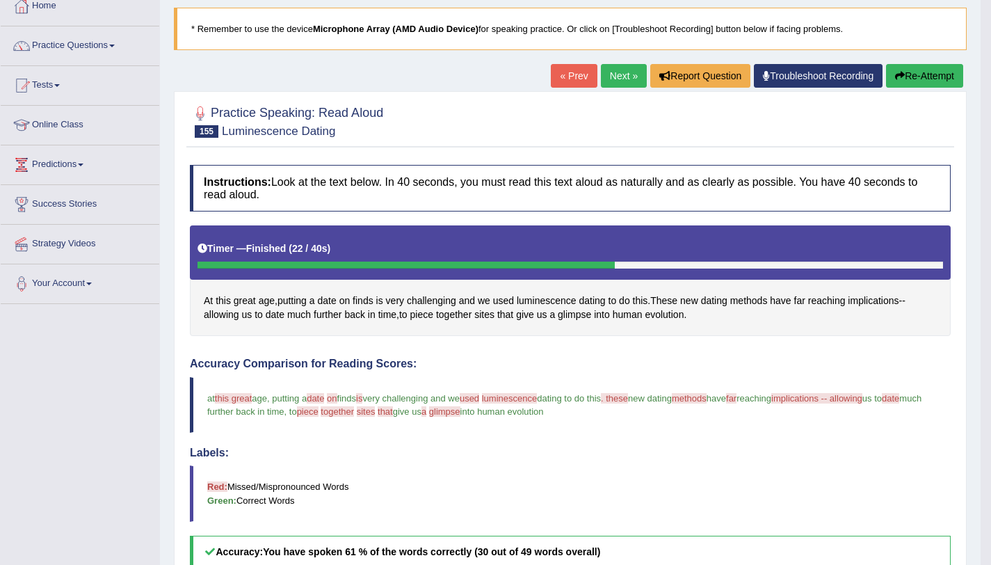
scroll to position [81, 0]
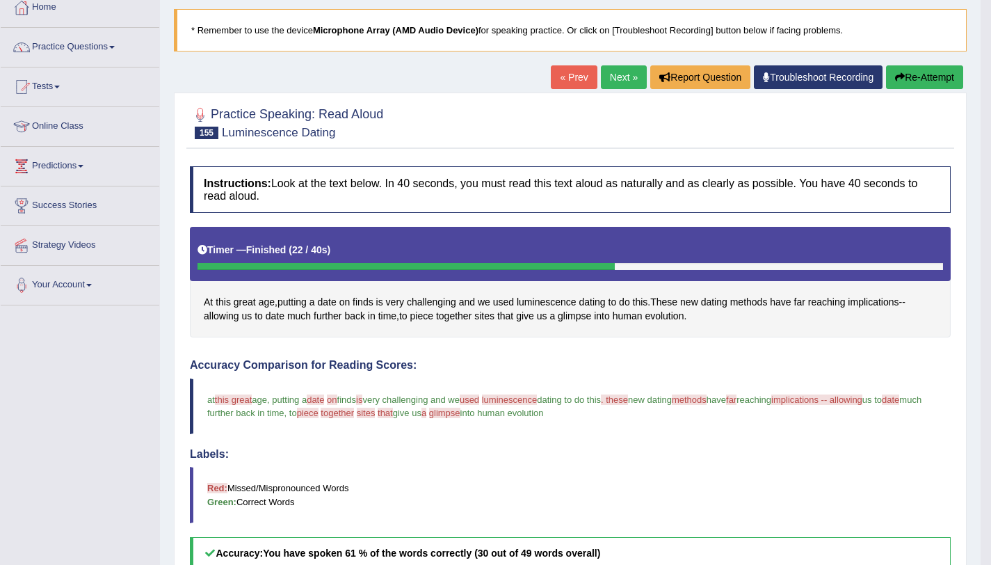
click at [912, 72] on button "Re-Attempt" at bounding box center [924, 77] width 77 height 24
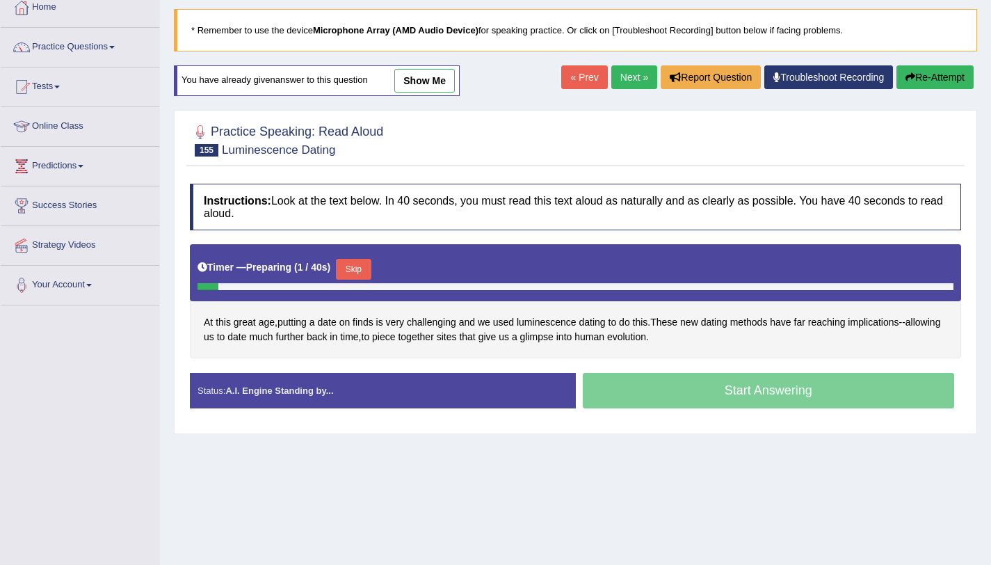
click at [362, 273] on button "Skip" at bounding box center [353, 269] width 35 height 21
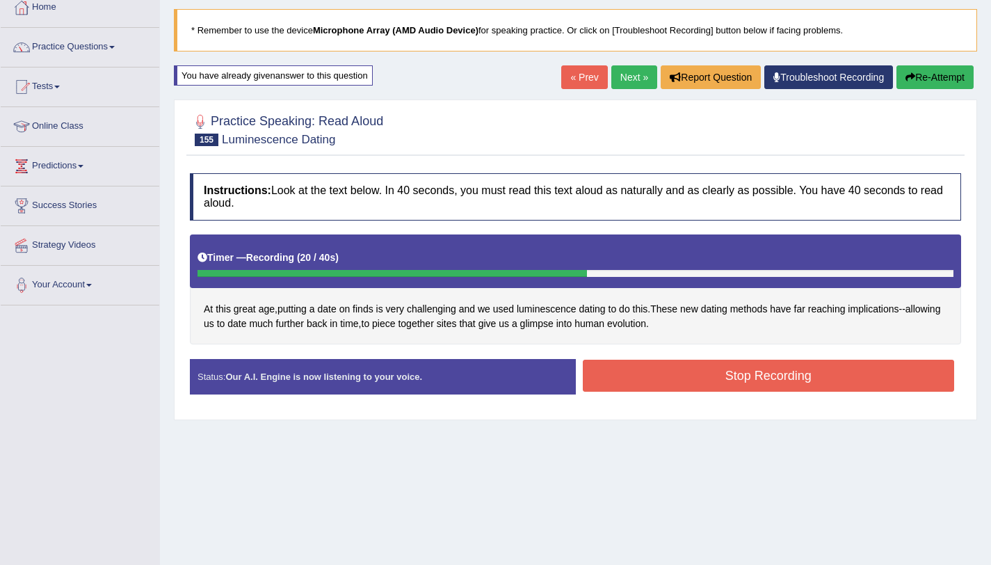
click at [643, 383] on button "Stop Recording" at bounding box center [769, 376] width 372 height 32
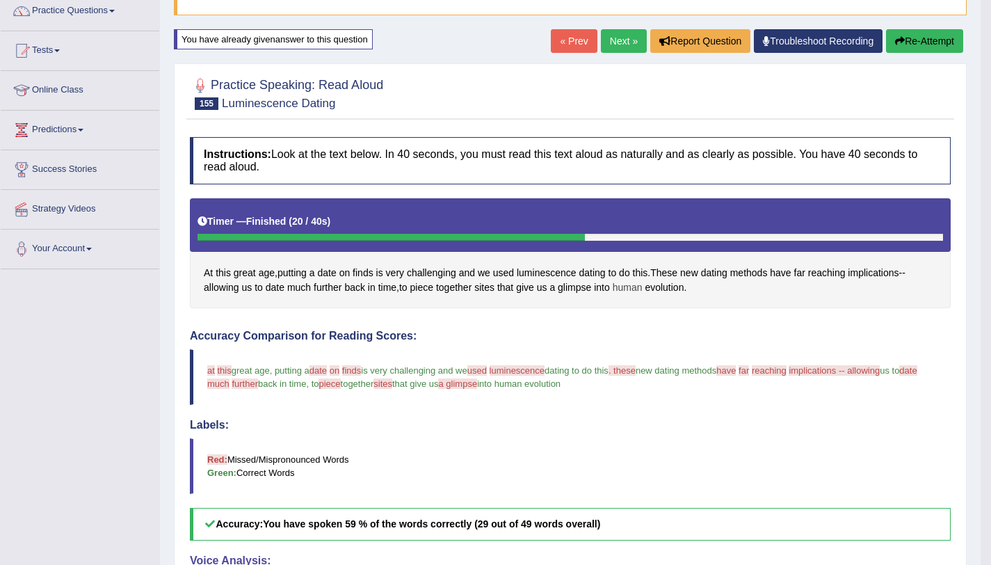
scroll to position [116, 0]
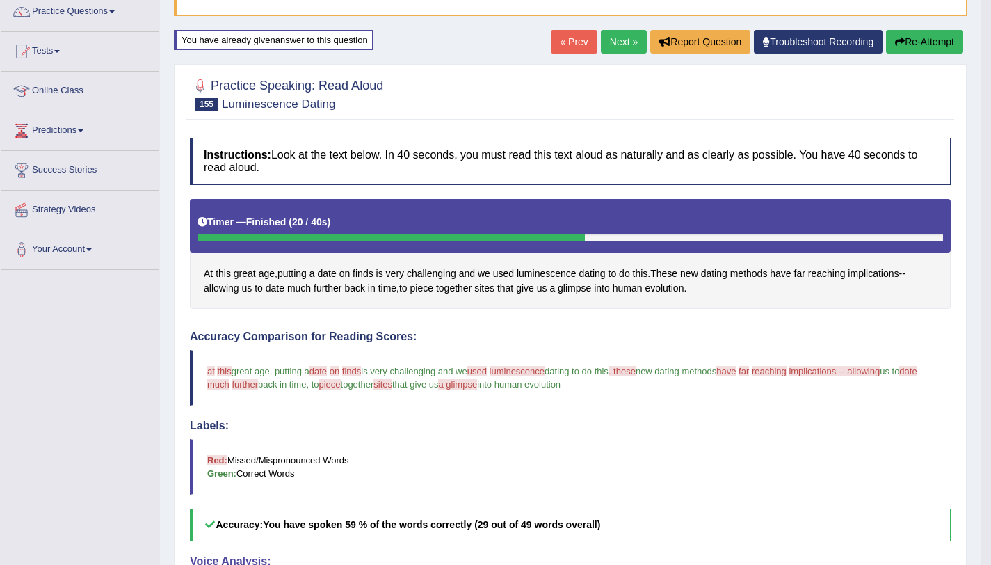
click at [625, 39] on link "Next »" at bounding box center [624, 42] width 46 height 24
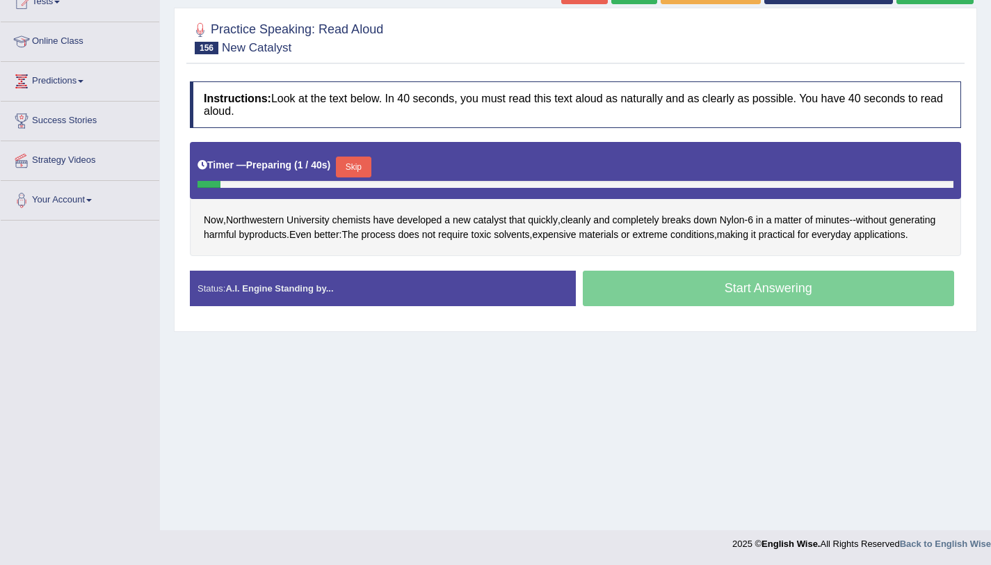
click at [360, 165] on button "Skip" at bounding box center [353, 166] width 35 height 21
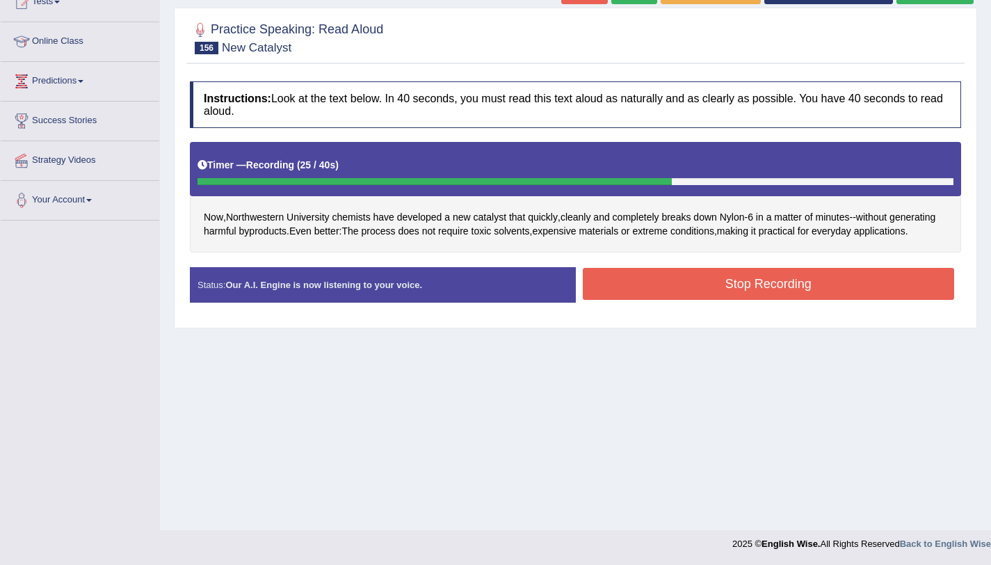
click at [700, 282] on button "Stop Recording" at bounding box center [769, 284] width 372 height 32
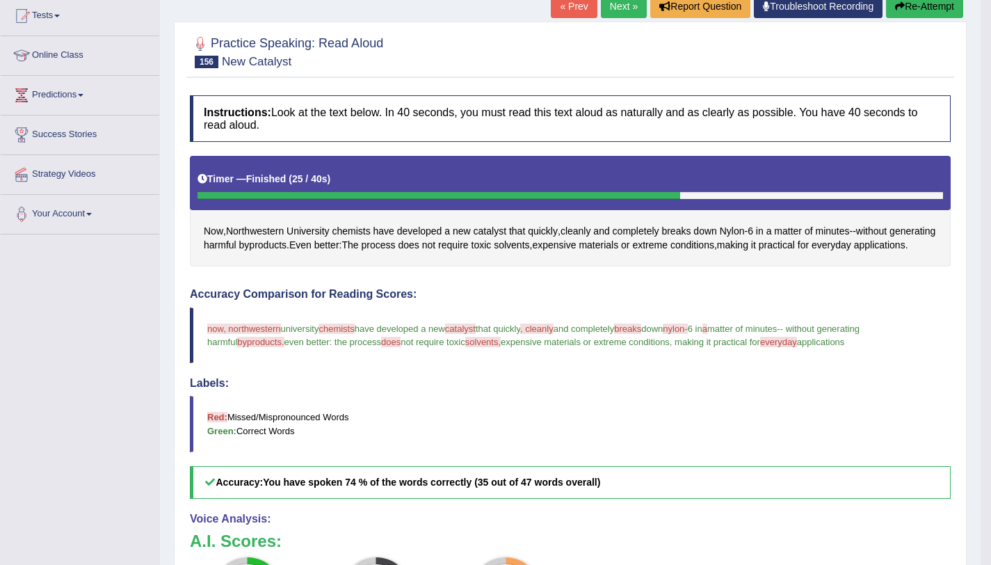
scroll to position [151, 0]
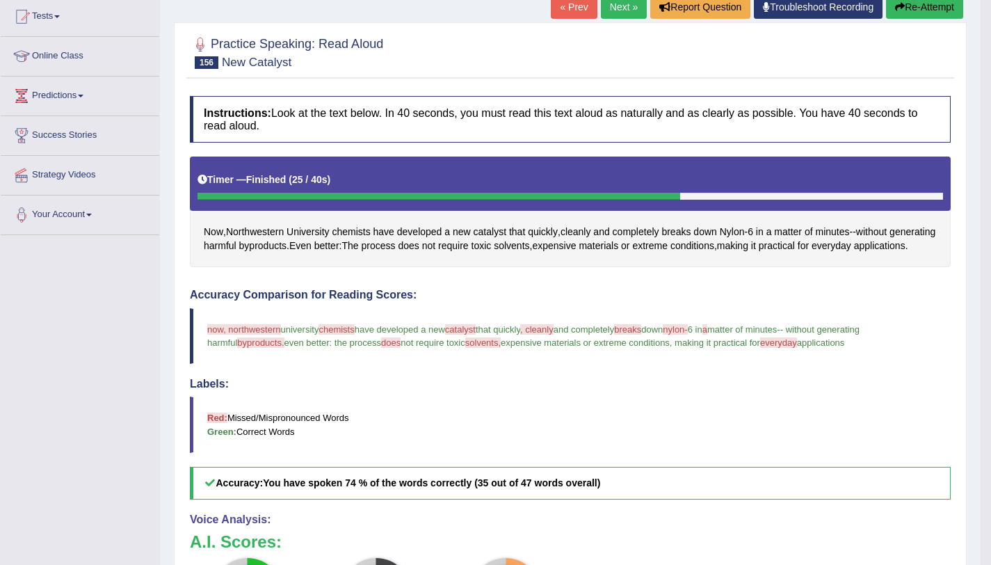
click at [620, 3] on link "Next »" at bounding box center [624, 7] width 46 height 24
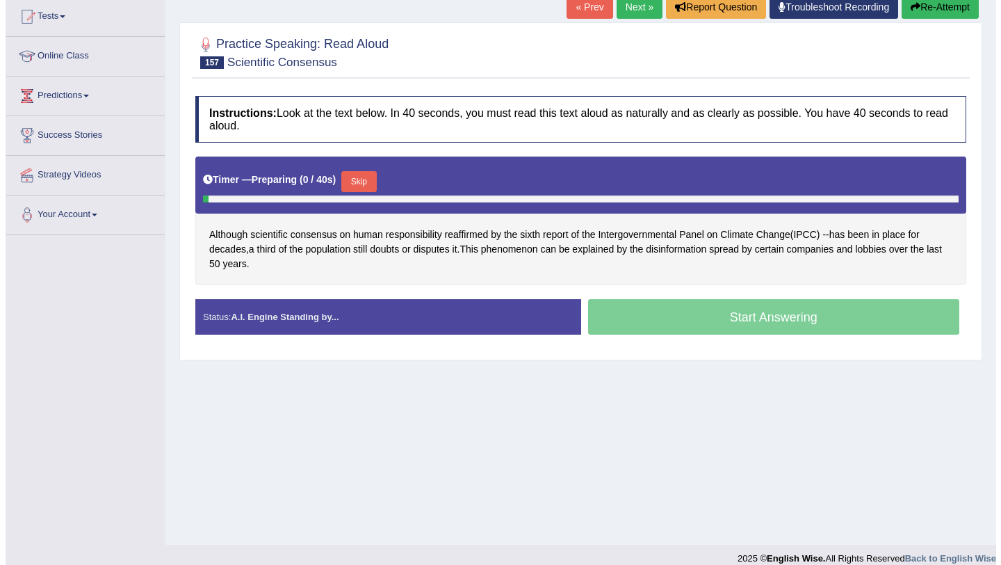
scroll to position [166, 0]
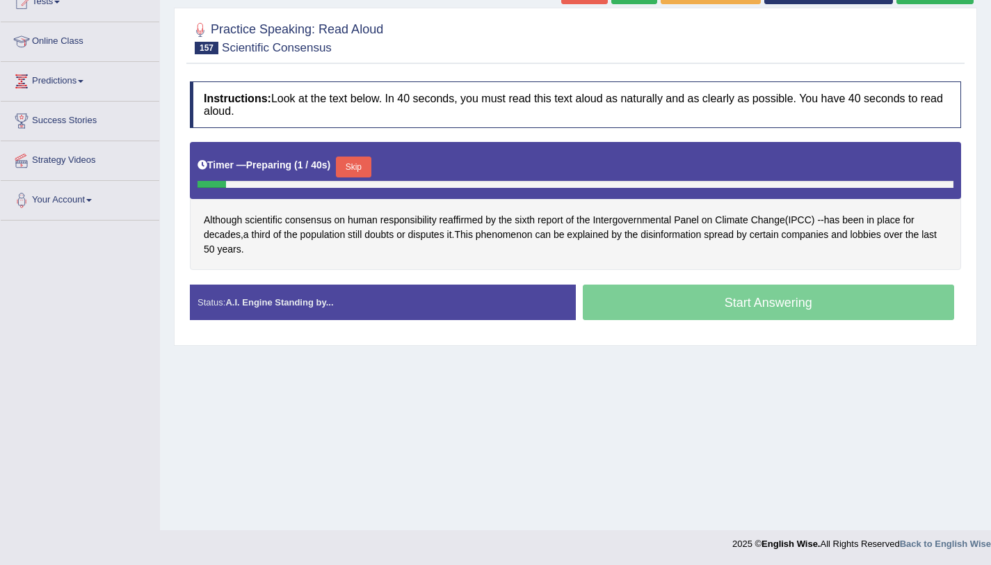
click at [357, 166] on button "Skip" at bounding box center [353, 166] width 35 height 21
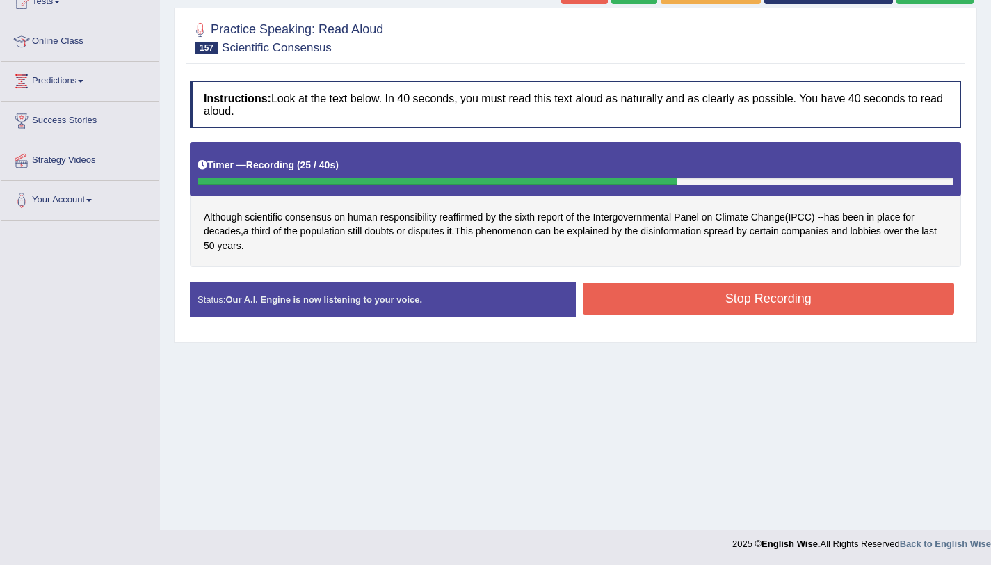
click at [652, 292] on button "Stop Recording" at bounding box center [769, 298] width 372 height 32
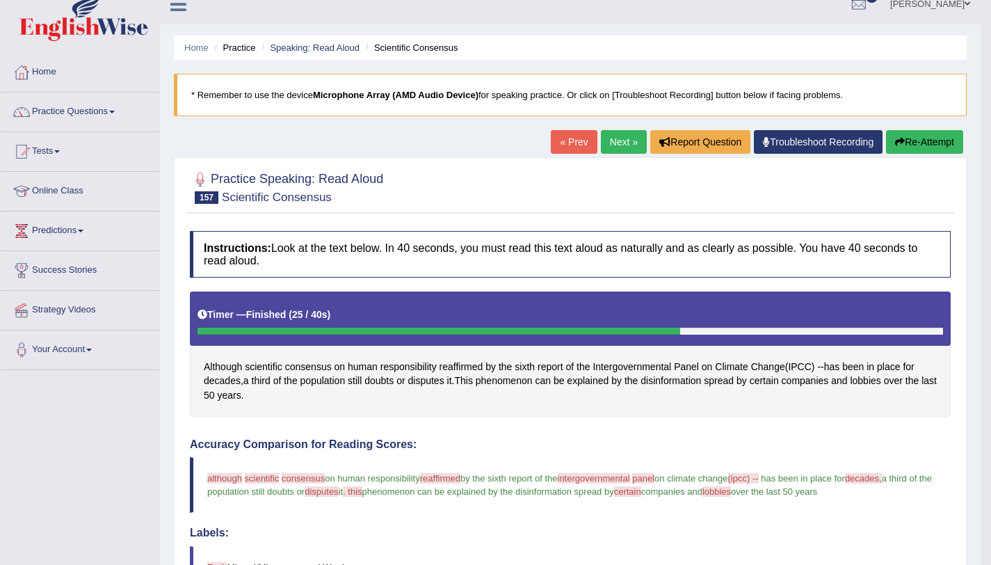
scroll to position [6, 0]
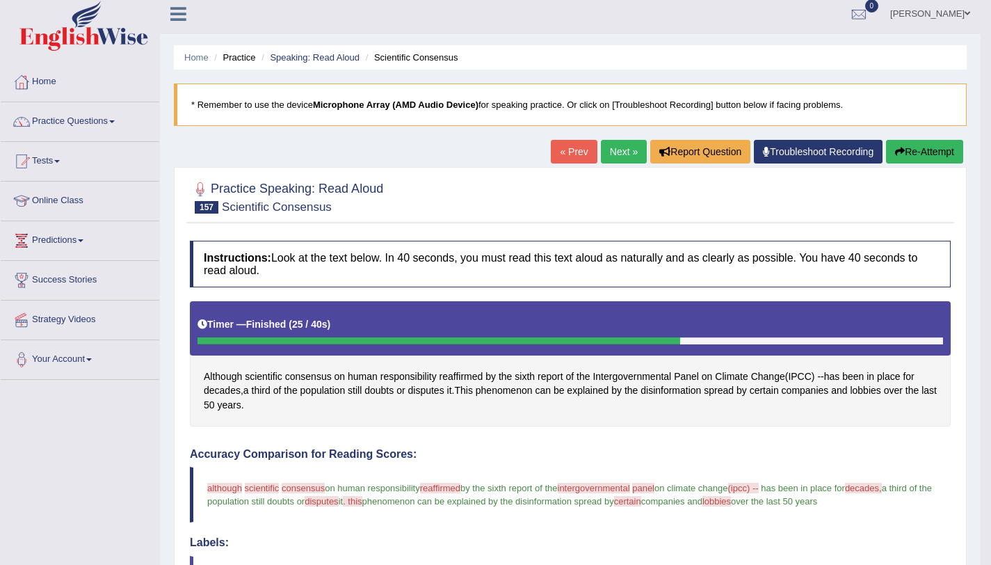
click at [614, 148] on link "Next »" at bounding box center [624, 152] width 46 height 24
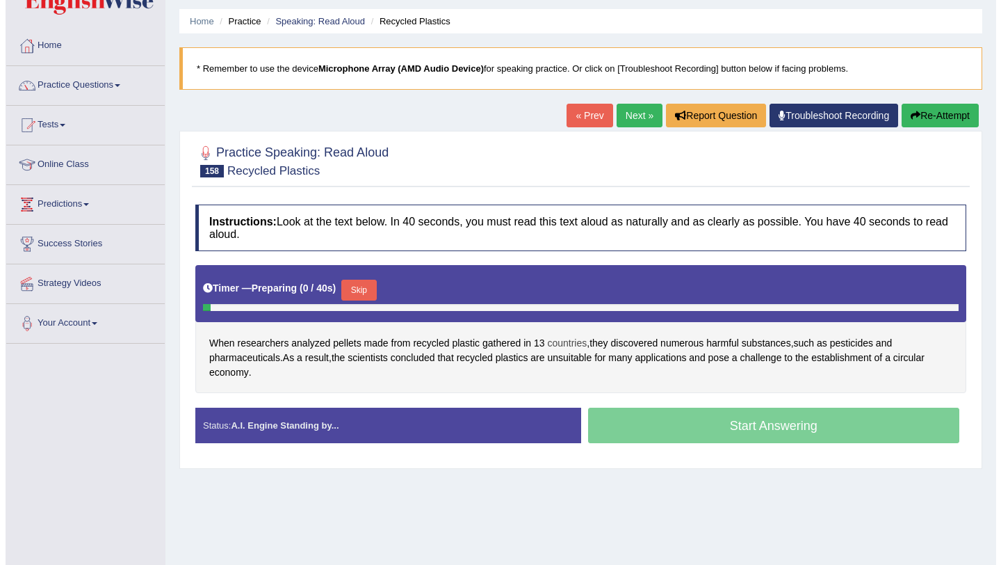
scroll to position [166, 0]
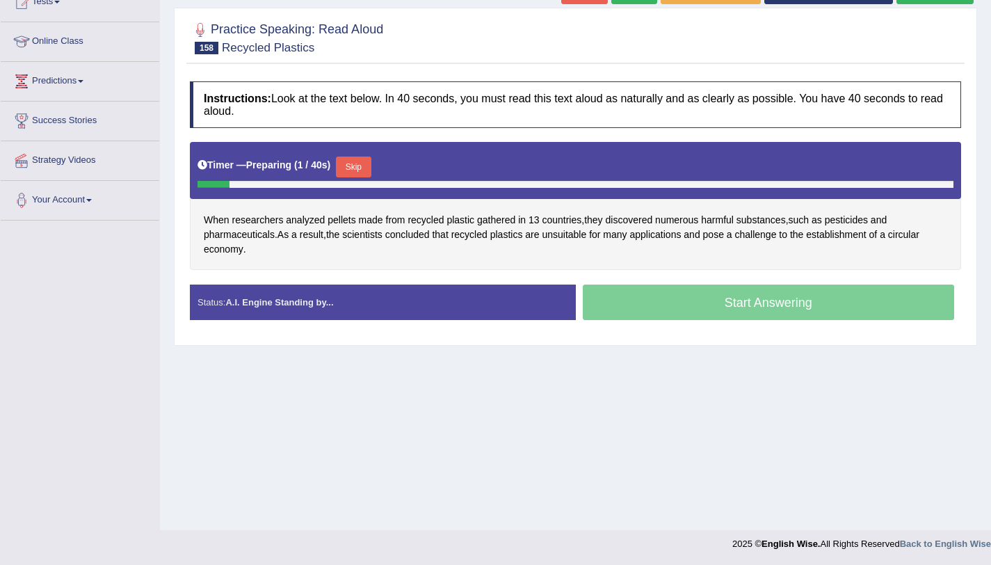
click at [357, 171] on button "Skip" at bounding box center [353, 166] width 35 height 21
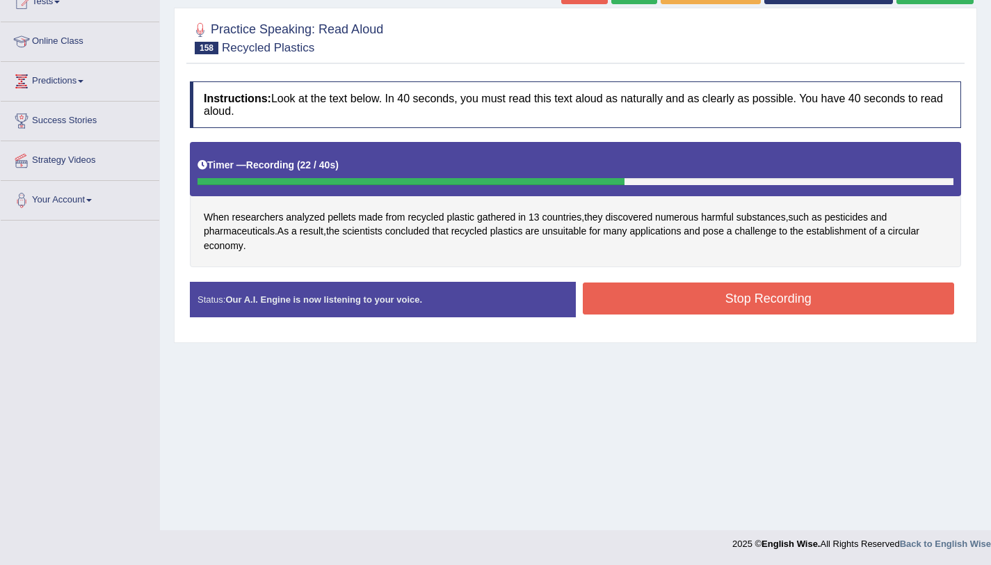
click at [759, 289] on button "Stop Recording" at bounding box center [769, 298] width 372 height 32
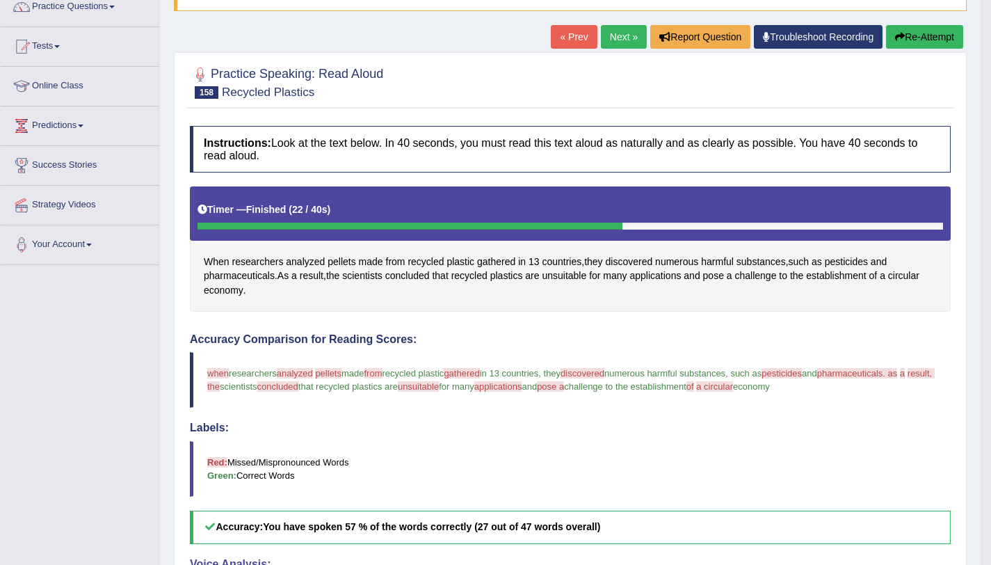
scroll to position [132, 0]
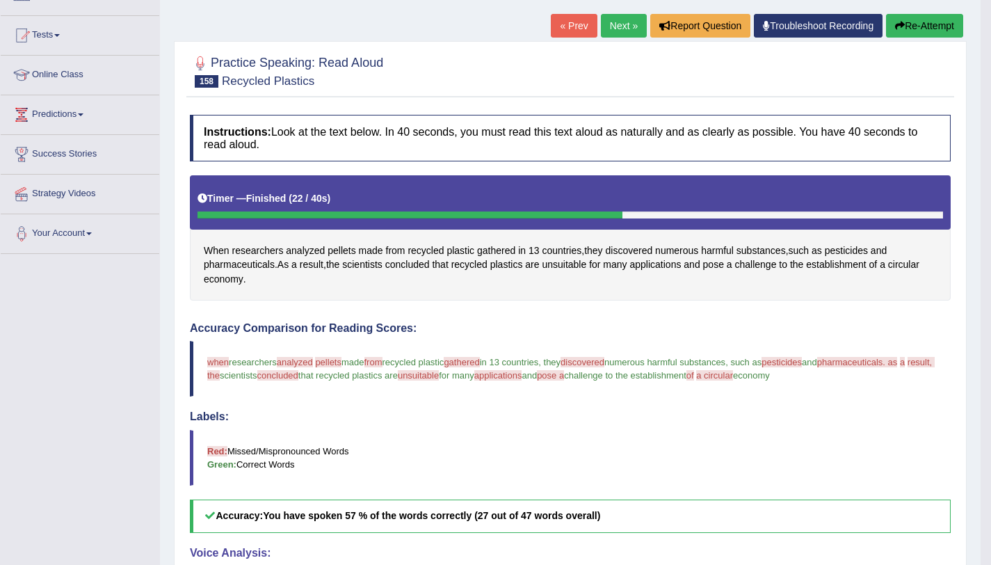
click at [920, 33] on button "Re-Attempt" at bounding box center [924, 26] width 77 height 24
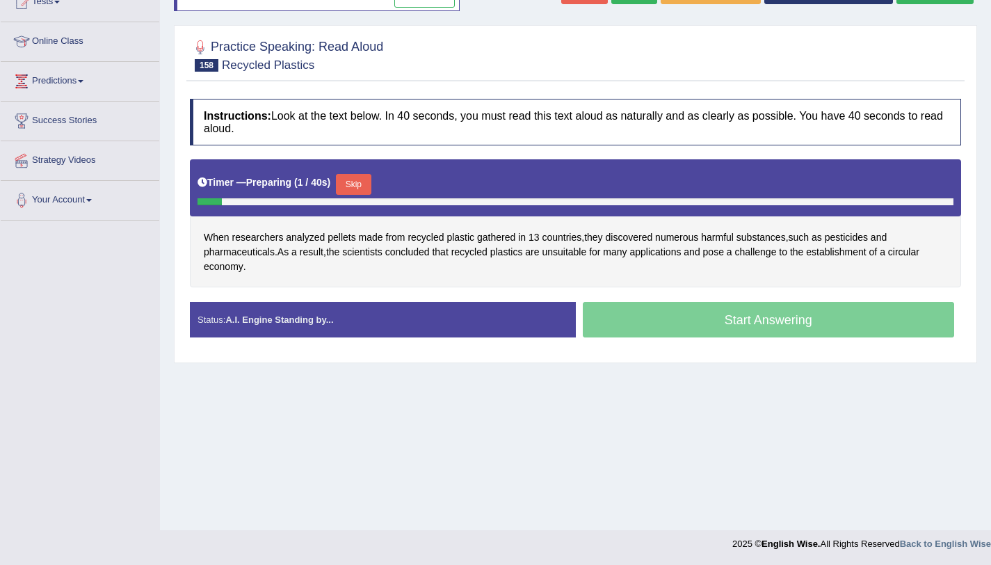
click at [362, 187] on button "Skip" at bounding box center [353, 184] width 35 height 21
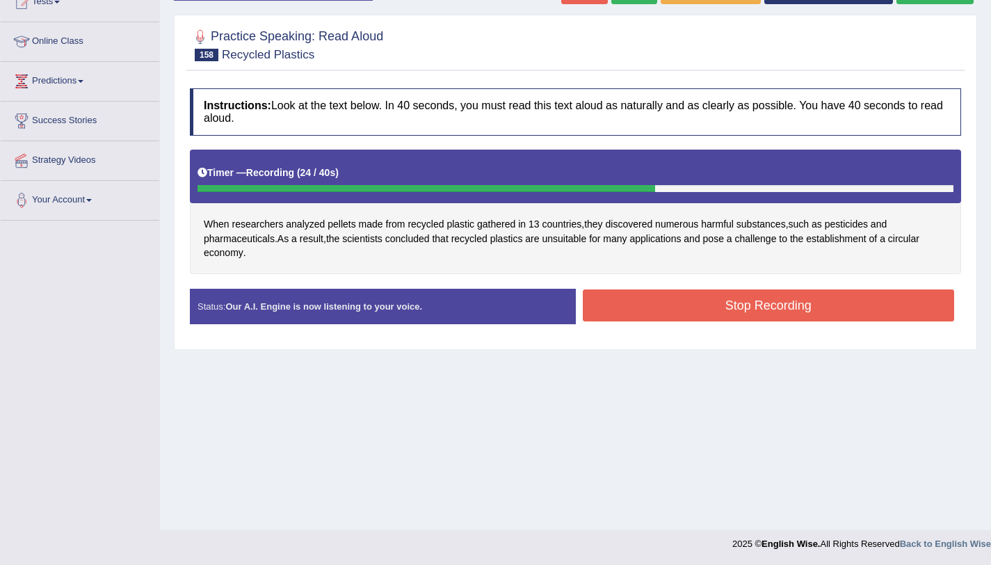
click at [670, 300] on button "Stop Recording" at bounding box center [769, 305] width 372 height 32
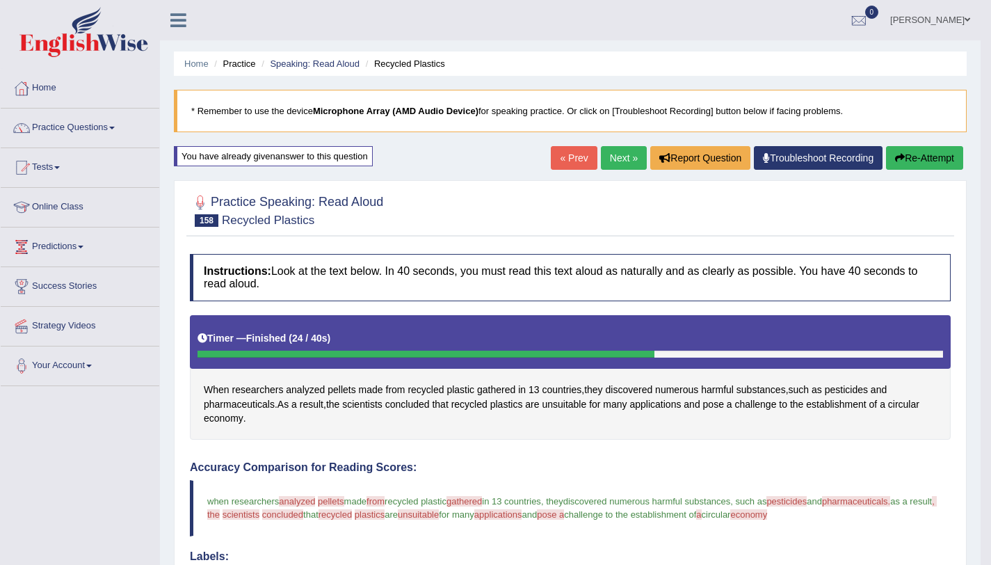
click at [601, 167] on link "Next »" at bounding box center [624, 158] width 46 height 24
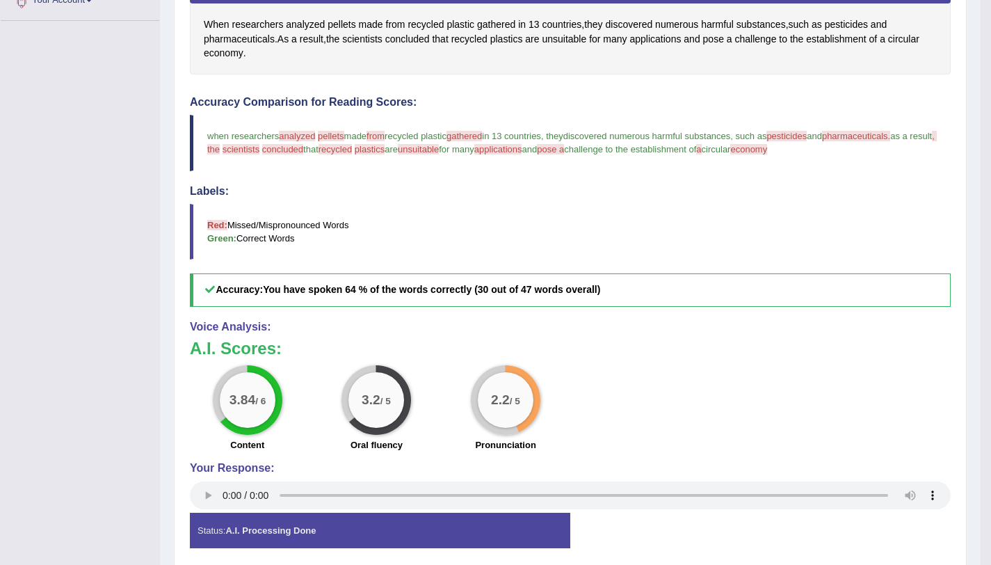
scroll to position [420, 0]
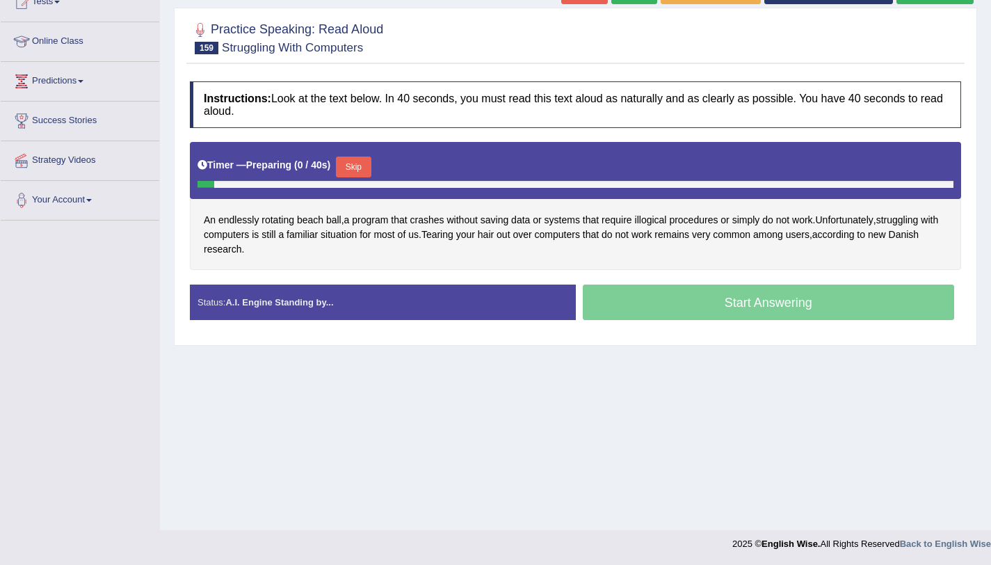
click at [352, 176] on button "Skip" at bounding box center [353, 166] width 35 height 21
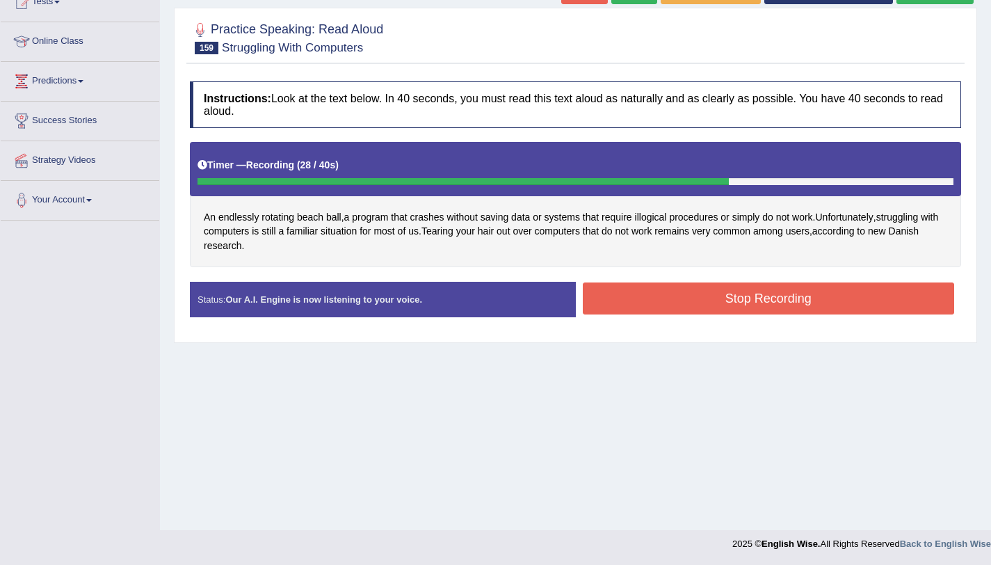
click at [702, 298] on button "Stop Recording" at bounding box center [769, 298] width 372 height 32
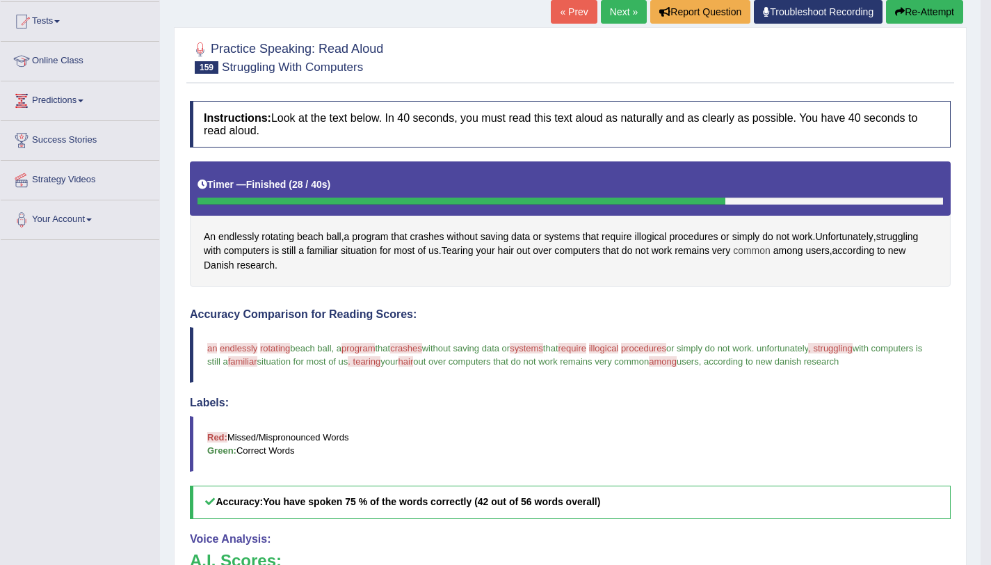
scroll to position [145, 0]
click at [929, 17] on button "Re-Attempt" at bounding box center [924, 13] width 77 height 24
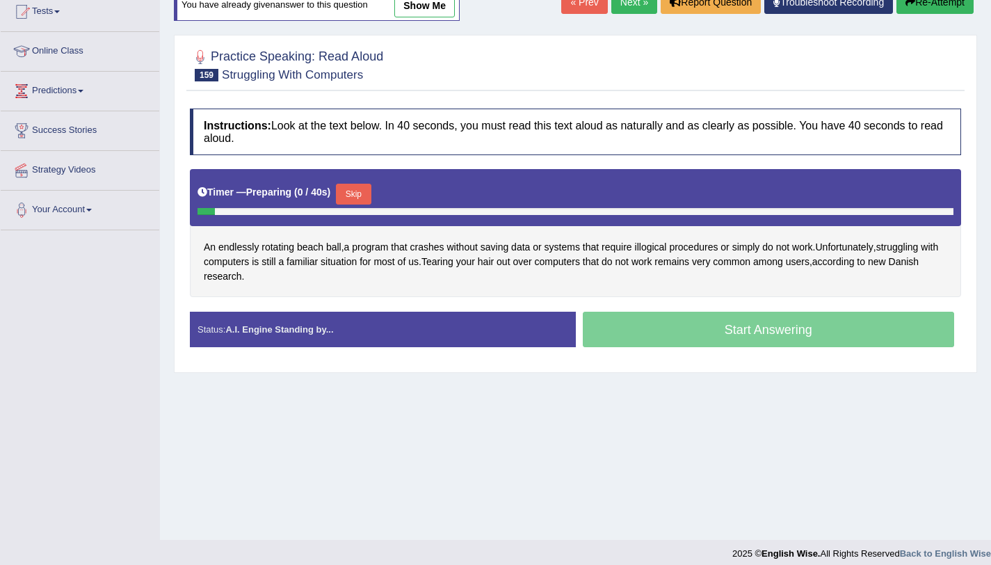
click at [357, 205] on div "Skip" at bounding box center [353, 196] width 35 height 24
click at [357, 203] on button "Skip" at bounding box center [353, 194] width 35 height 21
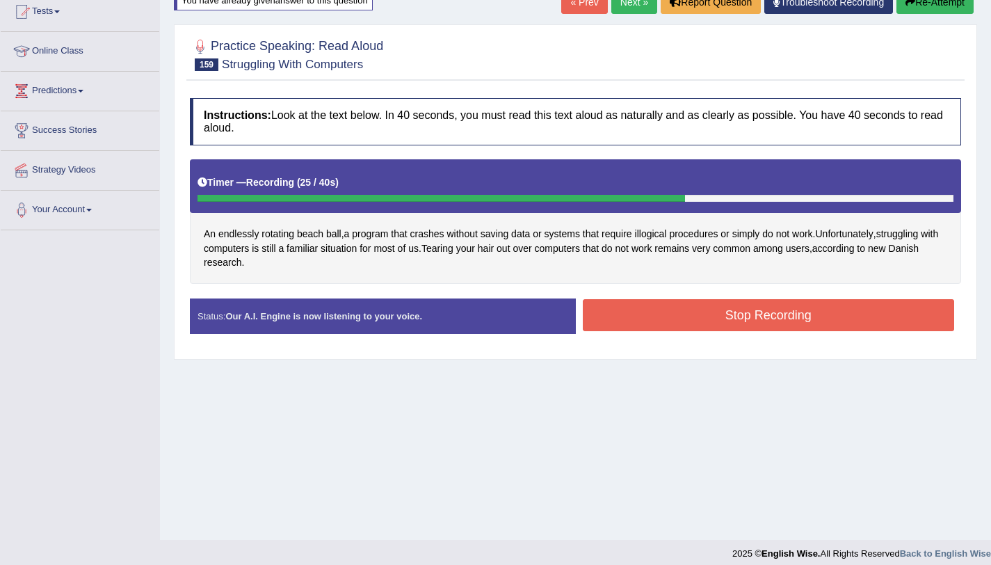
click at [647, 316] on button "Stop Recording" at bounding box center [769, 315] width 372 height 32
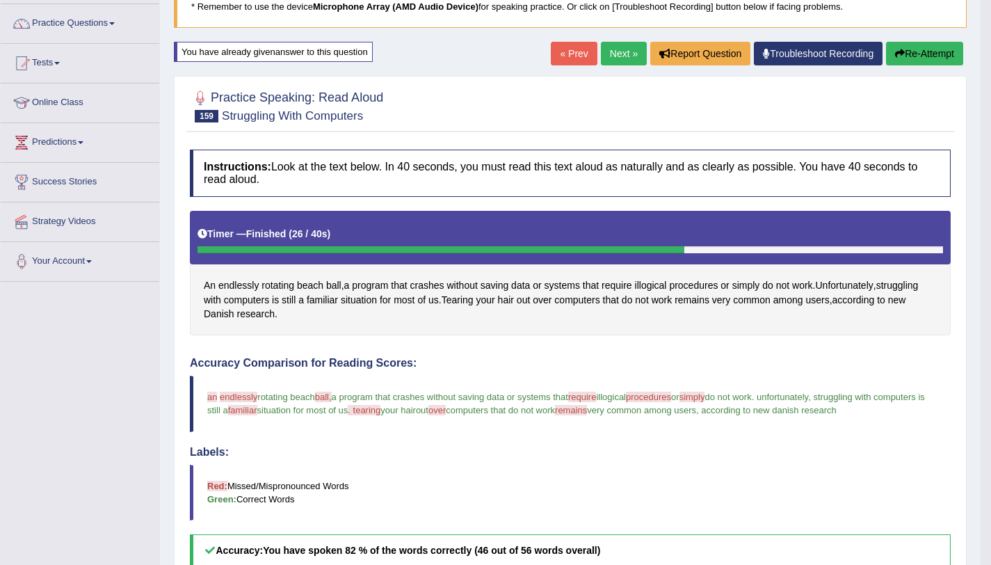
scroll to position [104, 0]
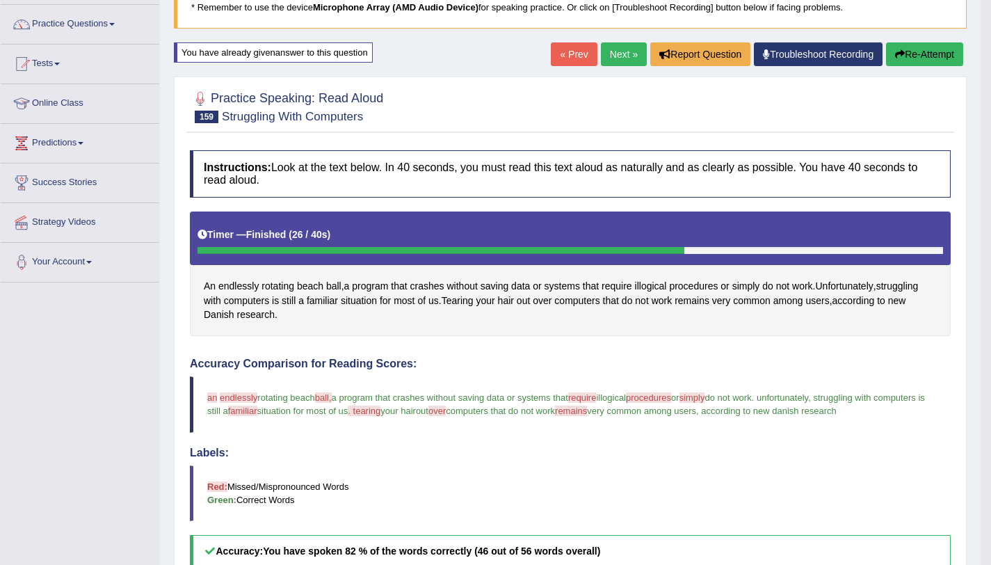
click at [623, 56] on link "Next »" at bounding box center [624, 54] width 46 height 24
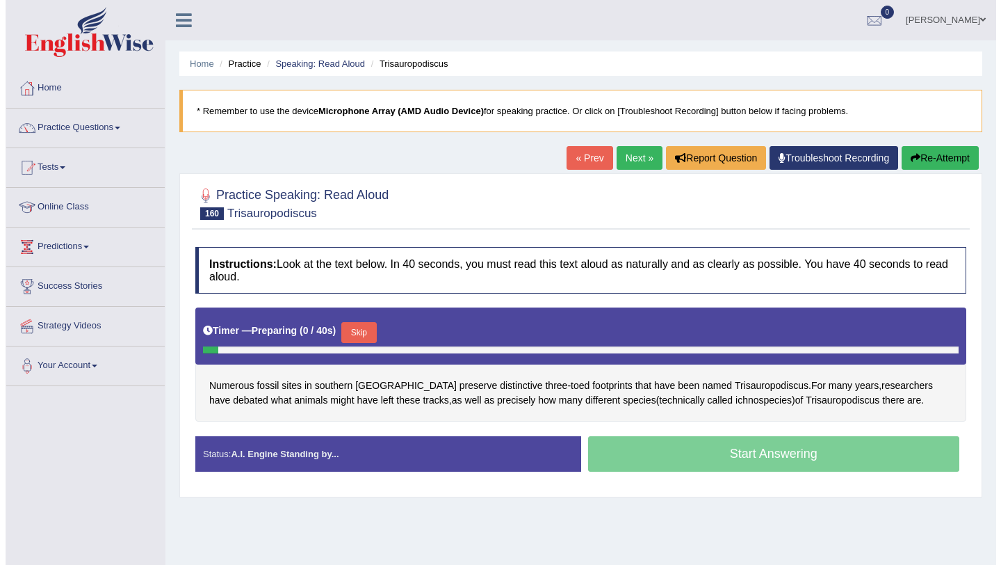
scroll to position [166, 0]
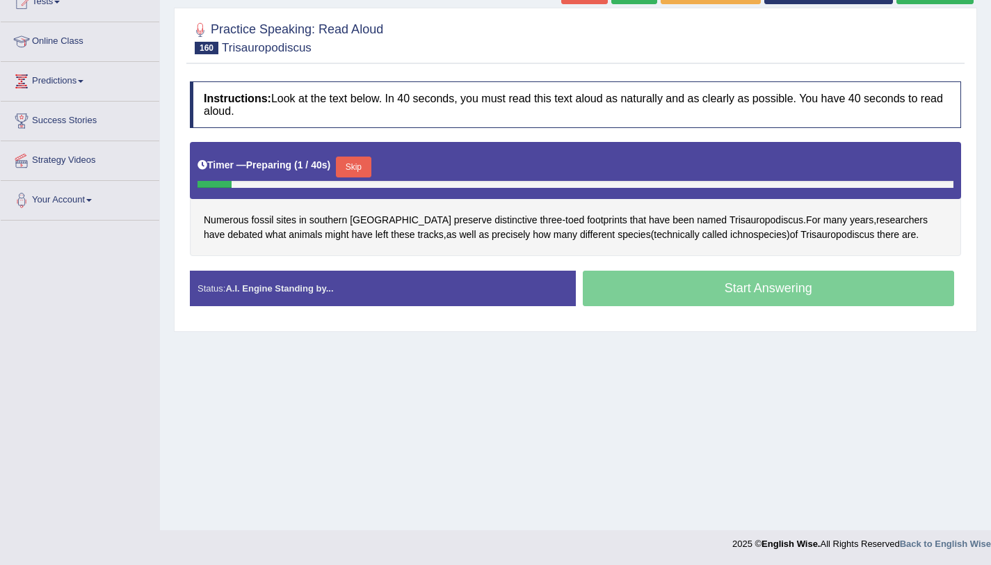
click at [365, 176] on button "Skip" at bounding box center [353, 166] width 35 height 21
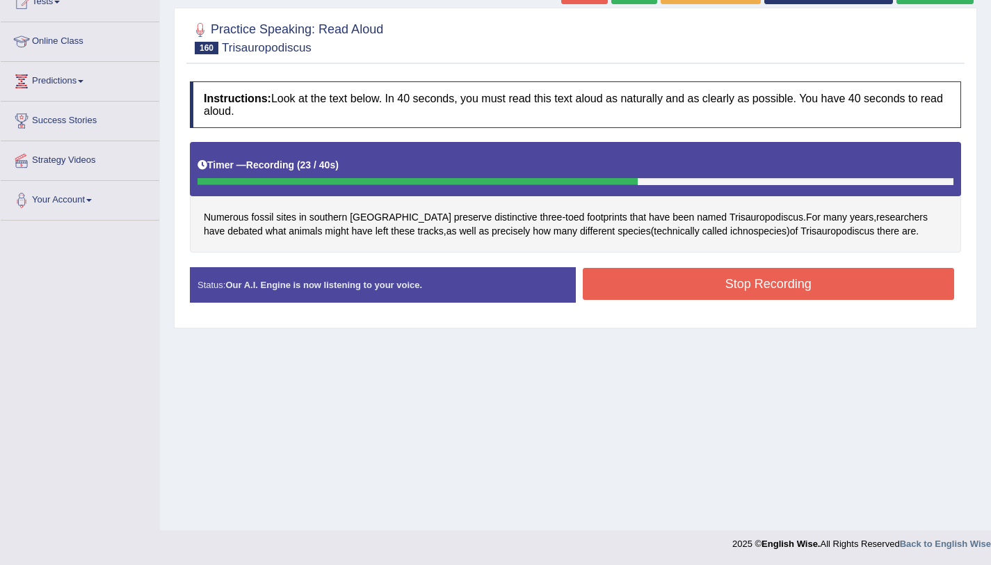
click at [725, 288] on button "Stop Recording" at bounding box center [769, 284] width 372 height 32
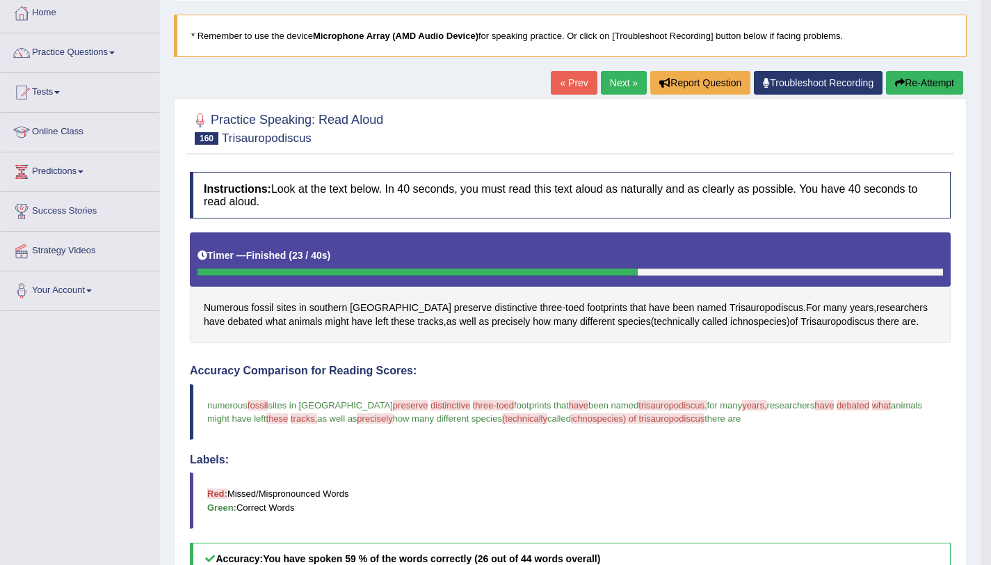
scroll to position [27, 0]
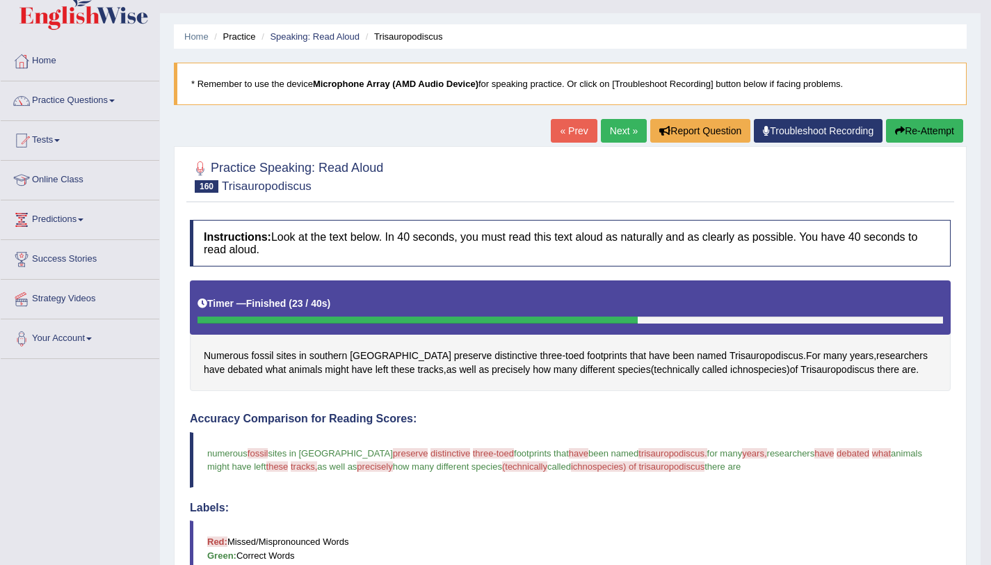
click at [926, 125] on button "Re-Attempt" at bounding box center [924, 131] width 77 height 24
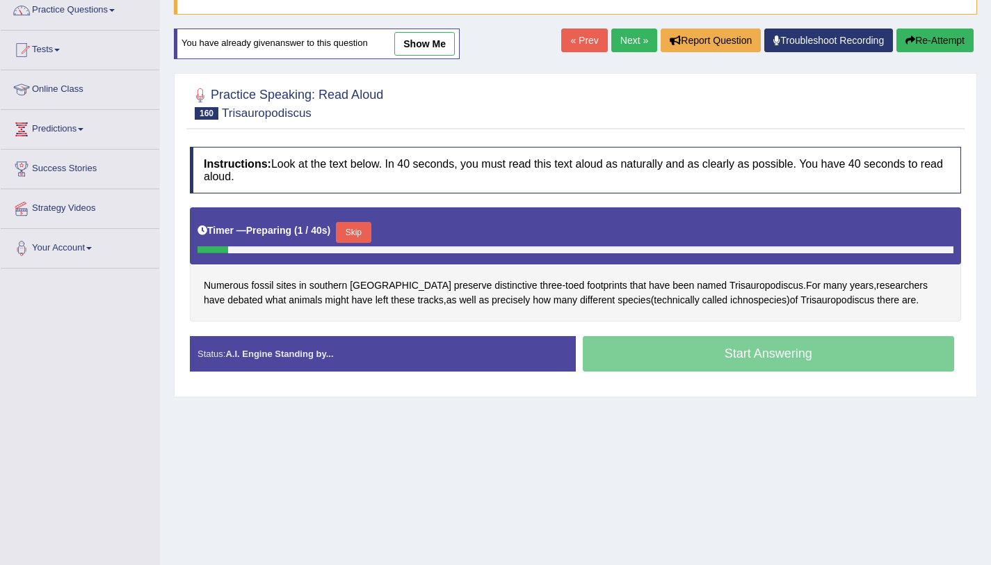
click at [377, 225] on div "Timer — Preparing ( 1 / 40s ) Skip" at bounding box center [576, 232] width 756 height 28
click at [361, 230] on button "Skip" at bounding box center [353, 232] width 35 height 21
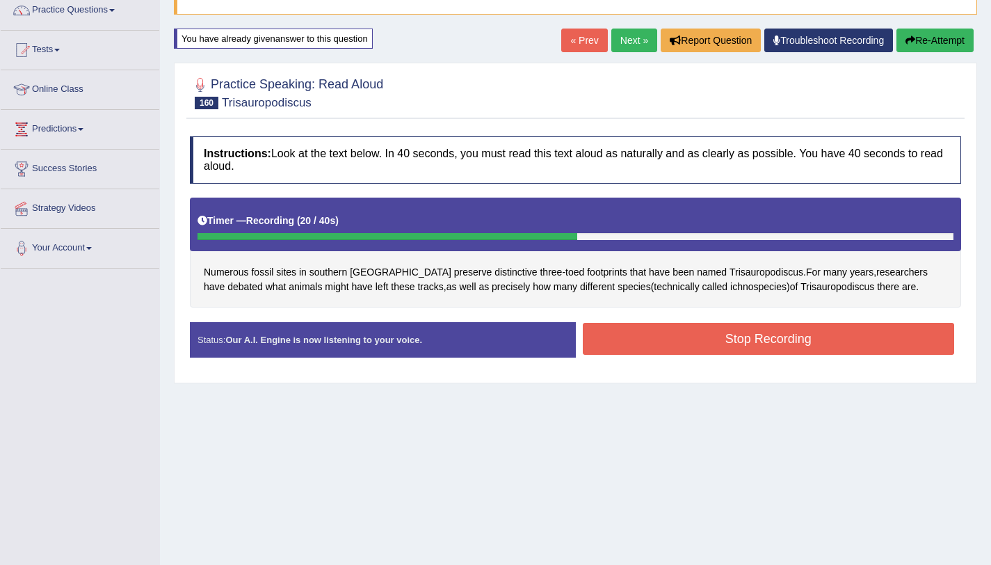
click at [739, 348] on button "Stop Recording" at bounding box center [769, 339] width 372 height 32
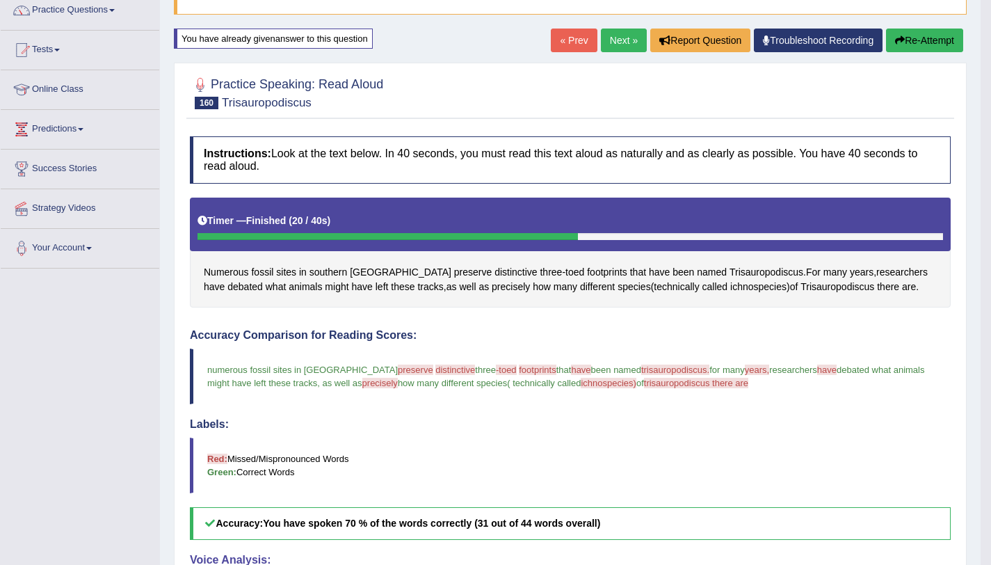
scroll to position [117, 0]
